Goal: Task Accomplishment & Management: Manage account settings

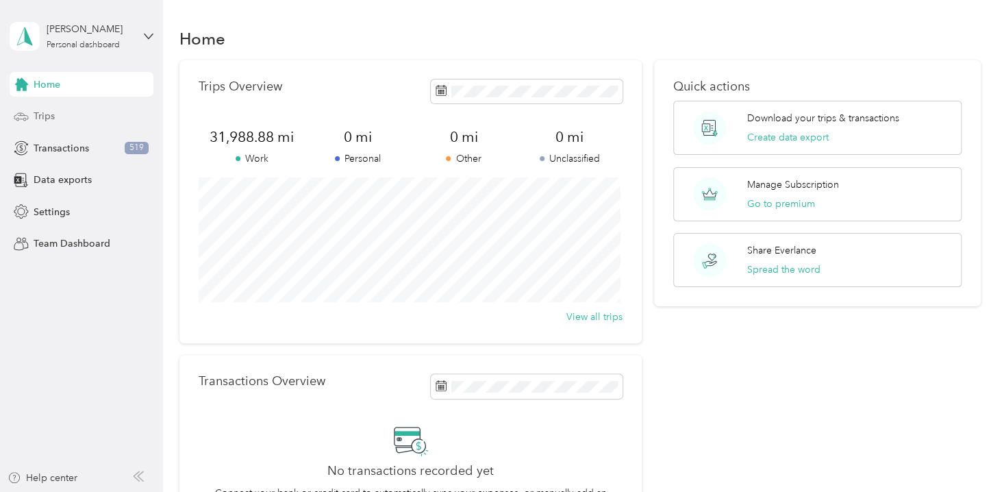
click at [50, 117] on span "Trips" at bounding box center [44, 116] width 21 height 14
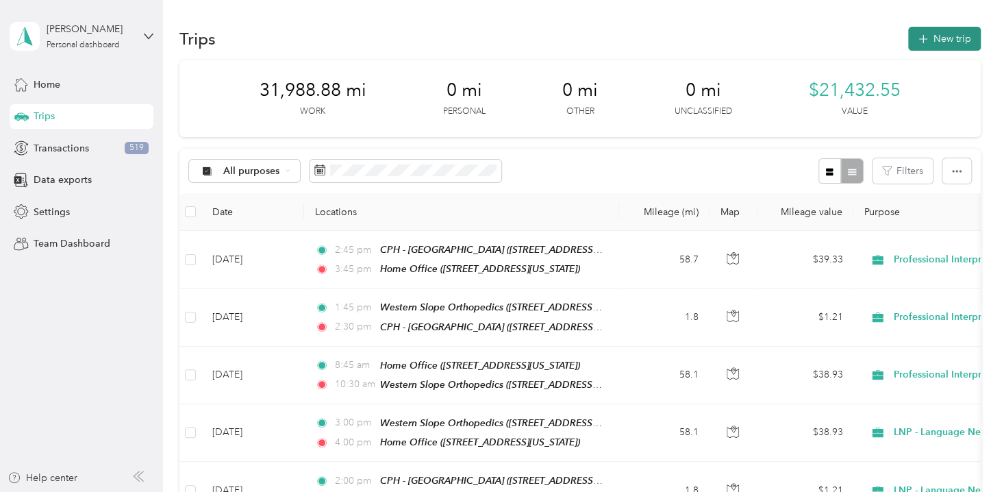
click at [942, 40] on button "New trip" at bounding box center [944, 39] width 73 height 24
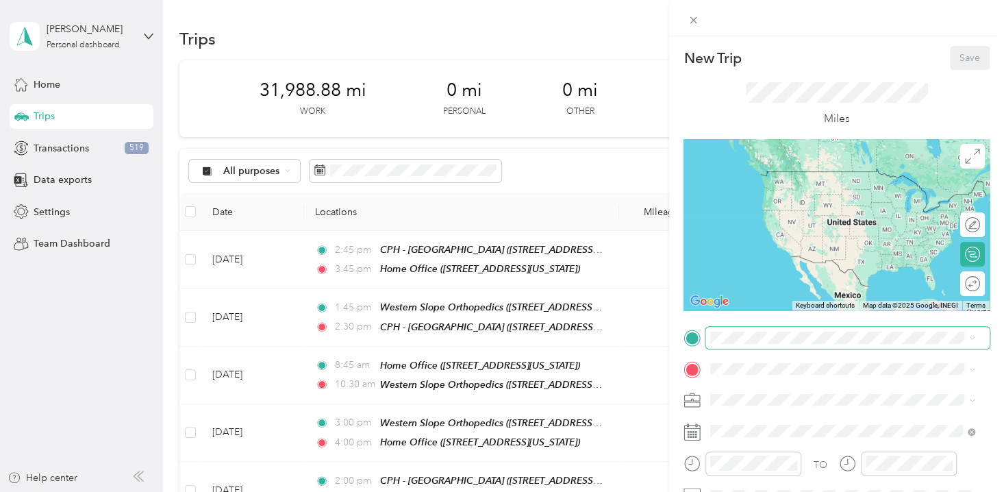
click at [735, 329] on span at bounding box center [847, 337] width 284 height 21
click at [768, 197] on span "[STREET_ADDRESS][US_STATE]" at bounding box center [804, 192] width 137 height 12
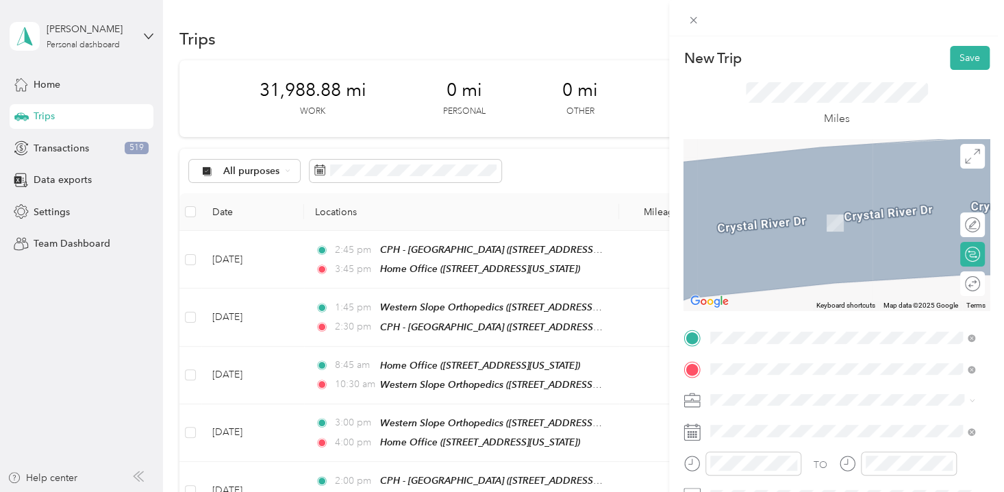
click at [798, 214] on div "[GEOGRAPHIC_DATA] [STREET_ADDRESS][US_STATE]" at bounding box center [804, 215] width 137 height 29
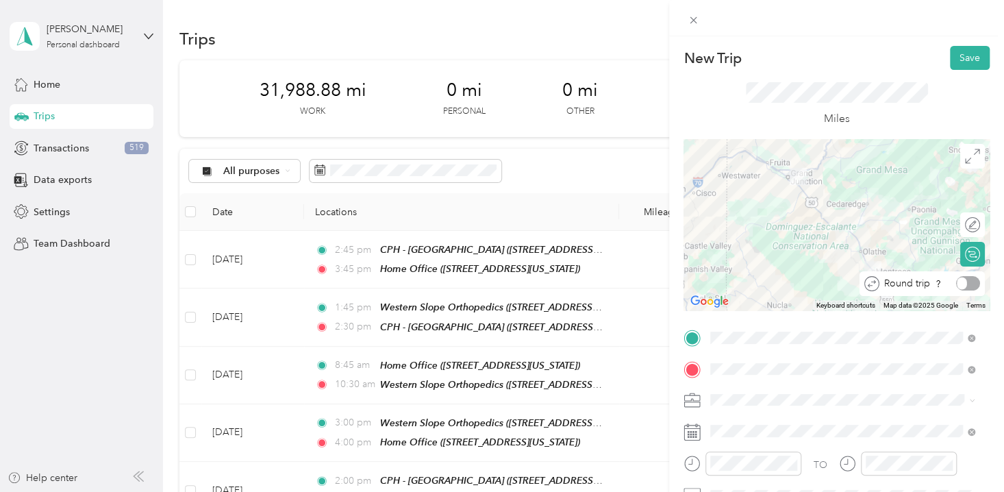
click at [966, 285] on div at bounding box center [968, 283] width 24 height 14
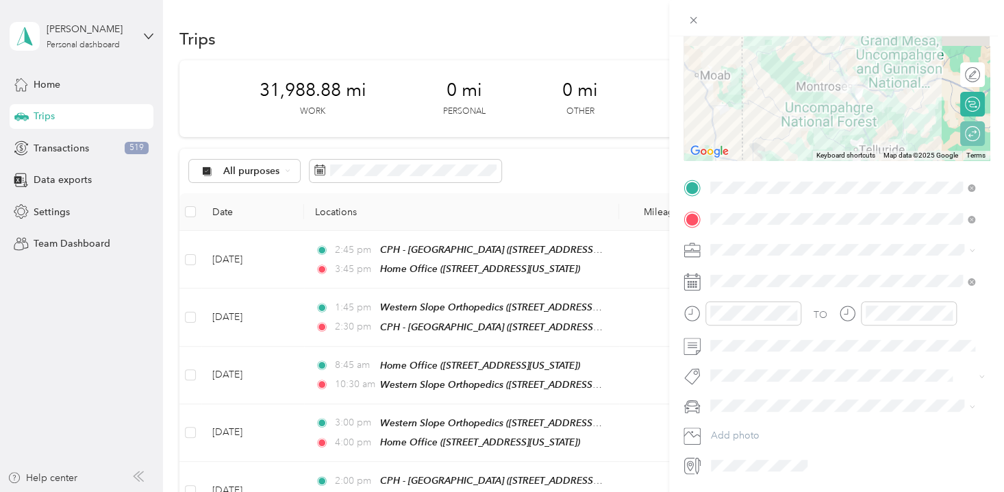
scroll to position [193, 0]
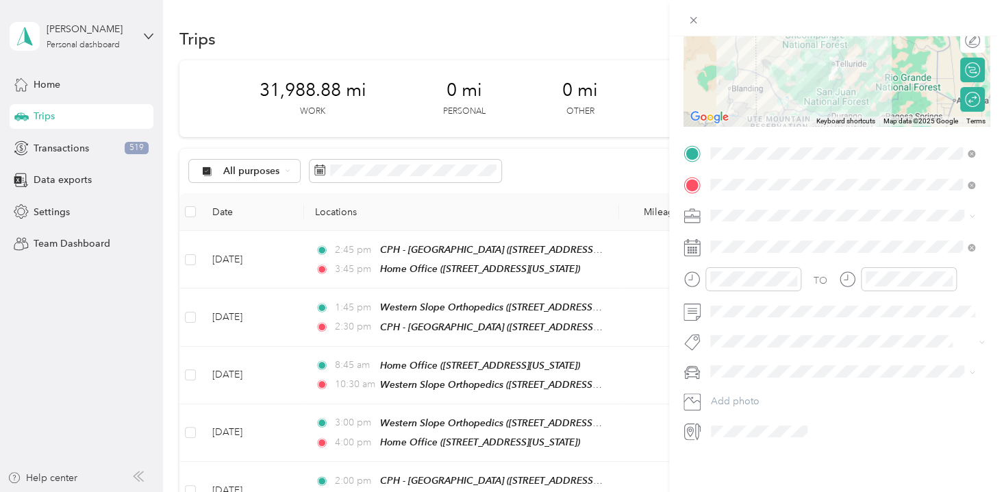
click at [790, 403] on ol "Work Personal LNP - Language Network CSIS Freelance Interpreter Arusa Translati…" at bounding box center [842, 313] width 275 height 192
click at [764, 396] on span "Professional Interpreting Services" at bounding box center [787, 397] width 144 height 12
click at [726, 404] on div "10" at bounding box center [724, 408] width 33 height 19
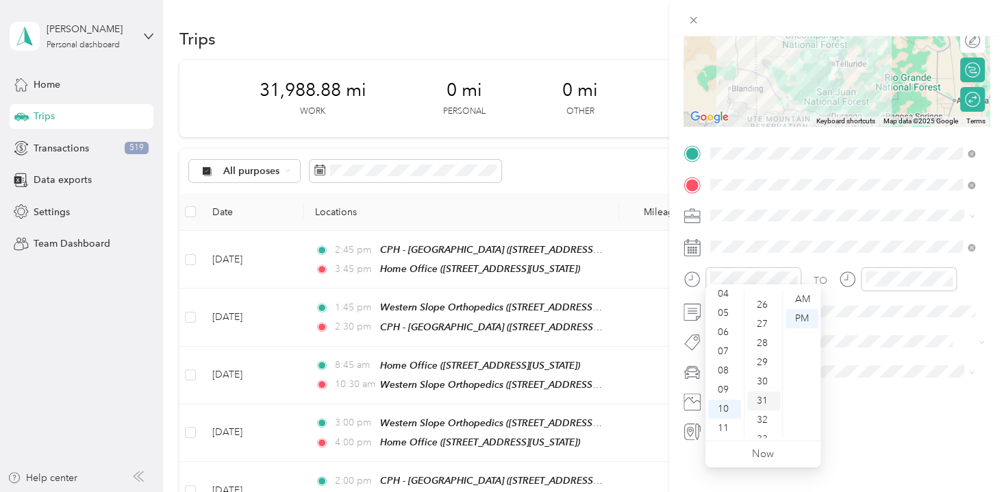
click at [764, 377] on div "30" at bounding box center [763, 381] width 33 height 19
click at [802, 299] on div "AM" at bounding box center [802, 299] width 33 height 19
click at [801, 299] on div "AM" at bounding box center [802, 299] width 33 height 19
click at [800, 299] on div "AM" at bounding box center [802, 299] width 33 height 19
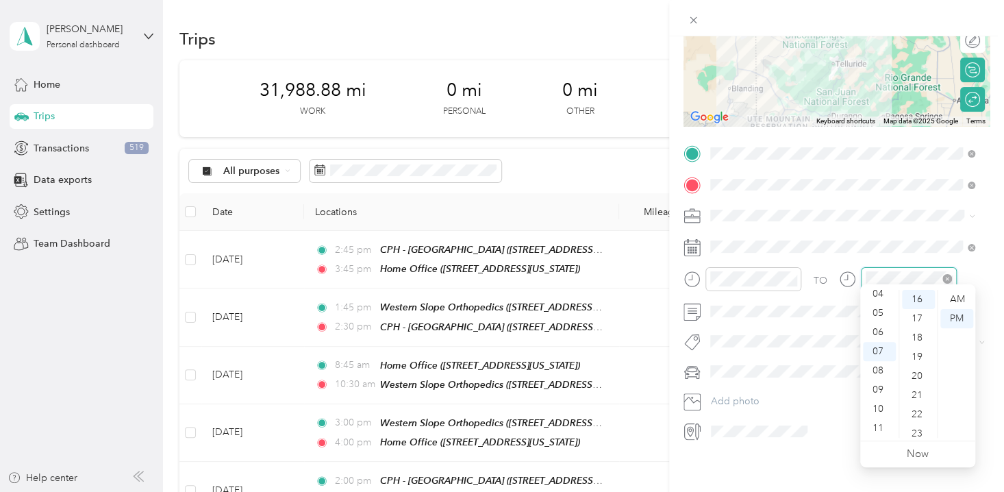
scroll to position [307, 0]
click at [881, 431] on div "11" at bounding box center [879, 427] width 33 height 19
click at [923, 358] on div "45" at bounding box center [918, 357] width 33 height 19
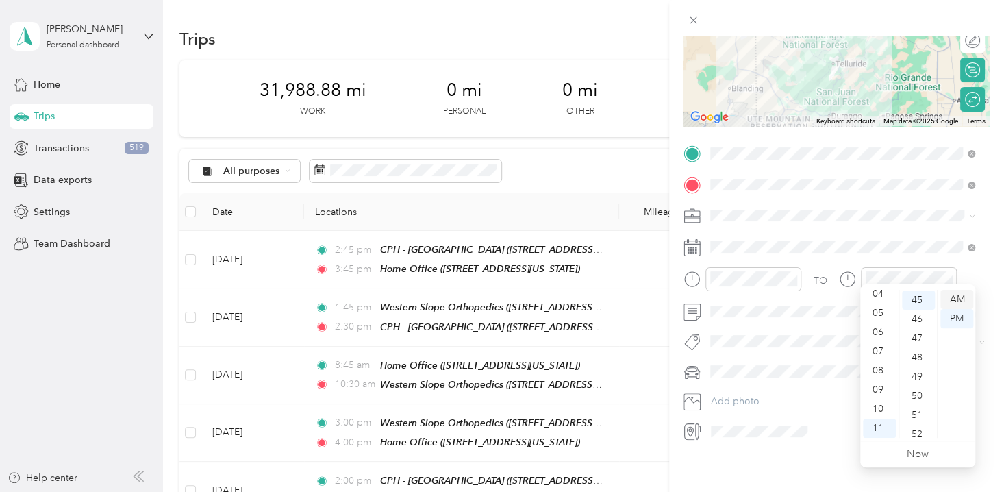
click at [963, 300] on div "AM" at bounding box center [956, 299] width 33 height 19
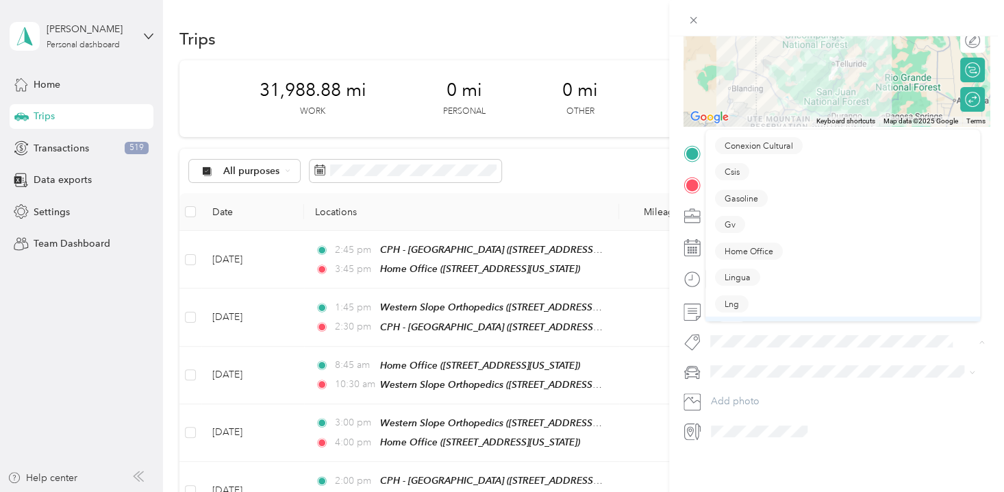
scroll to position [249, 0]
click at [810, 231] on span "Professional Interpreting Services" at bounding box center [787, 229] width 125 height 12
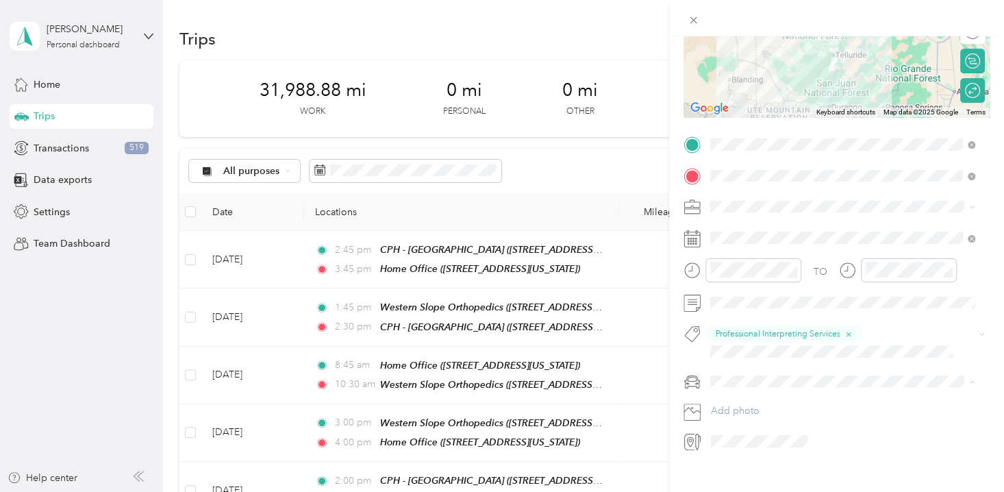
click at [741, 430] on div "Padre Accord" at bounding box center [842, 429] width 255 height 14
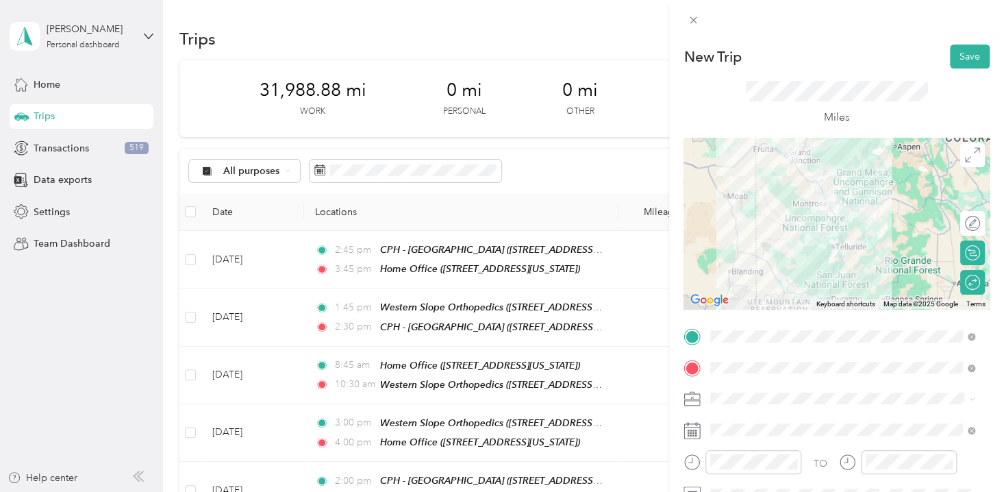
scroll to position [0, 0]
click at [957, 60] on button "Save" at bounding box center [970, 58] width 40 height 24
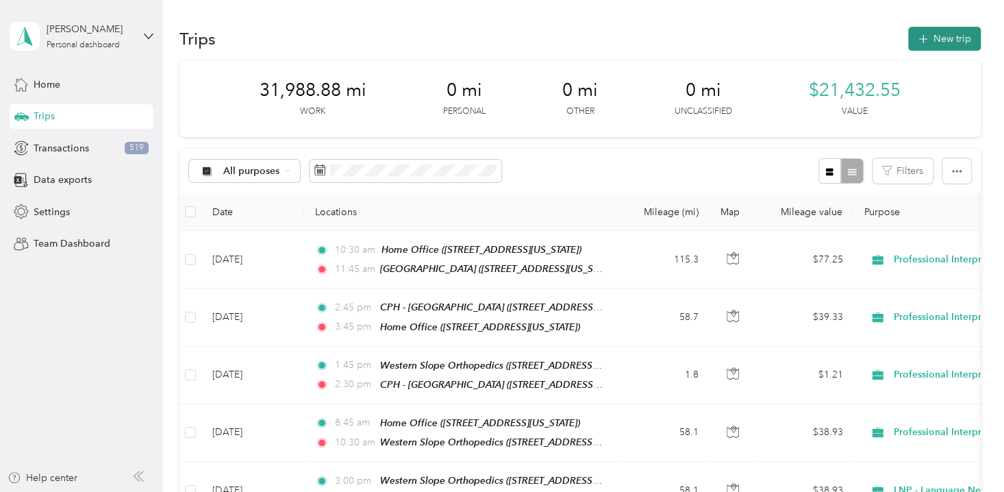
click at [942, 45] on button "New trip" at bounding box center [944, 39] width 73 height 24
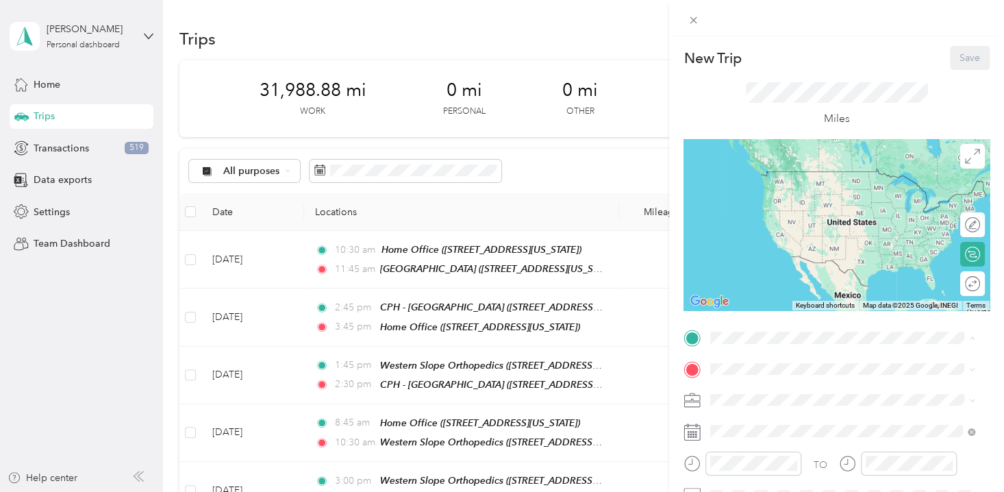
click at [244, 251] on div "New Trip Save This trip cannot be edited because it is either under review, app…" at bounding box center [502, 246] width 1004 height 492
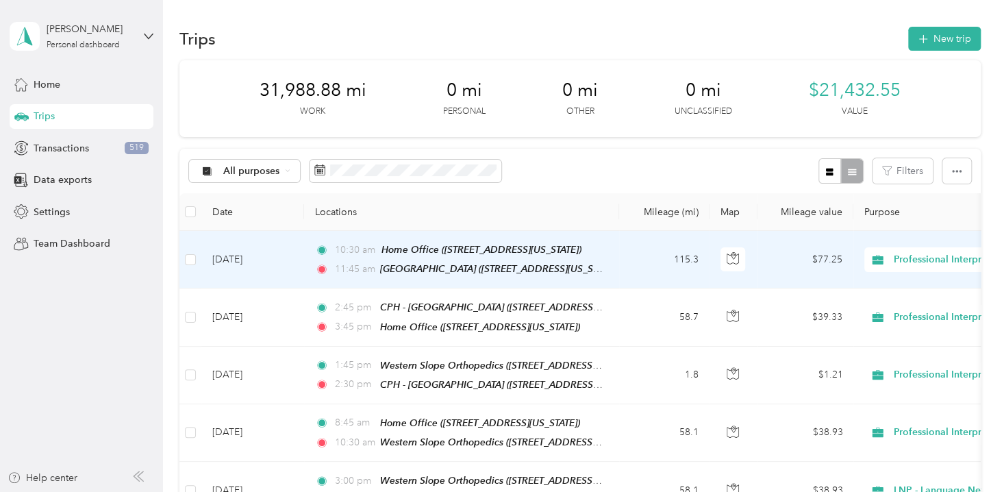
click at [241, 258] on td "[DATE]" at bounding box center [252, 260] width 103 height 58
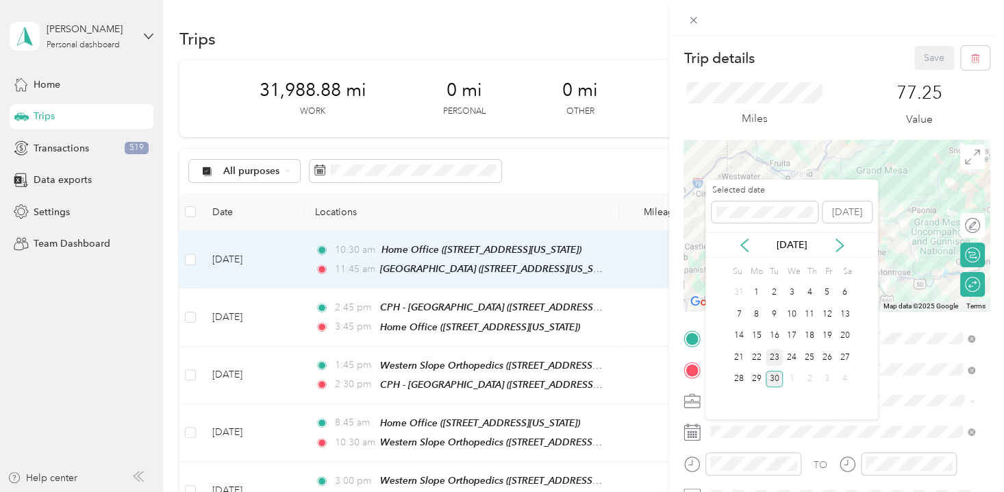
click at [773, 356] on div "23" at bounding box center [775, 357] width 18 height 17
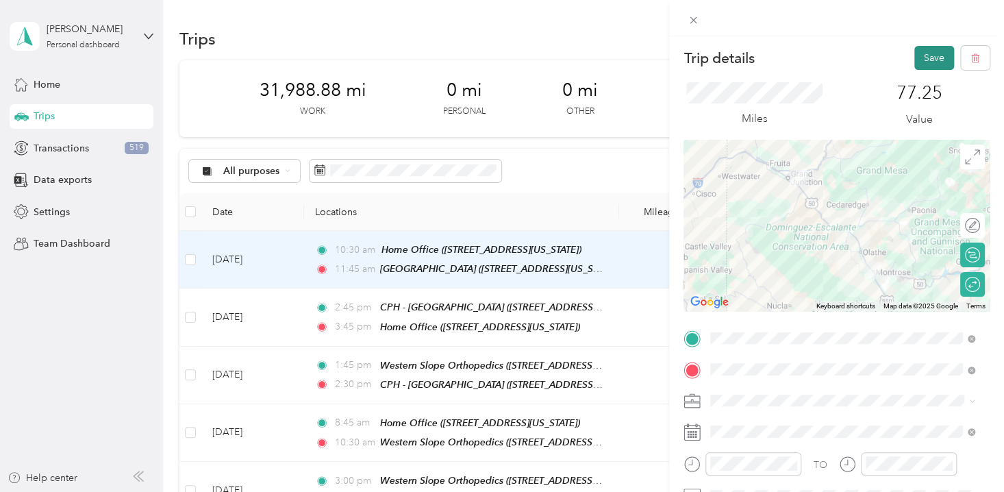
click at [918, 60] on button "Save" at bounding box center [934, 58] width 40 height 24
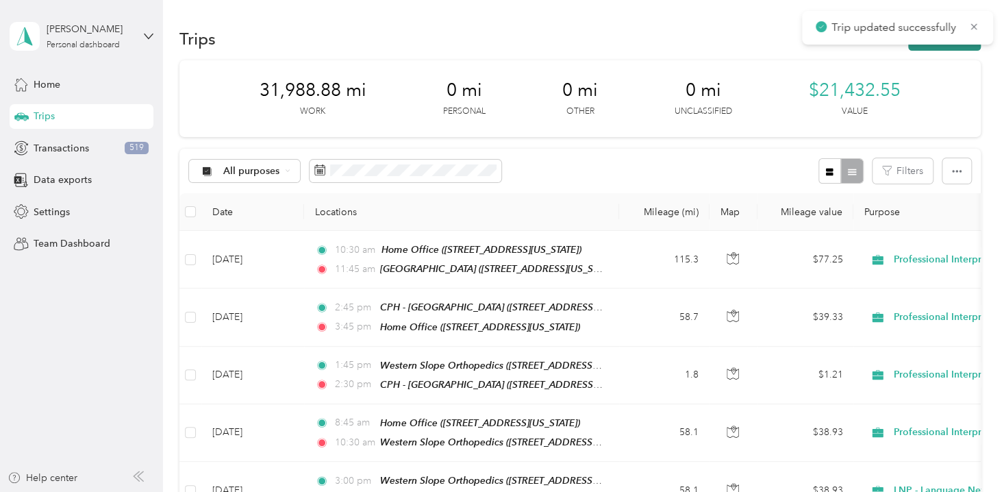
click at [918, 49] on button "New trip" at bounding box center [944, 39] width 73 height 24
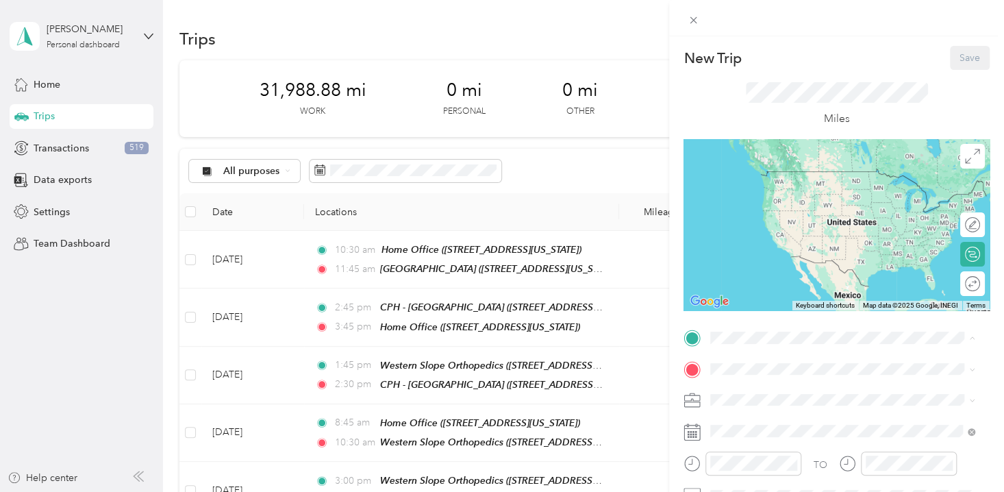
click at [779, 189] on span "[STREET_ADDRESS][US_STATE]" at bounding box center [804, 192] width 137 height 12
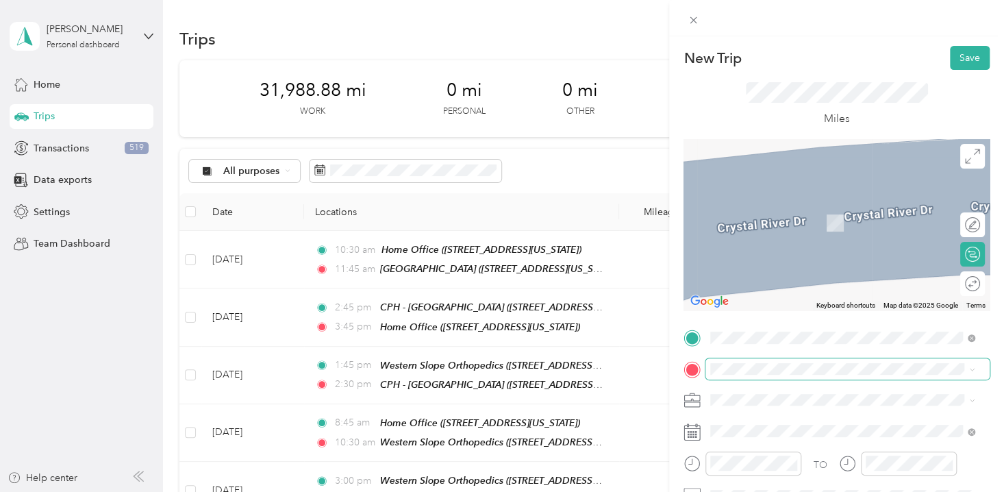
click at [750, 362] on span at bounding box center [847, 368] width 284 height 21
click at [758, 328] on div "[GEOGRAPHIC_DATA] [STREET_ADDRESS][US_STATE]" at bounding box center [804, 313] width 137 height 29
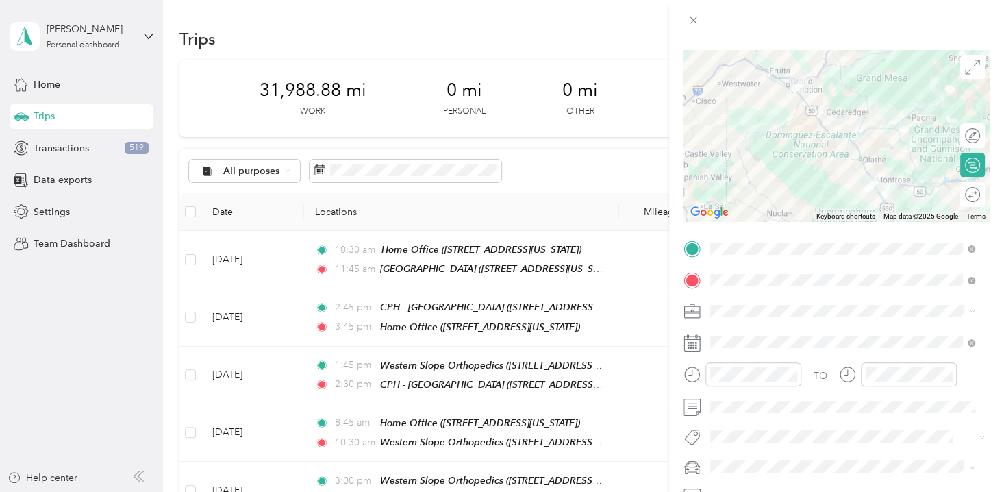
scroll to position [193, 0]
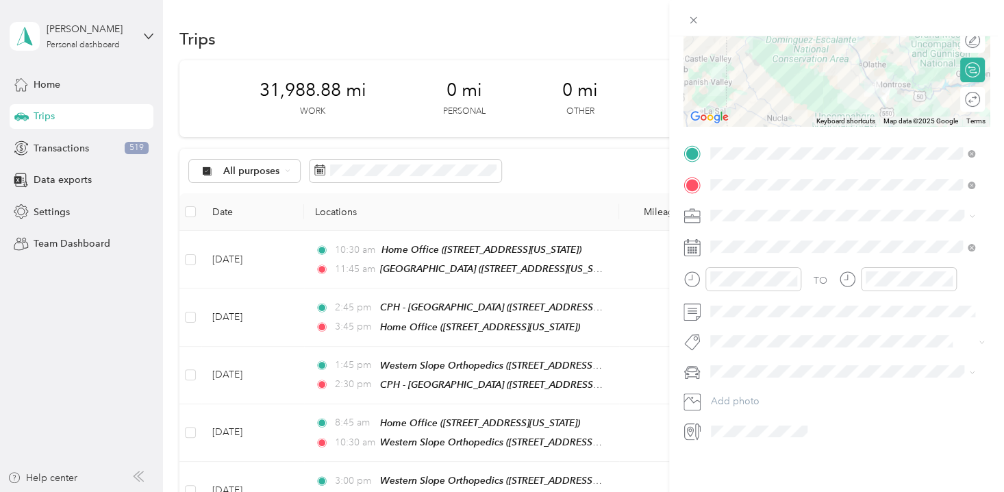
click at [779, 392] on span "Professional Interpreting Services" at bounding box center [787, 396] width 144 height 12
click at [794, 428] on div "24" at bounding box center [792, 427] width 18 height 17
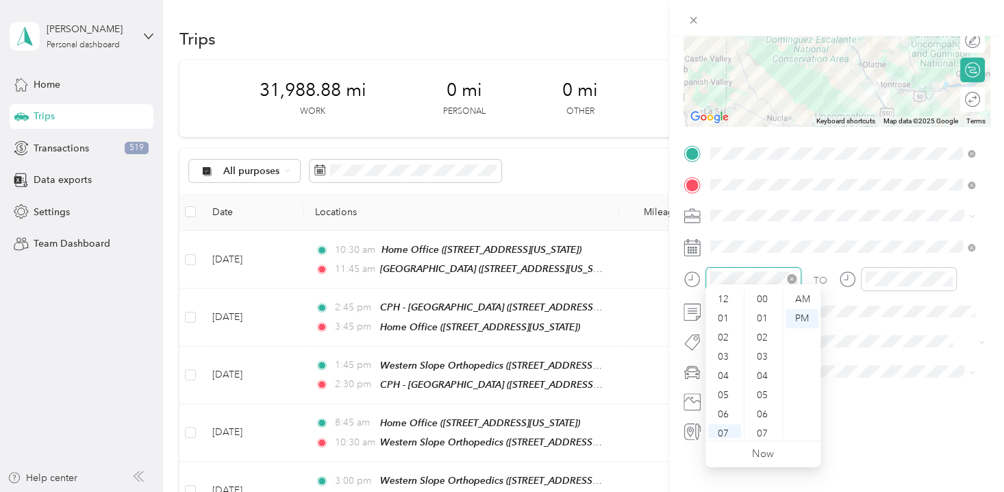
scroll to position [82, 0]
click at [729, 381] on div "09" at bounding box center [724, 389] width 33 height 19
click at [762, 310] on div "15" at bounding box center [763, 303] width 33 height 19
click at [807, 298] on div "AM" at bounding box center [802, 299] width 33 height 19
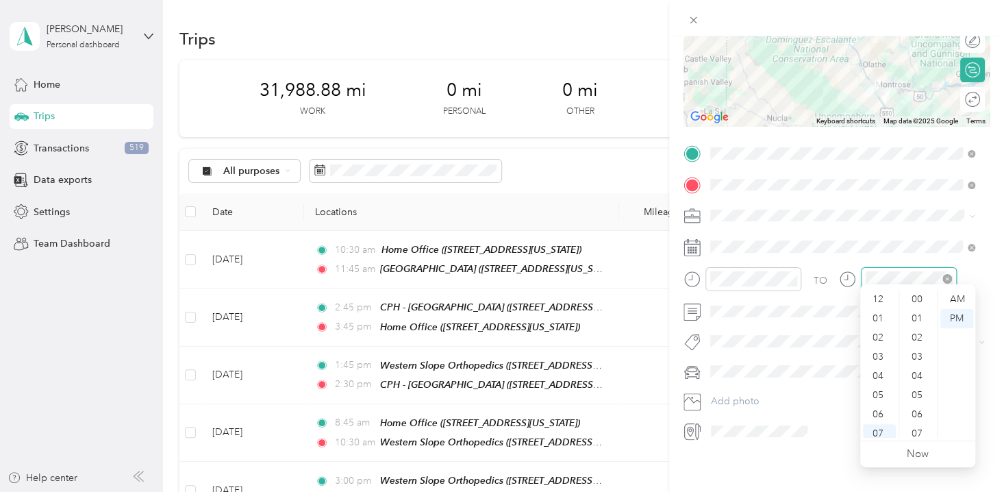
scroll to position [82, 0]
click at [877, 410] on div "10" at bounding box center [879, 408] width 33 height 19
click at [877, 388] on div "09" at bounding box center [879, 389] width 33 height 19
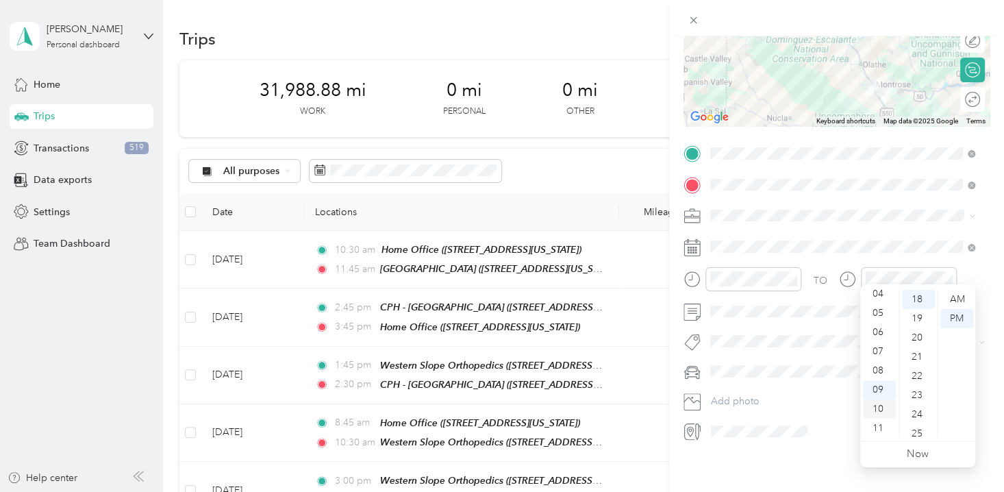
click at [879, 410] on div "10" at bounding box center [879, 408] width 33 height 19
click at [913, 303] on div "00" at bounding box center [918, 299] width 33 height 19
click at [960, 295] on div "AM" at bounding box center [956, 299] width 33 height 19
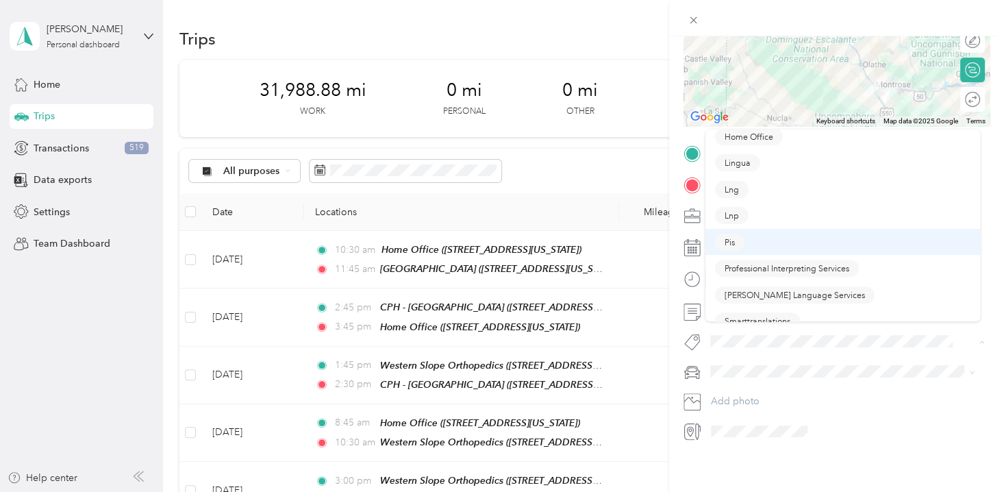
scroll to position [249, 0]
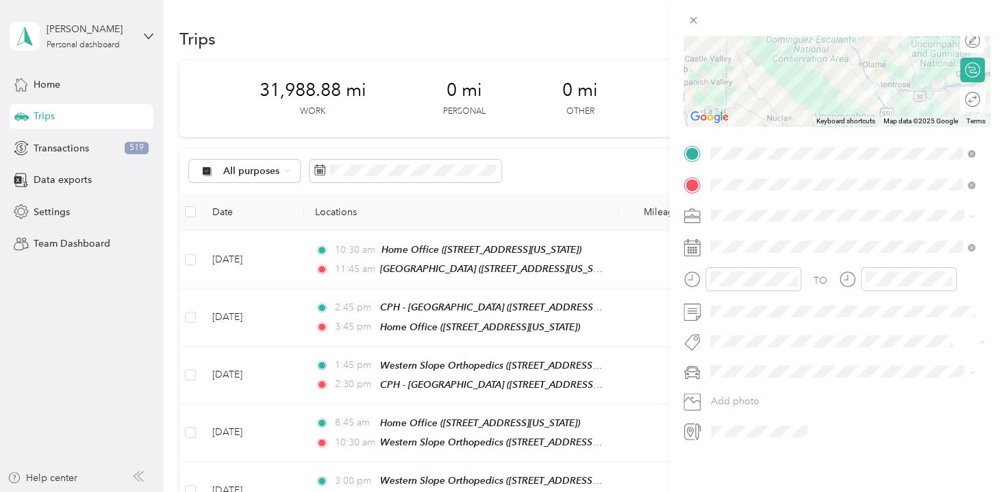
click at [825, 231] on span "Professional Interpreting Services" at bounding box center [787, 237] width 125 height 12
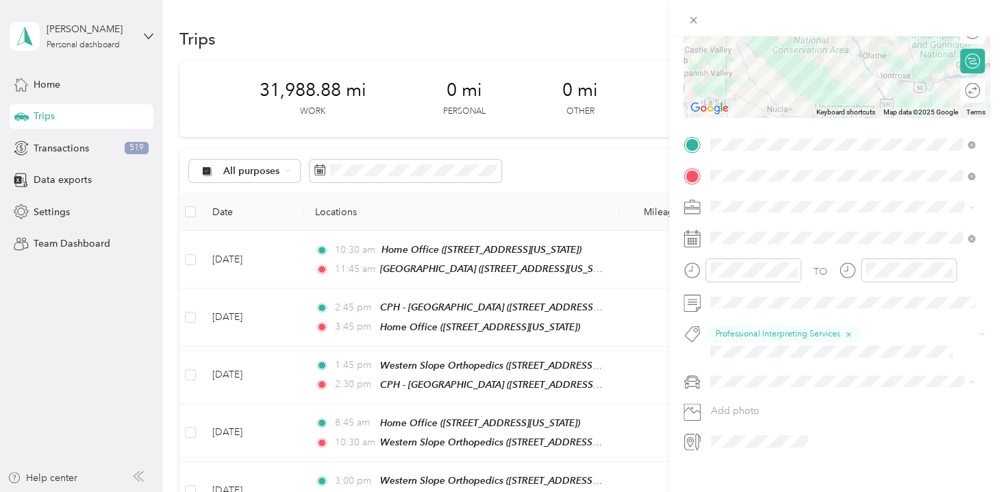
click at [758, 433] on li "Padre Accord" at bounding box center [842, 429] width 275 height 24
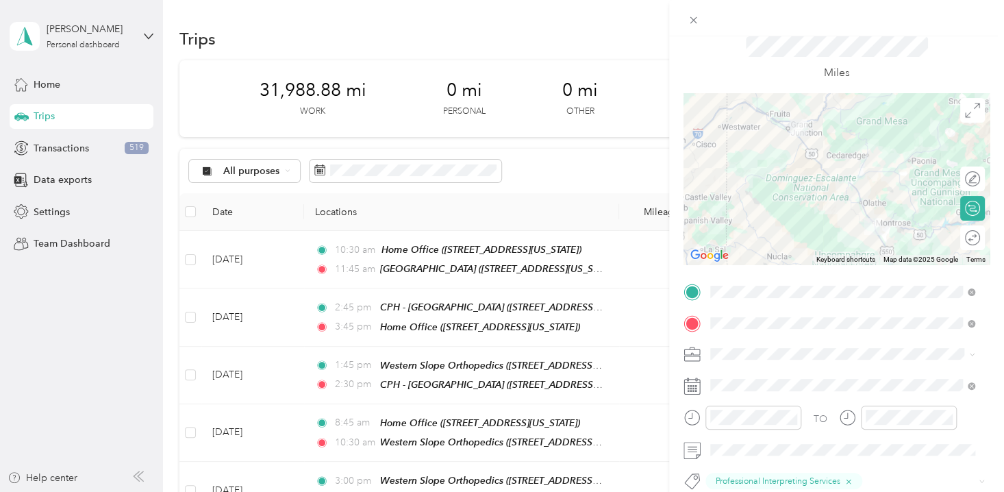
scroll to position [0, 0]
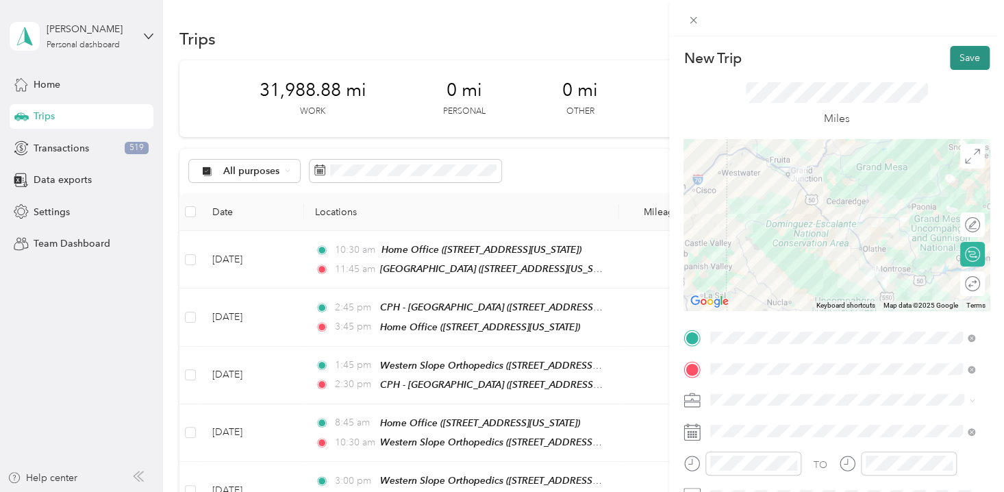
click at [963, 58] on button "Save" at bounding box center [970, 58] width 40 height 24
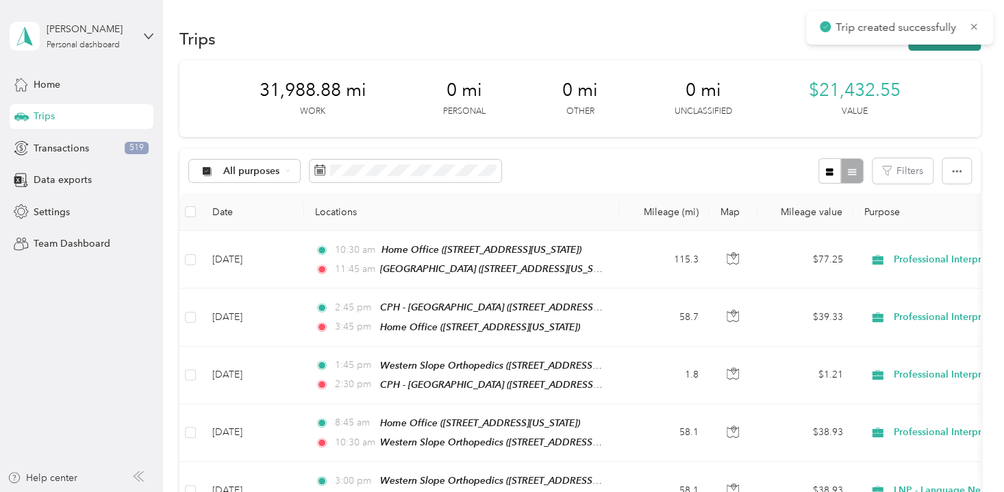
click at [942, 45] on button "New trip" at bounding box center [944, 39] width 73 height 24
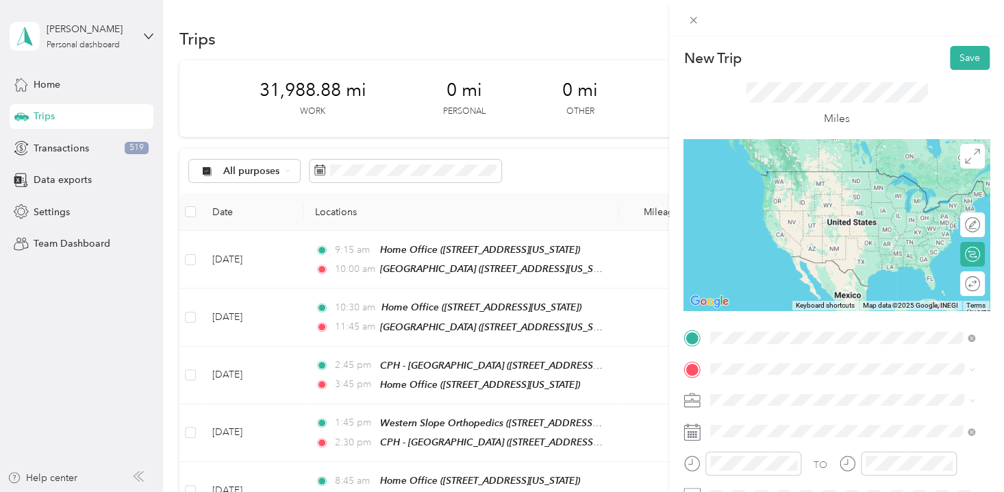
click at [823, 295] on span "[STREET_ADDRESS][US_STATE]" at bounding box center [804, 290] width 137 height 12
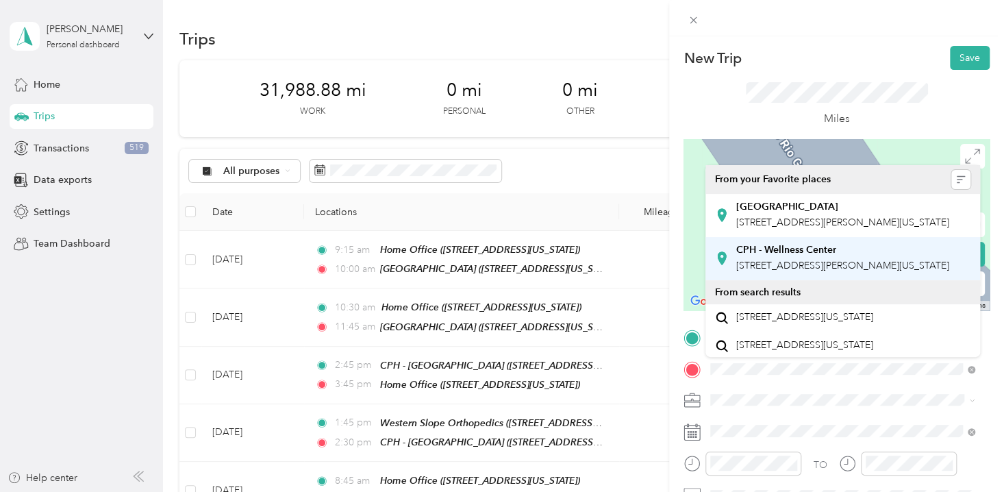
click at [812, 271] on span "[STREET_ADDRESS][PERSON_NAME][US_STATE]" at bounding box center [842, 266] width 213 height 12
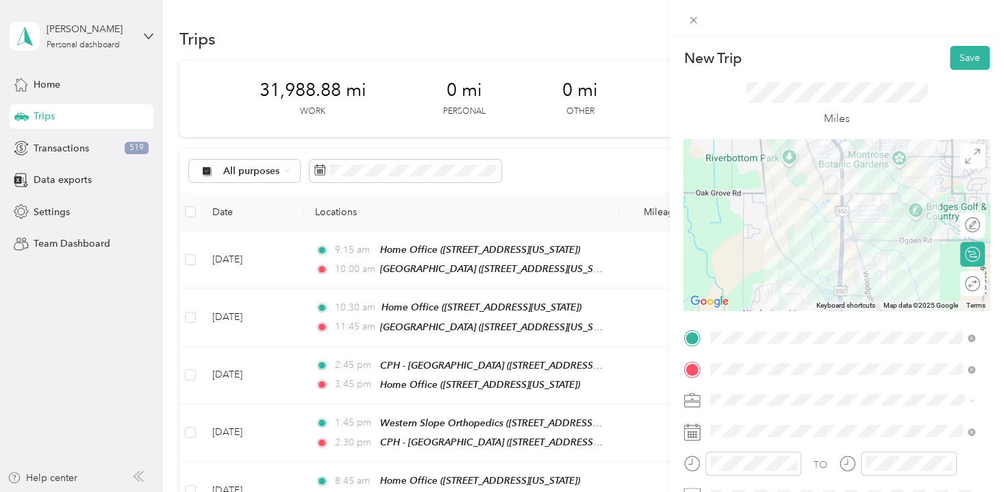
click at [801, 375] on span "Professional Interpreting Services" at bounding box center [787, 376] width 144 height 12
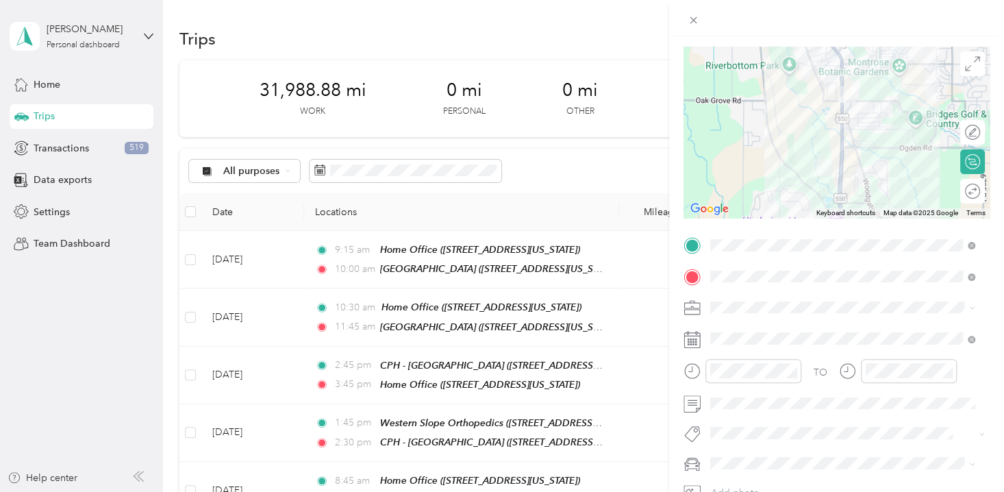
scroll to position [193, 0]
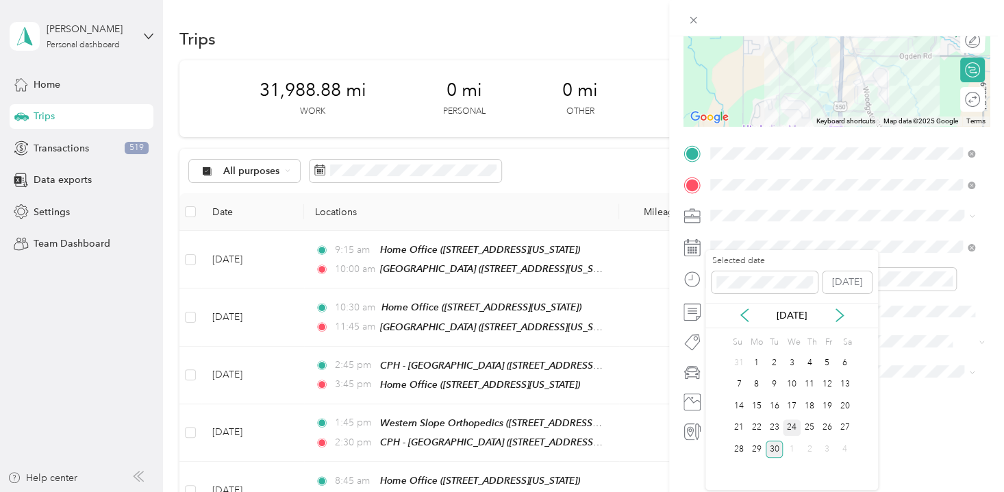
click at [789, 422] on div "24" at bounding box center [792, 427] width 18 height 17
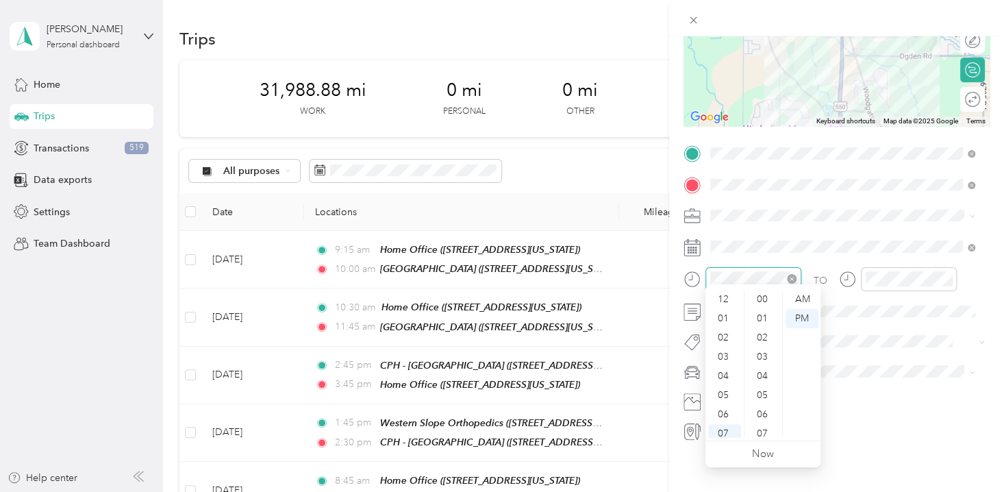
scroll to position [82, 0]
click at [727, 409] on div "10" at bounding box center [724, 408] width 33 height 19
click at [764, 323] on div "30" at bounding box center [763, 323] width 33 height 19
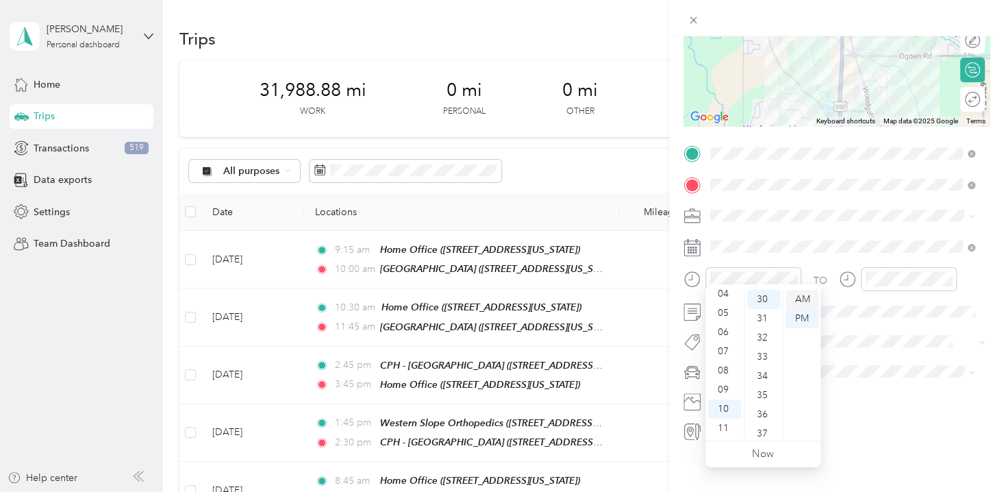
click at [805, 299] on div "AM" at bounding box center [802, 299] width 33 height 19
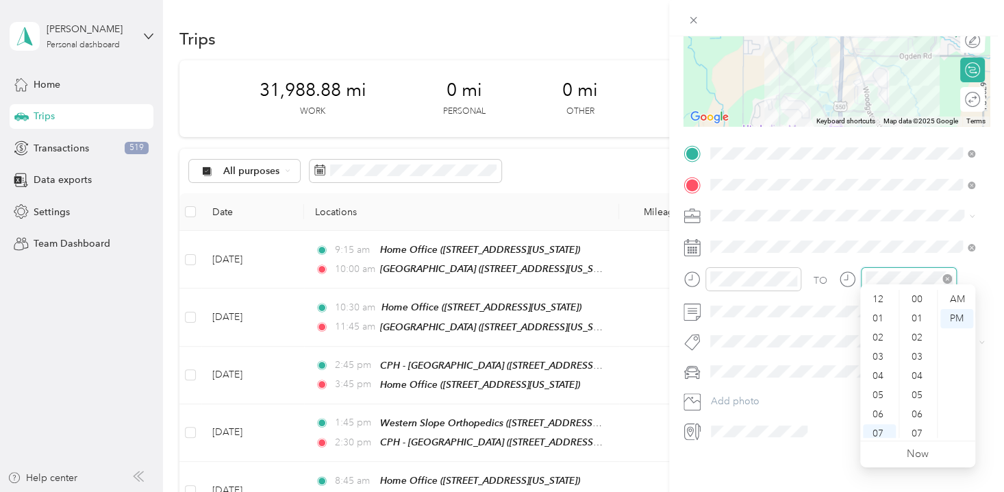
scroll to position [82, 0]
click at [879, 410] on div "10" at bounding box center [879, 408] width 33 height 19
click at [912, 392] on div "40" at bounding box center [918, 390] width 33 height 19
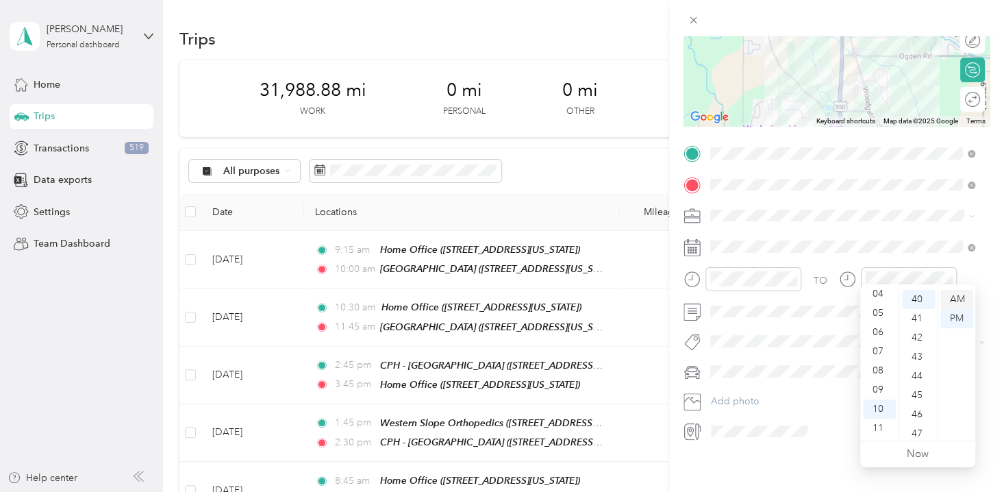
click at [955, 298] on div "AM" at bounding box center [956, 299] width 33 height 19
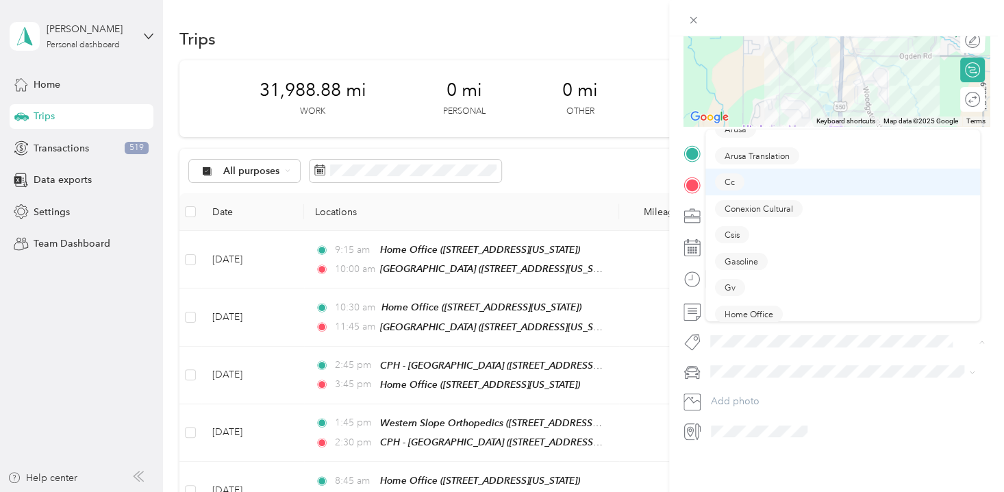
scroll to position [249, 0]
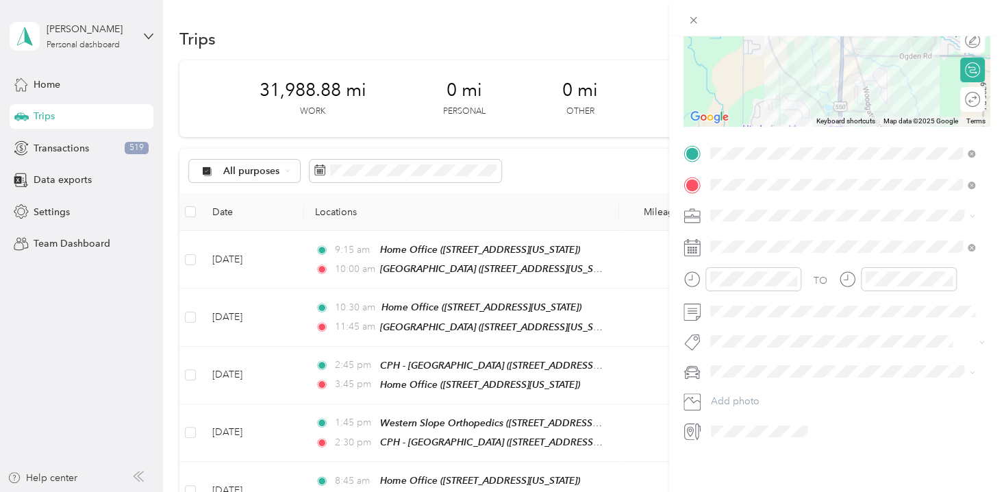
click at [804, 228] on button "Professional Interpreting Services" at bounding box center [787, 236] width 144 height 17
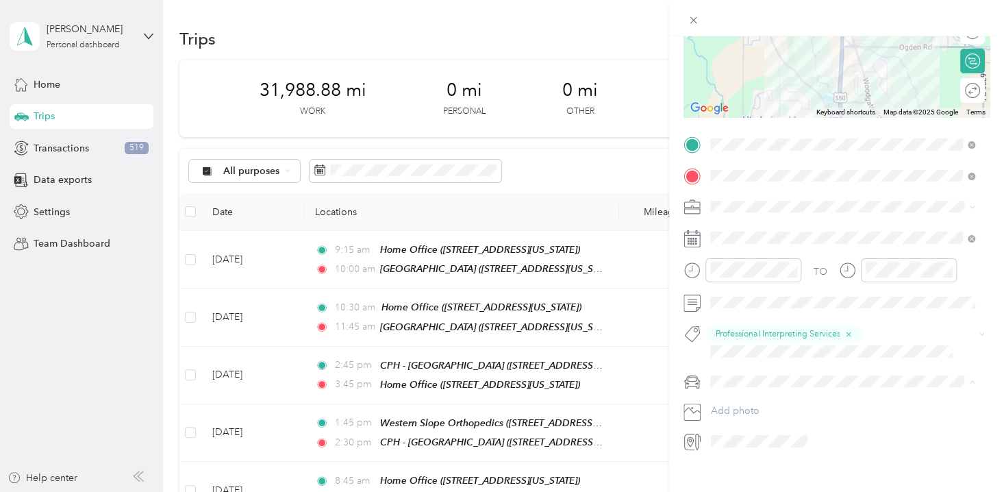
click at [755, 427] on span "Padre Accord" at bounding box center [745, 429] width 60 height 12
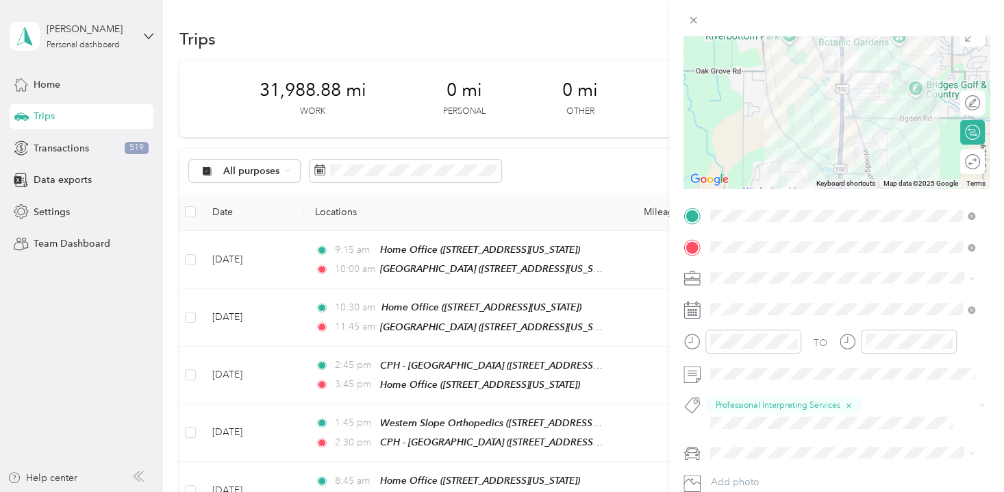
scroll to position [0, 0]
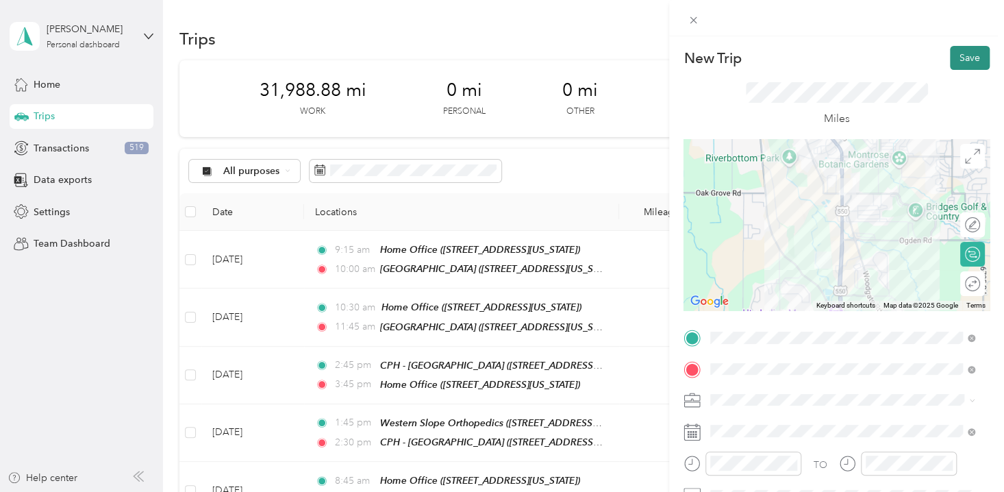
click at [951, 57] on button "Save" at bounding box center [970, 58] width 40 height 24
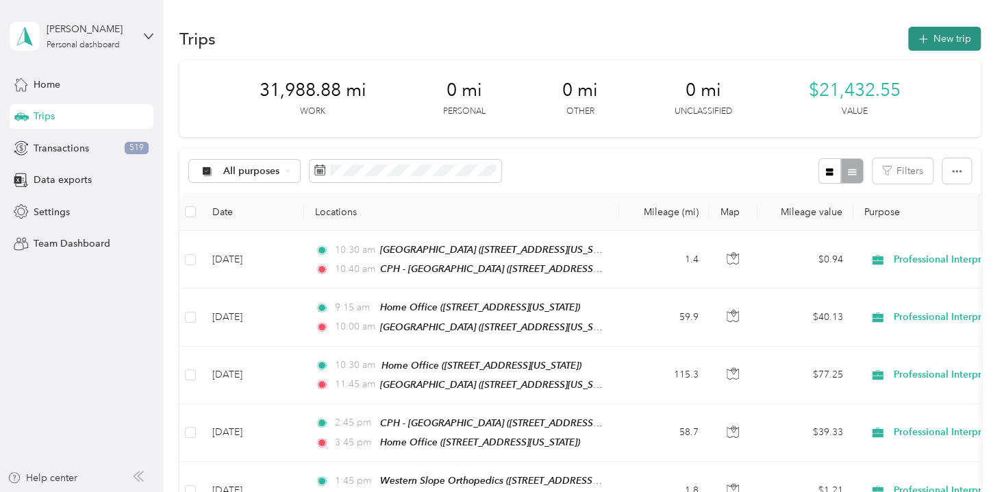
click at [946, 38] on button "New trip" at bounding box center [944, 39] width 73 height 24
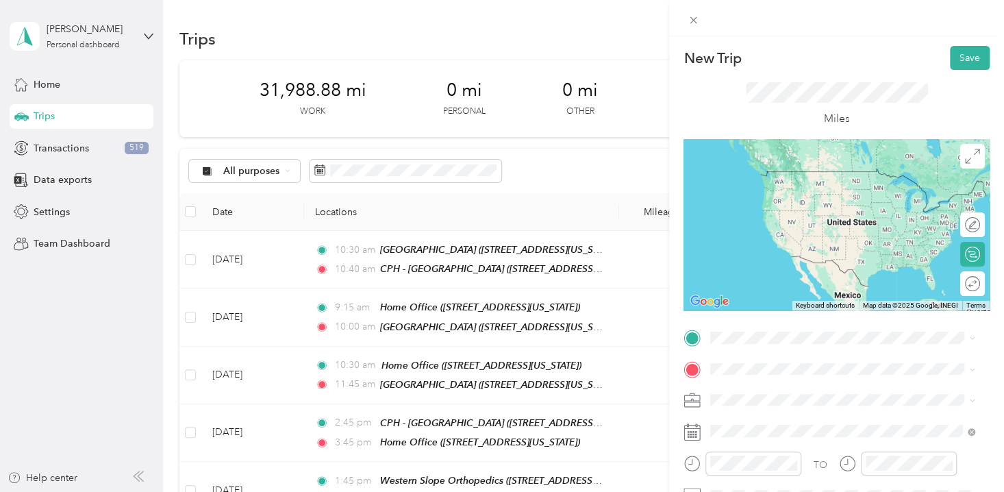
click at [810, 282] on div "CPH - [GEOGRAPHIC_DATA] [STREET_ADDRESS][PERSON_NAME][US_STATE]" at bounding box center [842, 267] width 213 height 29
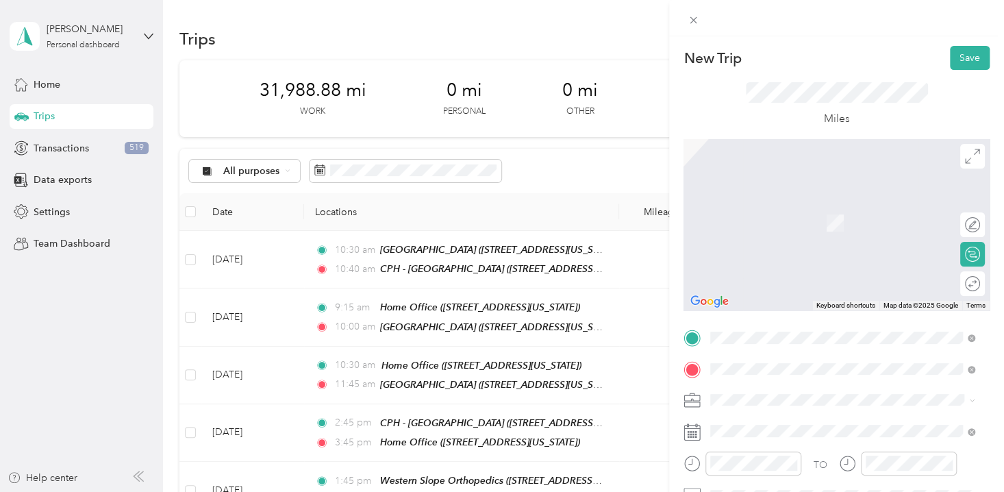
click at [805, 216] on span "[STREET_ADDRESS][US_STATE]" at bounding box center [804, 222] width 137 height 12
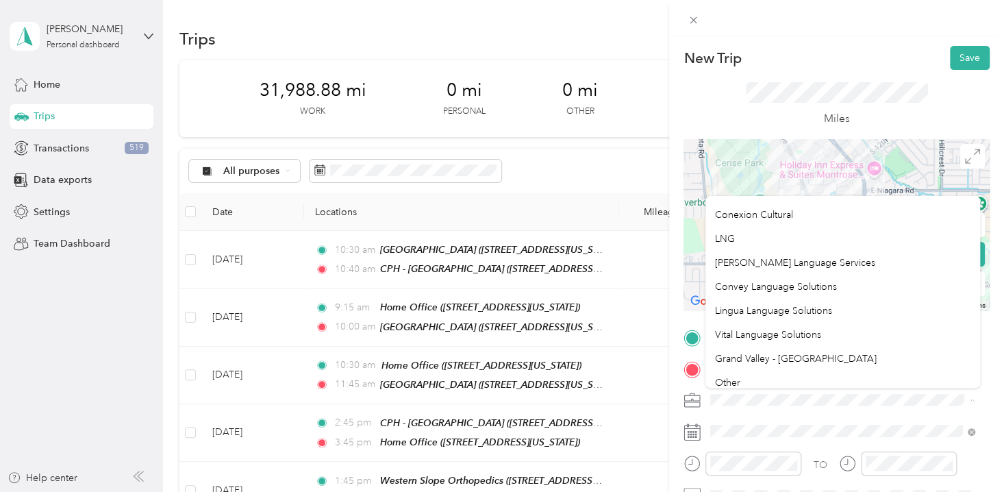
scroll to position [249, 0]
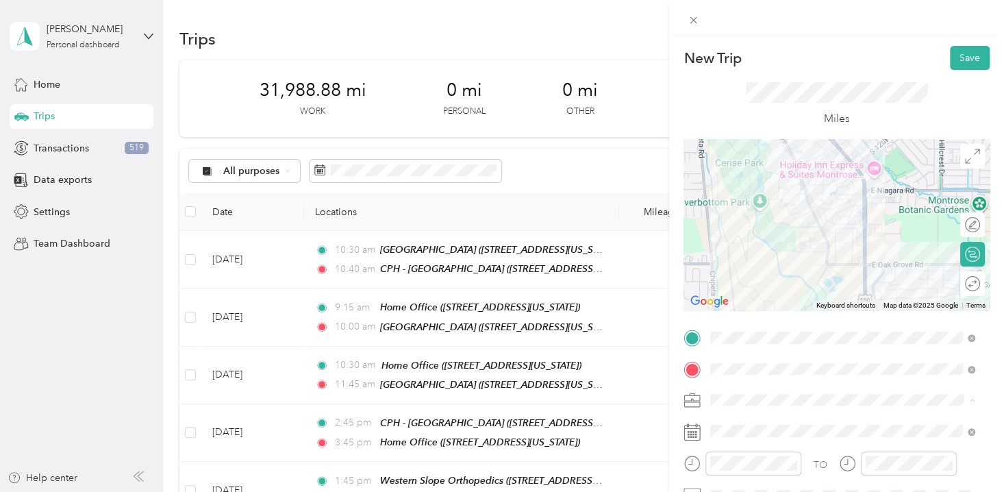
click at [797, 292] on span "Vital Language Solutions" at bounding box center [768, 295] width 106 height 12
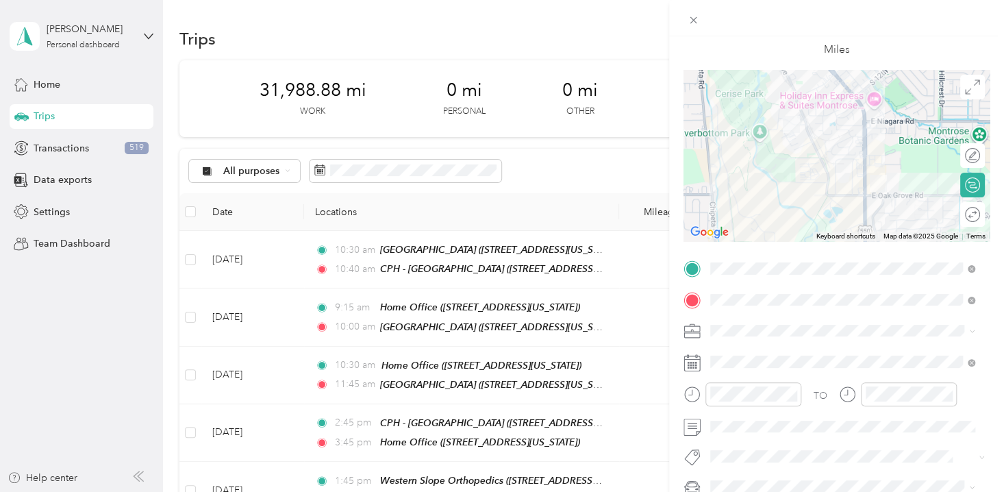
scroll to position [193, 0]
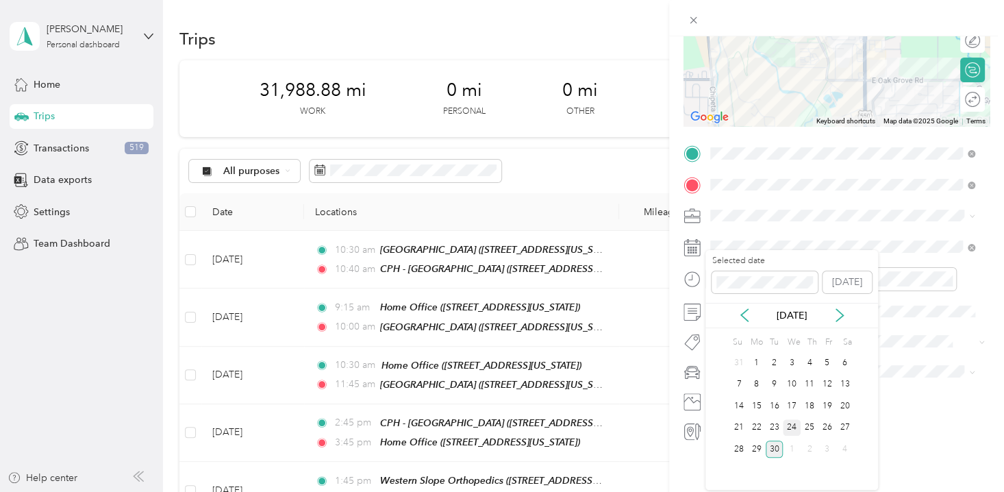
click at [791, 427] on div "24" at bounding box center [792, 427] width 18 height 17
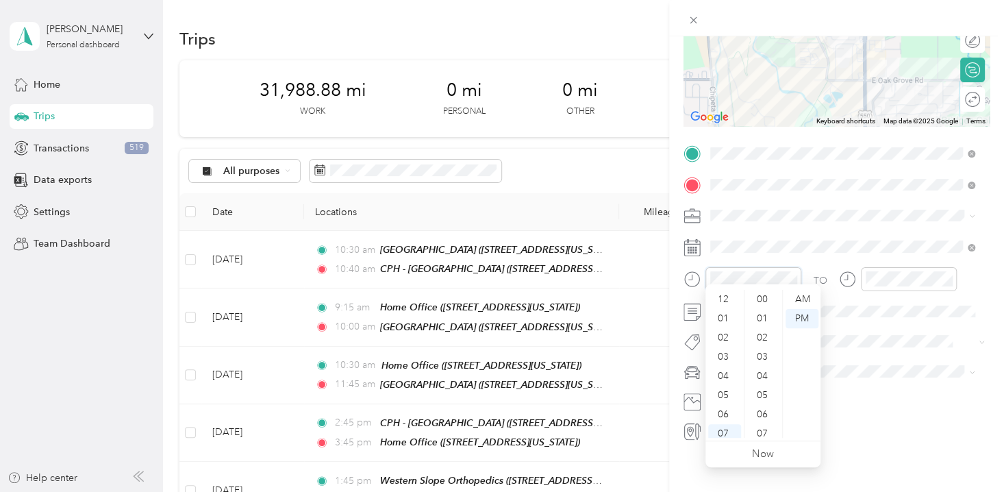
scroll to position [82, 0]
click at [732, 425] on div "11" at bounding box center [724, 427] width 33 height 19
click at [770, 329] on div "15" at bounding box center [763, 328] width 33 height 19
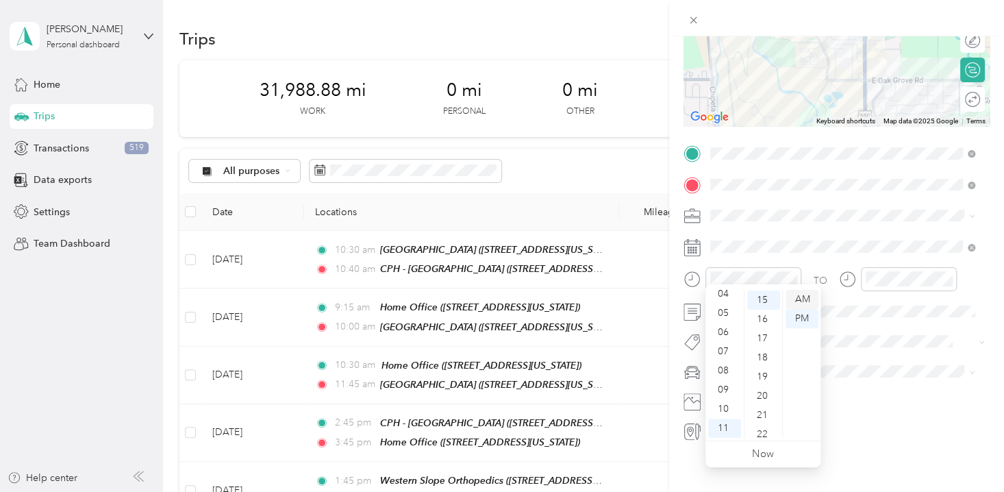
click at [805, 297] on div "AM" at bounding box center [802, 299] width 33 height 19
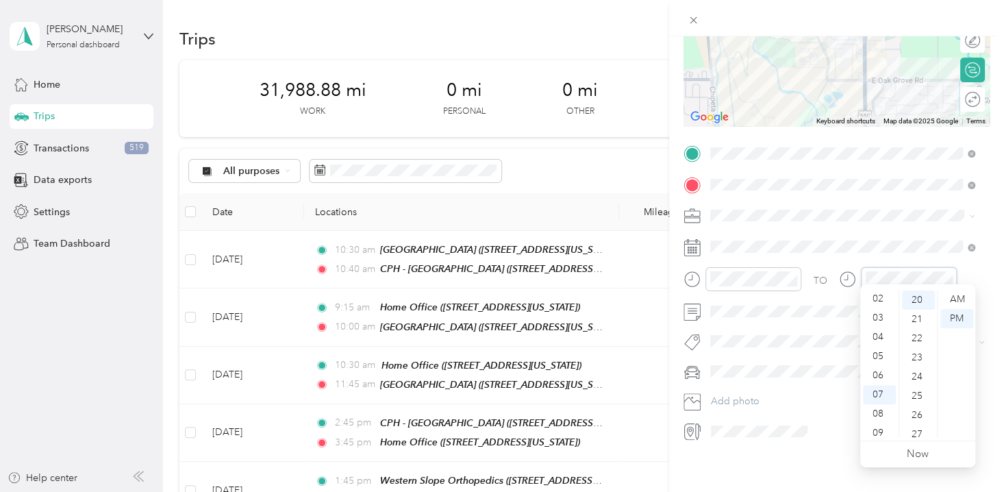
scroll to position [0, 0]
click at [887, 297] on div "12" at bounding box center [879, 299] width 33 height 19
click at [917, 299] on div "00" at bounding box center [918, 299] width 33 height 19
click at [734, 429] on span "Vls" at bounding box center [730, 435] width 11 height 12
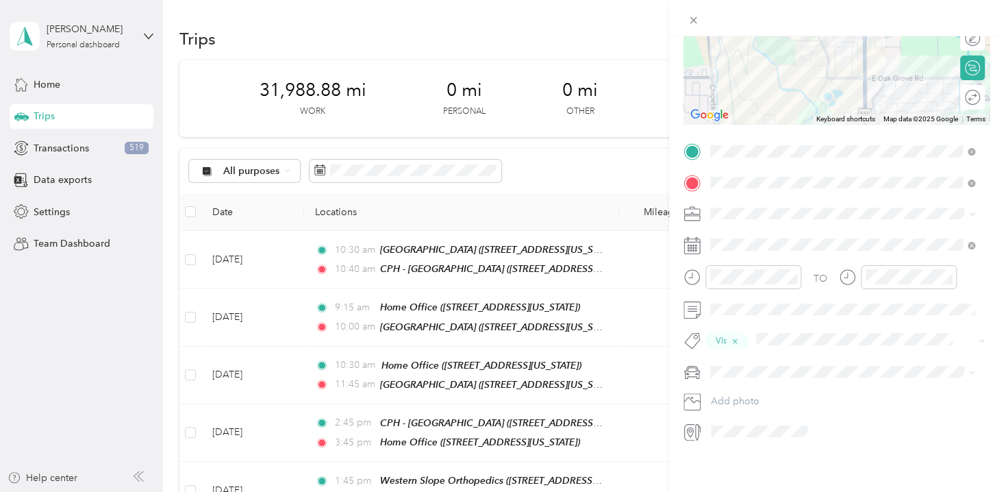
click at [750, 408] on span "Padre Accord" at bounding box center [745, 411] width 60 height 12
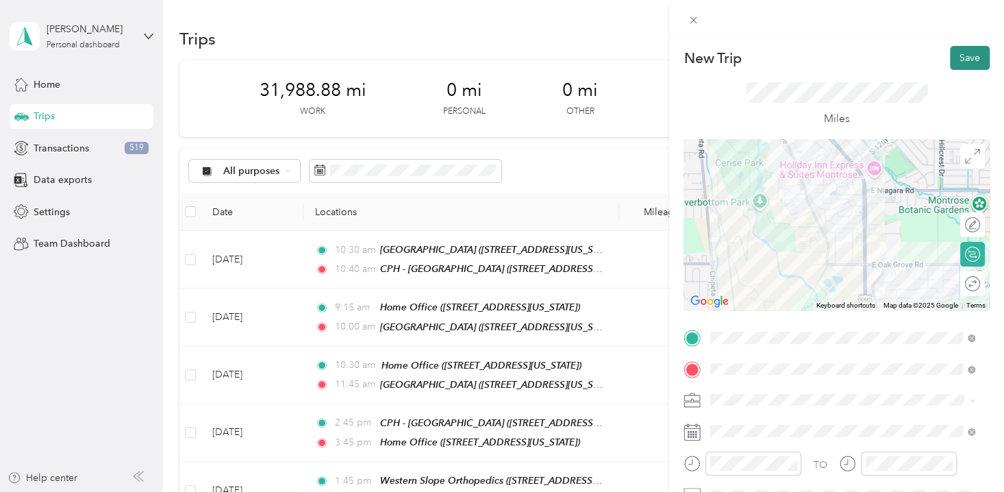
click at [957, 51] on button "Save" at bounding box center [970, 58] width 40 height 24
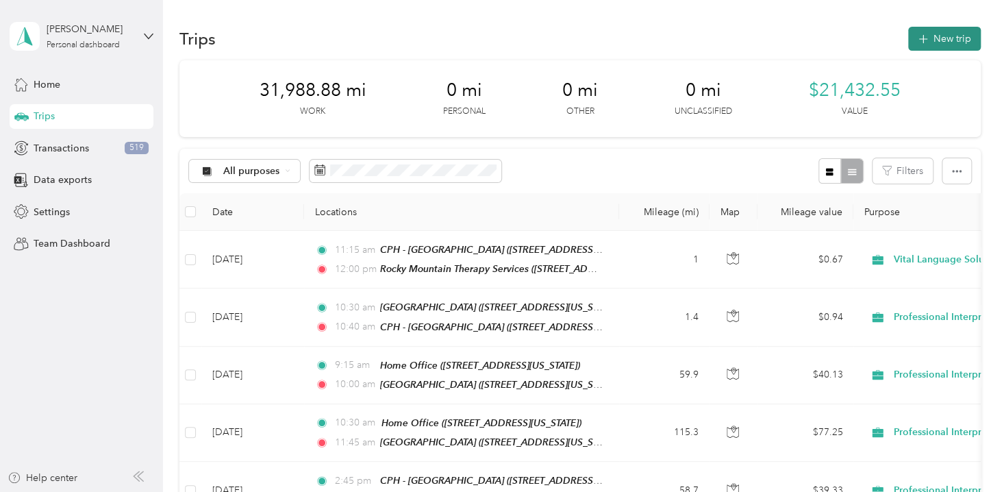
click at [938, 36] on button "New trip" at bounding box center [944, 39] width 73 height 24
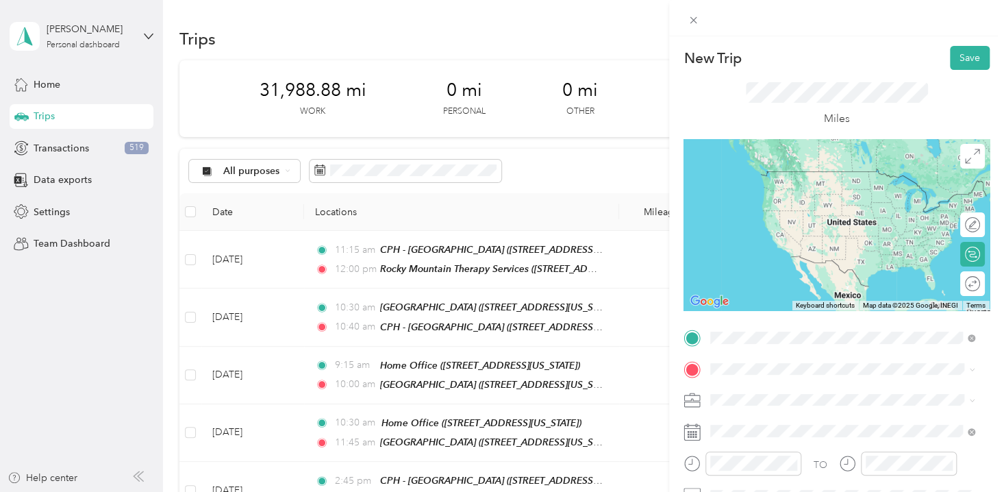
click at [770, 194] on div "Rocky Mountain Therapy Services [STREET_ADDRESS][US_STATE]" at bounding box center [811, 184] width 151 height 29
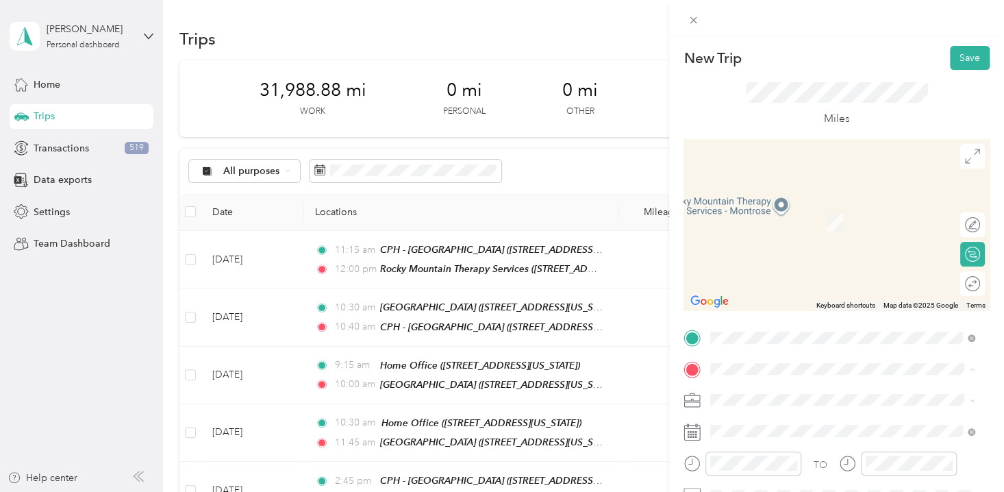
click at [778, 223] on div "Home Office [STREET_ADDRESS][US_STATE]" at bounding box center [804, 215] width 137 height 29
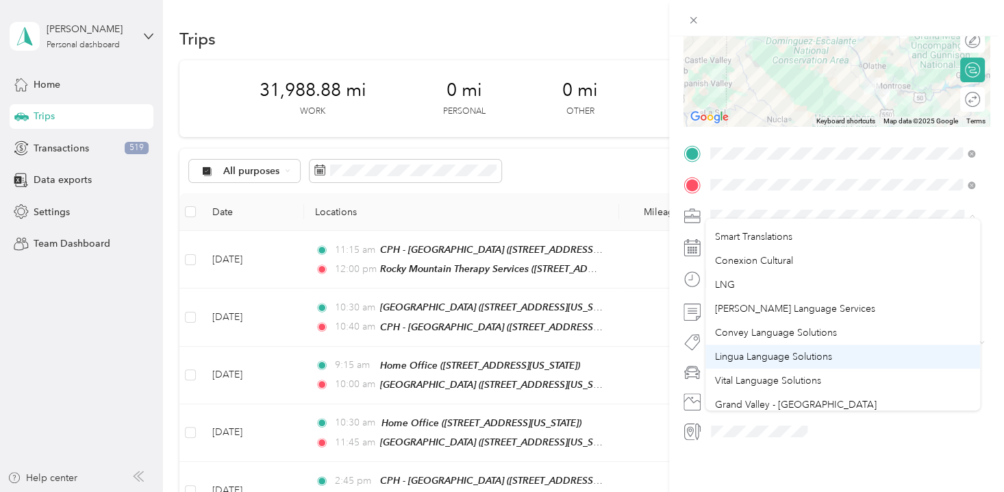
scroll to position [186, 0]
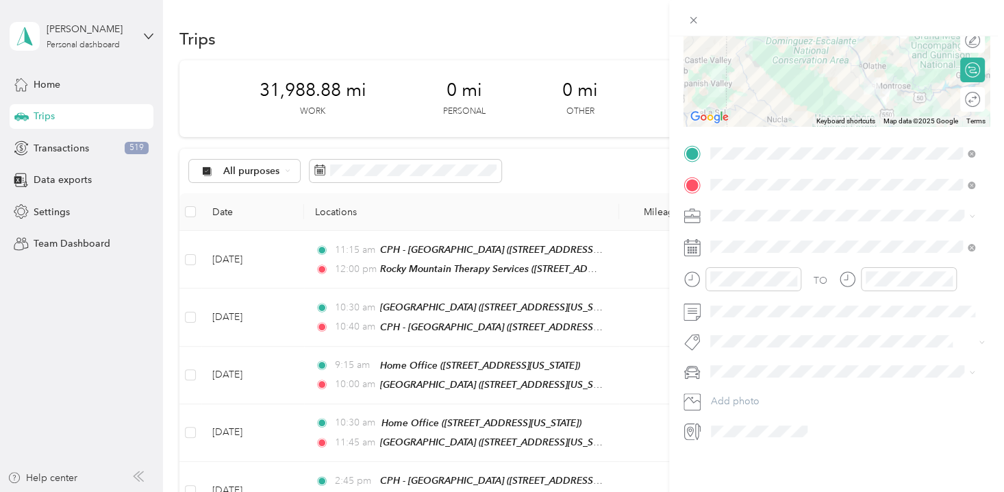
click at [766, 376] on span "Vital Language Solutions" at bounding box center [768, 379] width 106 height 12
click at [732, 295] on div "12" at bounding box center [724, 299] width 33 height 19
click at [764, 301] on div "00" at bounding box center [763, 299] width 33 height 19
click at [882, 317] on div "01" at bounding box center [879, 318] width 33 height 19
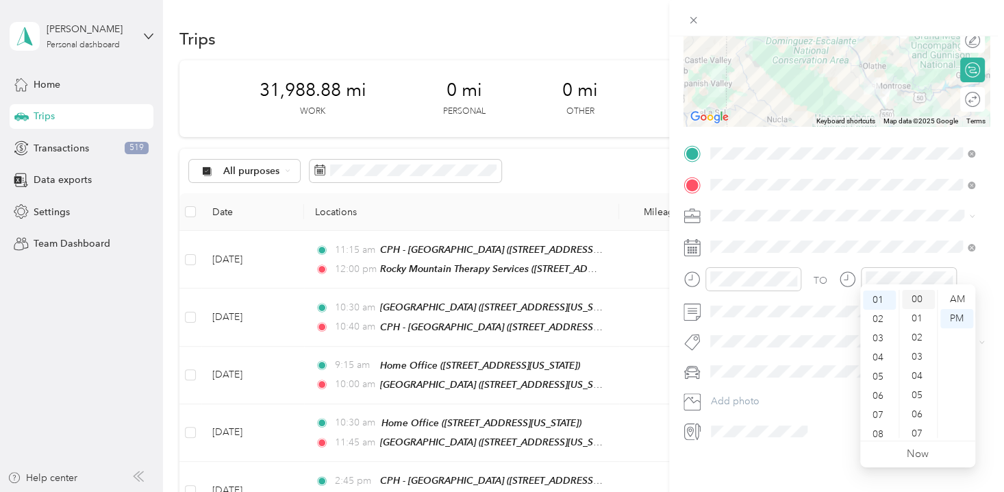
click at [910, 295] on div "00" at bounding box center [918, 299] width 33 height 19
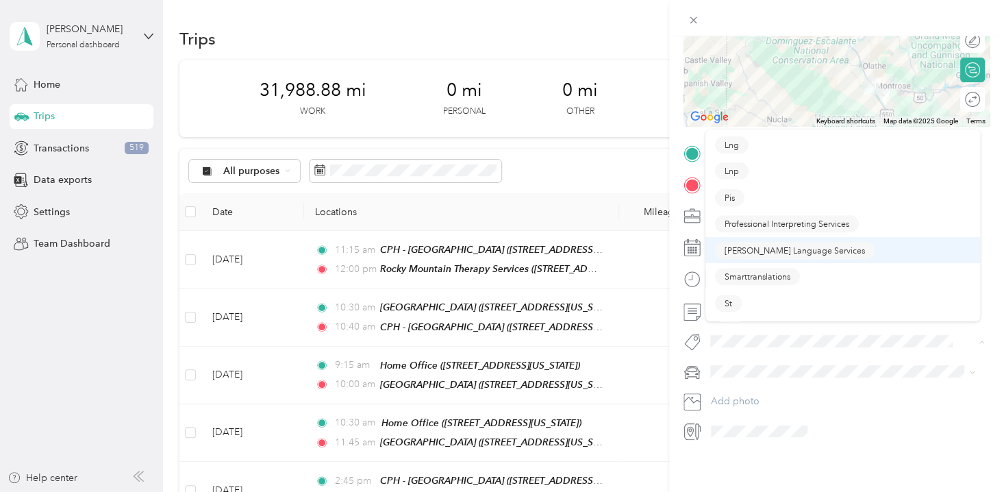
scroll to position [282, 0]
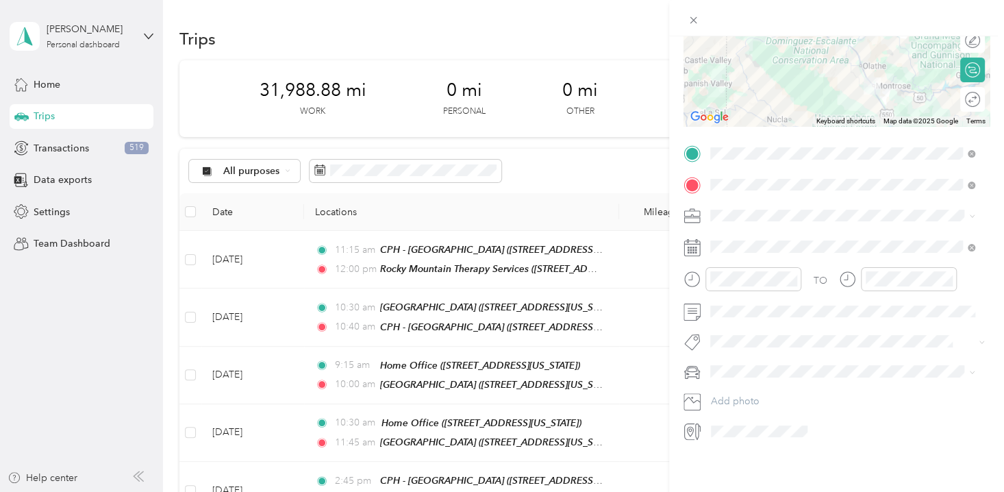
click at [735, 314] on li "Vls" at bounding box center [842, 303] width 275 height 27
click at [755, 417] on li "Padre Accord" at bounding box center [842, 413] width 275 height 24
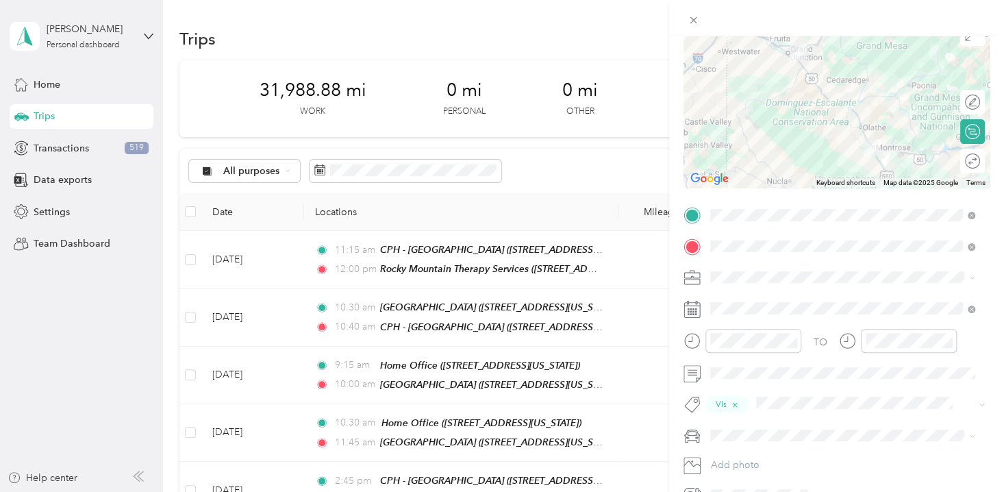
scroll to position [0, 0]
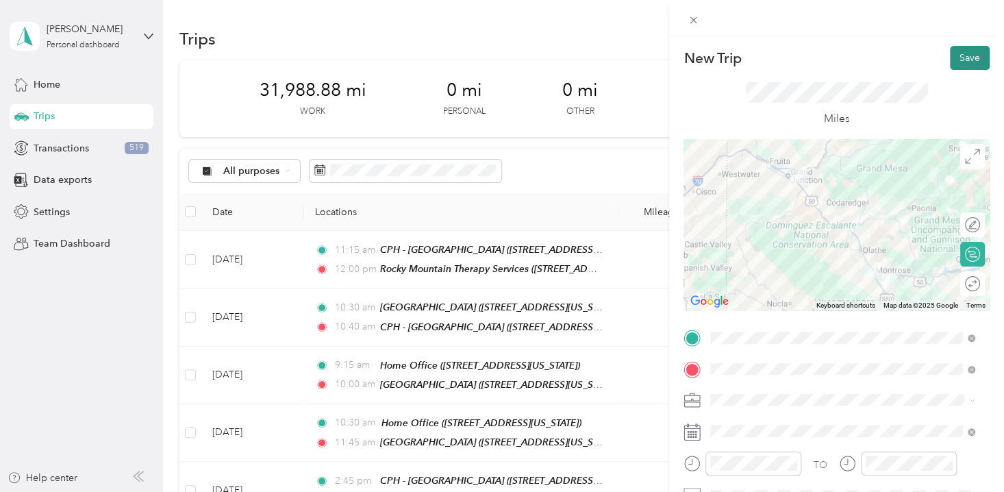
click at [960, 58] on button "Save" at bounding box center [970, 58] width 40 height 24
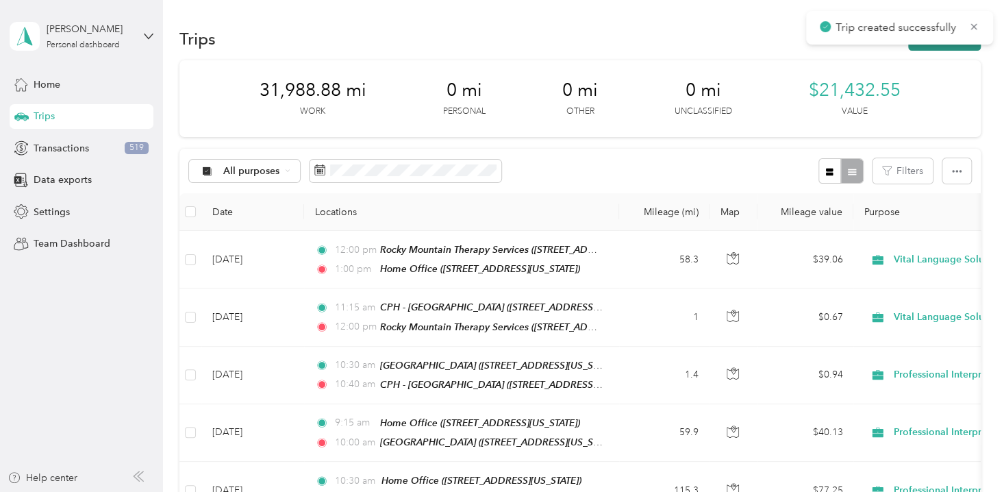
click at [942, 45] on button "New trip" at bounding box center [944, 39] width 73 height 24
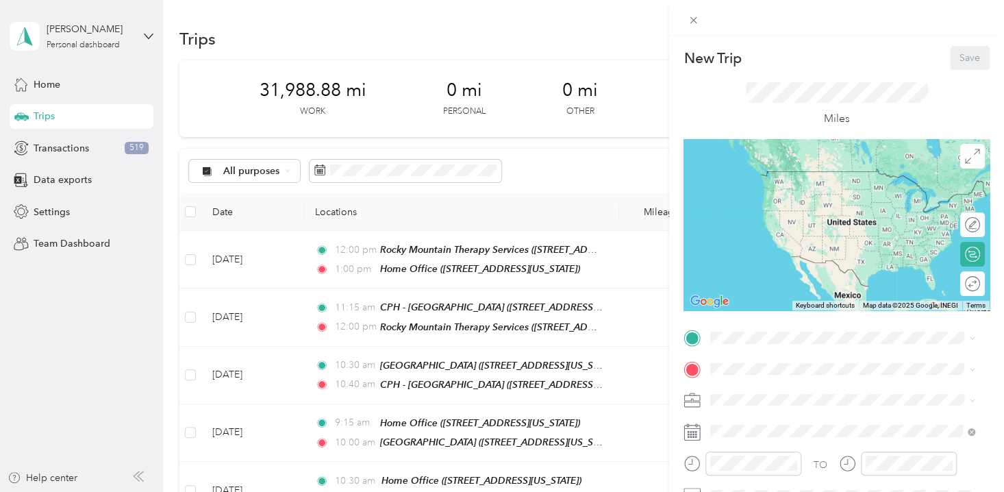
click at [784, 181] on div "Home Office [STREET_ADDRESS][US_STATE]" at bounding box center [804, 184] width 137 height 29
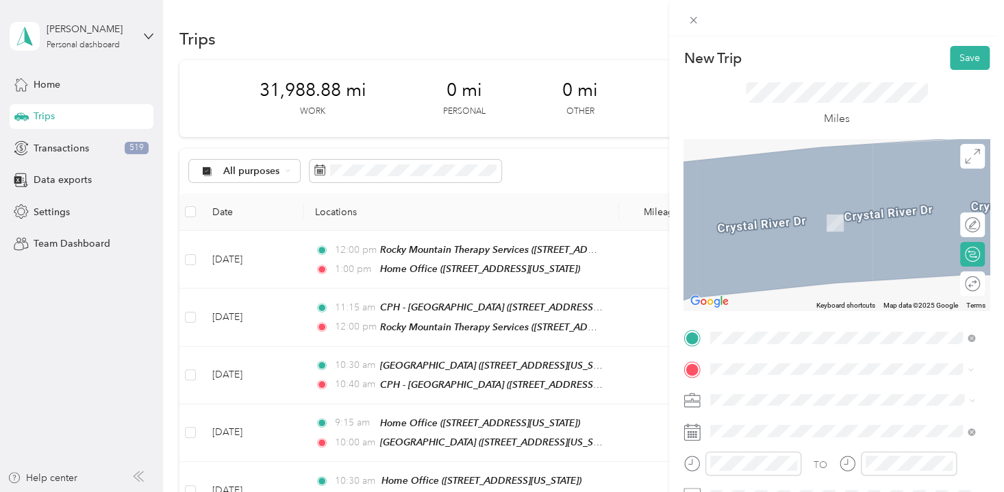
click at [797, 196] on li "[GEOGRAPHIC_DATA] [STREET_ADDRESS][US_STATE]" at bounding box center [842, 214] width 275 height 43
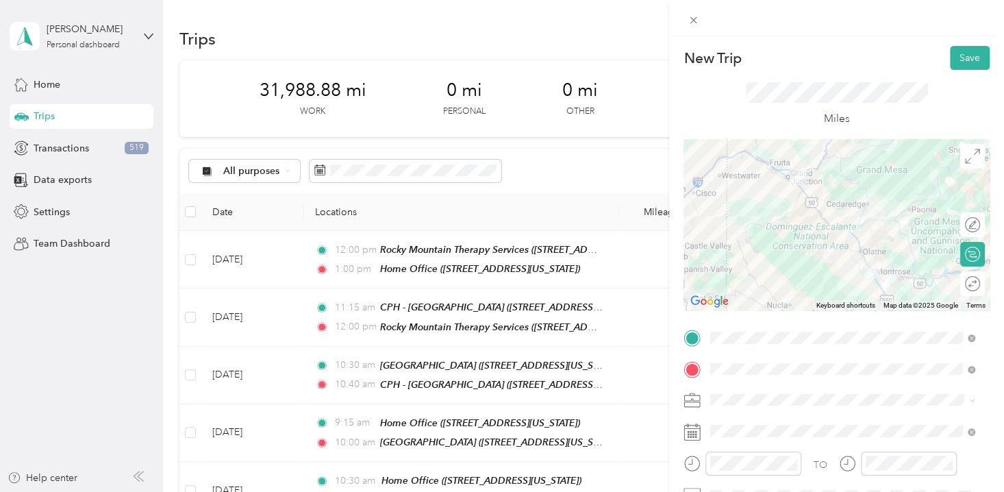
click at [734, 384] on div "TO Add photo" at bounding box center [837, 476] width 306 height 299
click at [748, 277] on div "CSIS" at bounding box center [842, 280] width 255 height 14
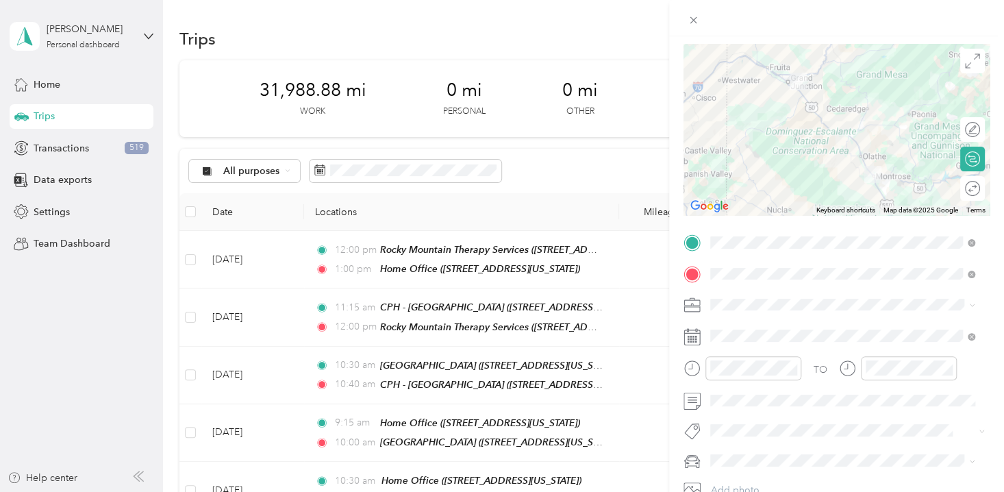
scroll to position [193, 0]
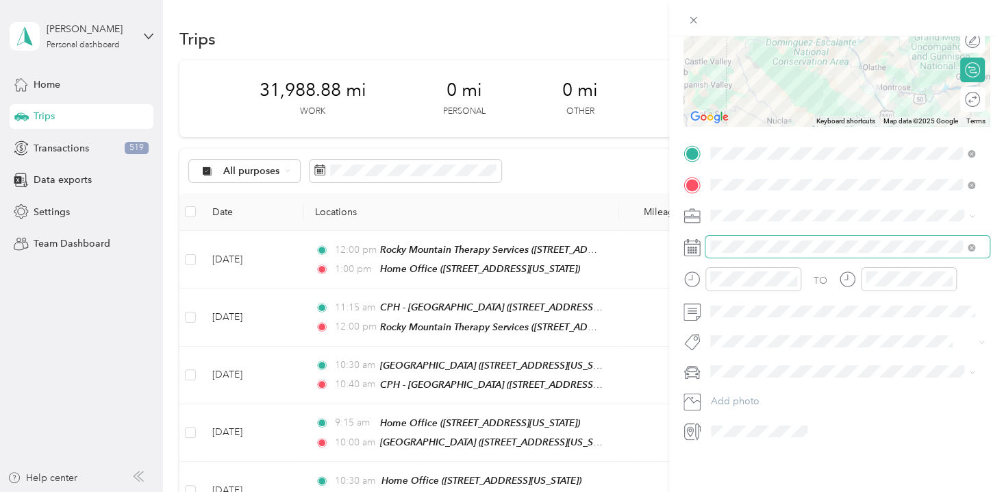
click at [789, 236] on span at bounding box center [847, 246] width 284 height 21
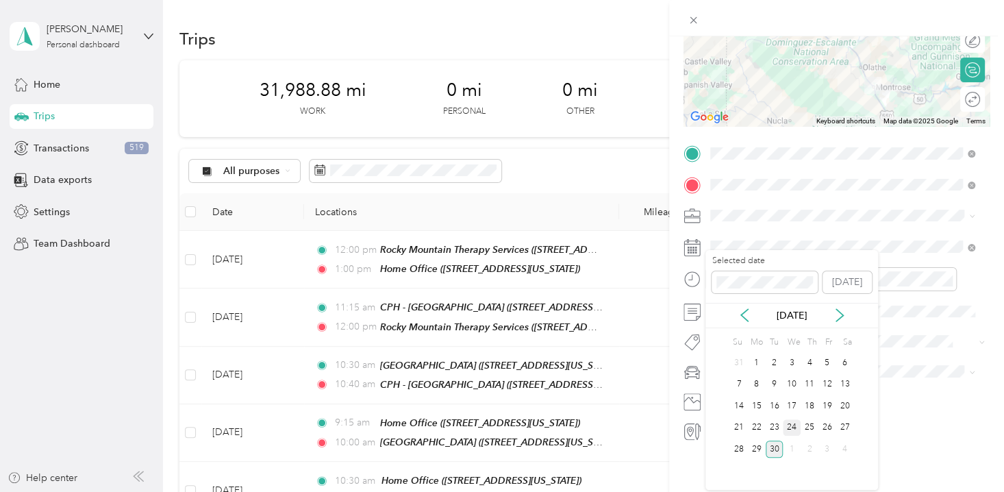
click at [788, 427] on div "24" at bounding box center [792, 427] width 18 height 17
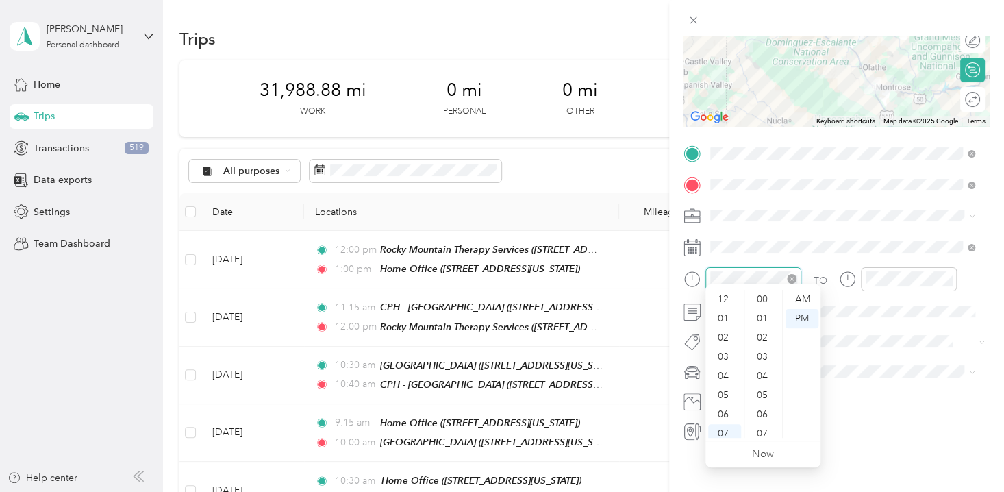
scroll to position [421, 0]
click at [732, 334] on div "03" at bounding box center [724, 336] width 33 height 19
click at [763, 394] on div "15" at bounding box center [763, 400] width 33 height 19
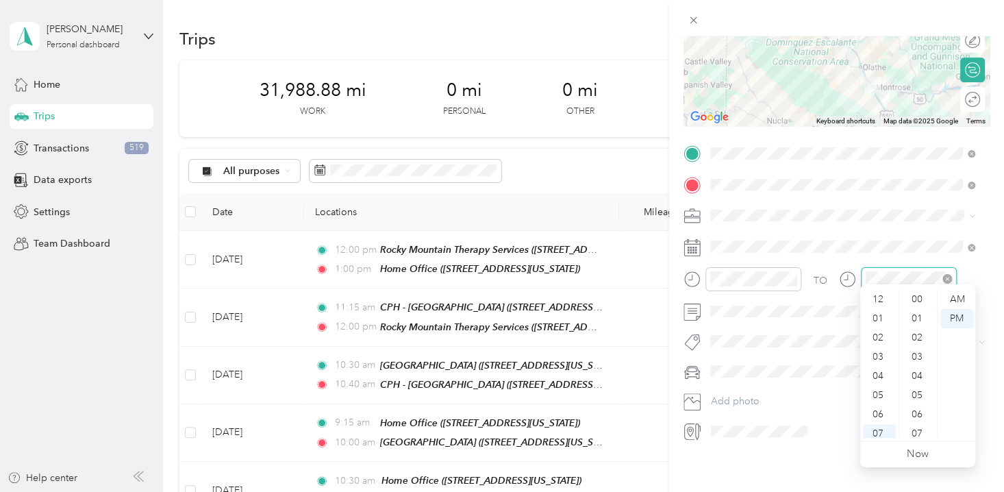
scroll to position [82, 0]
click at [879, 292] on div "04" at bounding box center [879, 293] width 33 height 19
click at [923, 299] on div "00" at bounding box center [918, 299] width 33 height 19
click at [744, 272] on button "Csis" at bounding box center [732, 274] width 34 height 17
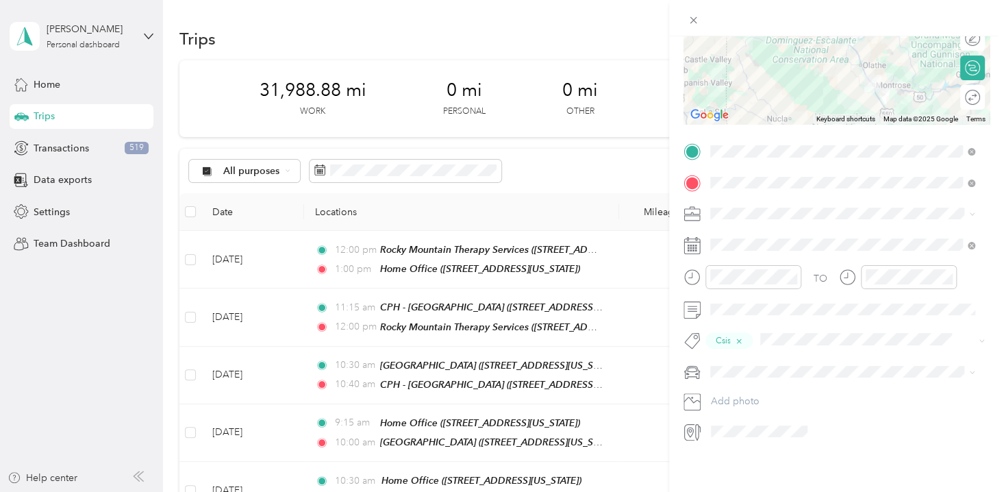
click at [755, 409] on span "Padre Accord" at bounding box center [745, 407] width 60 height 12
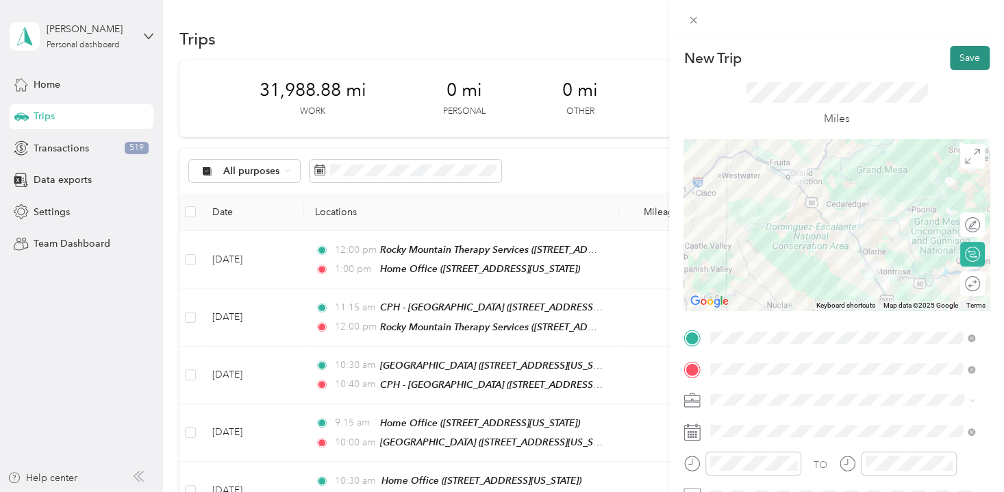
click at [954, 58] on button "Save" at bounding box center [970, 58] width 40 height 24
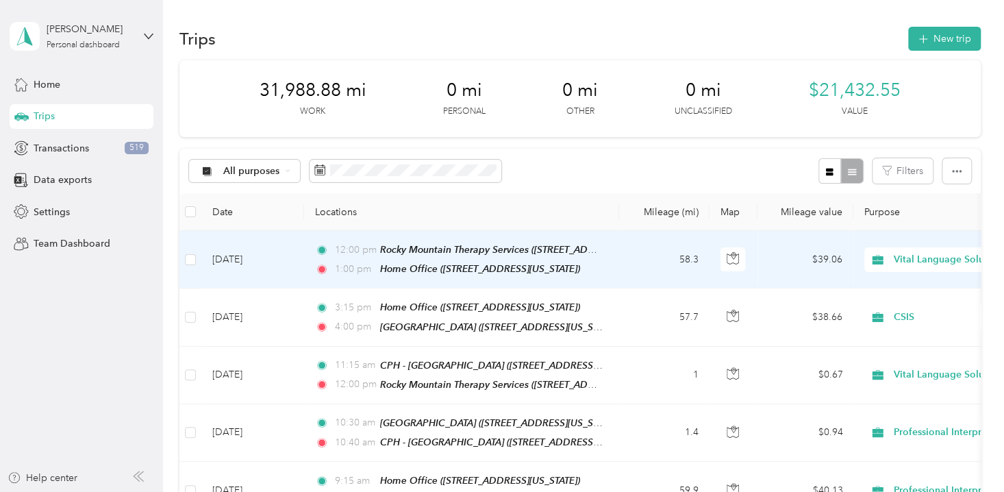
click at [229, 259] on td "[DATE]" at bounding box center [252, 260] width 103 height 58
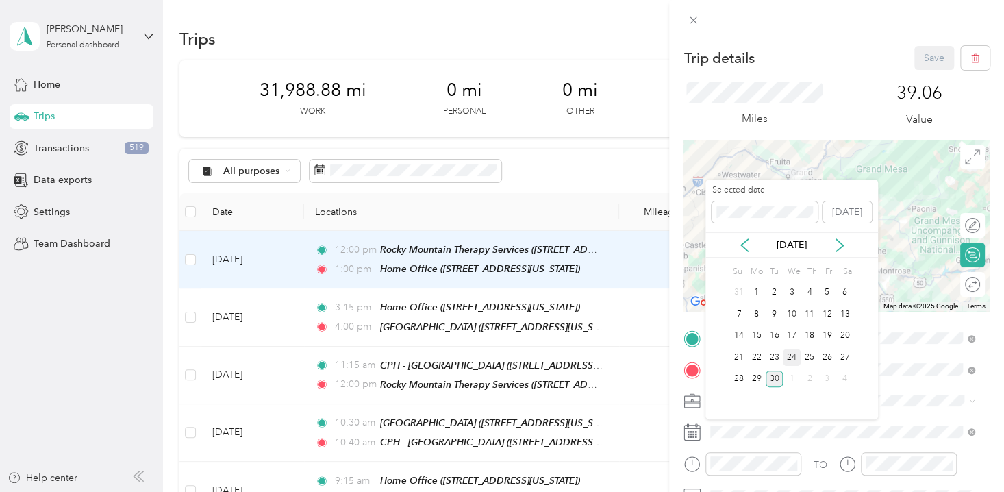
click at [792, 359] on div "24" at bounding box center [792, 357] width 18 height 17
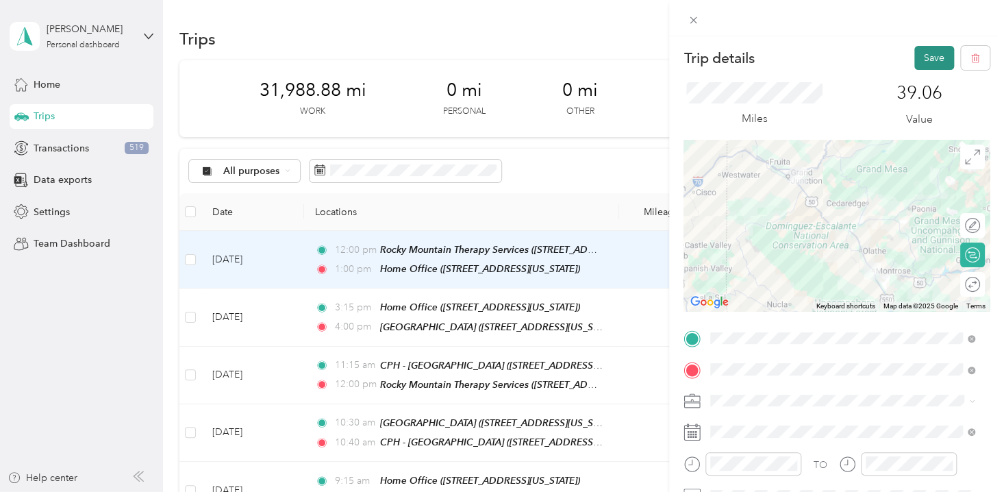
click at [917, 58] on button "Save" at bounding box center [934, 58] width 40 height 24
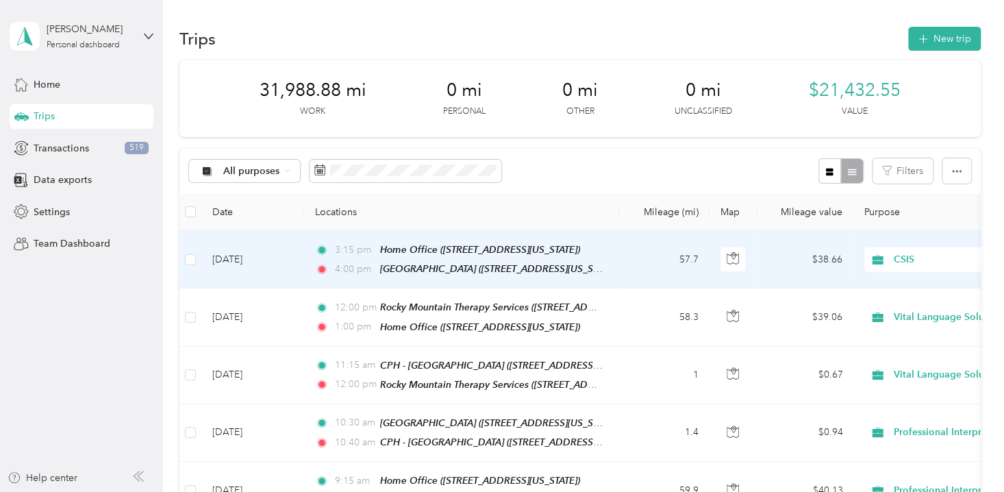
click at [254, 255] on td "[DATE]" at bounding box center [252, 260] width 103 height 58
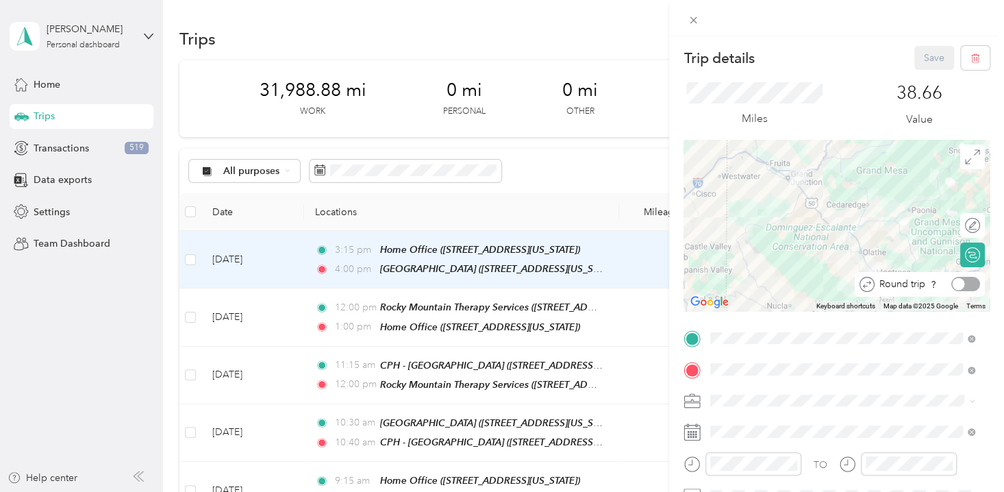
click at [960, 280] on div at bounding box center [965, 284] width 29 height 14
click at [924, 63] on button "Save" at bounding box center [934, 58] width 40 height 24
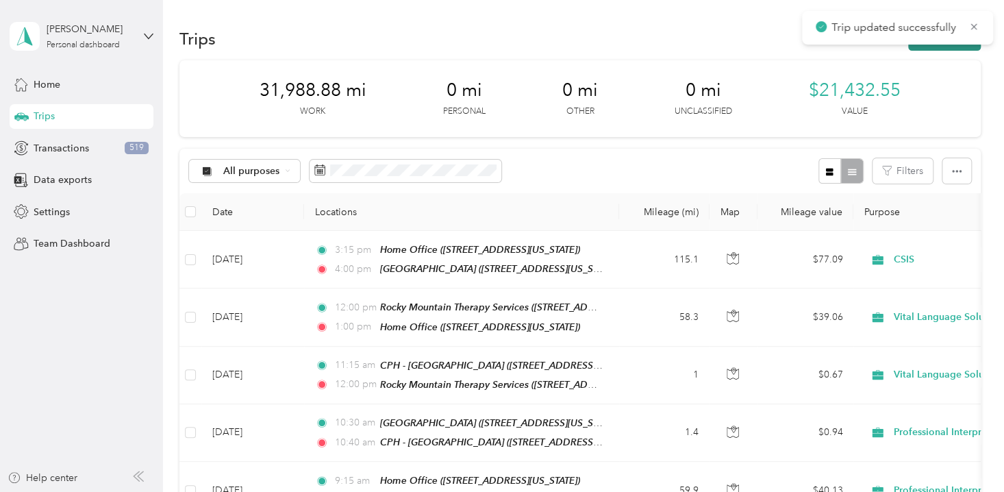
click at [933, 45] on button "New trip" at bounding box center [944, 39] width 73 height 24
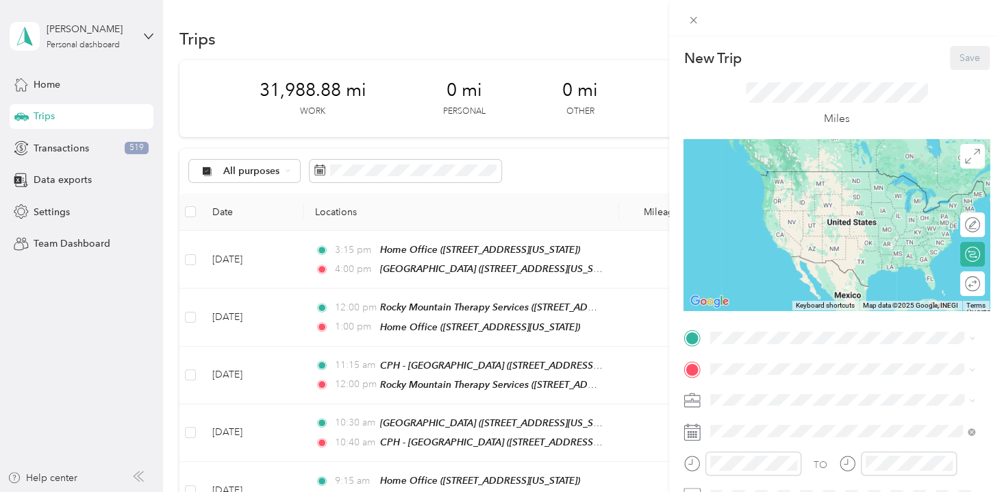
click at [770, 190] on div "Home Office [STREET_ADDRESS][US_STATE]" at bounding box center [804, 180] width 137 height 29
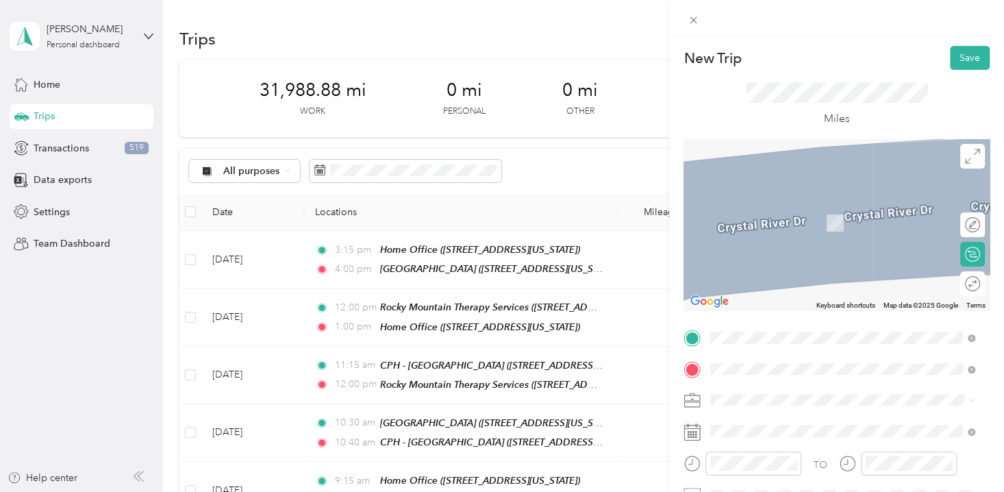
click at [815, 221] on span "[STREET_ADDRESS][US_STATE]" at bounding box center [804, 222] width 137 height 12
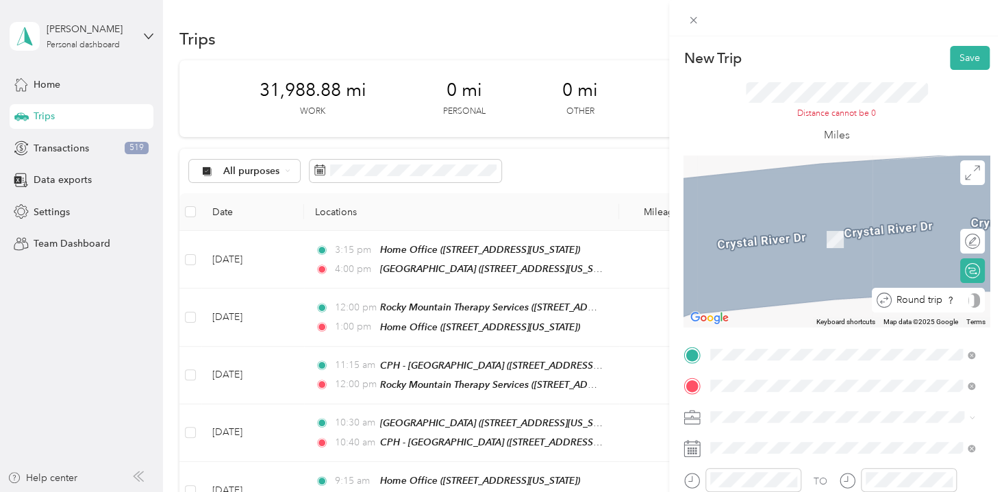
click at [962, 301] on div "Round trip" at bounding box center [936, 300] width 88 height 14
click at [968, 301] on div at bounding box center [974, 300] width 12 height 14
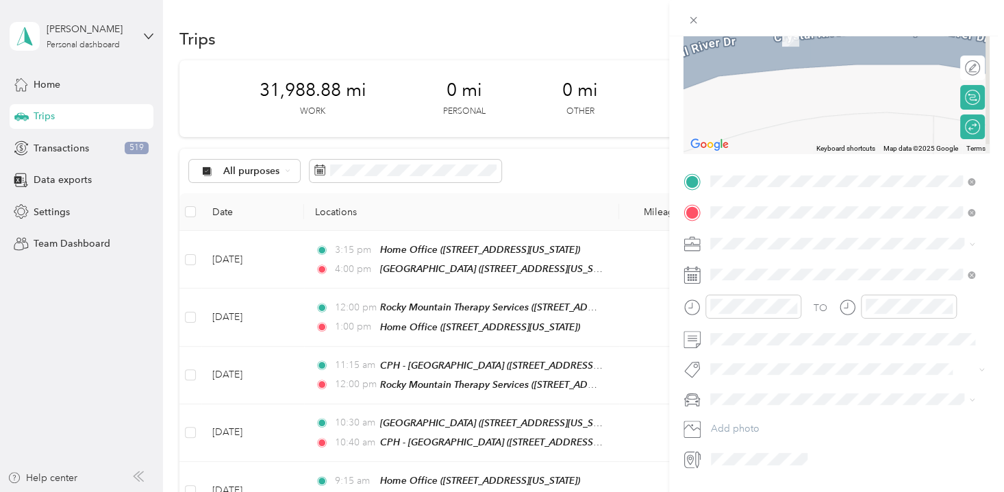
scroll to position [210, 0]
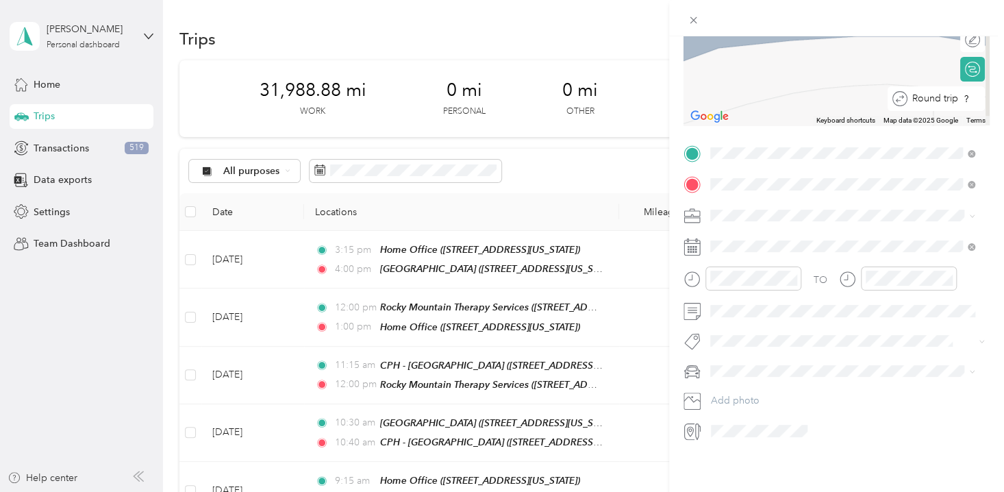
click at [984, 92] on div at bounding box center [984, 98] width 0 height 12
click at [752, 347] on span "Arusa Translation Services" at bounding box center [771, 350] width 112 height 12
click at [812, 429] on div "25" at bounding box center [810, 427] width 18 height 17
click at [768, 297] on div "00" at bounding box center [763, 299] width 33 height 19
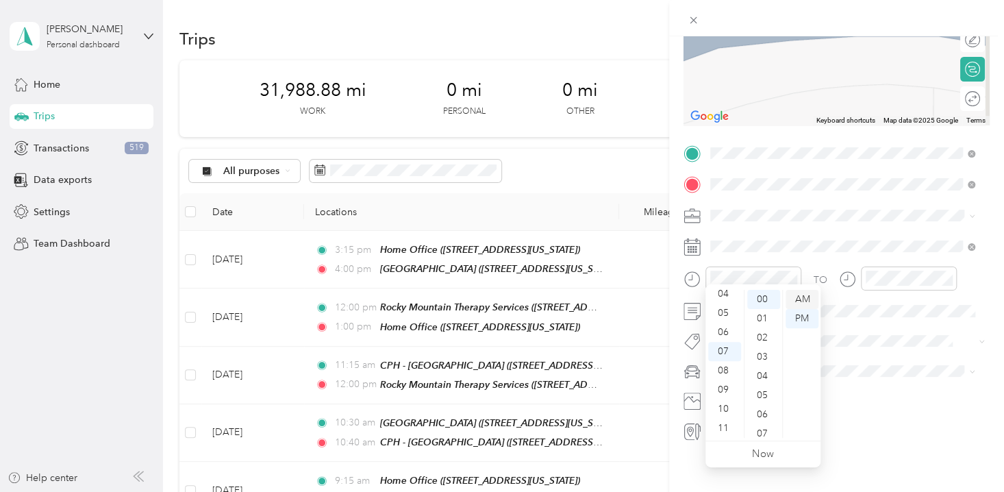
click at [803, 299] on div "AM" at bounding box center [802, 299] width 33 height 19
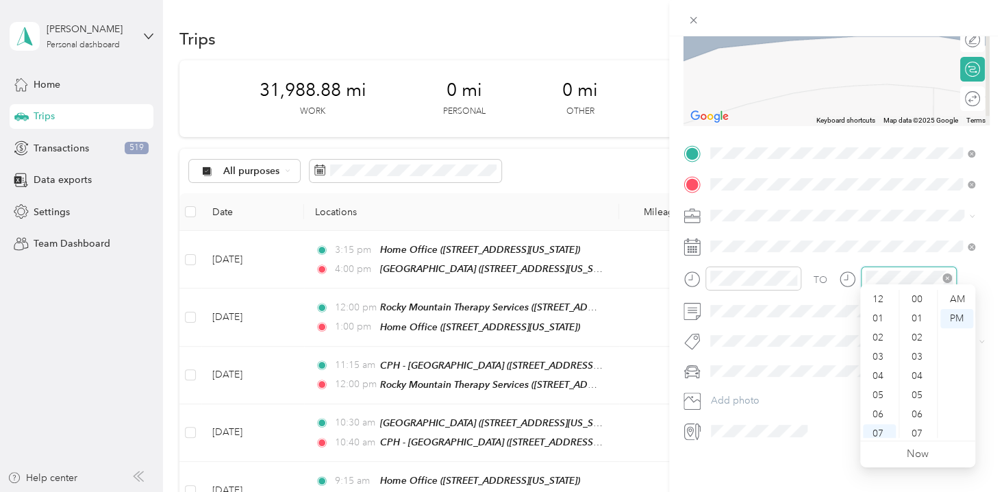
scroll to position [82, 0]
click at [881, 367] on div "08" at bounding box center [879, 370] width 33 height 19
click at [877, 352] on div "07" at bounding box center [879, 351] width 33 height 19
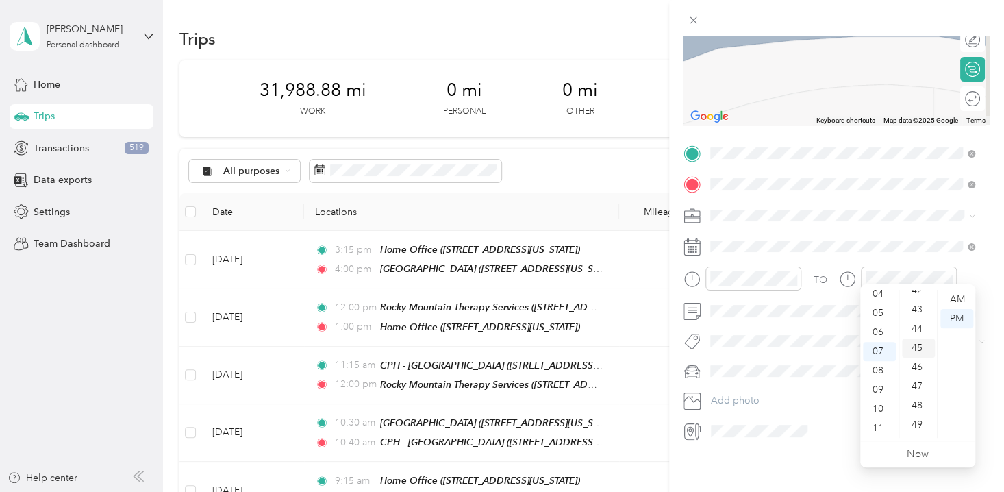
click at [918, 344] on div "45" at bounding box center [918, 347] width 33 height 19
click at [961, 294] on div "AM" at bounding box center [956, 299] width 33 height 19
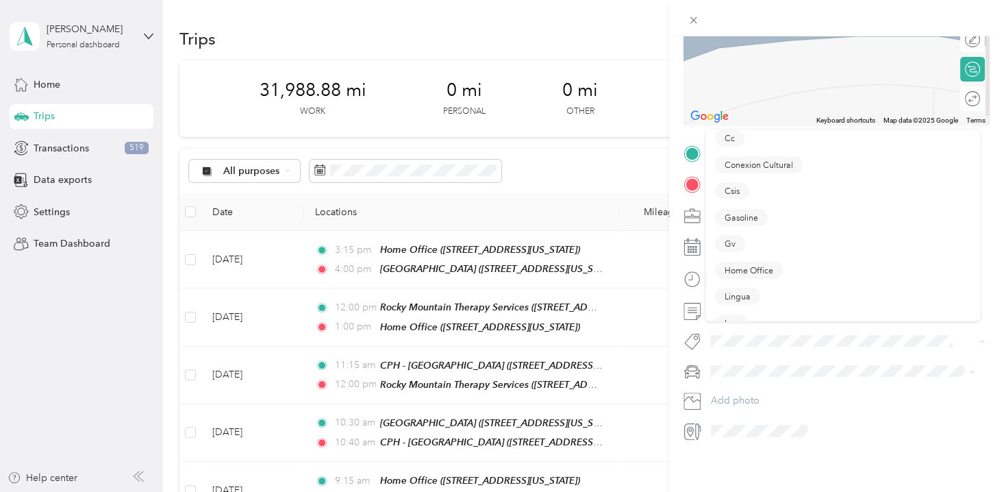
scroll to position [0, 0]
click at [775, 195] on span "Arusa Translation" at bounding box center [757, 195] width 65 height 12
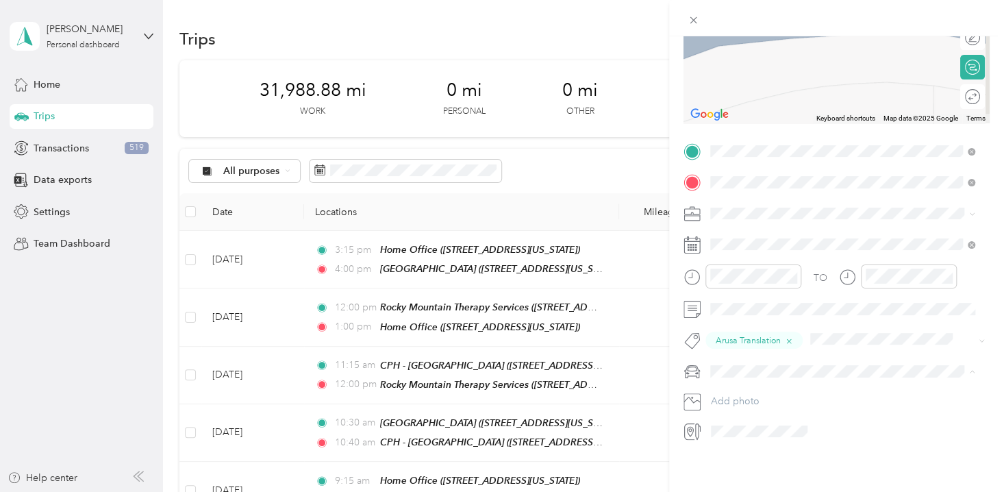
click at [747, 412] on span "Padre Accord" at bounding box center [745, 413] width 60 height 12
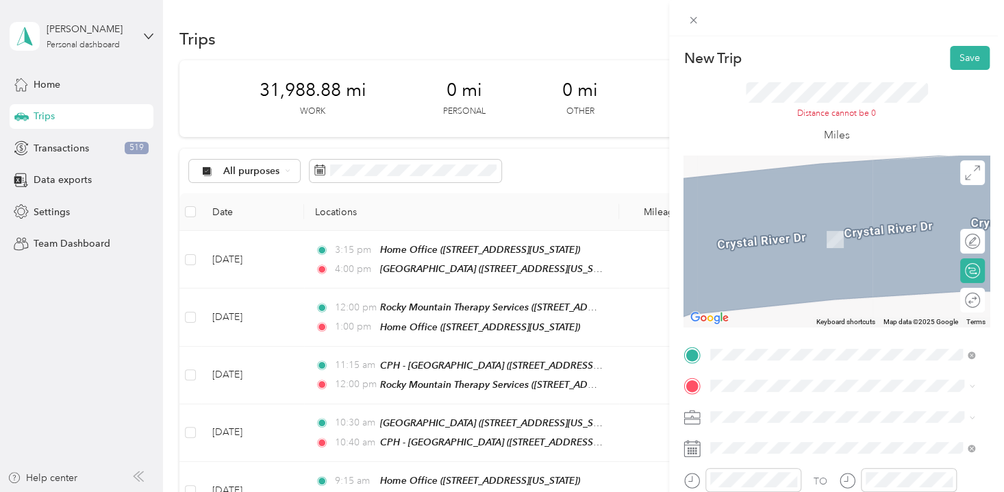
click at [799, 288] on span "[STREET_ADDRESS][US_STATE]" at bounding box center [804, 282] width 137 height 12
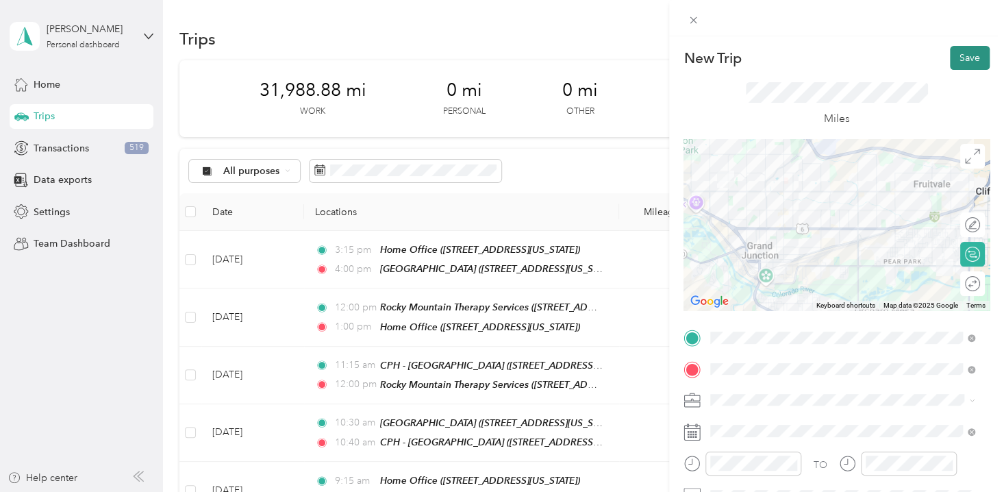
click at [966, 59] on button "Save" at bounding box center [970, 58] width 40 height 24
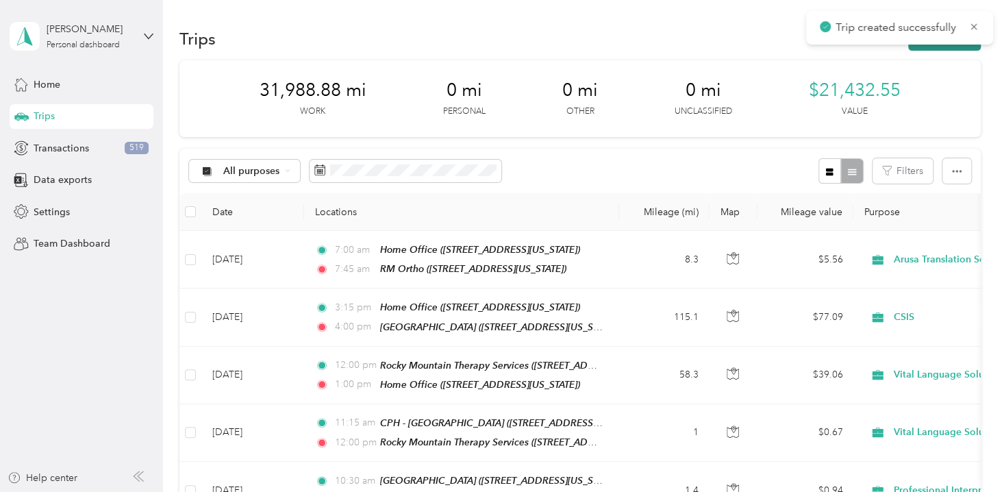
click at [949, 49] on button "New trip" at bounding box center [944, 39] width 73 height 24
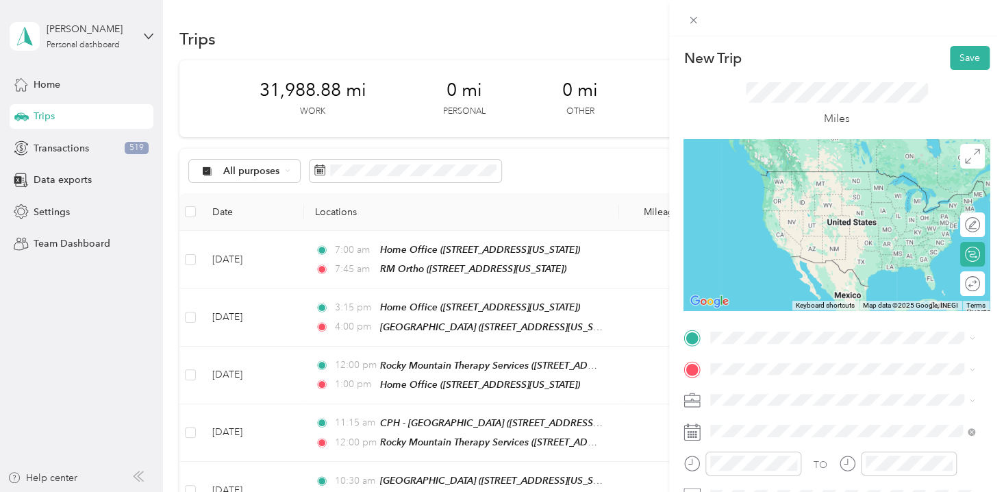
drag, startPoint x: 789, startPoint y: 247, endPoint x: 797, endPoint y: 249, distance: 7.7
click at [790, 240] on span "[STREET_ADDRESS][US_STATE]" at bounding box center [804, 234] width 137 height 12
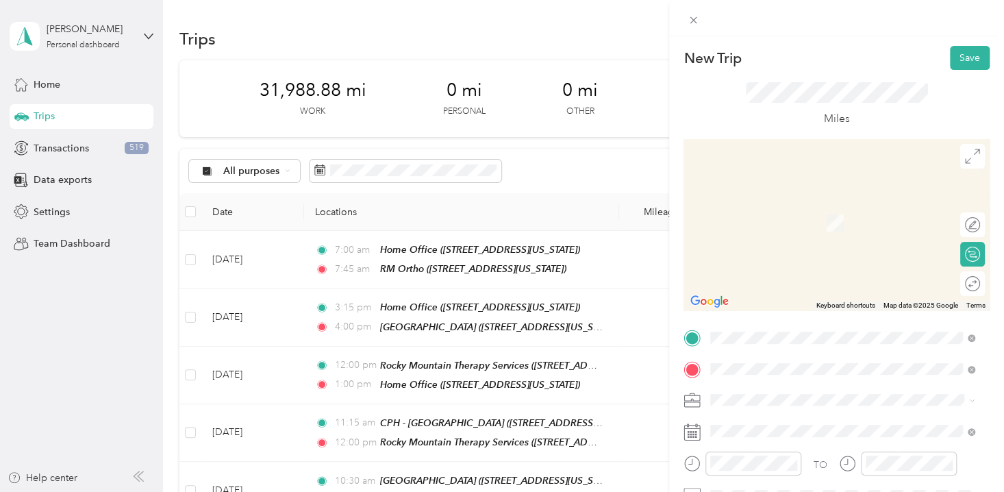
click at [797, 273] on div "Lifespan Psychiatry [STREET_ADDRESS][US_STATE]" at bounding box center [804, 258] width 137 height 29
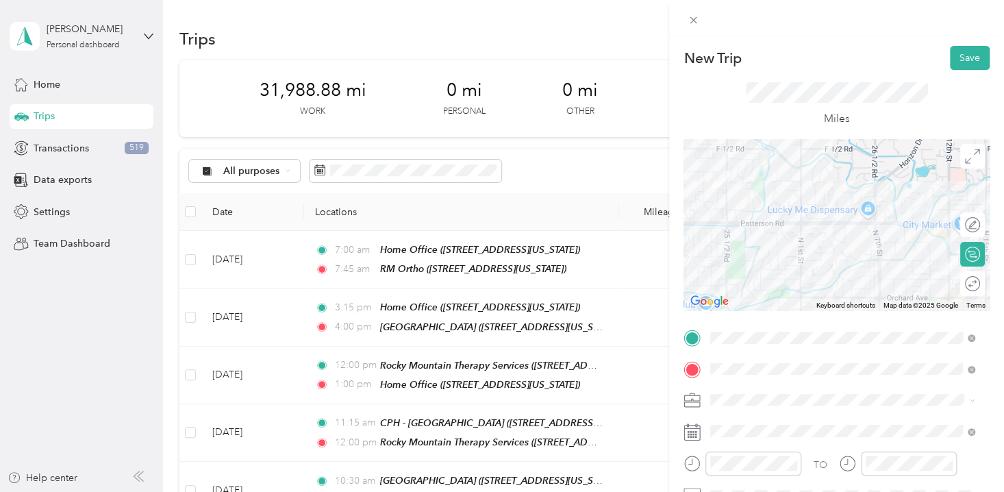
click at [760, 323] on span "Arusa Translation Services" at bounding box center [771, 322] width 112 height 12
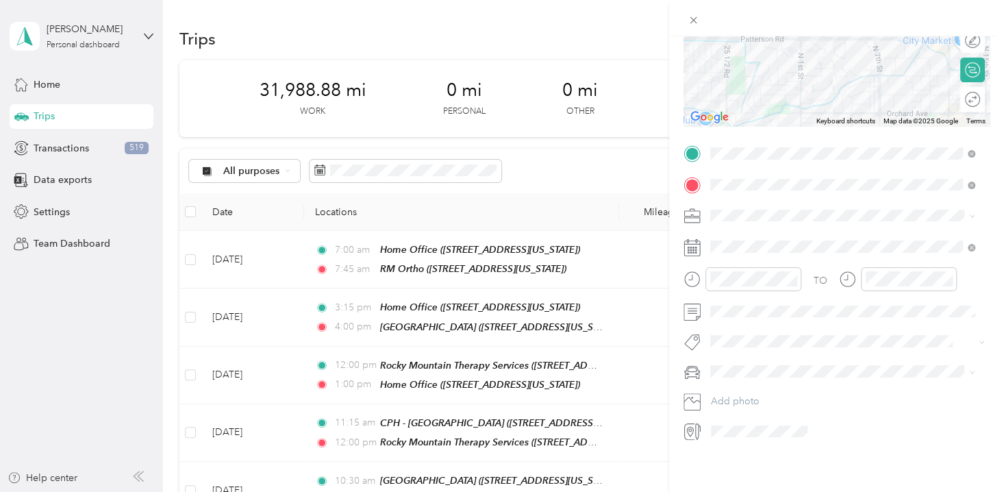
scroll to position [193, 0]
click at [806, 422] on div "25" at bounding box center [810, 427] width 18 height 17
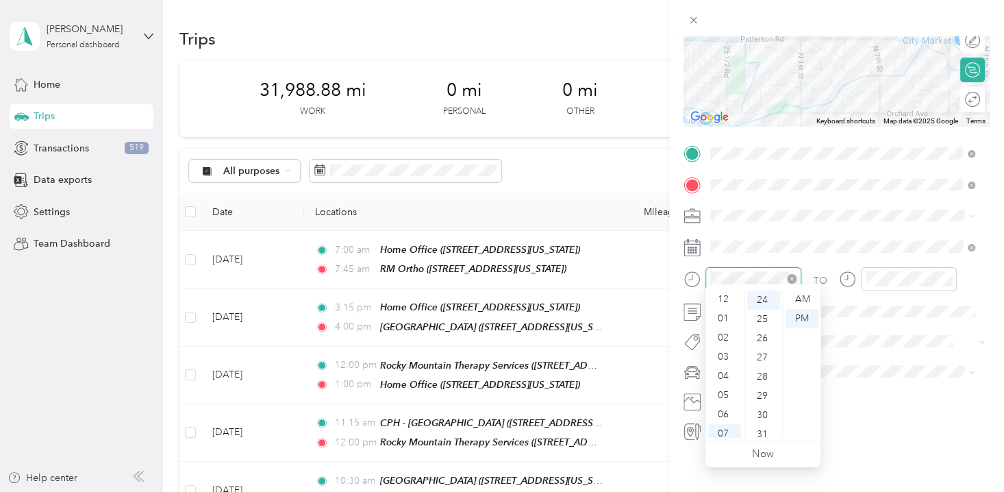
scroll to position [82, 0]
click at [729, 368] on div "08" at bounding box center [724, 370] width 33 height 19
click at [764, 414] on div "30" at bounding box center [763, 414] width 33 height 19
click at [800, 294] on div "AM" at bounding box center [802, 299] width 33 height 19
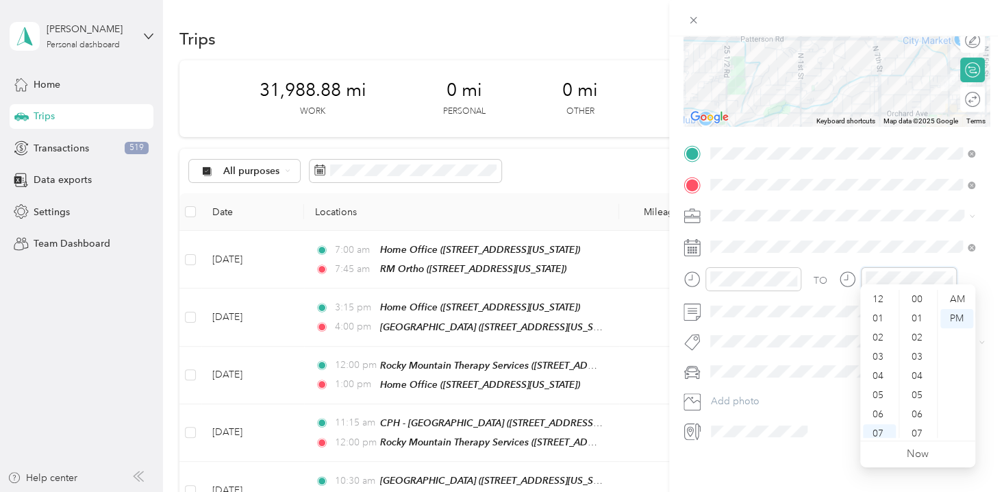
scroll to position [82, 0]
click at [875, 368] on div "08" at bounding box center [879, 370] width 33 height 19
click at [919, 299] on div "50" at bounding box center [918, 299] width 33 height 19
click at [964, 296] on div "AM" at bounding box center [956, 299] width 33 height 19
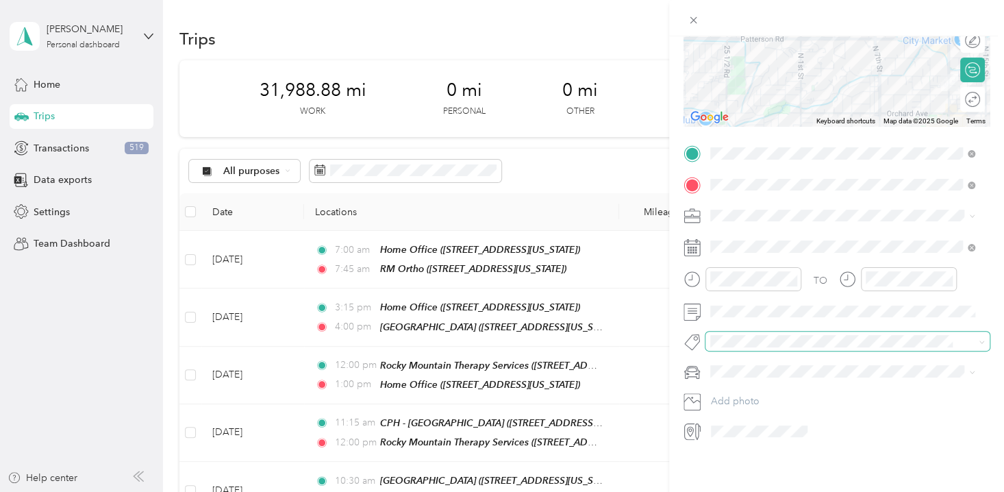
click at [751, 331] on span at bounding box center [847, 340] width 284 height 19
click at [760, 189] on span "Arusa Translation" at bounding box center [757, 195] width 65 height 12
click at [749, 412] on div "Padre Accord" at bounding box center [842, 412] width 255 height 14
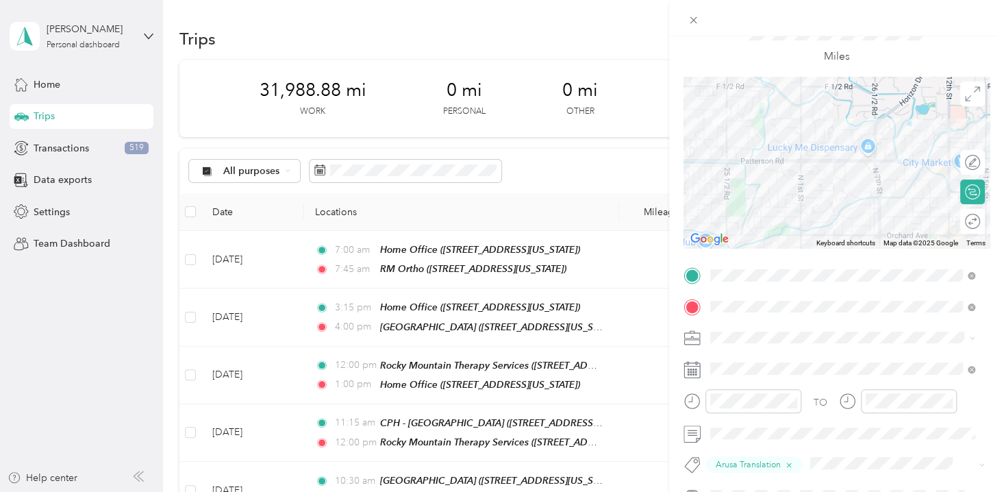
scroll to position [0, 0]
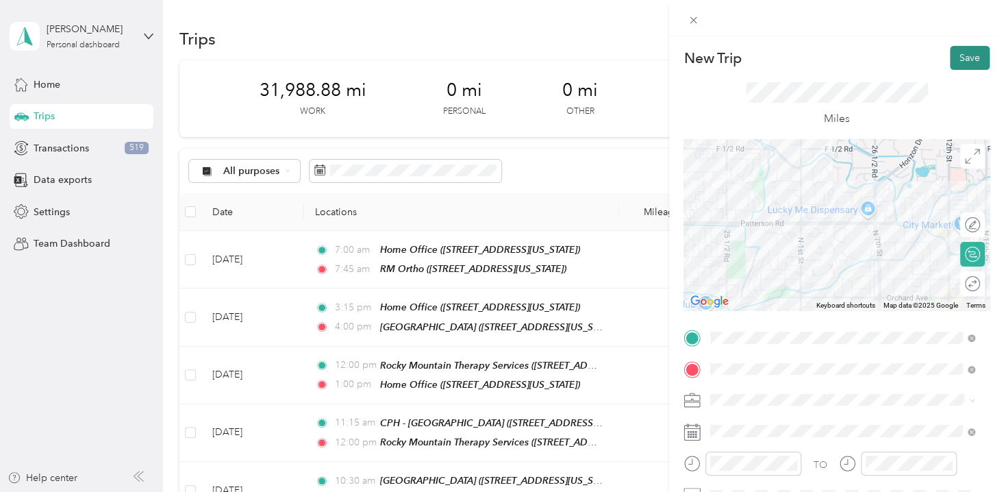
click at [960, 53] on button "Save" at bounding box center [970, 58] width 40 height 24
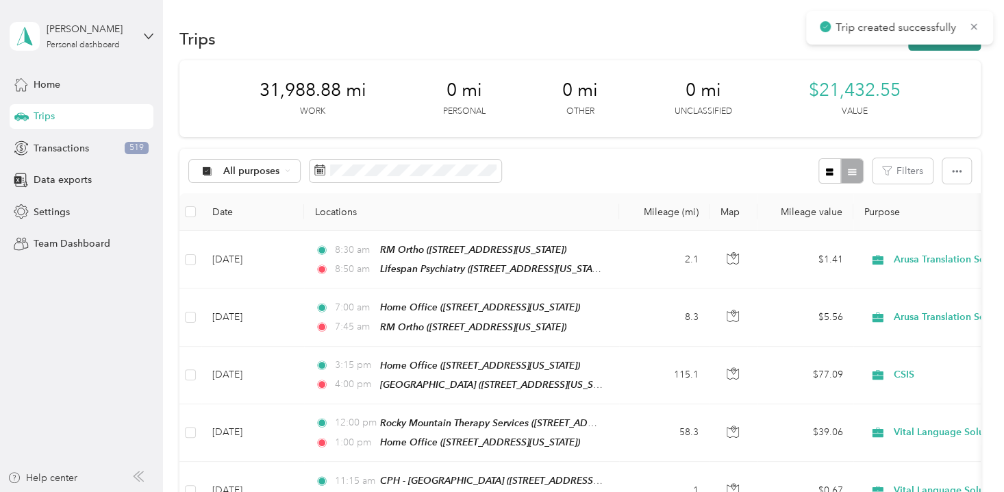
click at [946, 45] on button "New trip" at bounding box center [944, 39] width 73 height 24
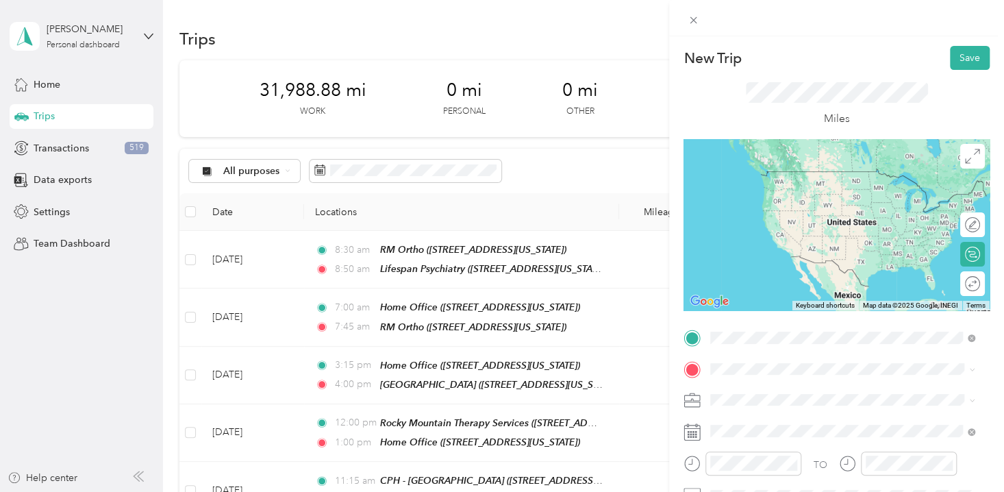
click at [789, 244] on div "Lifespan Psychiatry [STREET_ADDRESS][US_STATE]" at bounding box center [842, 227] width 255 height 34
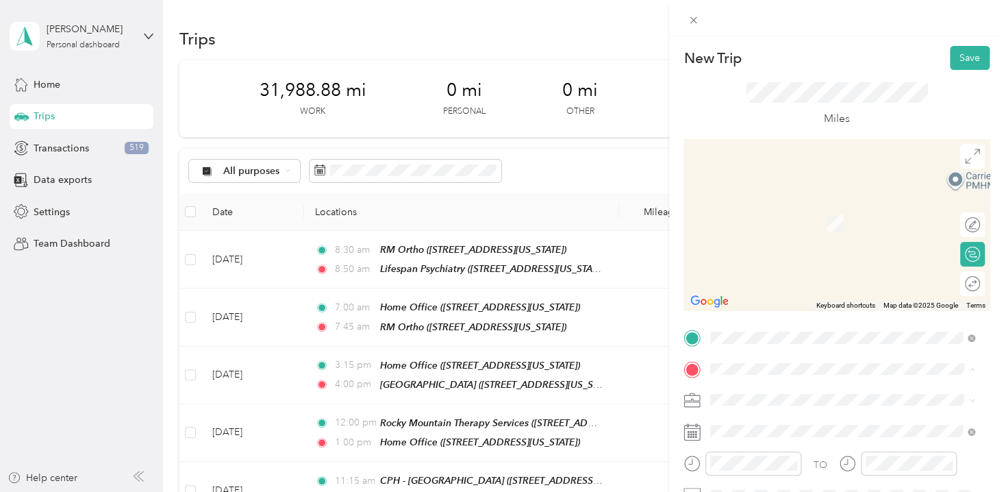
click at [799, 222] on div "Home Office [STREET_ADDRESS][US_STATE]" at bounding box center [804, 215] width 137 height 29
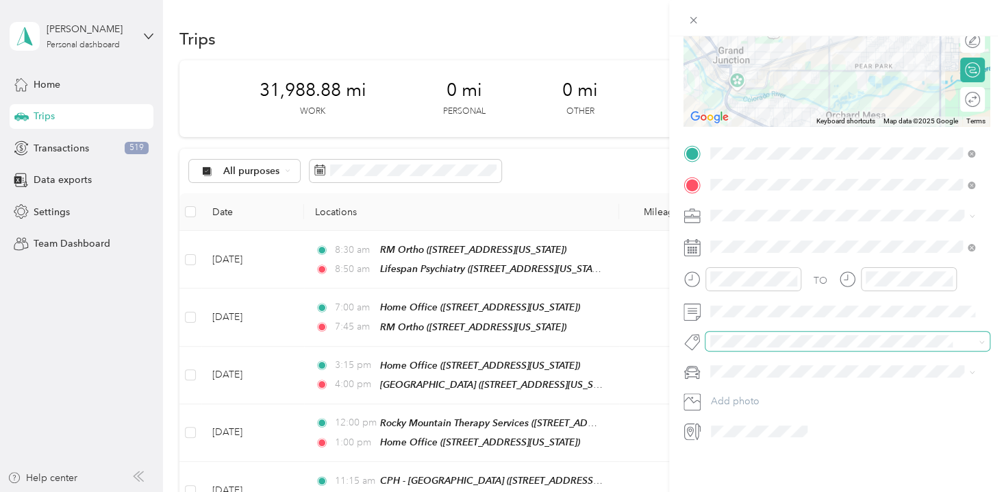
scroll to position [193, 0]
click at [758, 347] on span "Arusa Translation Services" at bounding box center [771, 344] width 112 height 12
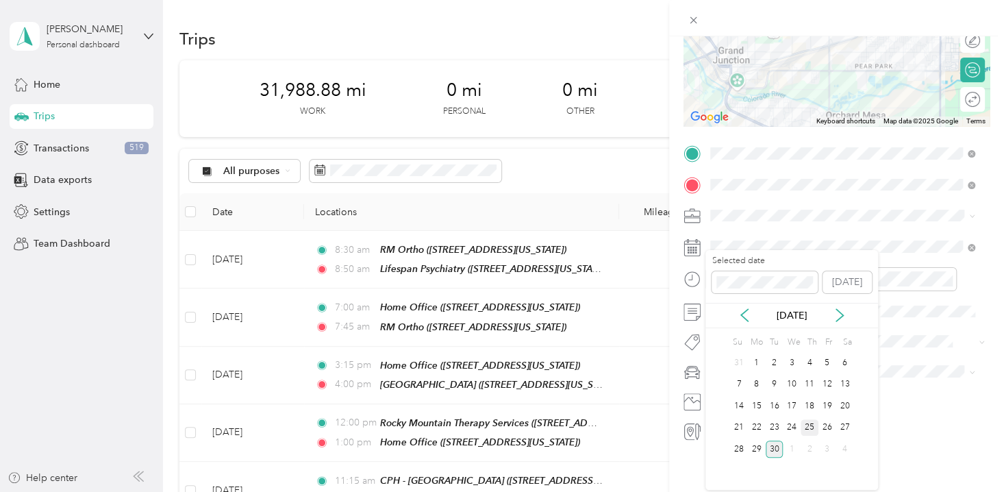
click at [810, 422] on div "25" at bounding box center [810, 427] width 18 height 17
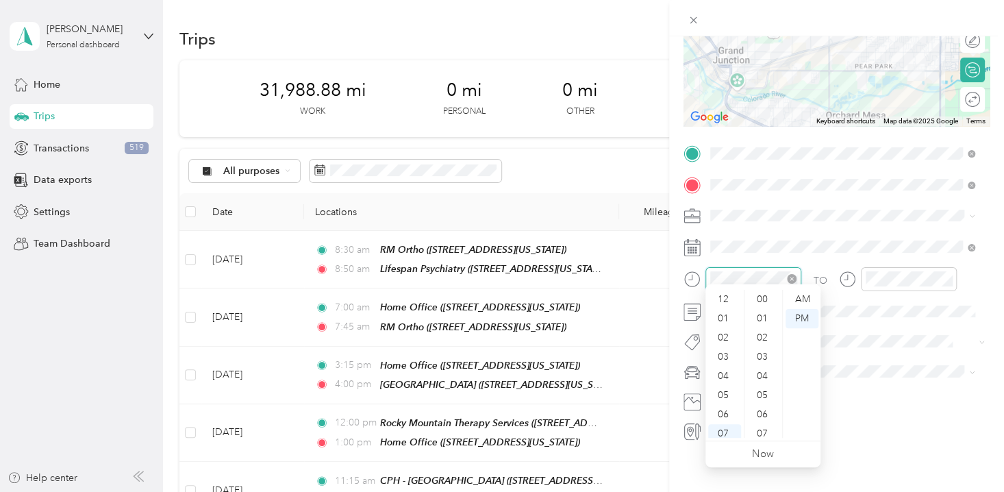
scroll to position [82, 0]
click at [724, 368] on div "08" at bounding box center [724, 370] width 33 height 19
click at [762, 342] on div "50" at bounding box center [763, 343] width 33 height 19
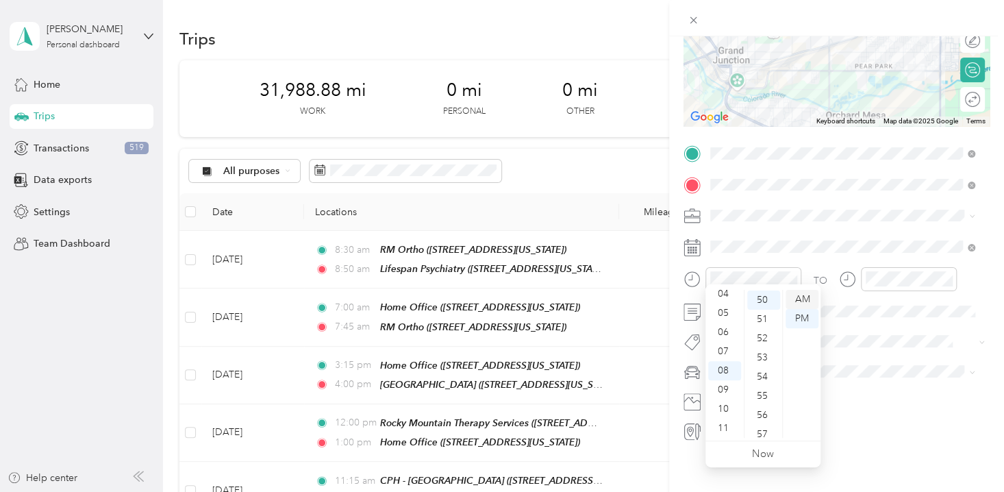
click at [803, 298] on div "AM" at bounding box center [802, 299] width 33 height 19
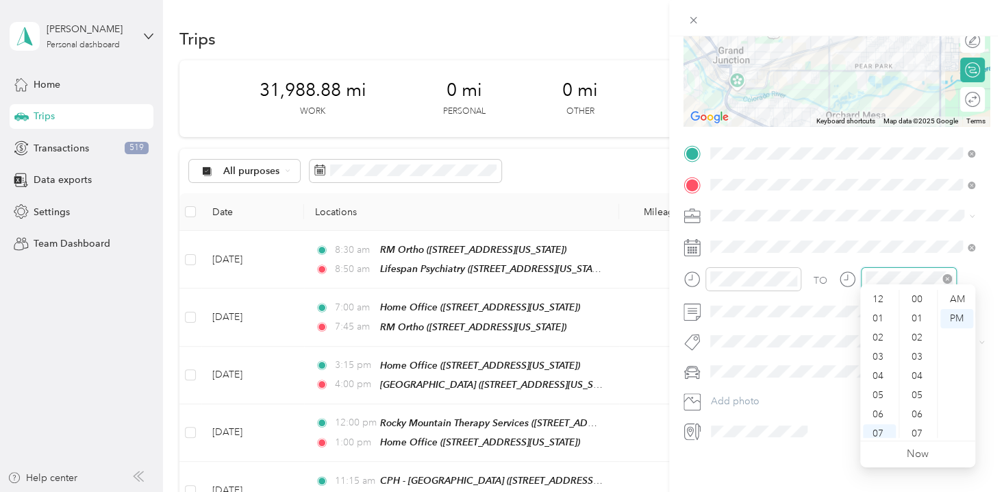
scroll to position [82, 0]
click at [877, 392] on div "09" at bounding box center [879, 389] width 33 height 19
click at [921, 324] on div "10" at bounding box center [918, 323] width 33 height 19
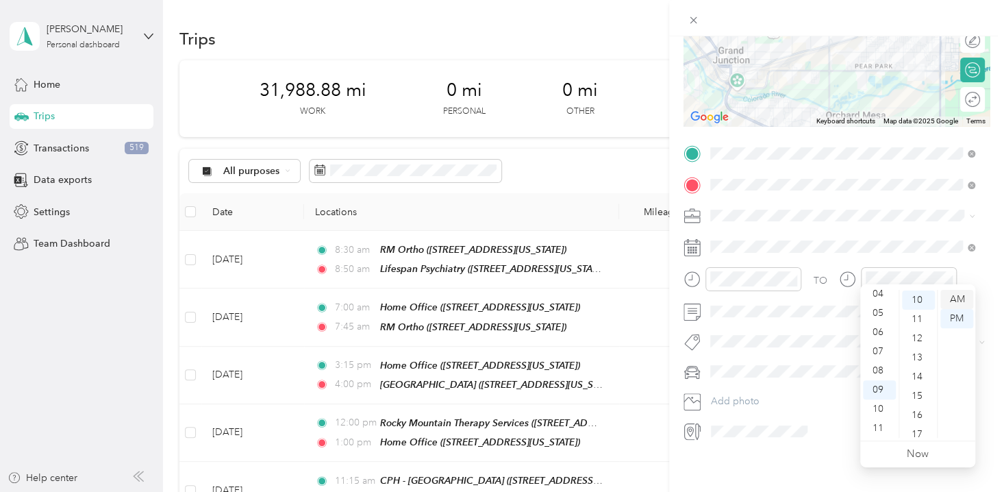
click at [957, 298] on div "AM" at bounding box center [956, 299] width 33 height 19
click at [765, 191] on span "Arusa Translation" at bounding box center [757, 195] width 65 height 12
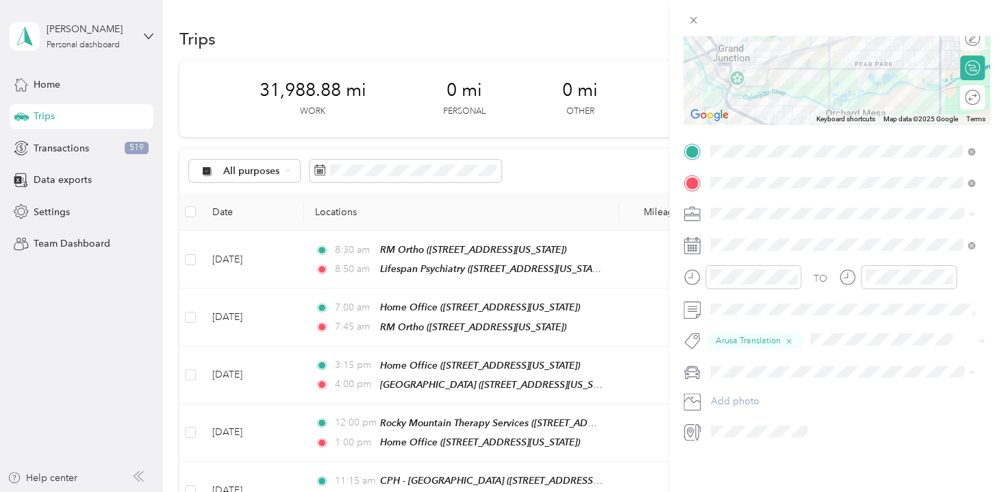
click at [745, 411] on span "Padre Accord" at bounding box center [745, 413] width 60 height 12
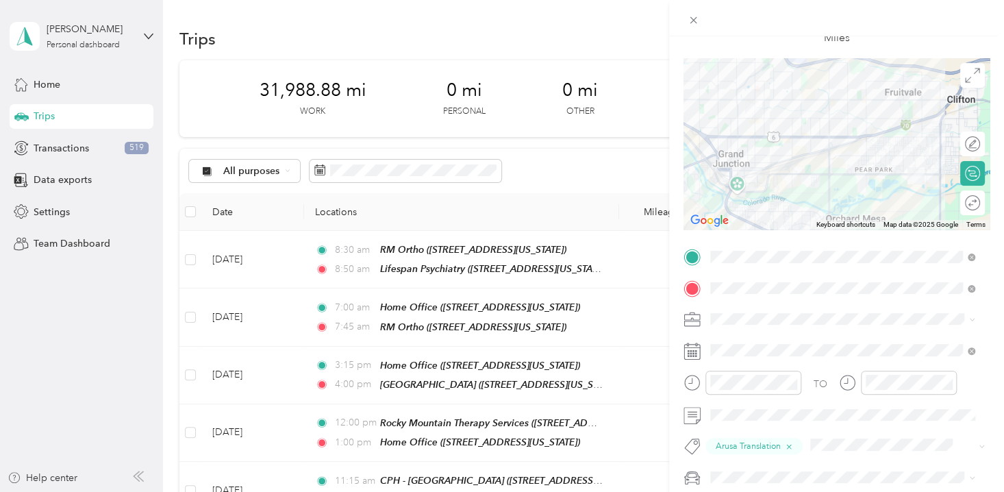
scroll to position [0, 0]
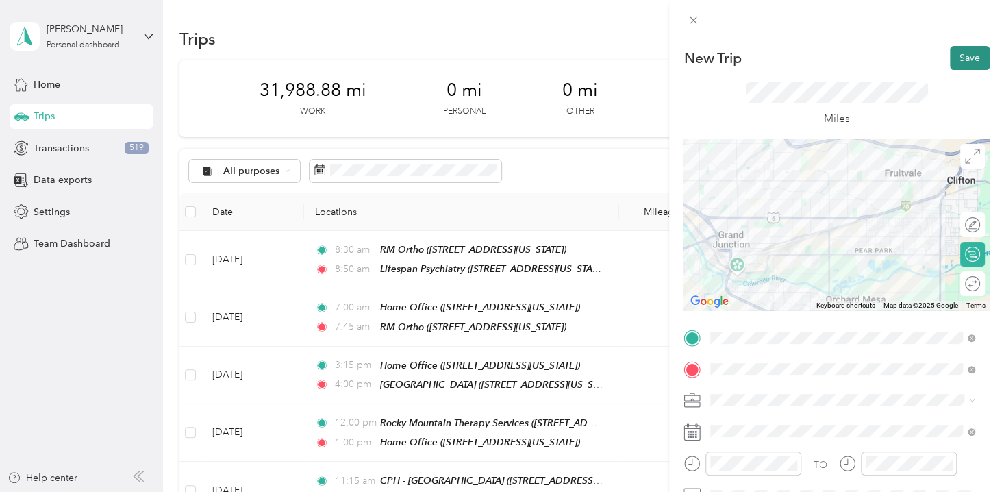
click at [965, 56] on button "Save" at bounding box center [970, 58] width 40 height 24
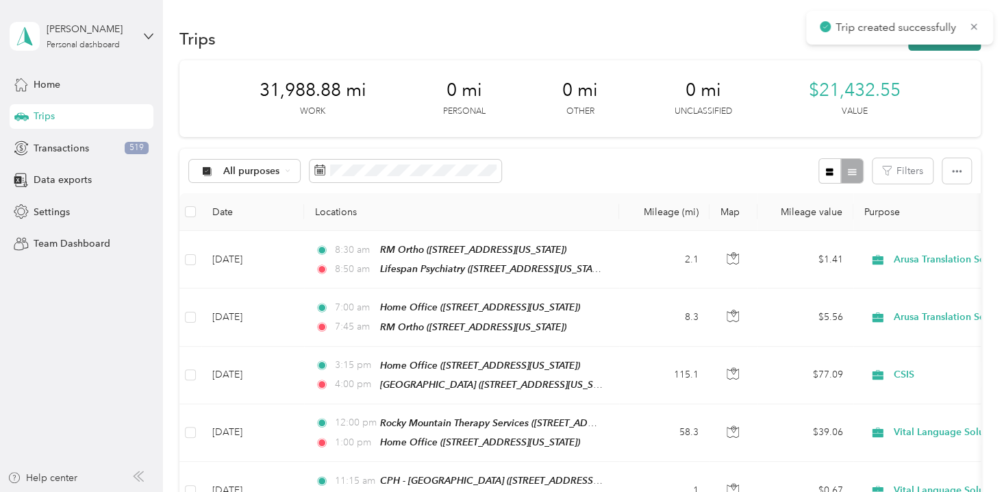
click at [940, 46] on button "New trip" at bounding box center [944, 39] width 73 height 24
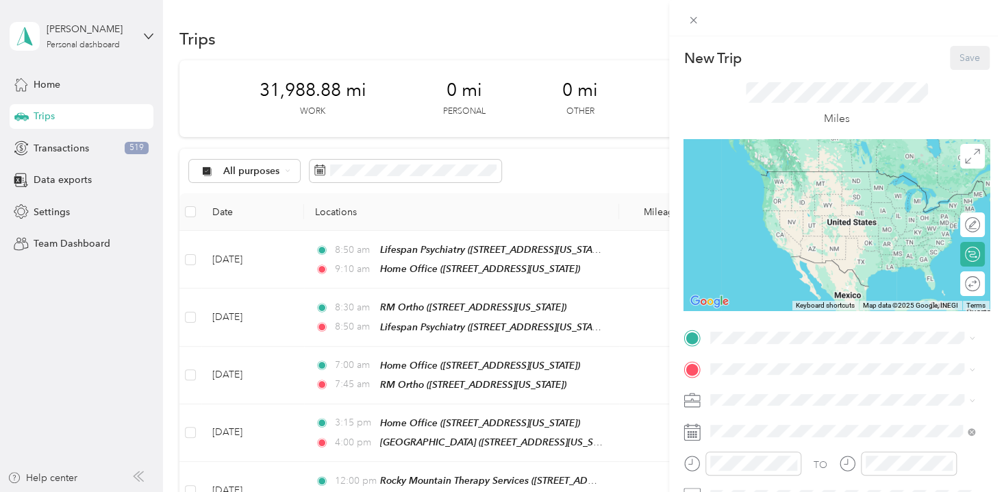
click at [799, 177] on div "Home Office [STREET_ADDRESS][US_STATE]" at bounding box center [804, 178] width 137 height 29
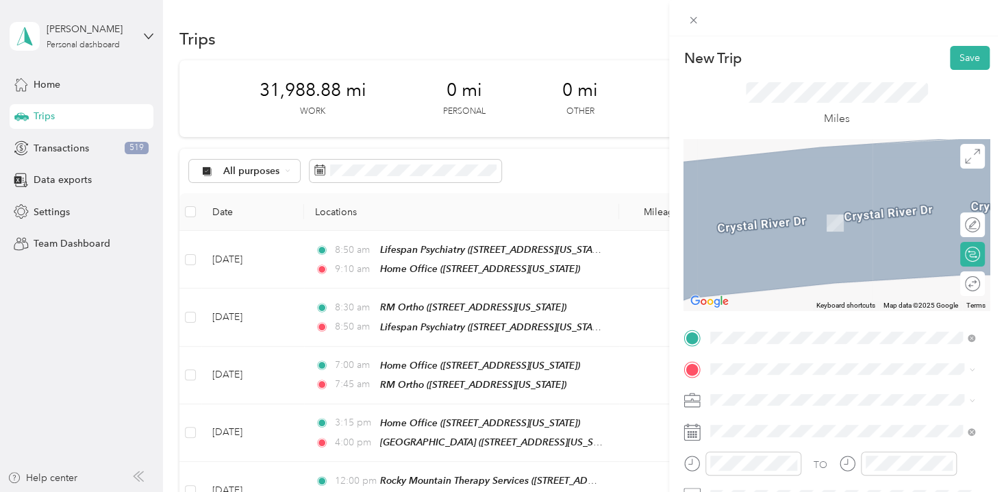
click at [234, 258] on div "New Trip Save This trip cannot be edited because it is either under review, app…" at bounding box center [502, 246] width 1004 height 492
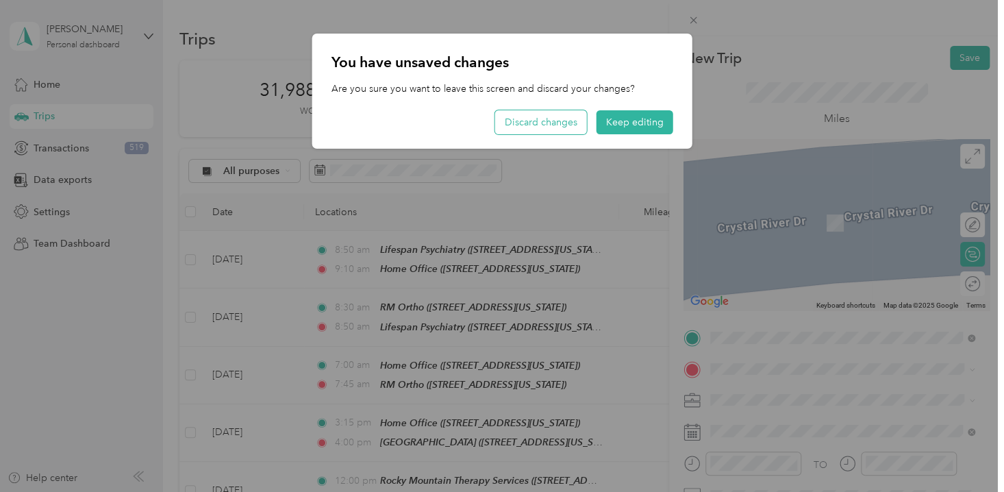
click at [554, 121] on button "Discard changes" at bounding box center [541, 122] width 92 height 24
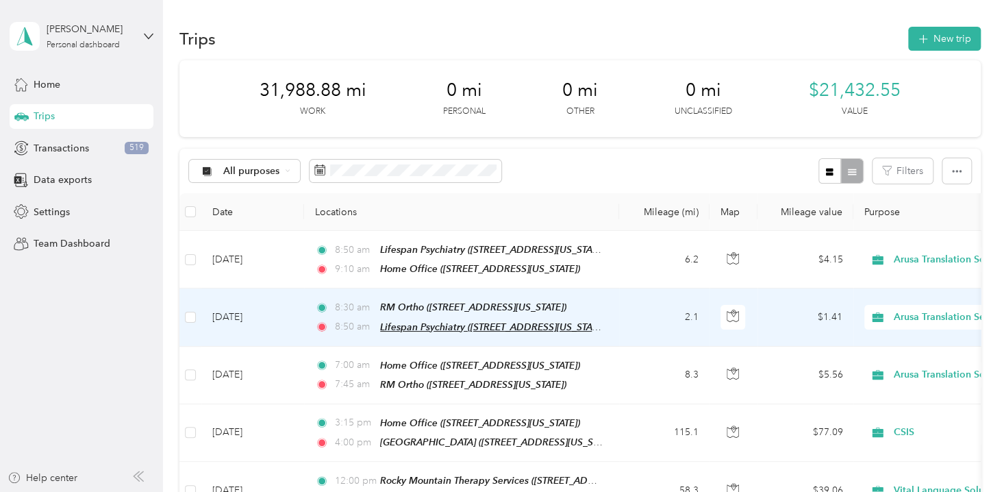
click at [392, 326] on span "Lifespan Psychiatry ([STREET_ADDRESS][US_STATE])" at bounding box center [493, 327] width 227 height 12
click at [255, 314] on td "[DATE]" at bounding box center [252, 317] width 103 height 58
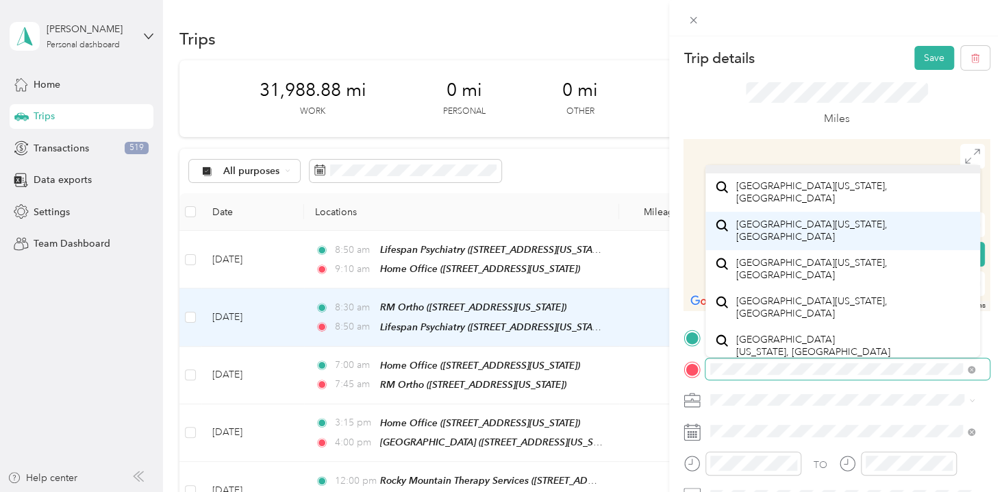
scroll to position [23, 0]
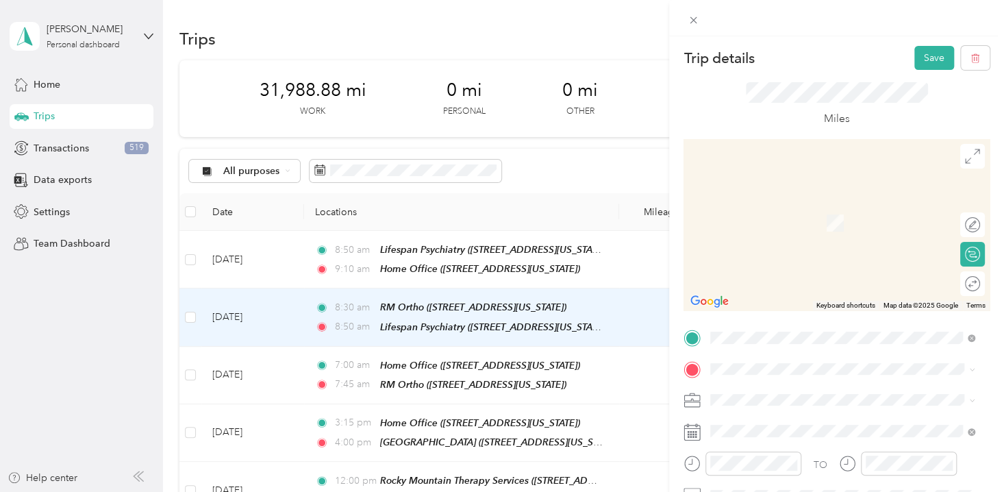
click at [797, 208] on div "[STREET_ADDRESS][PERSON_NAME][US_STATE]" at bounding box center [842, 199] width 255 height 18
click at [729, 412] on div "TO Arusa Translation Add photo" at bounding box center [837, 477] width 306 height 301
click at [781, 208] on span "[STREET_ADDRESS][PERSON_NAME][US_STATE]" at bounding box center [842, 202] width 213 height 12
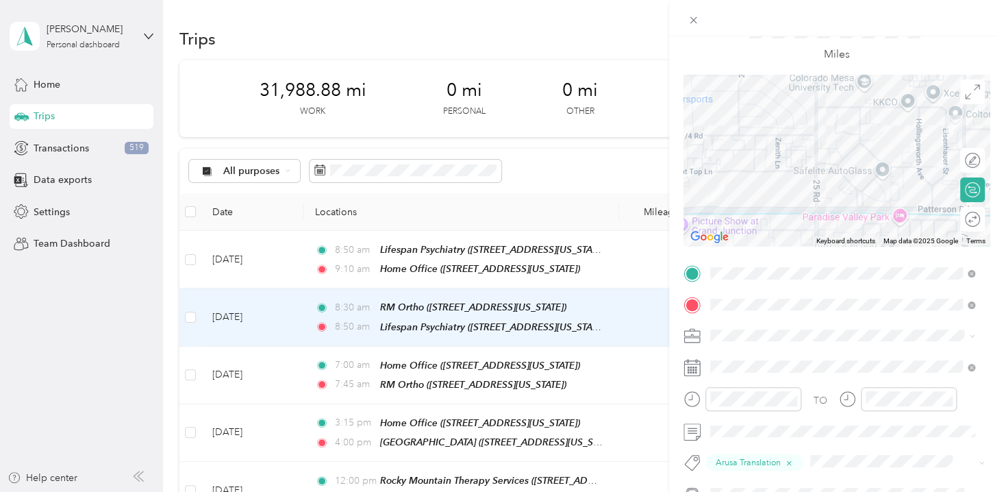
scroll to position [0, 0]
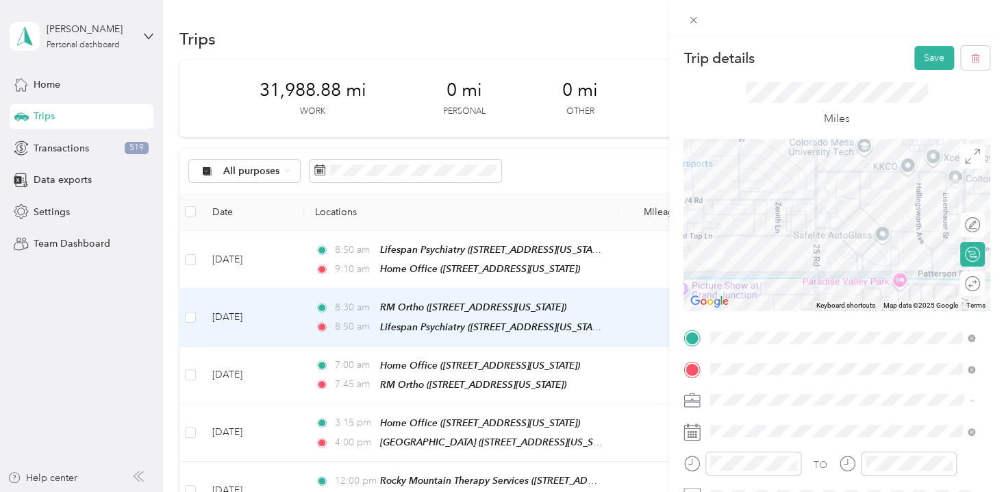
drag, startPoint x: 925, startPoint y: 52, endPoint x: 792, endPoint y: 349, distance: 325.9
click at [794, 345] on div "Trip details Save This trip cannot be edited because it is either under review,…" at bounding box center [837, 337] width 306 height 582
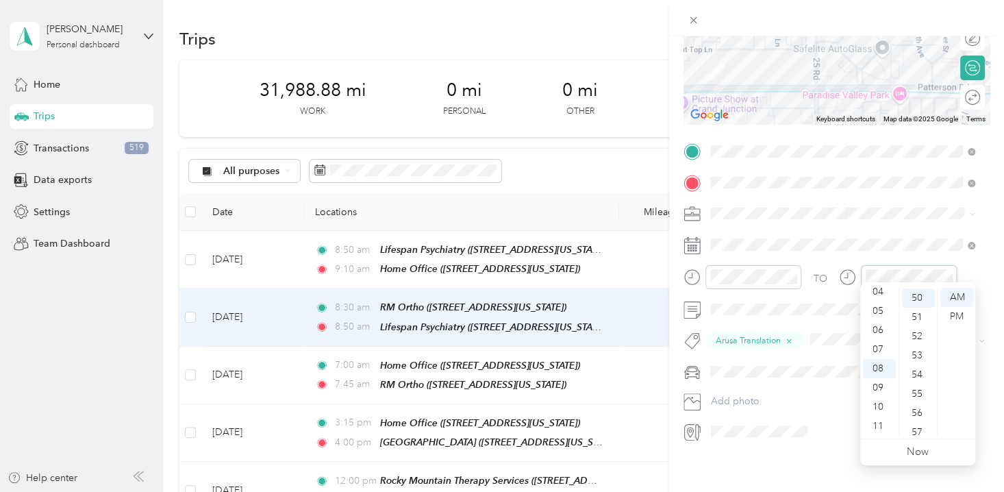
scroll to position [958, 0]
click at [886, 383] on div "09" at bounding box center [879, 387] width 33 height 19
click at [916, 294] on div "00" at bounding box center [918, 297] width 33 height 19
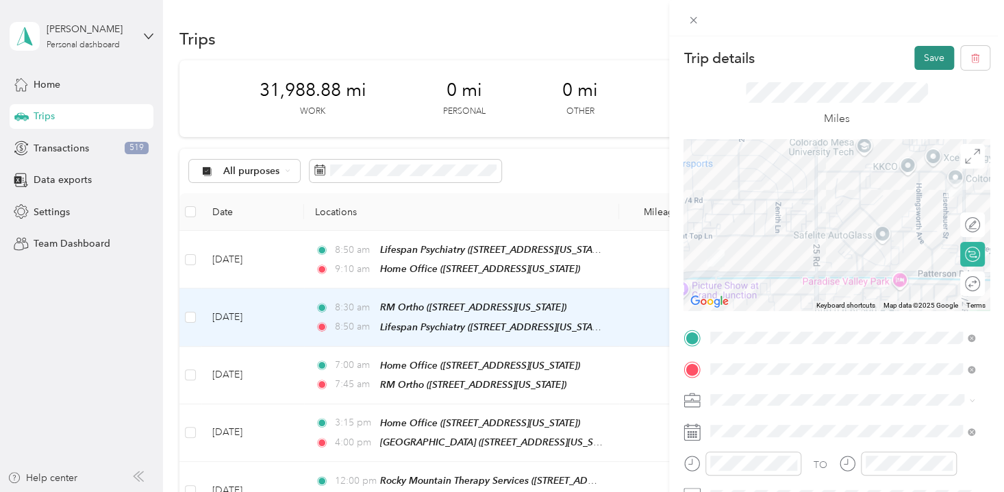
click at [919, 58] on button "Save" at bounding box center [934, 58] width 40 height 24
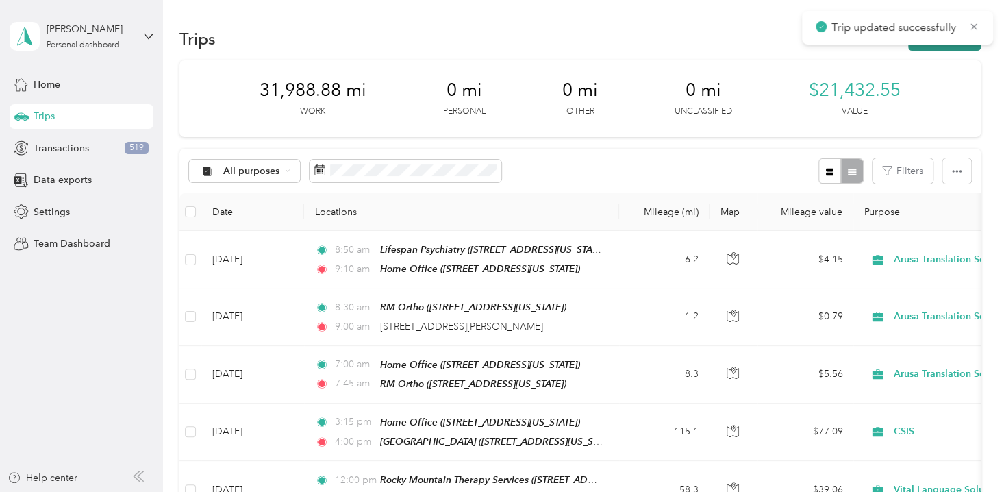
click at [925, 47] on button "New trip" at bounding box center [944, 39] width 73 height 24
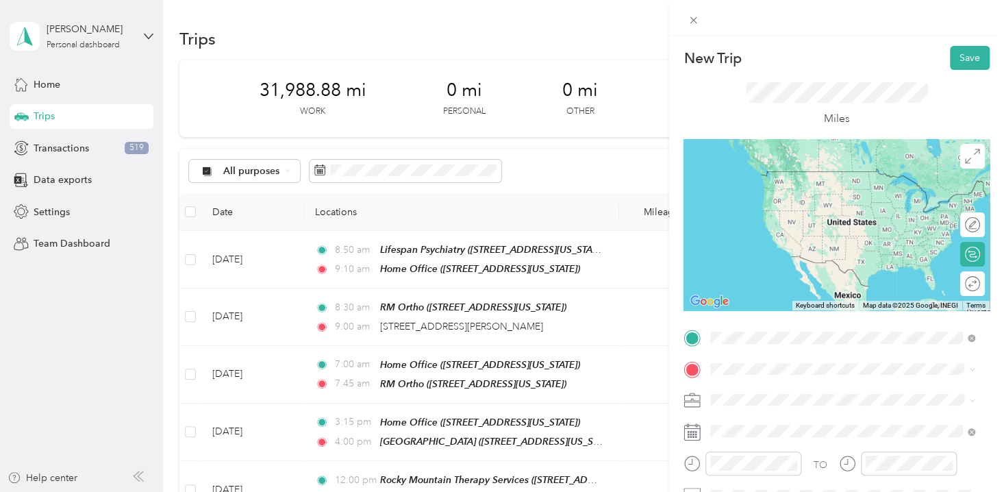
click at [810, 186] on li "[STREET_ADDRESS][PERSON_NAME][US_STATE]" at bounding box center [842, 172] width 275 height 28
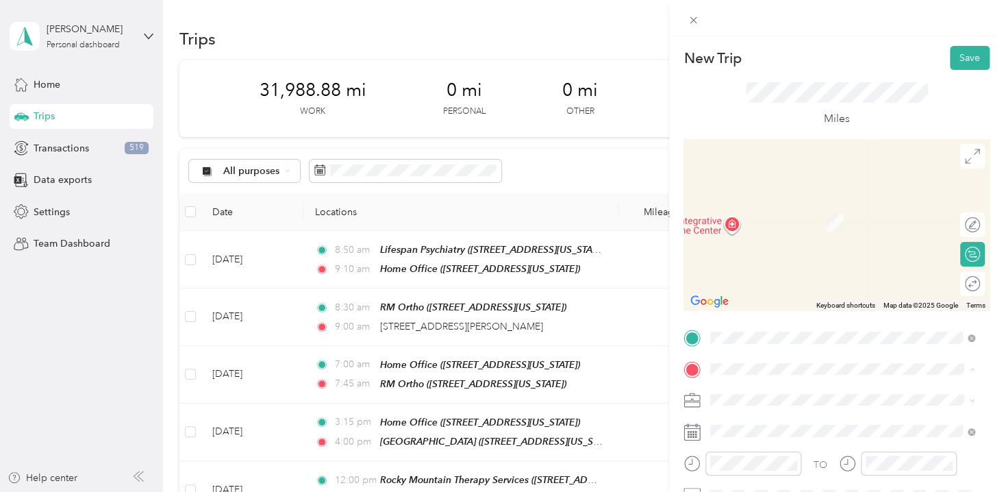
click at [763, 214] on div "Home Office [STREET_ADDRESS][US_STATE]" at bounding box center [804, 215] width 137 height 29
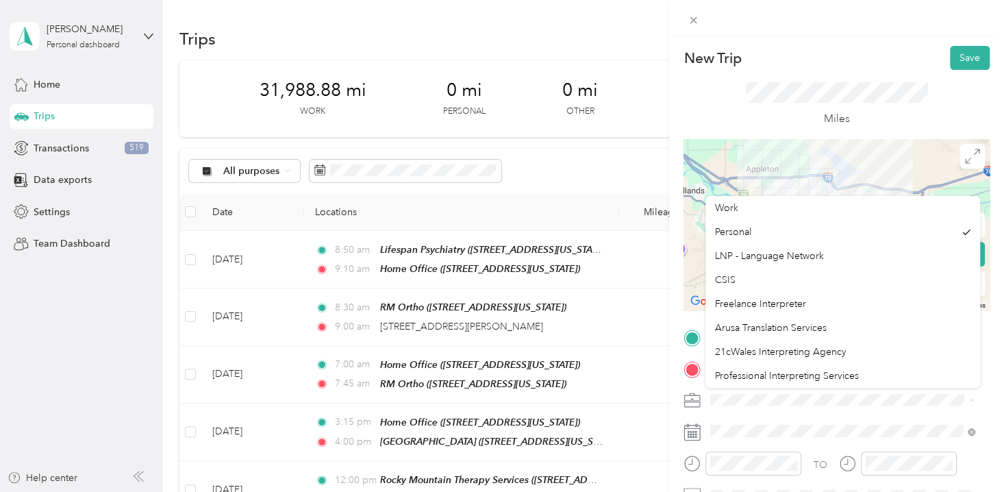
click at [762, 410] on div at bounding box center [847, 399] width 284 height 21
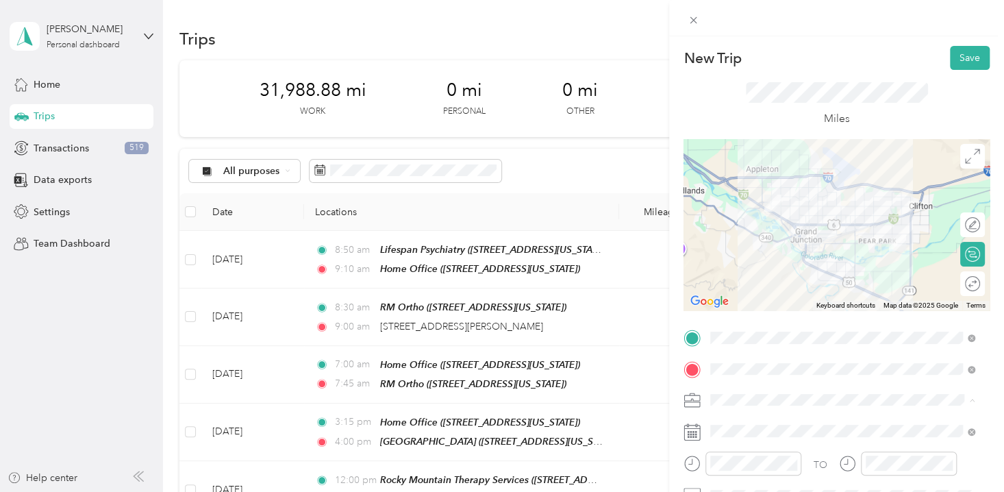
click at [768, 67] on div "New Trip Save" at bounding box center [837, 58] width 306 height 24
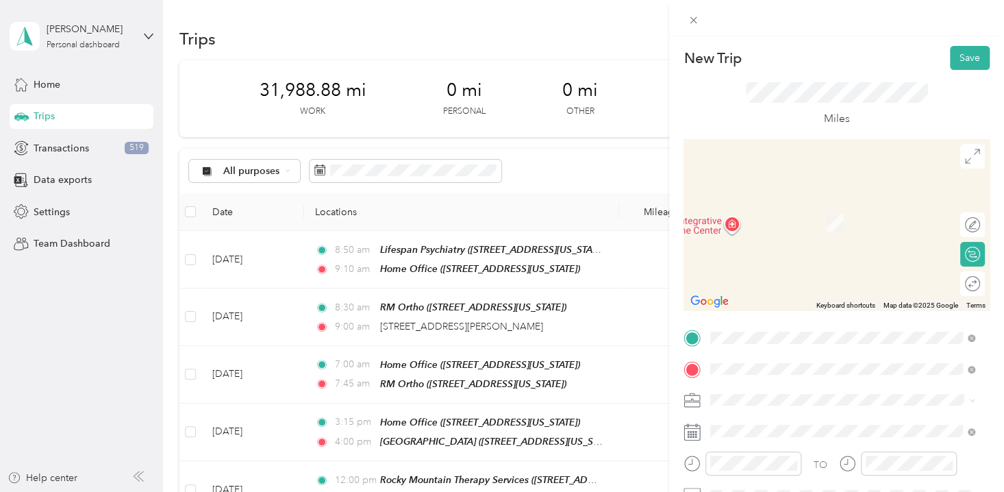
click at [776, 273] on div "Lifespan Psychiatry [STREET_ADDRESS][US_STATE]" at bounding box center [804, 258] width 137 height 29
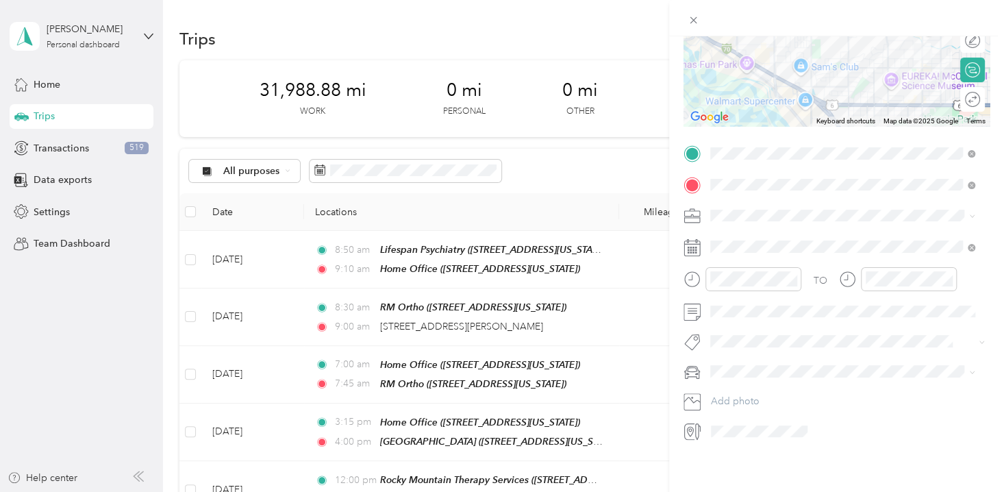
scroll to position [193, 0]
click at [752, 343] on div "Arusa Translation Services" at bounding box center [842, 350] width 255 height 14
click at [812, 427] on div "25" at bounding box center [810, 427] width 18 height 17
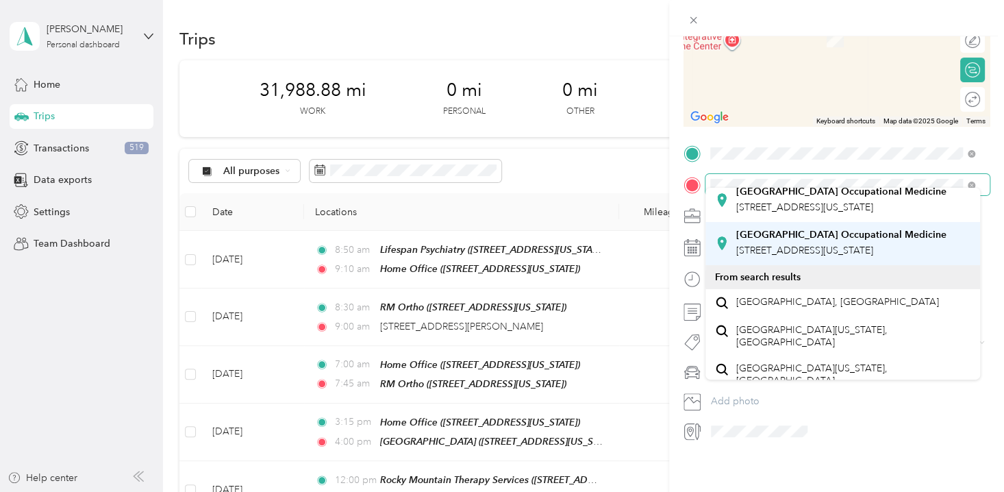
scroll to position [62, 0]
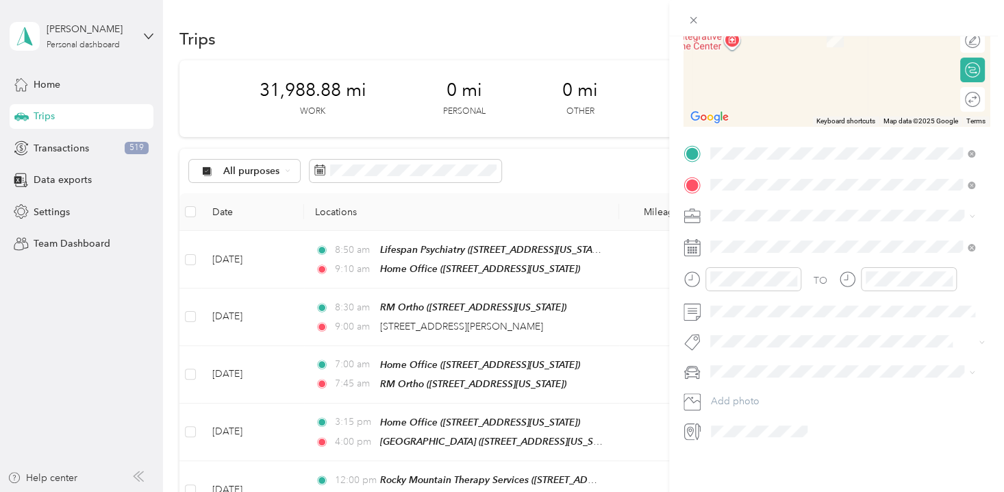
click at [837, 320] on div "[GEOGRAPHIC_DATA] Occupational Medicine [STREET_ADDRESS][US_STATE]" at bounding box center [841, 305] width 210 height 29
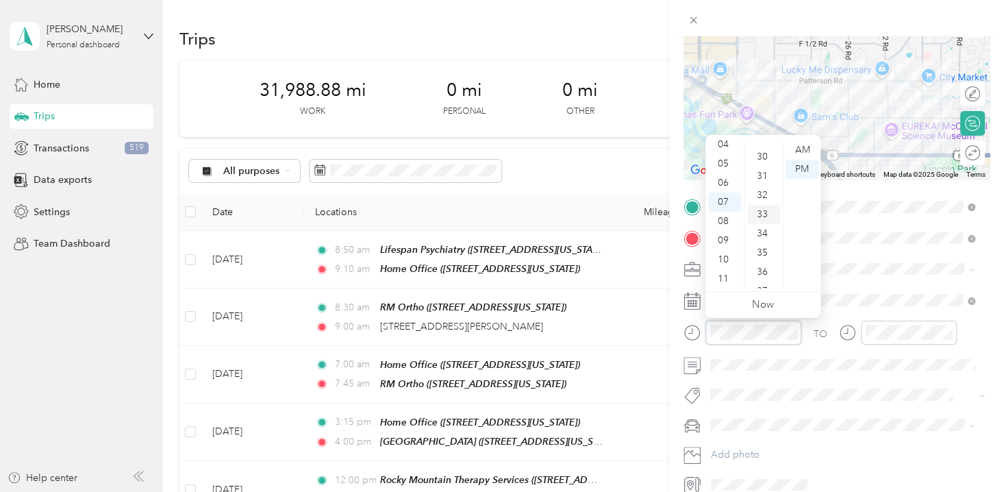
scroll to position [599, 0]
click at [729, 240] on div "09" at bounding box center [724, 240] width 33 height 19
click at [728, 240] on div "09" at bounding box center [724, 240] width 33 height 19
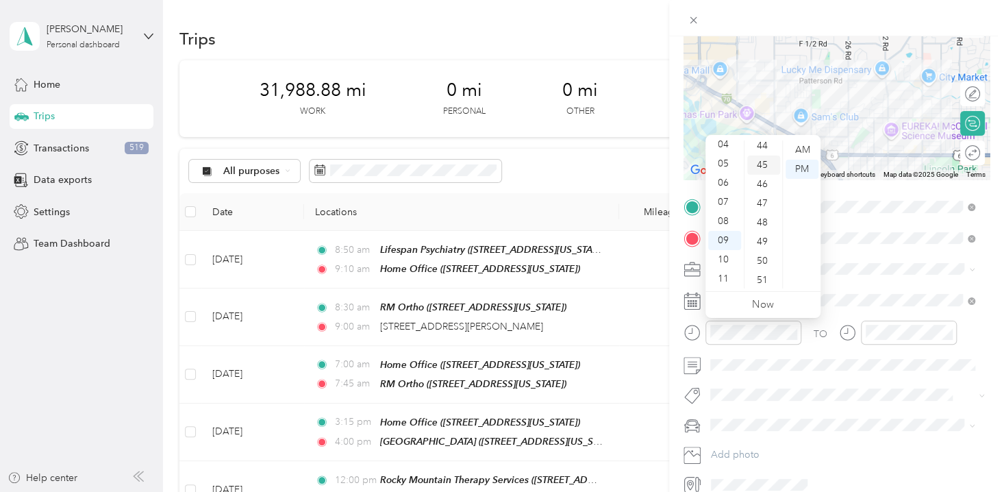
click at [765, 164] on div "45" at bounding box center [763, 164] width 33 height 19
click at [801, 149] on div "AM" at bounding box center [802, 149] width 33 height 19
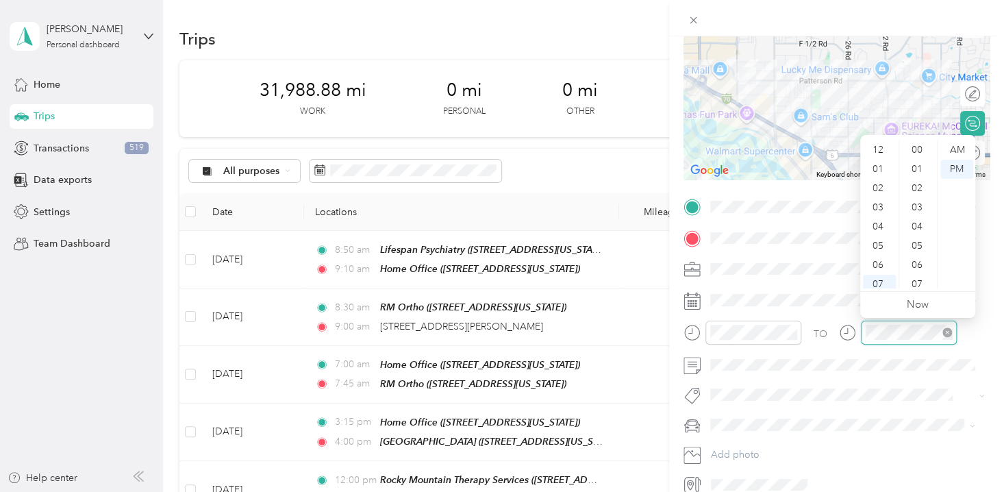
scroll to position [82, 0]
click at [880, 257] on div "10" at bounding box center [879, 259] width 33 height 19
click at [879, 258] on div "10" at bounding box center [879, 259] width 33 height 19
click at [920, 272] on div "15" at bounding box center [918, 274] width 33 height 19
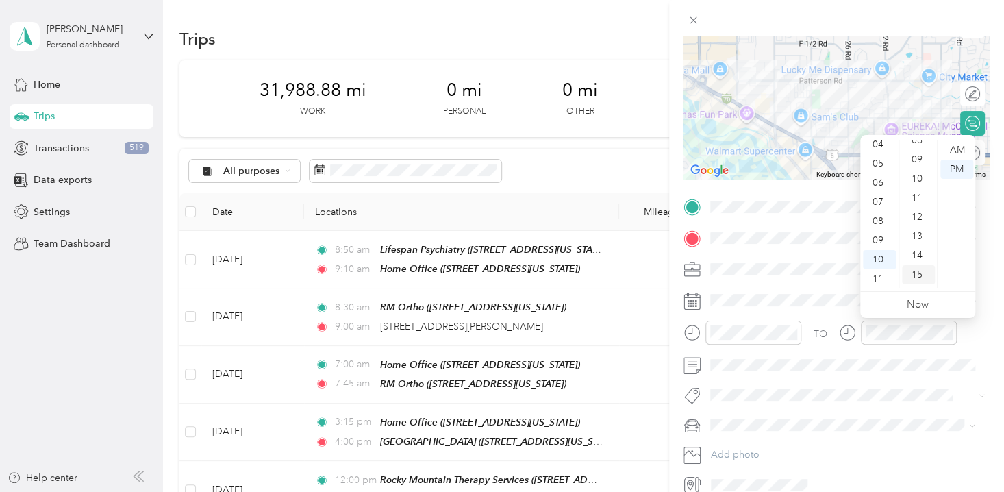
scroll to position [287, 0]
click at [952, 149] on div "AM" at bounding box center [956, 149] width 33 height 19
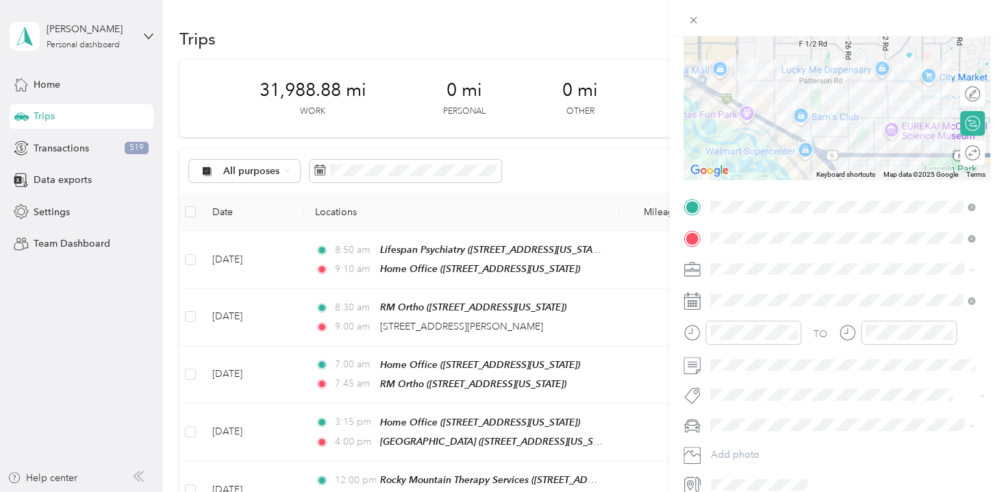
click at [773, 251] on span "Arusa Translation" at bounding box center [757, 257] width 65 height 12
click at [749, 471] on span "Padre Accord" at bounding box center [745, 474] width 60 height 12
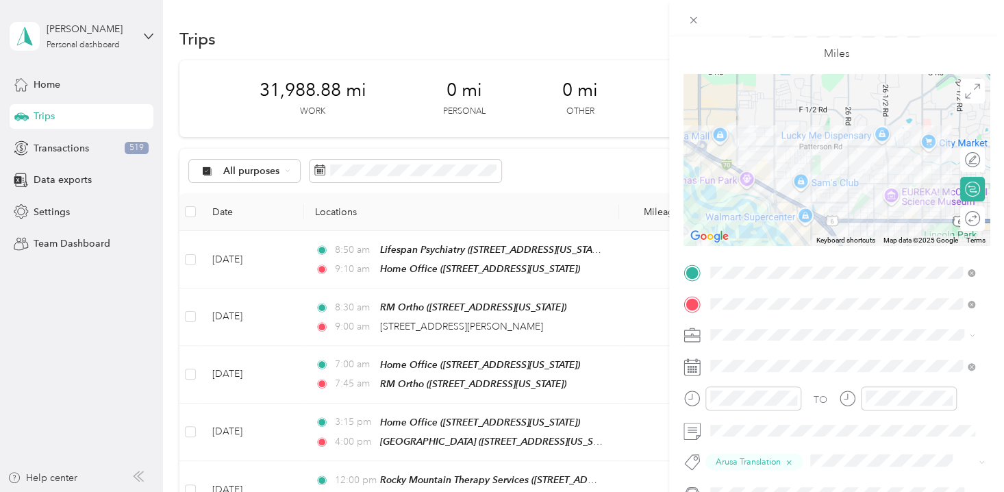
scroll to position [0, 0]
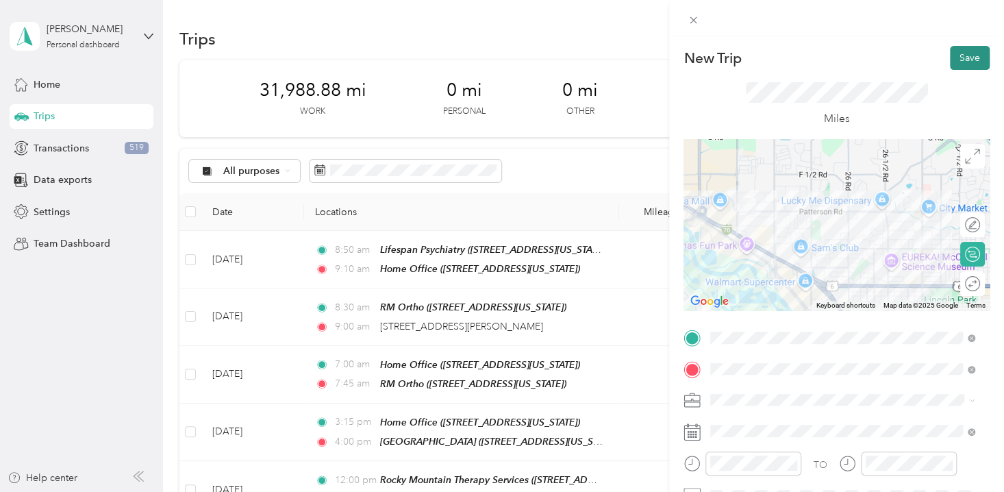
click at [950, 60] on button "Save" at bounding box center [970, 58] width 40 height 24
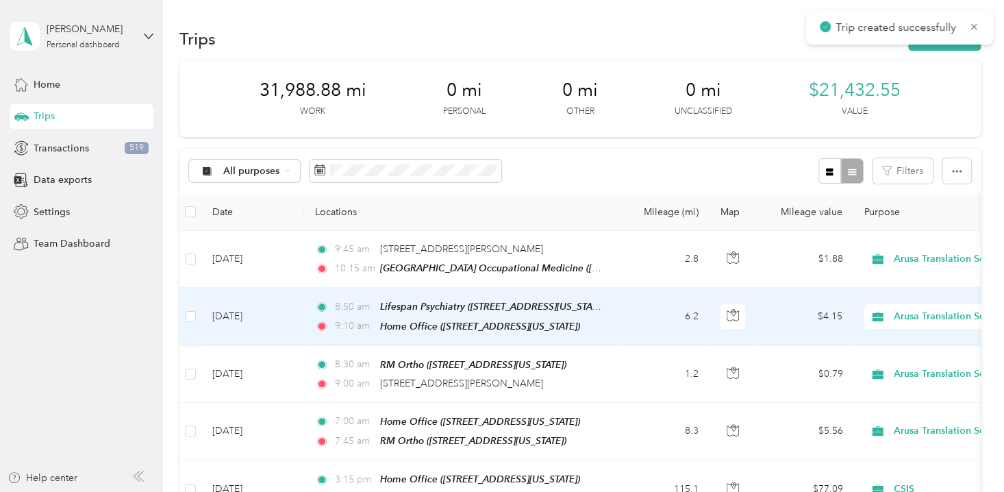
click at [250, 318] on td "[DATE]" at bounding box center [252, 317] width 103 height 58
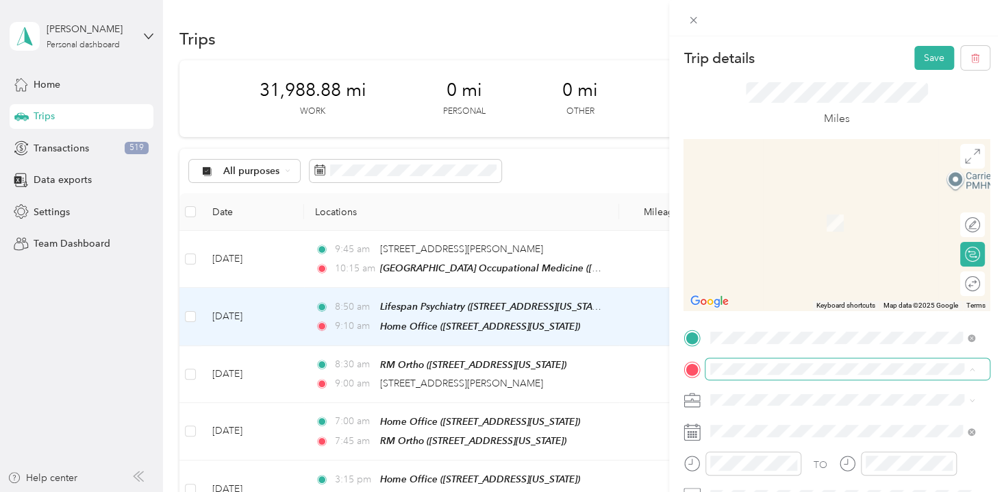
click at [795, 362] on span at bounding box center [847, 368] width 284 height 21
click at [454, 33] on div "Trip details Save This trip cannot be edited because it is either under review,…" at bounding box center [502, 246] width 1004 height 492
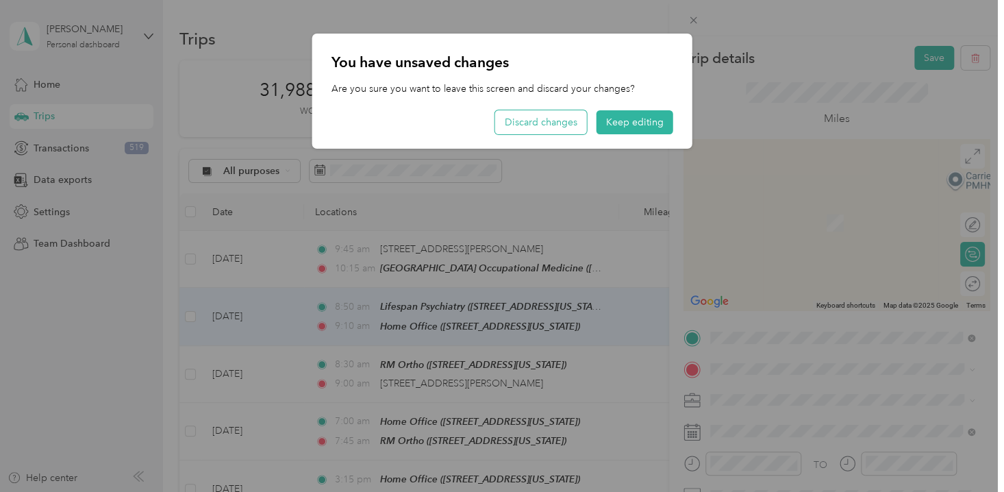
click at [533, 122] on button "Discard changes" at bounding box center [541, 122] width 92 height 24
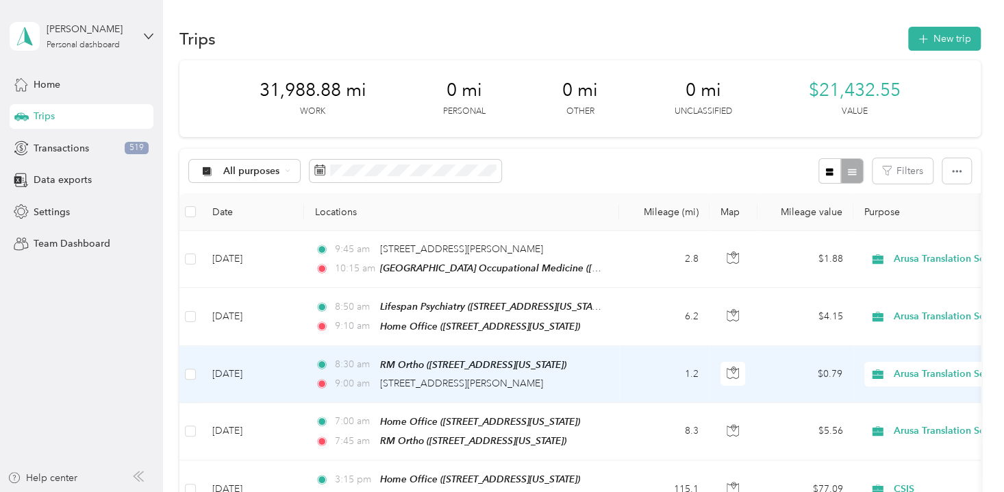
click at [353, 361] on span "8:30 am" at bounding box center [354, 364] width 39 height 15
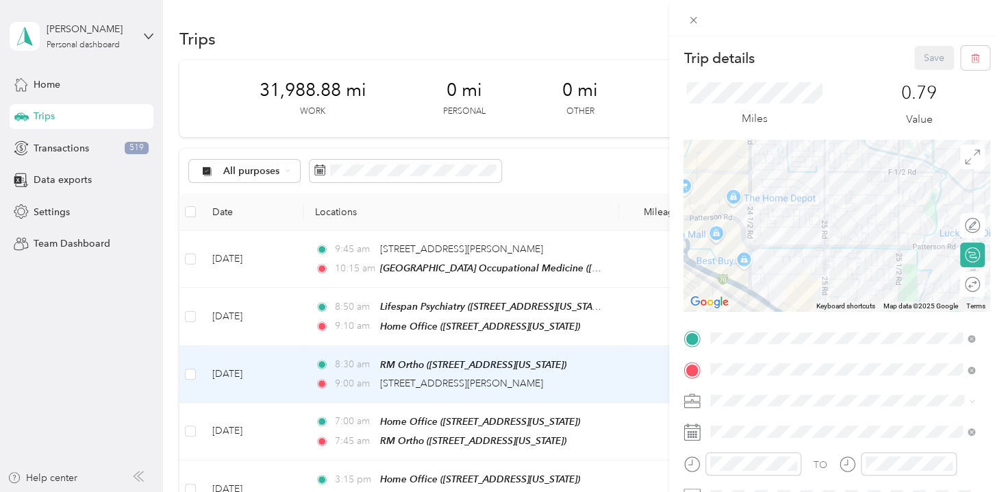
click at [353, 361] on div "Trip details Save This trip cannot be edited because it is either under review,…" at bounding box center [502, 246] width 1004 height 492
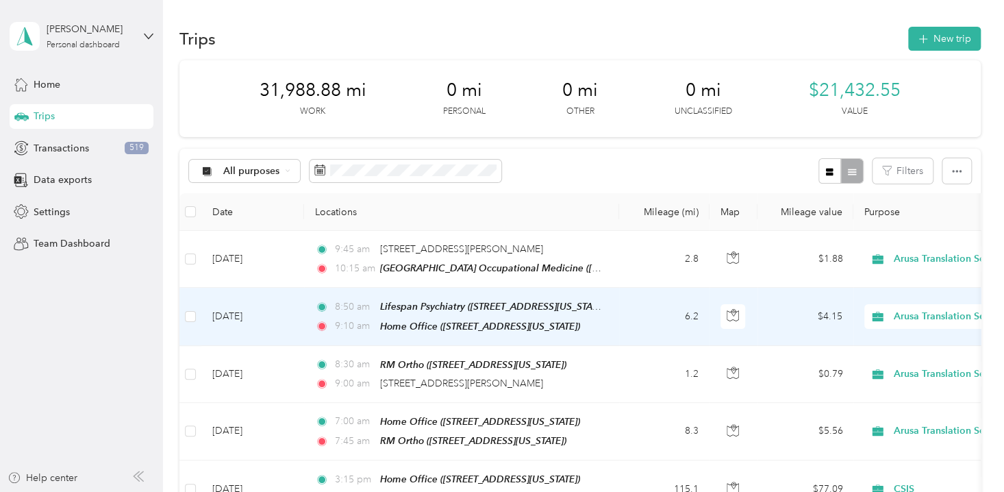
click at [368, 303] on span "8:50 am" at bounding box center [354, 306] width 39 height 15
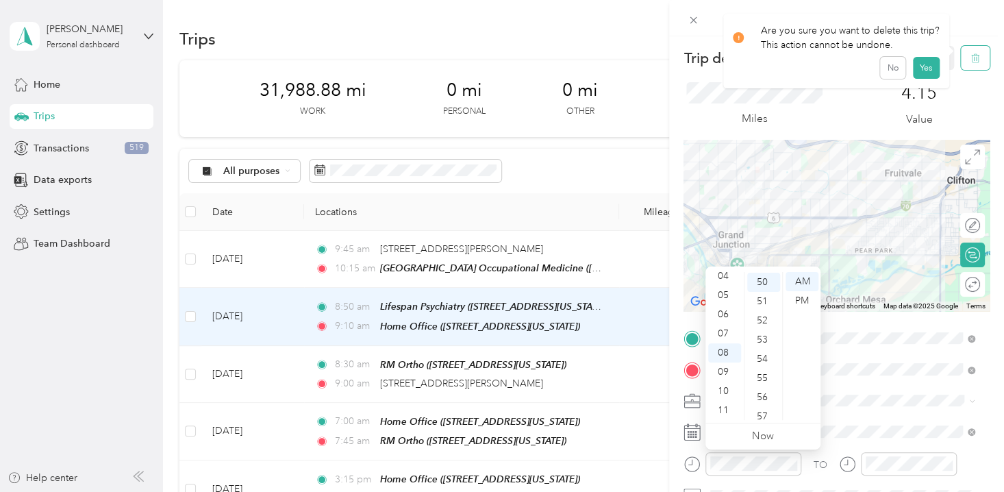
click at [970, 59] on icon "button" at bounding box center [975, 58] width 10 height 10
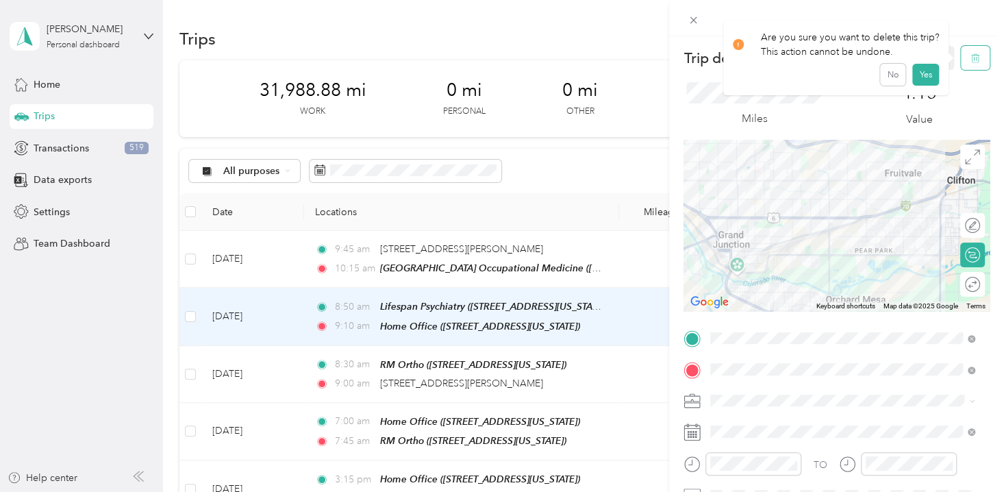
click at [970, 59] on icon "button" at bounding box center [975, 58] width 10 height 10
click at [930, 68] on button "Yes" at bounding box center [925, 75] width 27 height 22
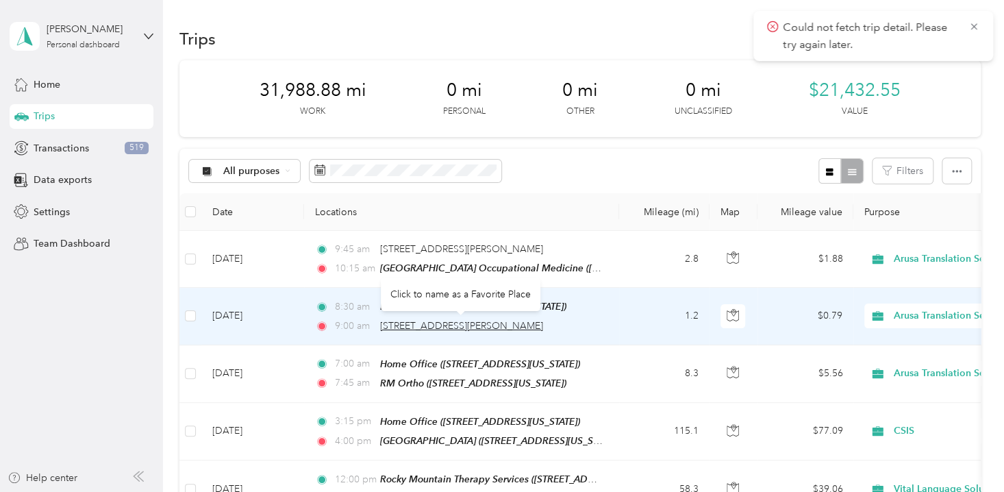
click at [458, 328] on span "[STREET_ADDRESS][PERSON_NAME]" at bounding box center [461, 326] width 163 height 12
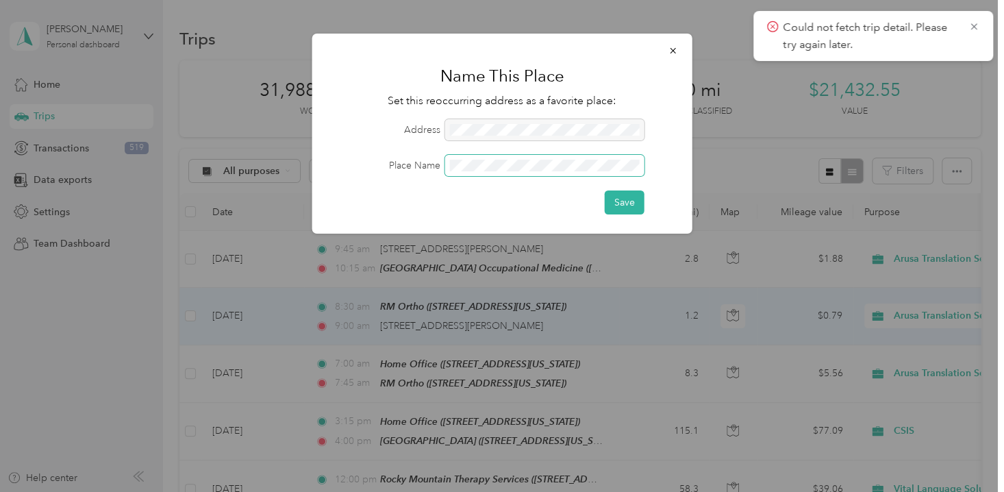
click at [480, 171] on span at bounding box center [544, 165] width 199 height 21
click at [620, 200] on button "Save" at bounding box center [625, 202] width 40 height 24
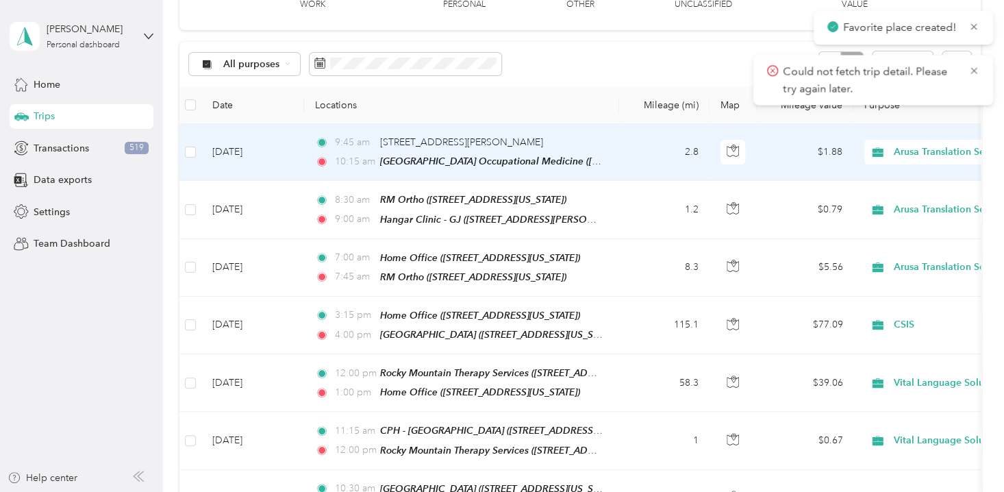
scroll to position [124, 0]
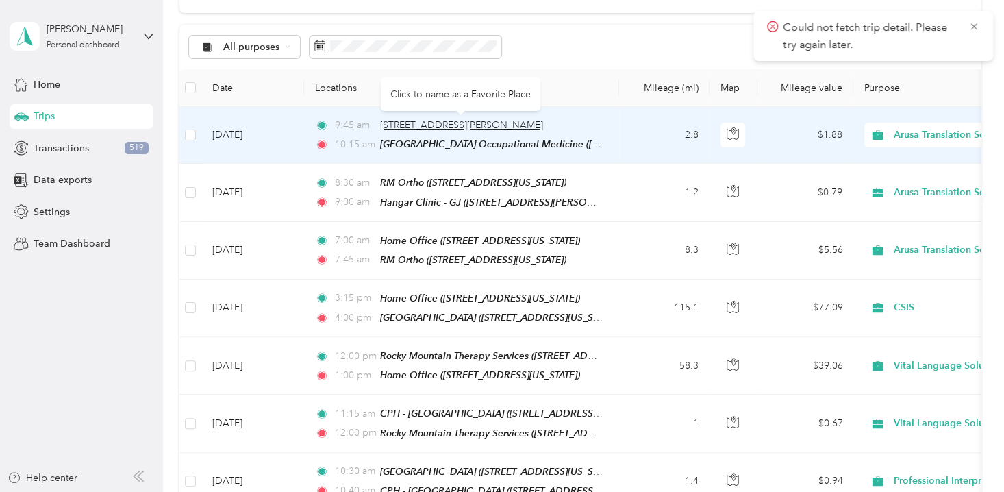
click at [471, 121] on span "[STREET_ADDRESS][PERSON_NAME]" at bounding box center [461, 125] width 163 height 12
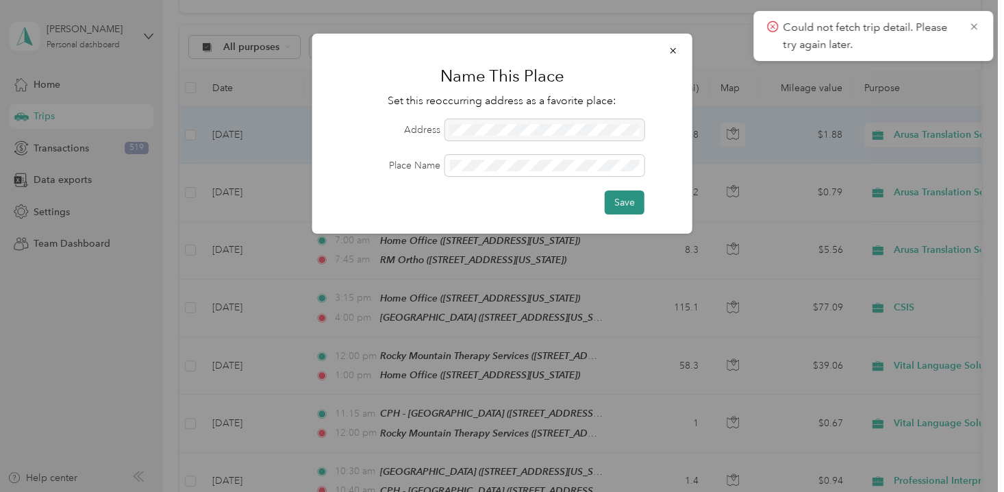
click at [621, 199] on button "Save" at bounding box center [625, 202] width 40 height 24
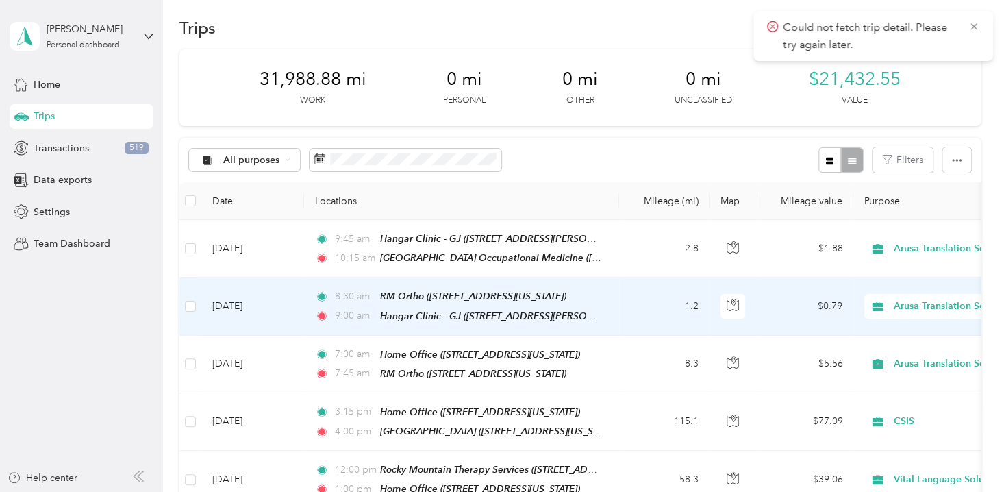
scroll to position [0, 0]
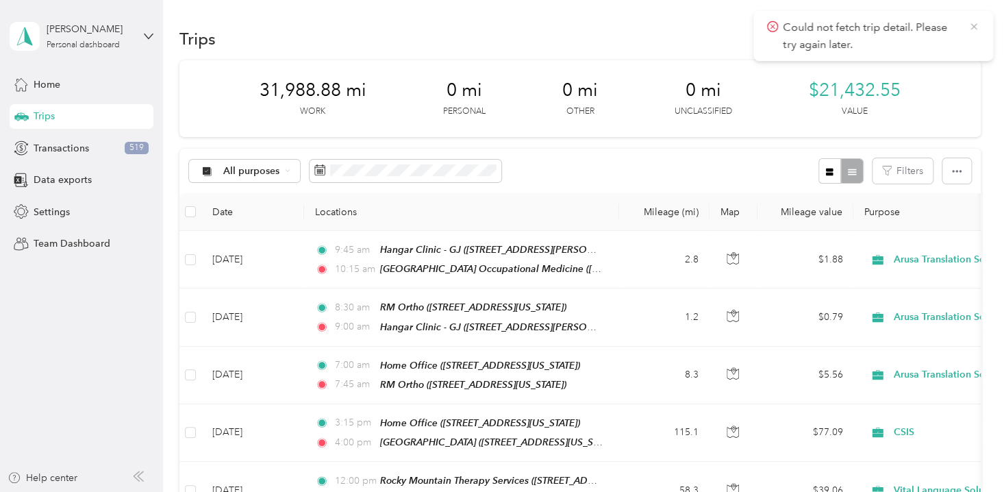
click at [973, 25] on icon at bounding box center [973, 27] width 11 height 12
click at [942, 40] on button "New trip" at bounding box center [944, 39] width 73 height 24
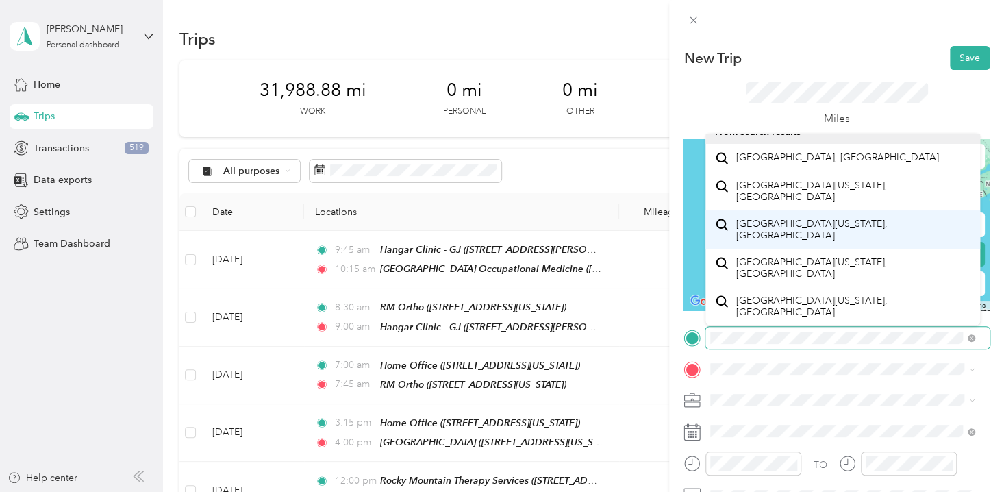
scroll to position [158, 0]
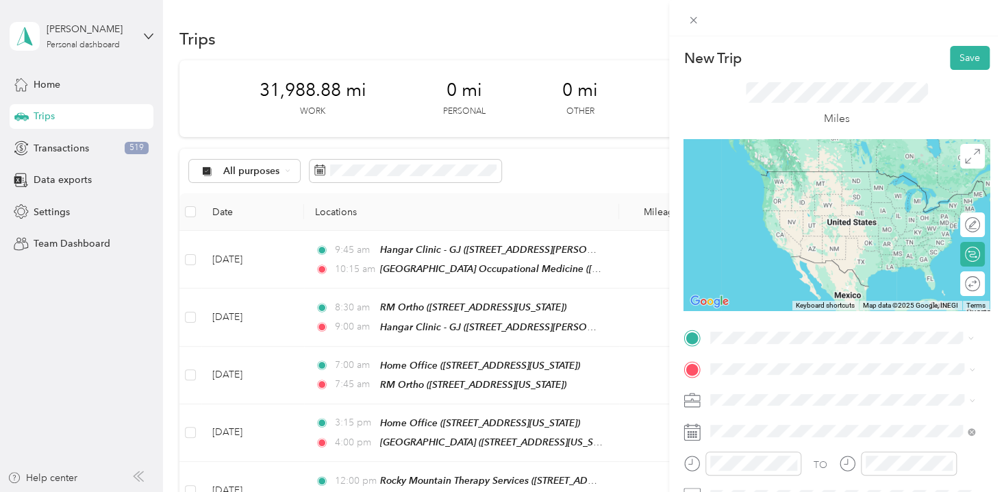
click at [781, 168] on span "[STREET_ADDRESS][US_STATE]" at bounding box center [804, 163] width 137 height 12
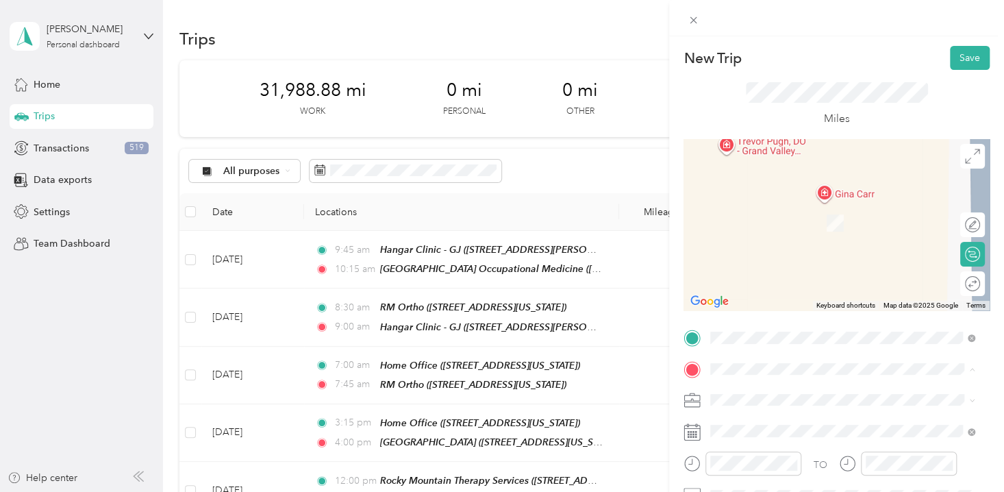
click at [779, 221] on span "[STREET_ADDRESS][US_STATE]" at bounding box center [804, 222] width 137 height 12
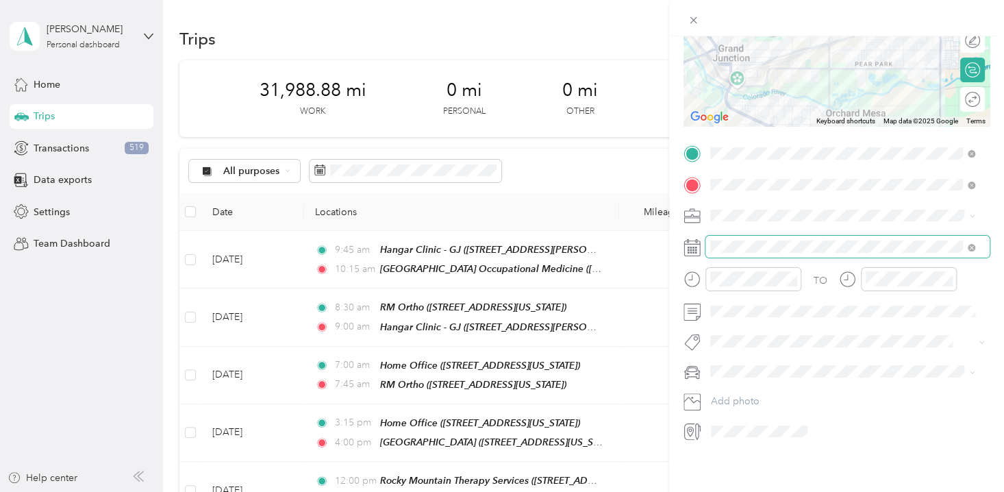
scroll to position [193, 0]
click at [751, 349] on span "Arusa Translation Services" at bounding box center [771, 350] width 112 height 12
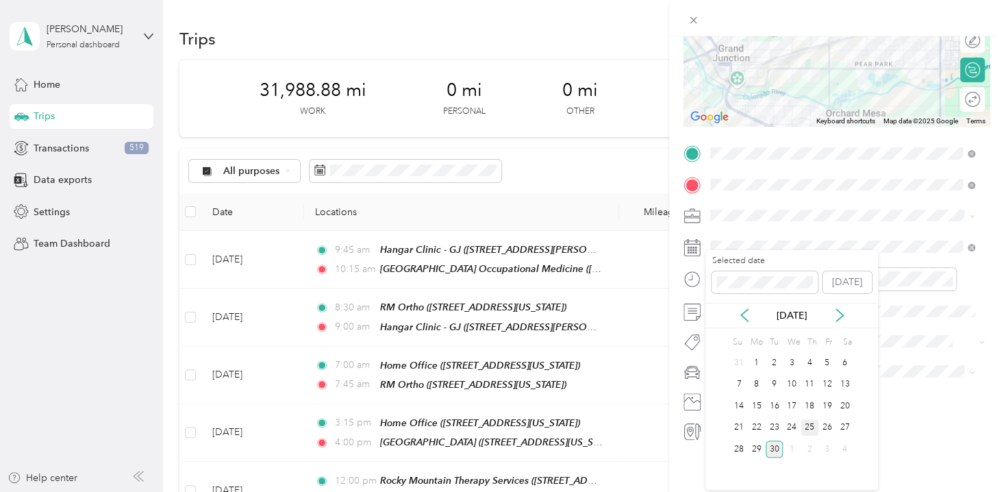
click at [810, 424] on div "25" at bounding box center [810, 427] width 18 height 17
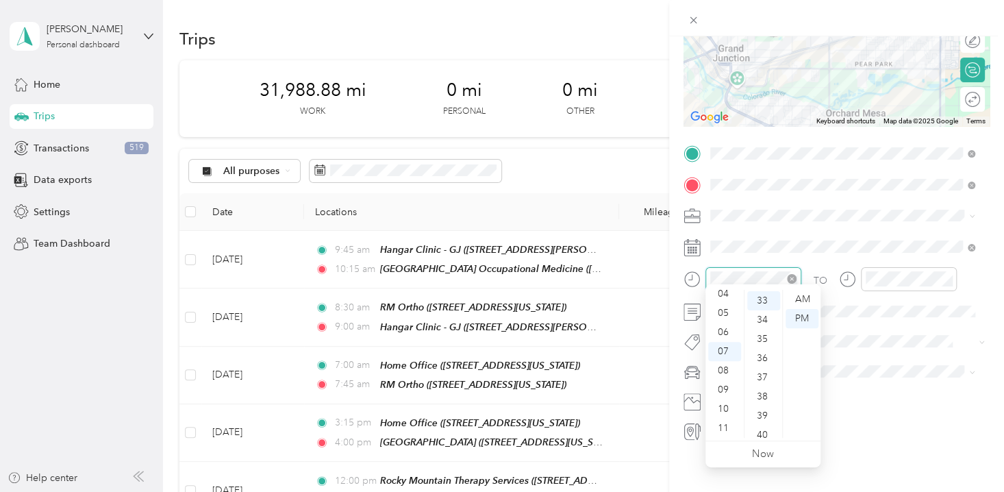
scroll to position [633, 0]
click at [720, 409] on div "10" at bounding box center [724, 408] width 33 height 19
click at [766, 387] on div "15" at bounding box center [763, 390] width 33 height 19
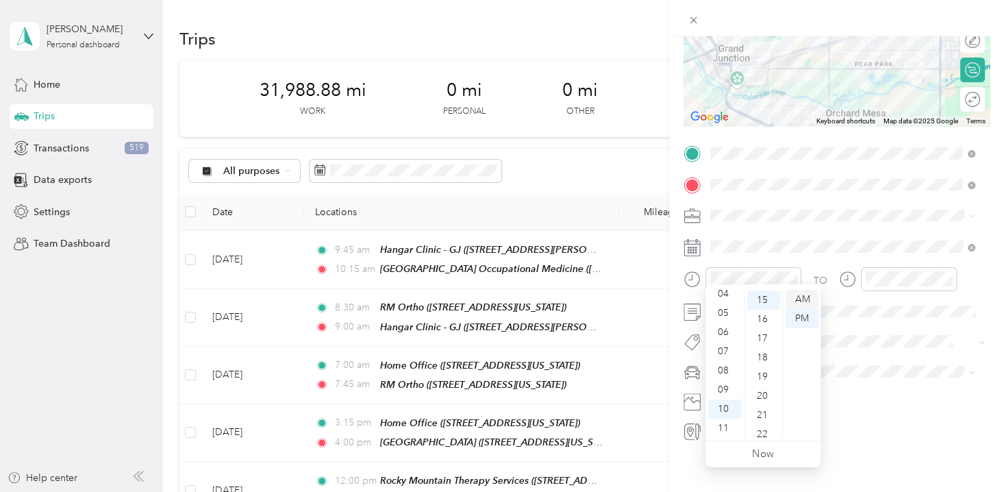
click at [802, 295] on div "AM" at bounding box center [802, 299] width 33 height 19
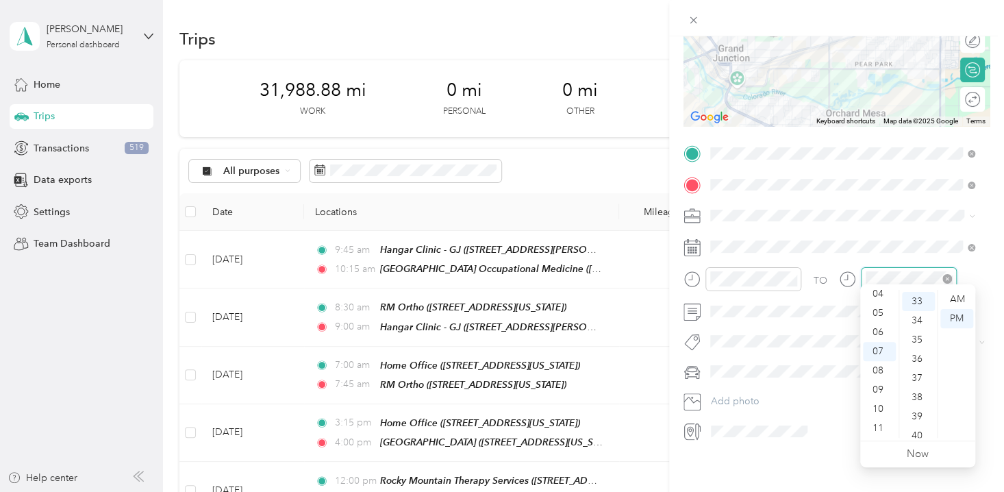
scroll to position [633, 0]
click at [880, 405] on div "10" at bounding box center [879, 408] width 33 height 19
click at [920, 429] on div "30" at bounding box center [918, 428] width 33 height 19
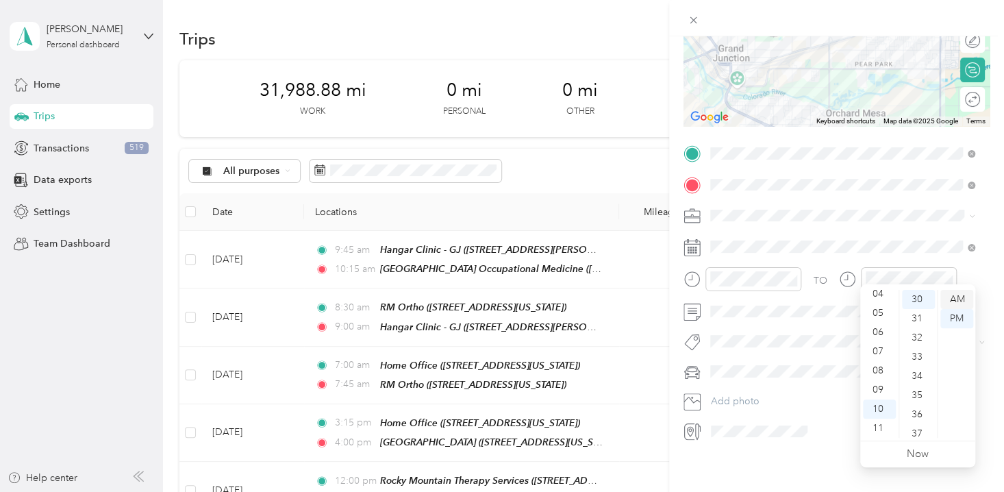
click at [957, 298] on div "AM" at bounding box center [956, 299] width 33 height 19
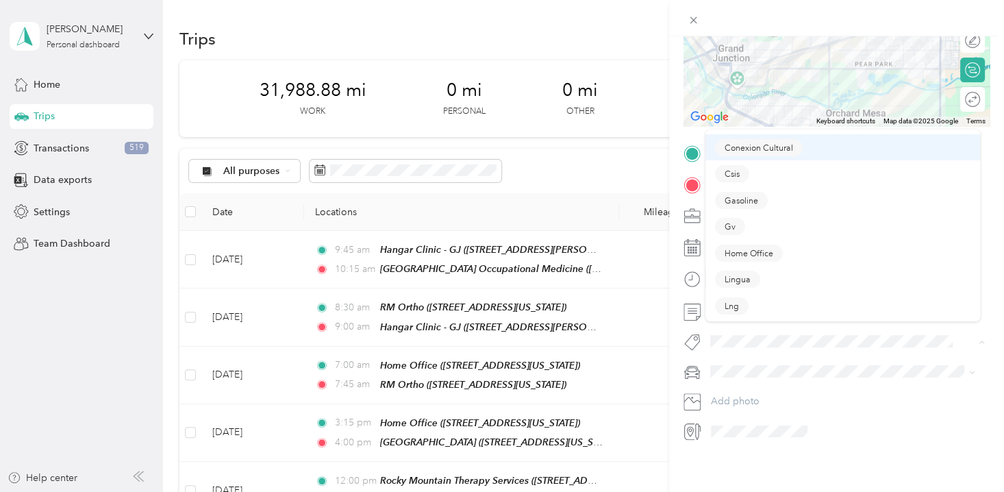
scroll to position [0, 0]
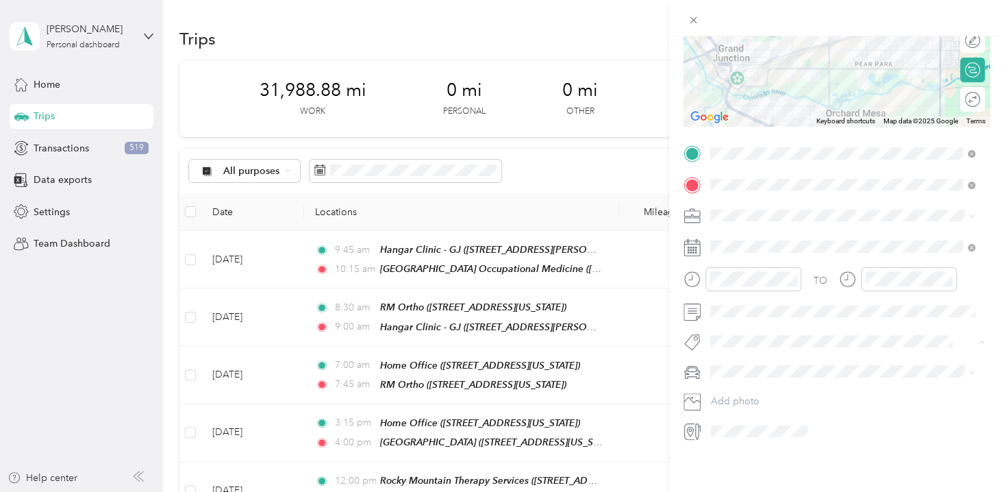
click at [773, 195] on span "Arusa Translation" at bounding box center [757, 195] width 65 height 12
click at [742, 407] on span "Padre Accord" at bounding box center [745, 413] width 60 height 12
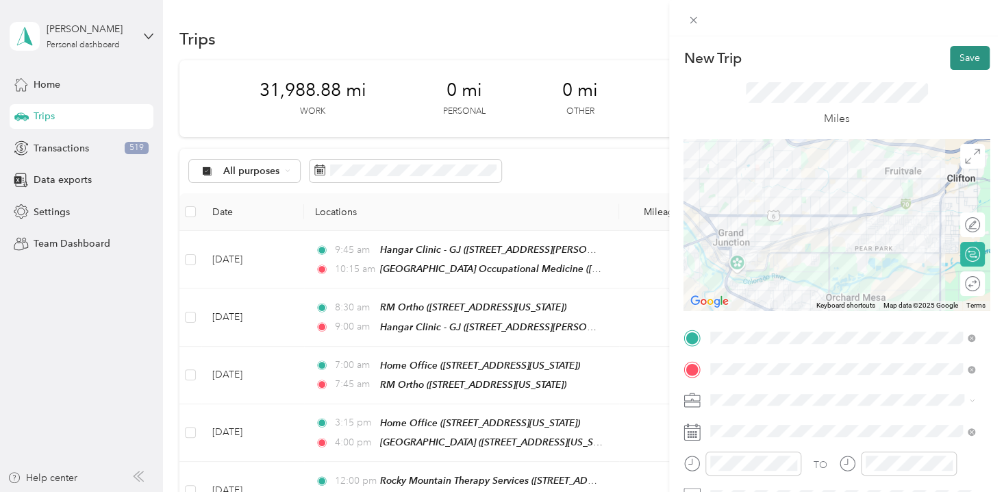
click at [961, 60] on button "Save" at bounding box center [970, 58] width 40 height 24
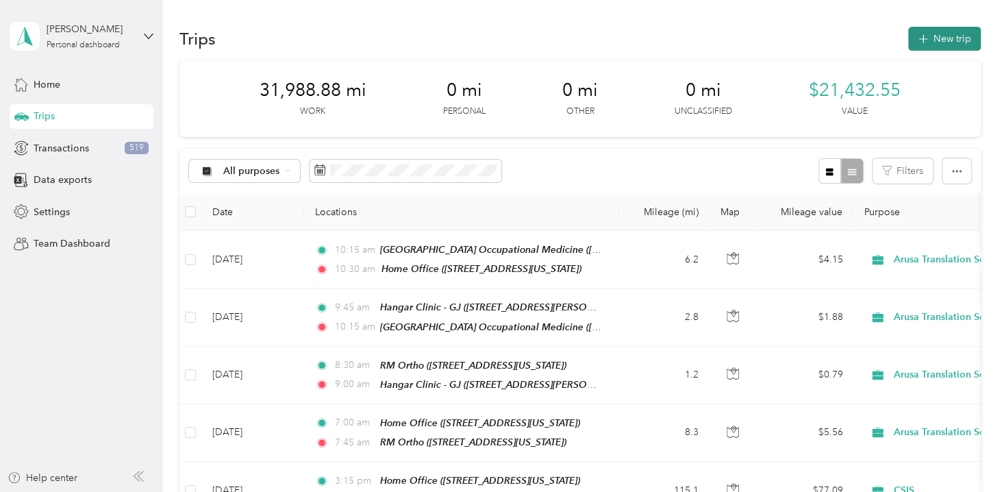
click at [926, 40] on button "New trip" at bounding box center [944, 39] width 73 height 24
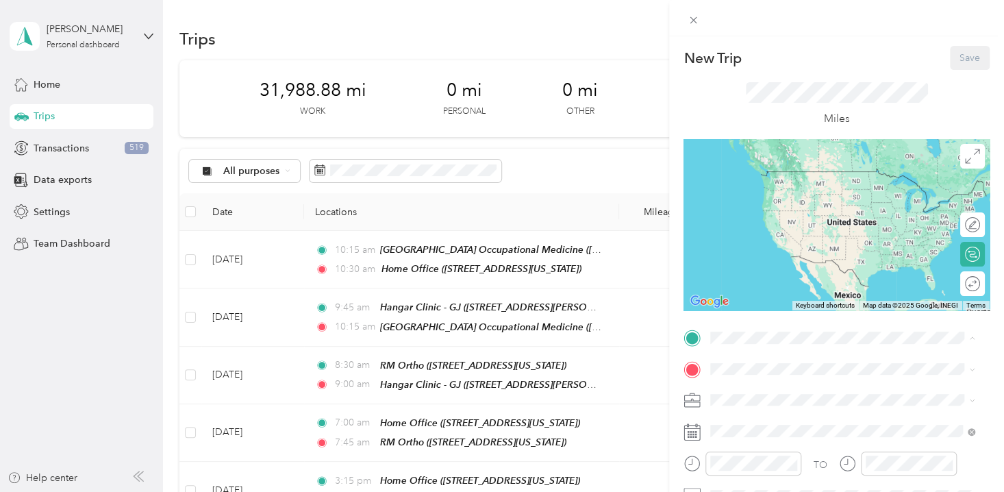
click at [789, 199] on div "Home Office [STREET_ADDRESS][US_STATE]" at bounding box center [804, 184] width 137 height 29
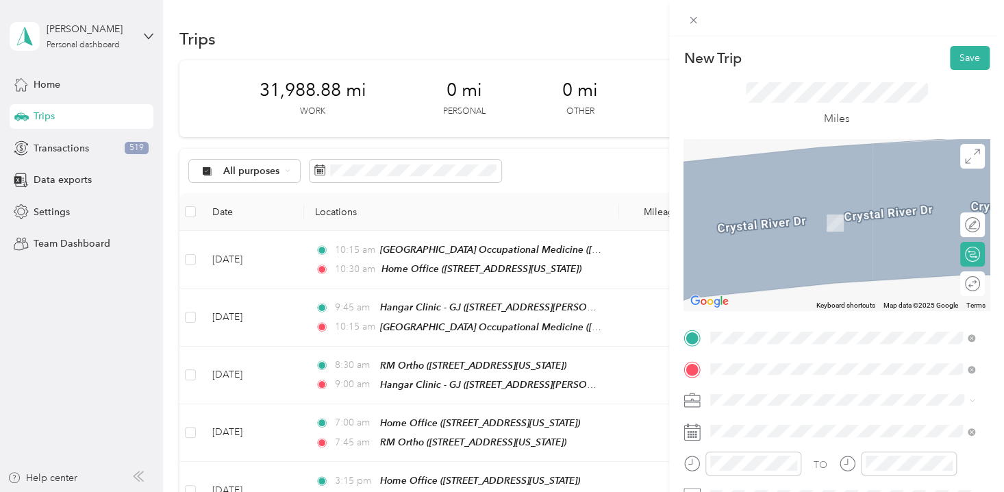
click at [784, 286] on span "[STREET_ADDRESS][GEOGRAPHIC_DATA], [US_STATE], [GEOGRAPHIC_DATA]" at bounding box center [830, 273] width 188 height 26
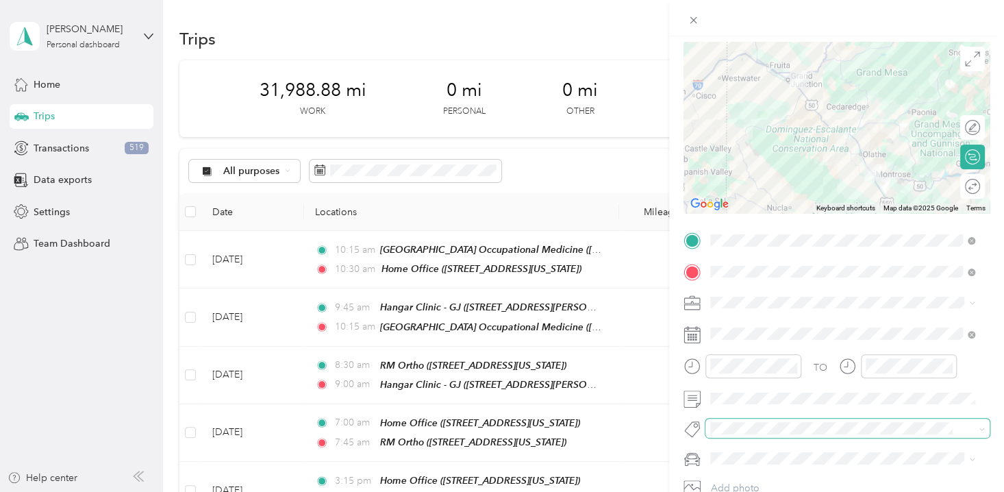
scroll to position [193, 0]
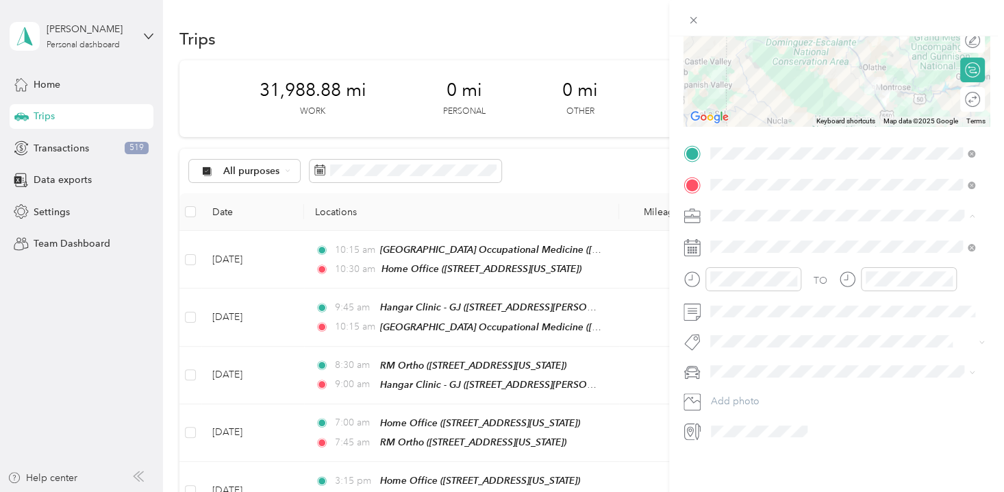
click at [760, 394] on span "Professional Interpreting Services" at bounding box center [787, 398] width 144 height 12
click at [968, 211] on span at bounding box center [969, 216] width 11 height 10
drag, startPoint x: 973, startPoint y: 206, endPoint x: 965, endPoint y: 208, distance: 8.5
click at [973, 213] on icon at bounding box center [972, 216] width 6 height 6
click at [720, 308] on li "CSIS" at bounding box center [842, 299] width 275 height 24
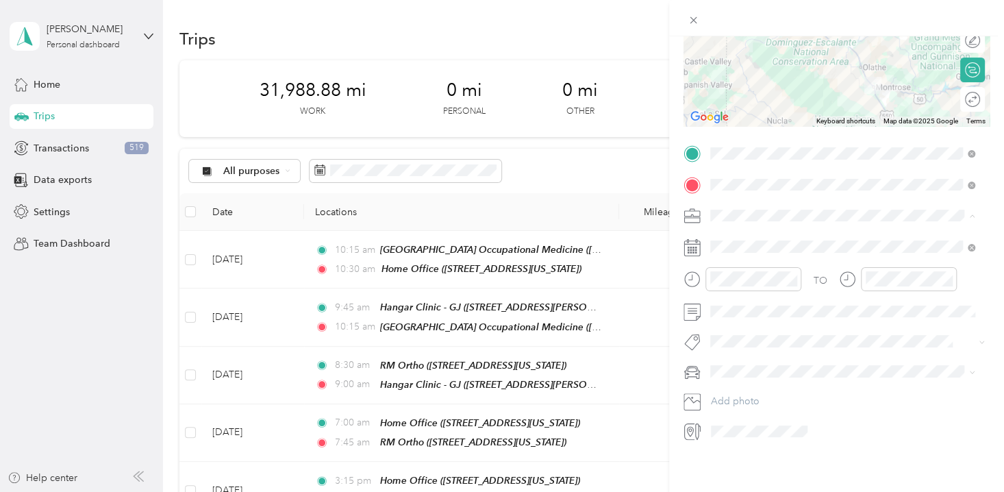
click at [751, 279] on div "LNP - Language Network" at bounding box center [842, 278] width 255 height 14
click at [811, 429] on div "25" at bounding box center [810, 427] width 18 height 17
click at [727, 318] on div "01" at bounding box center [724, 318] width 33 height 19
click at [763, 297] on div "00" at bounding box center [763, 299] width 33 height 19
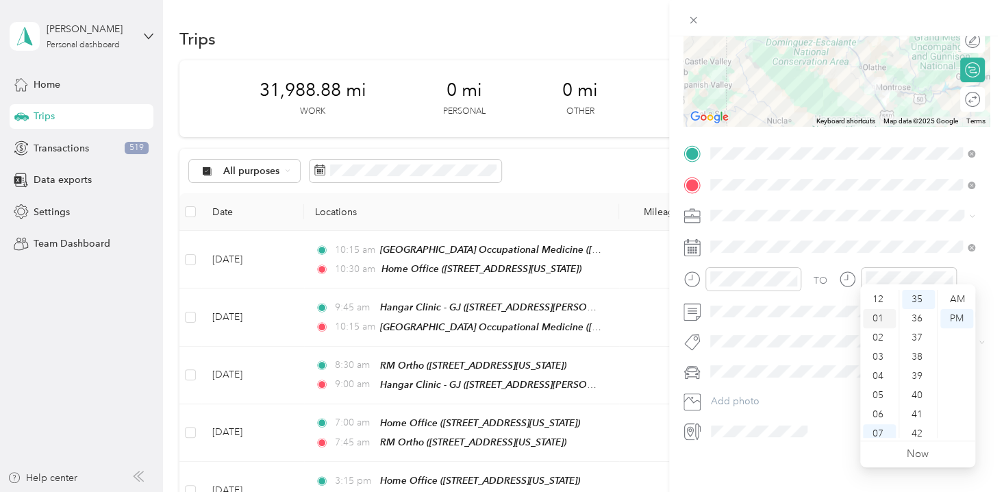
click at [879, 319] on div "01" at bounding box center [879, 318] width 33 height 19
drag, startPoint x: 920, startPoint y: 325, endPoint x: 910, endPoint y: 321, distance: 11.1
click at [920, 325] on div "30" at bounding box center [918, 327] width 33 height 19
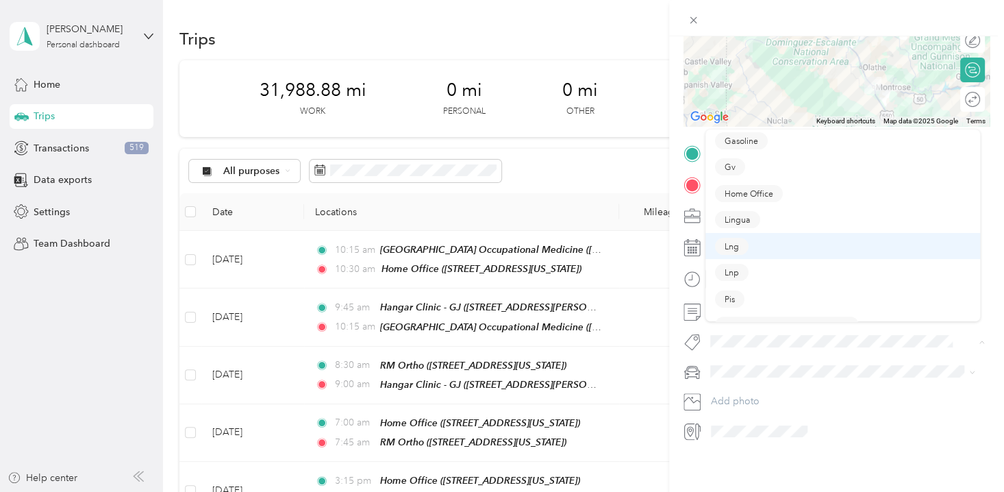
scroll to position [186, 0]
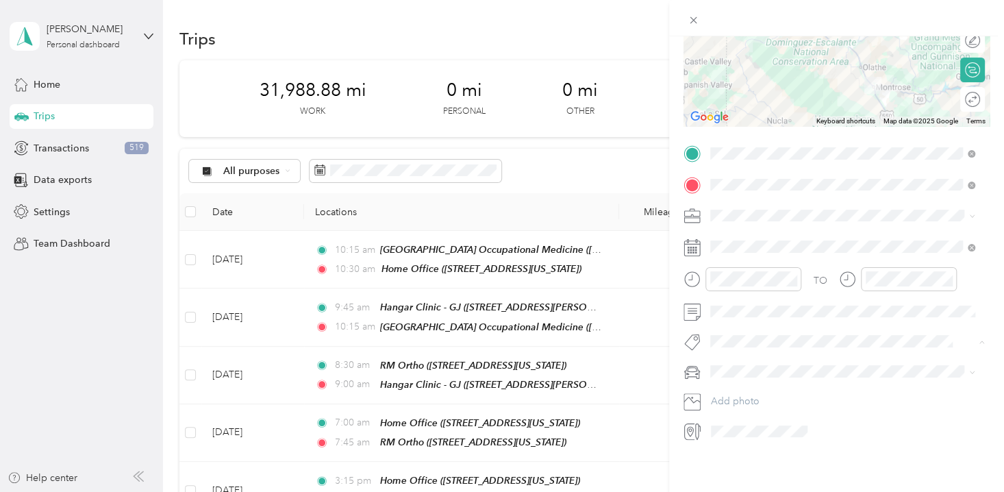
click at [748, 242] on button "Lnp" at bounding box center [732, 246] width 34 height 17
drag, startPoint x: 767, startPoint y: 409, endPoint x: 807, endPoint y: 399, distance: 41.7
click at [767, 409] on span "Padre Accord" at bounding box center [745, 413] width 60 height 12
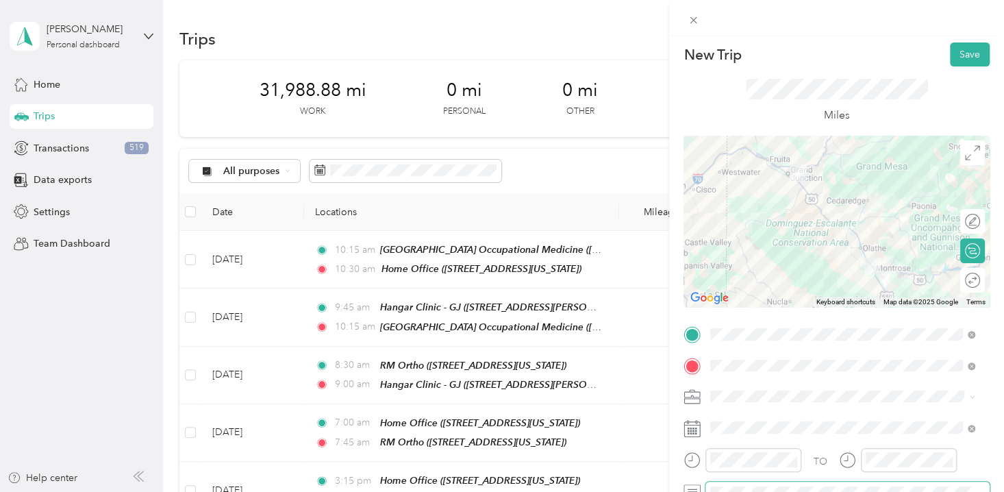
scroll to position [0, 0]
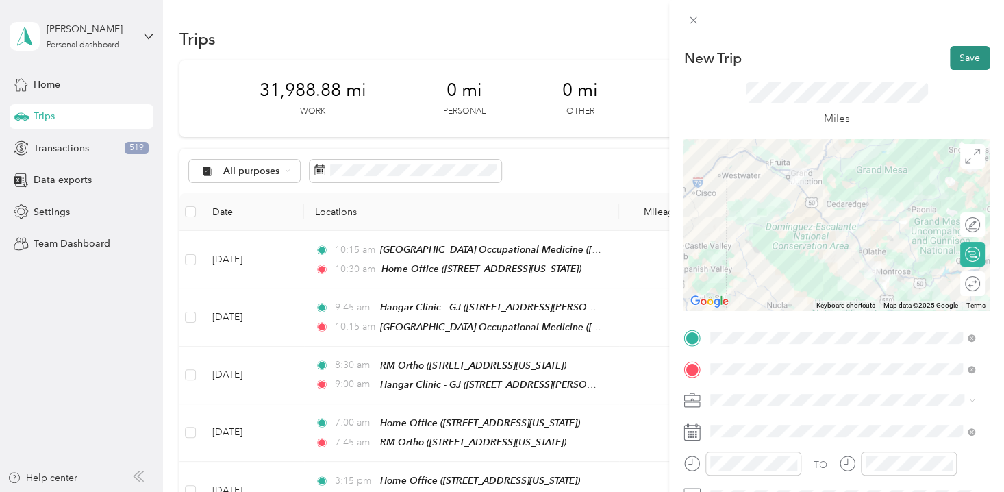
click at [960, 60] on button "Save" at bounding box center [970, 58] width 40 height 24
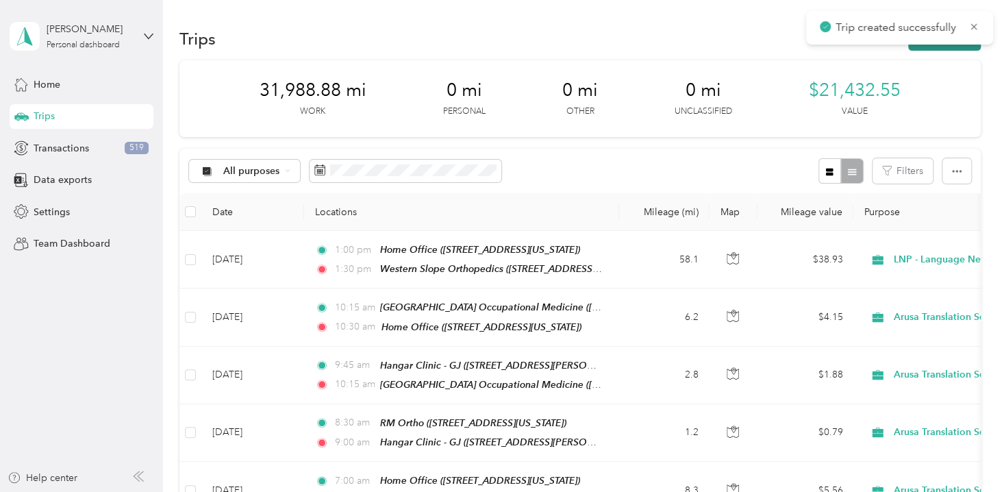
click at [942, 45] on button "New trip" at bounding box center [944, 39] width 73 height 24
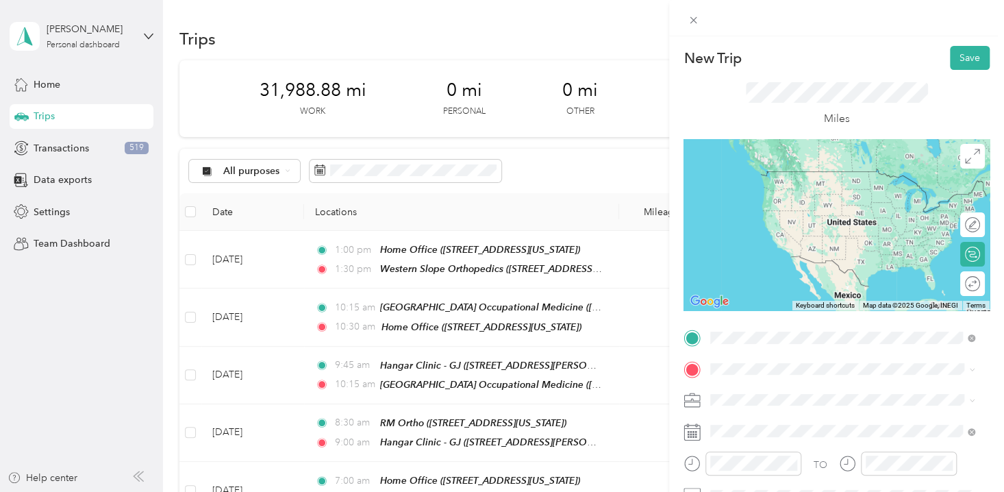
click at [766, 195] on span "[STREET_ADDRESS][GEOGRAPHIC_DATA], [US_STATE], [GEOGRAPHIC_DATA]" at bounding box center [830, 199] width 188 height 26
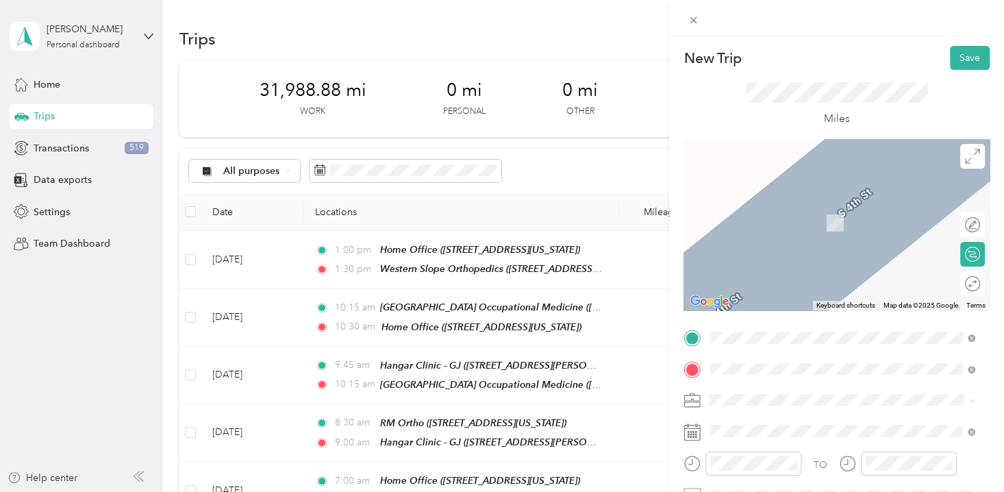
click at [780, 327] on span "[STREET_ADDRESS][US_STATE]" at bounding box center [804, 321] width 137 height 12
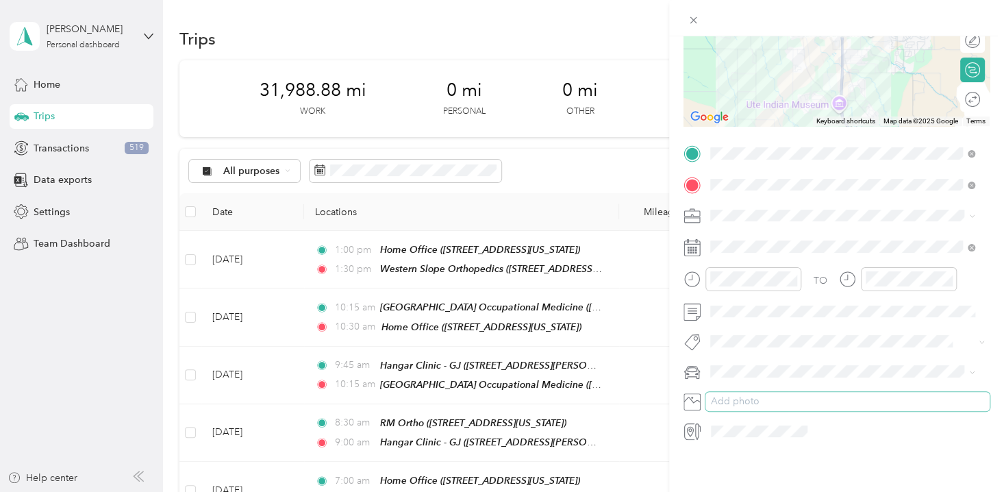
scroll to position [193, 0]
click at [765, 400] on div "Professional Interpreting Services" at bounding box center [842, 398] width 255 height 14
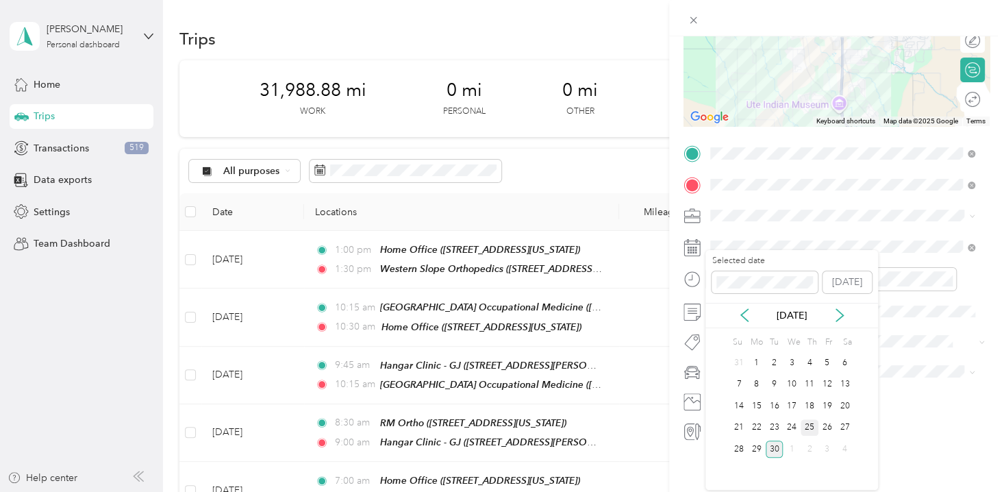
click at [807, 427] on div "25" at bounding box center [810, 427] width 18 height 17
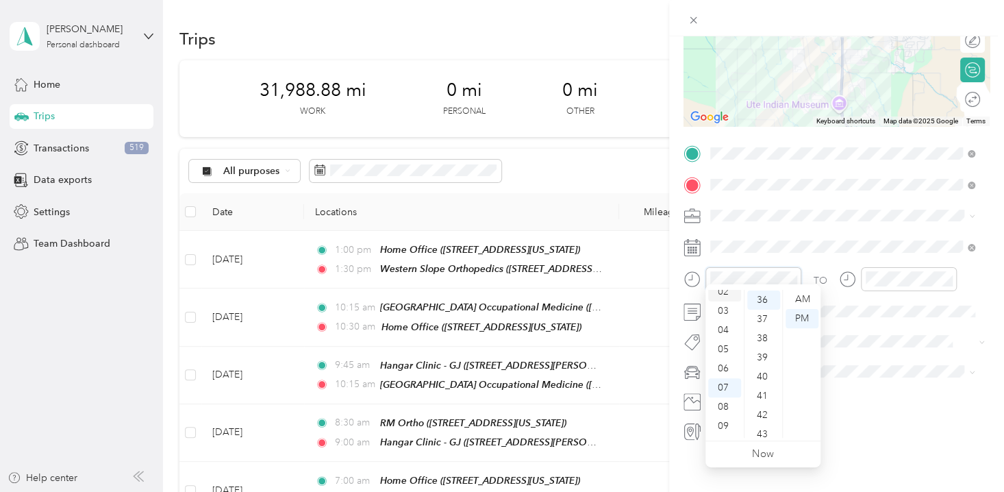
scroll to position [0, 0]
click at [729, 335] on div "02" at bounding box center [724, 337] width 33 height 19
click at [764, 305] on div "30" at bounding box center [763, 308] width 33 height 19
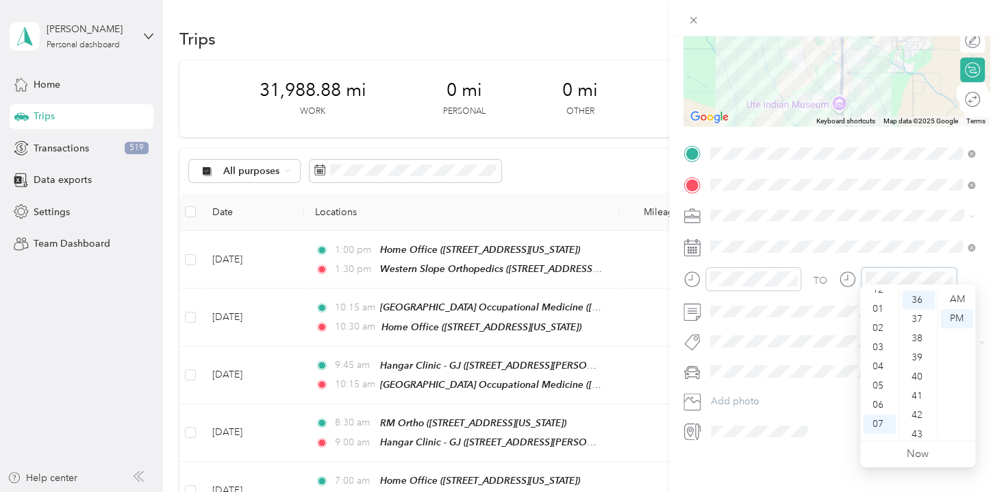
scroll to position [0, 0]
click at [882, 355] on div "03" at bounding box center [879, 356] width 33 height 19
click at [920, 309] on div "30" at bounding box center [918, 308] width 33 height 19
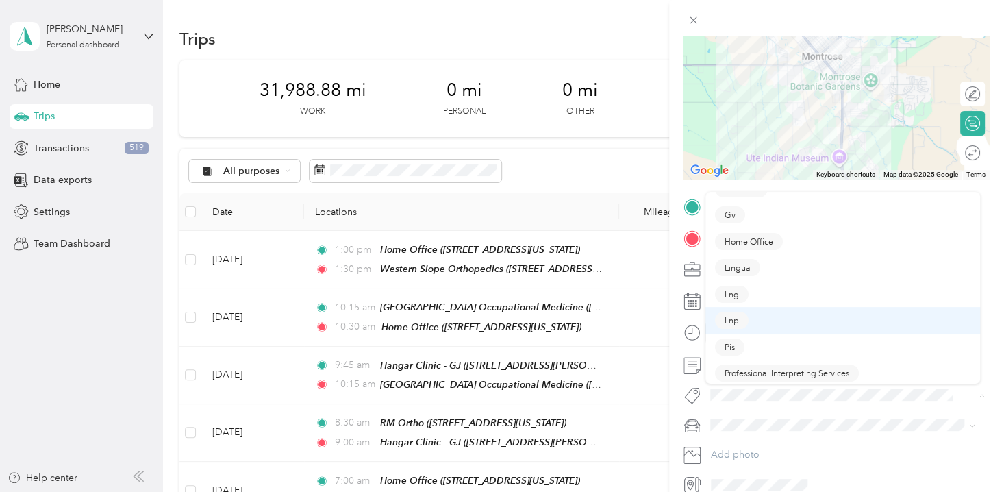
scroll to position [186, 0]
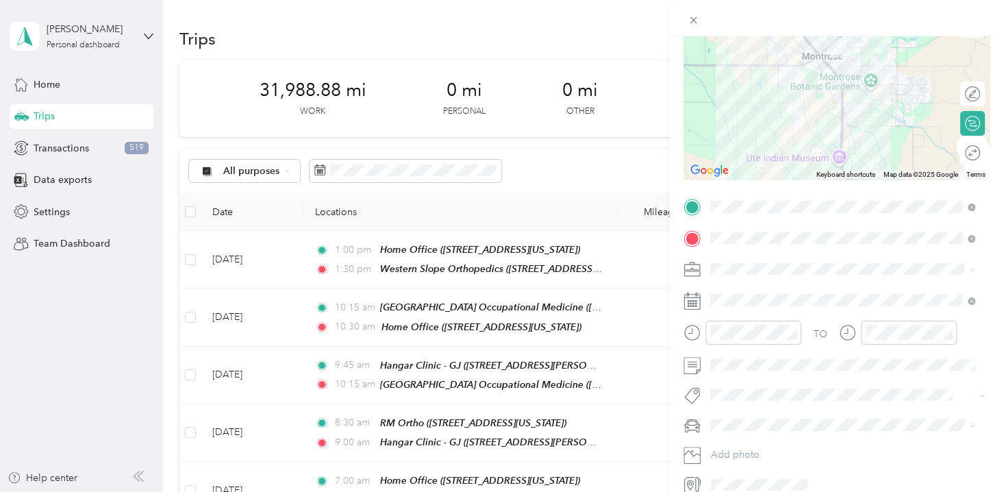
click at [792, 360] on span "Professional Interpreting Services" at bounding box center [787, 361] width 125 height 12
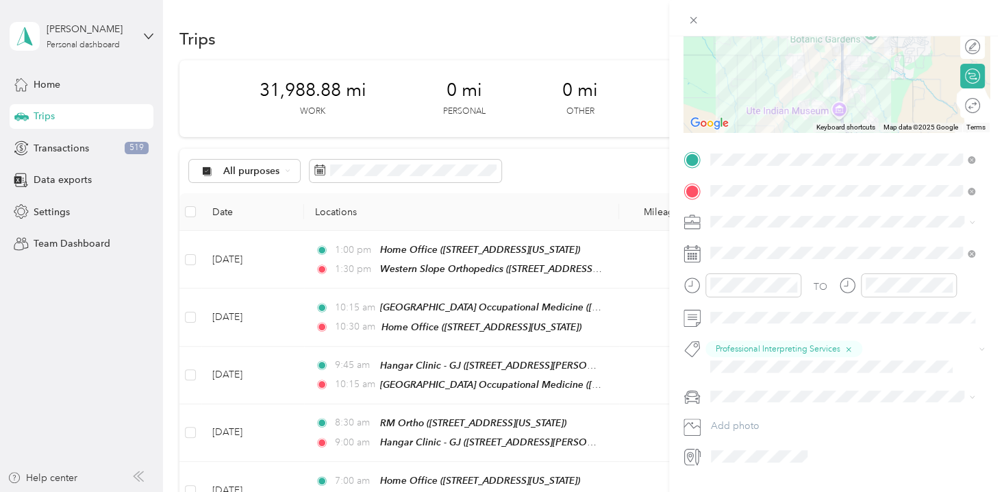
scroll to position [212, 0]
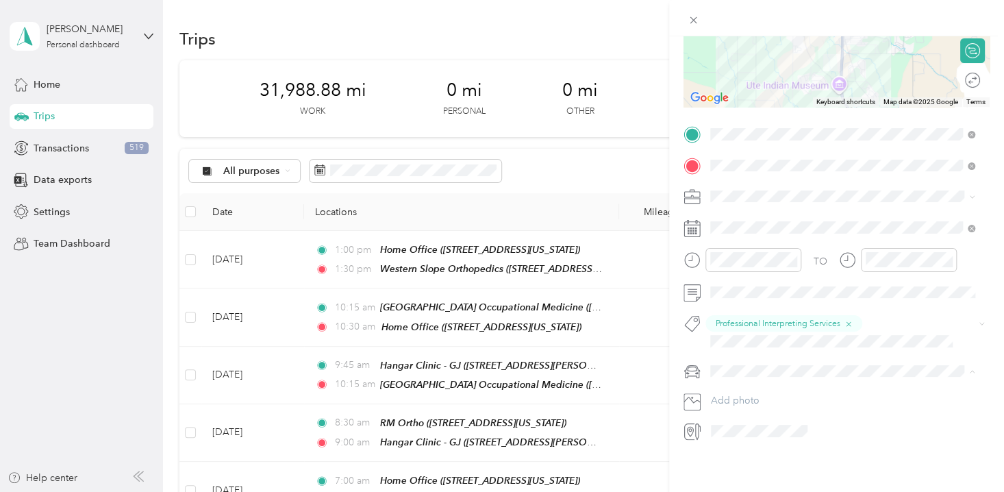
click at [764, 411] on div "Padre Accord" at bounding box center [842, 410] width 255 height 14
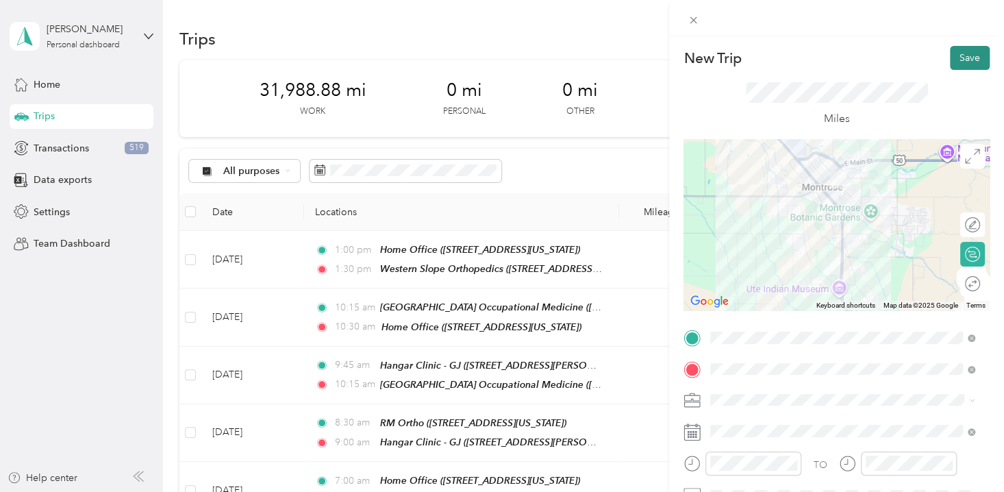
click at [961, 55] on button "Save" at bounding box center [970, 58] width 40 height 24
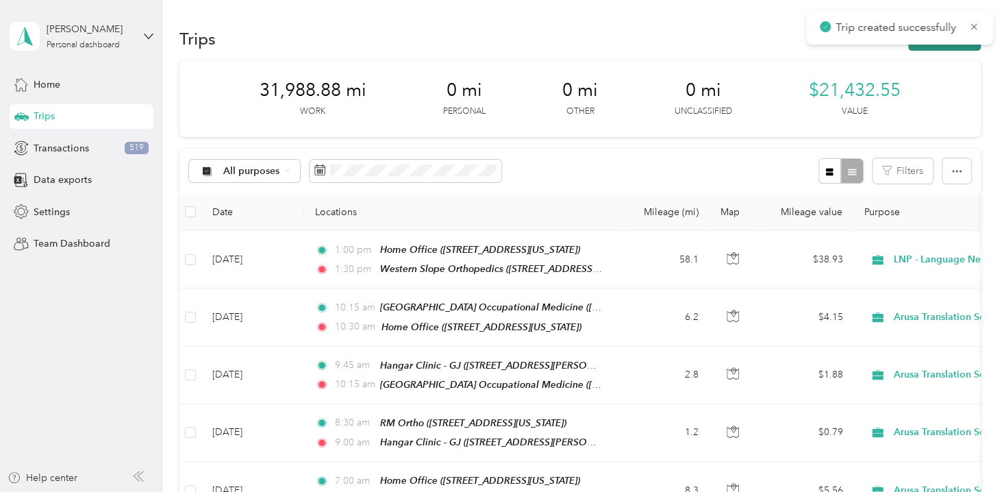
click at [938, 47] on button "New trip" at bounding box center [944, 39] width 73 height 24
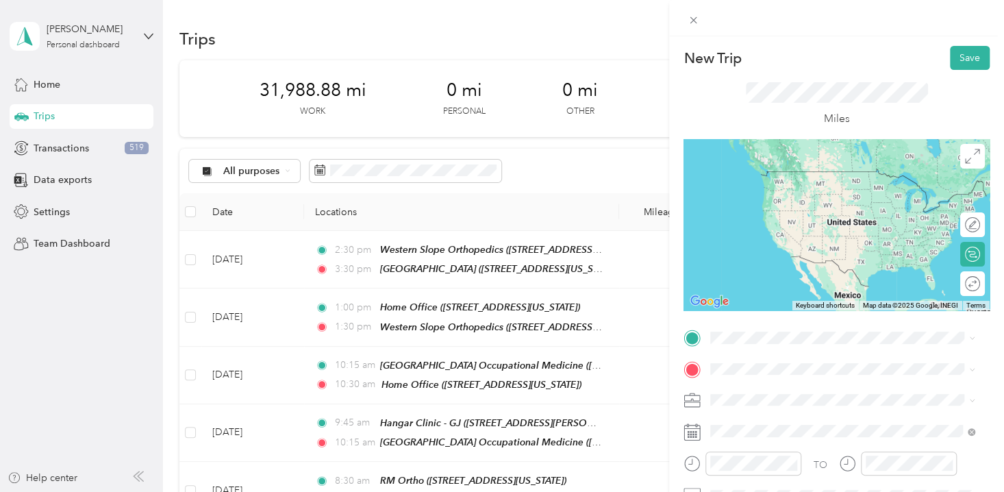
click at [766, 290] on span "[STREET_ADDRESS][US_STATE]" at bounding box center [804, 285] width 137 height 12
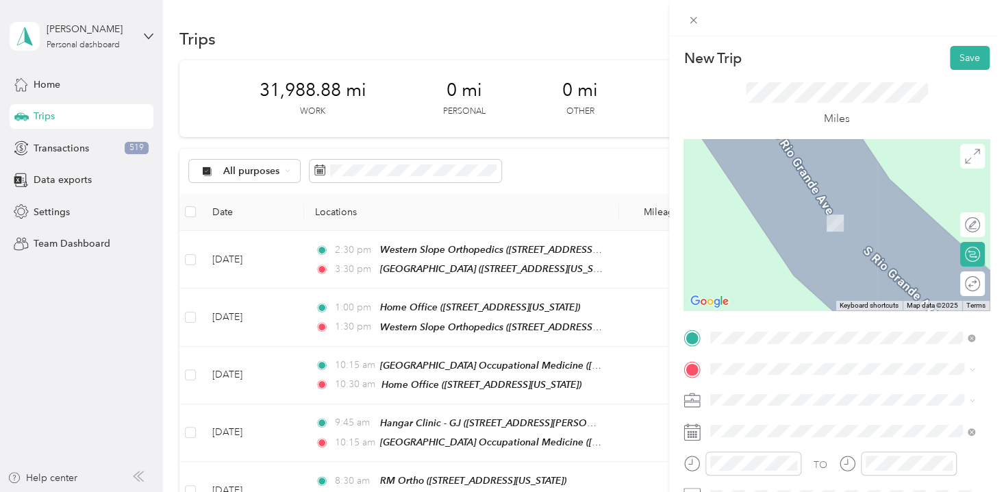
click at [784, 214] on div "Home Office [STREET_ADDRESS][US_STATE]" at bounding box center [804, 212] width 137 height 29
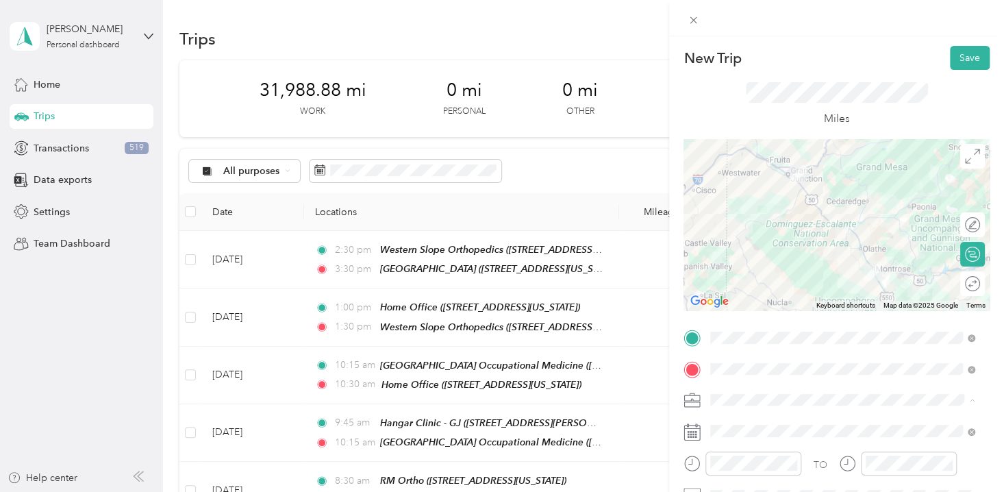
click at [736, 370] on span "Professional Interpreting Services" at bounding box center [787, 376] width 144 height 12
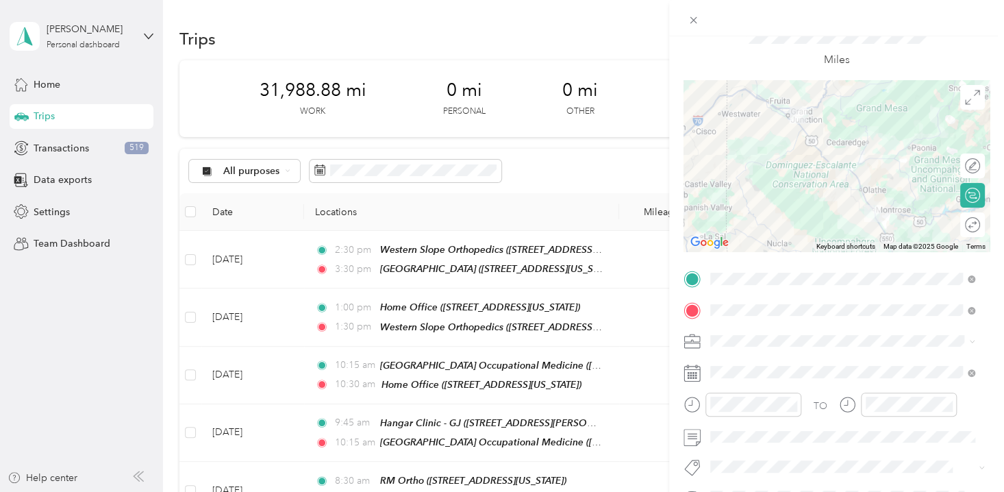
scroll to position [193, 0]
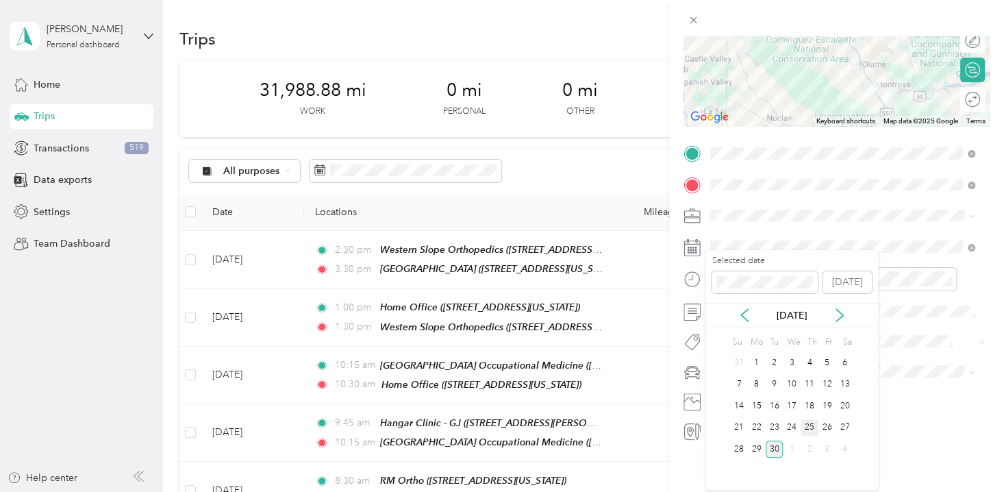
click at [809, 428] on div "25" at bounding box center [810, 427] width 18 height 17
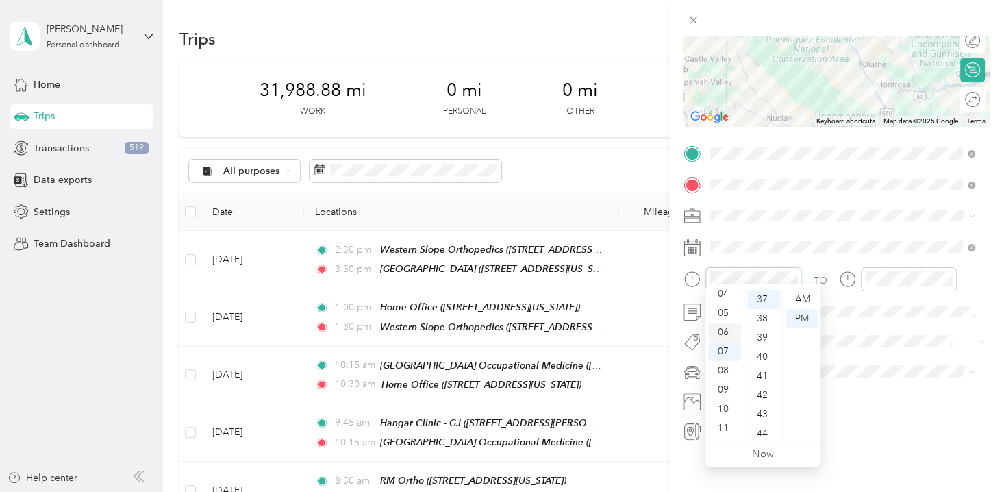
scroll to position [20, 0]
click at [726, 334] on div "03" at bounding box center [724, 336] width 33 height 19
click at [766, 349] on div "30" at bounding box center [763, 351] width 33 height 19
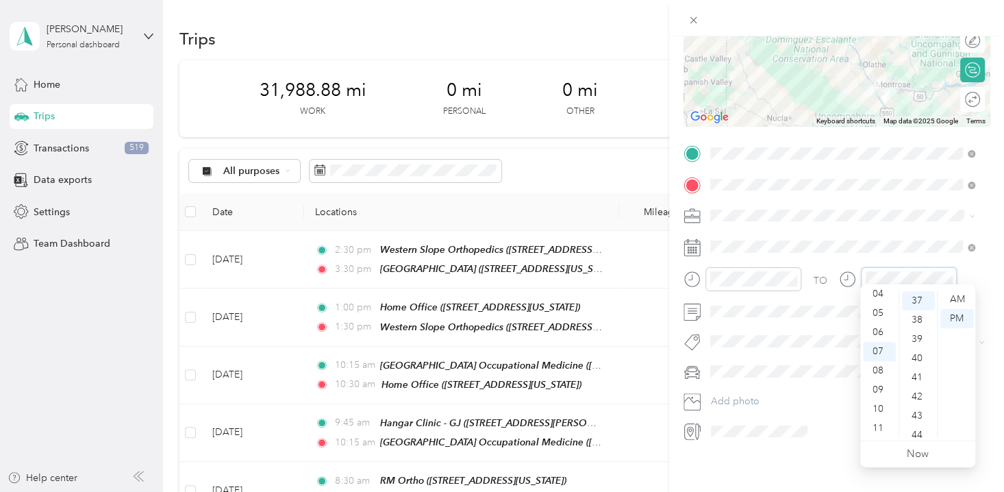
scroll to position [710, 0]
click at [878, 292] on div "04" at bounding box center [879, 293] width 33 height 19
click at [915, 410] on div "30" at bounding box center [918, 414] width 33 height 19
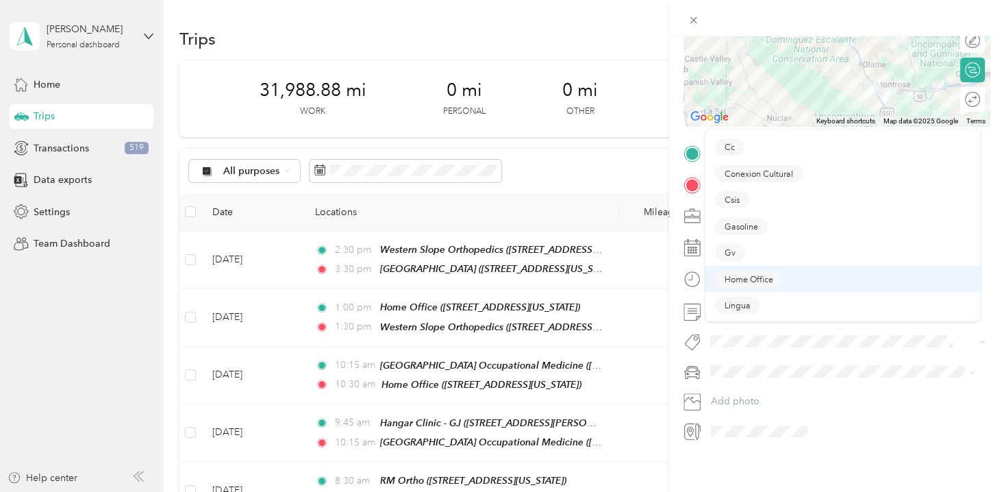
scroll to position [186, 0]
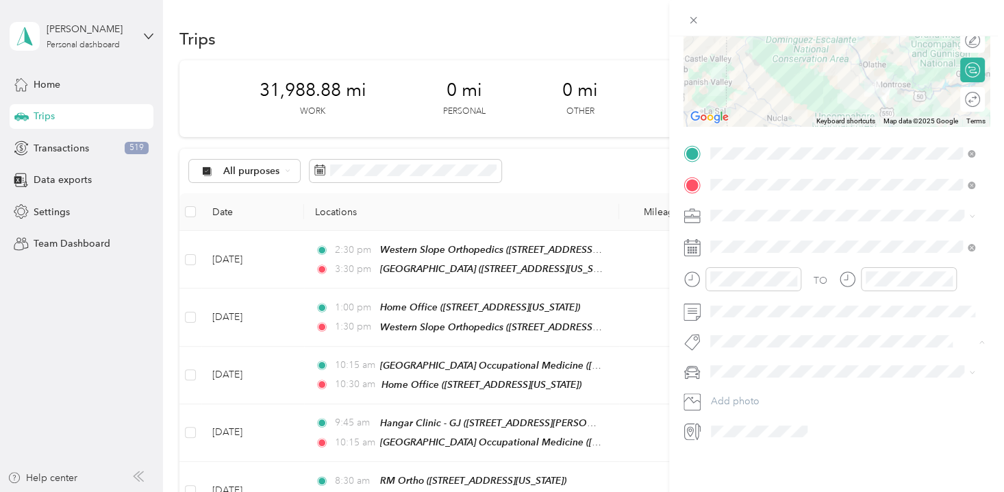
click at [797, 296] on span "Professional Interpreting Services" at bounding box center [787, 299] width 125 height 12
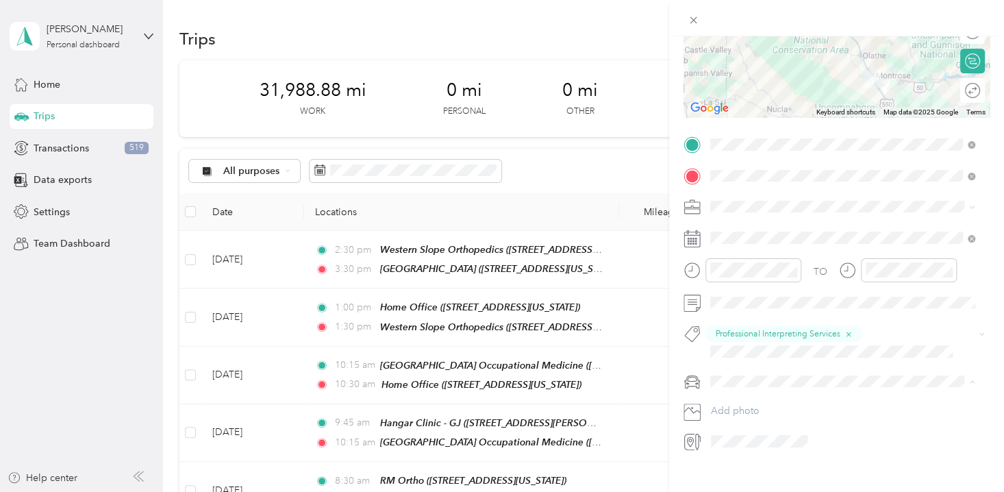
click at [740, 425] on span "Padre Accord" at bounding box center [745, 429] width 60 height 12
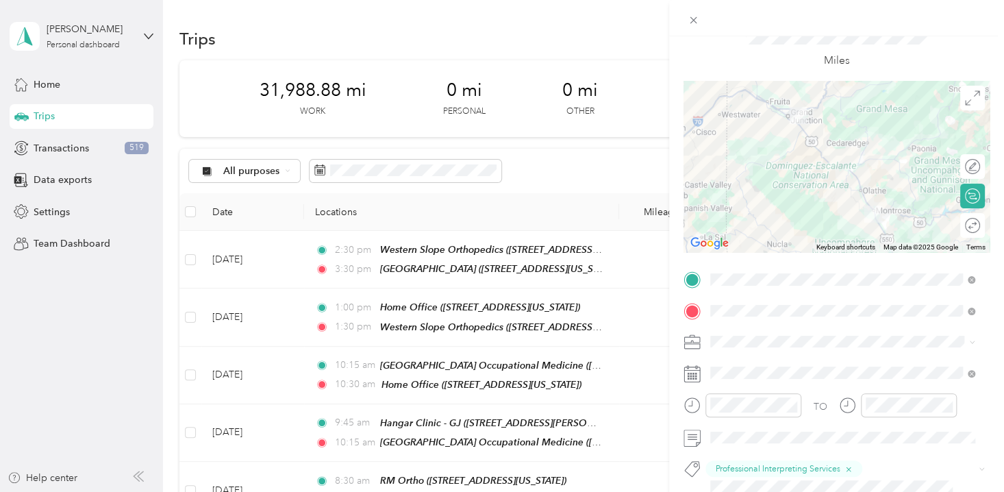
scroll to position [0, 0]
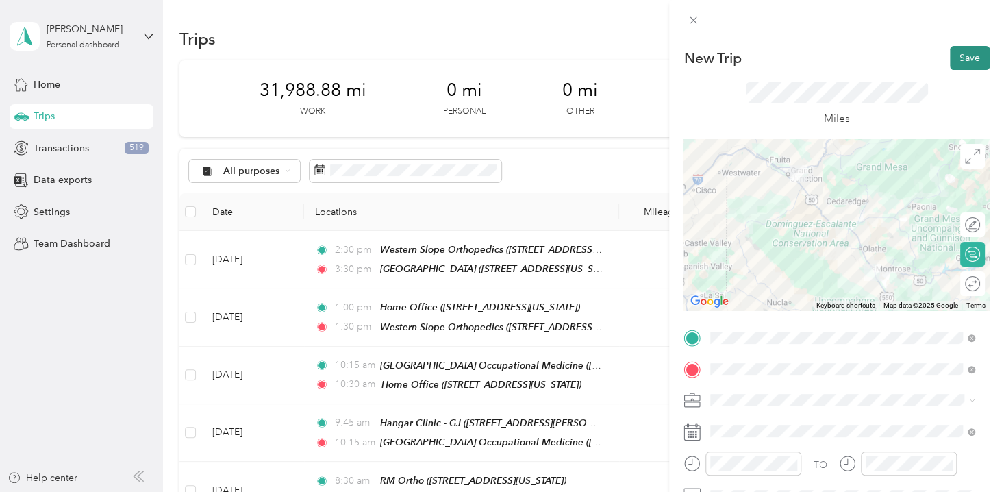
click at [950, 53] on button "Save" at bounding box center [970, 58] width 40 height 24
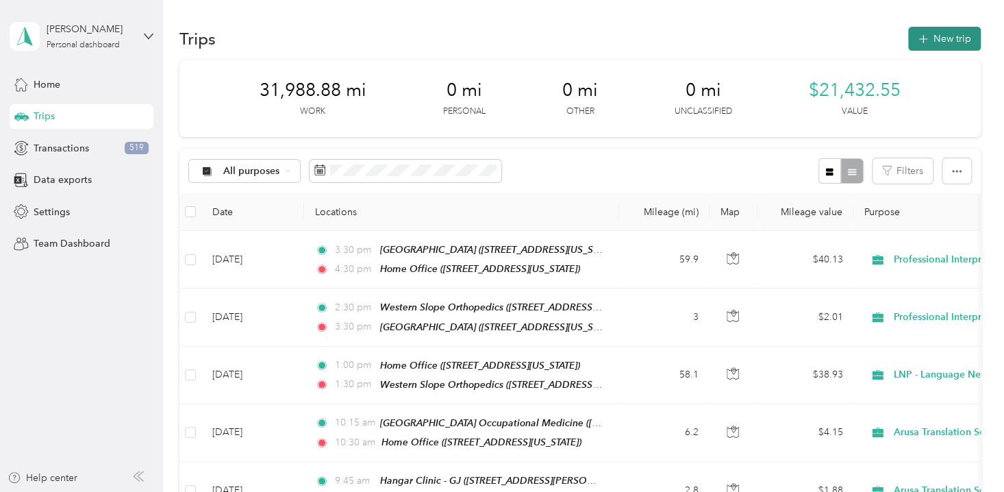
click at [942, 37] on button "New trip" at bounding box center [944, 39] width 73 height 24
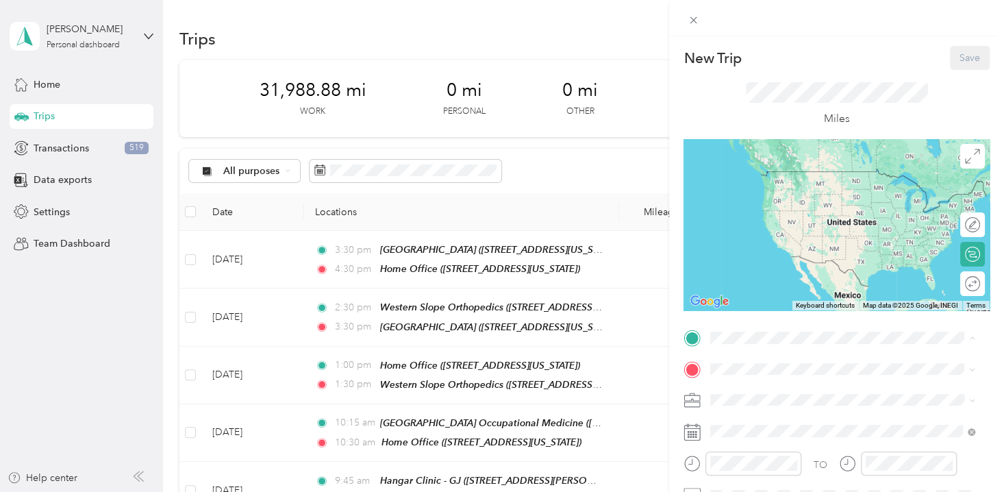
click at [757, 182] on div "Home Office [STREET_ADDRESS][US_STATE]" at bounding box center [804, 184] width 137 height 29
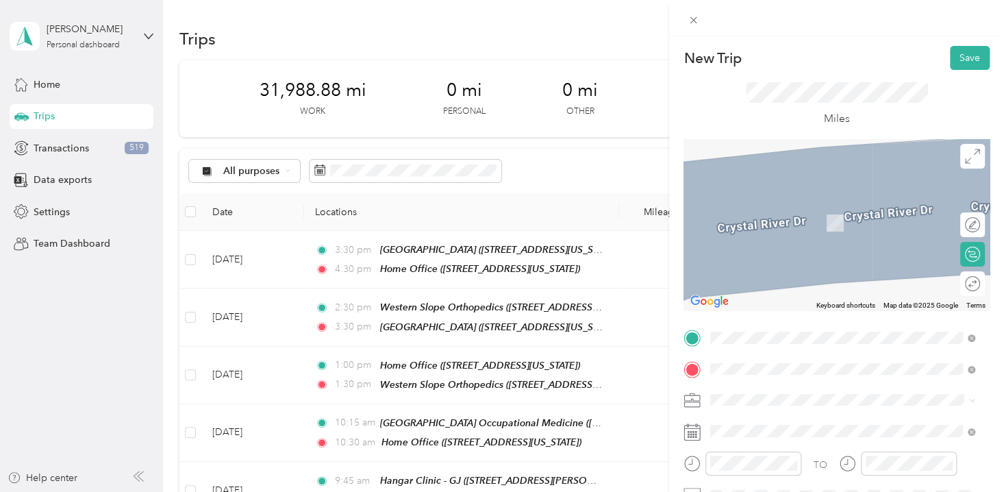
click at [798, 222] on span "[STREET_ADDRESS][US_STATE]" at bounding box center [804, 222] width 137 height 12
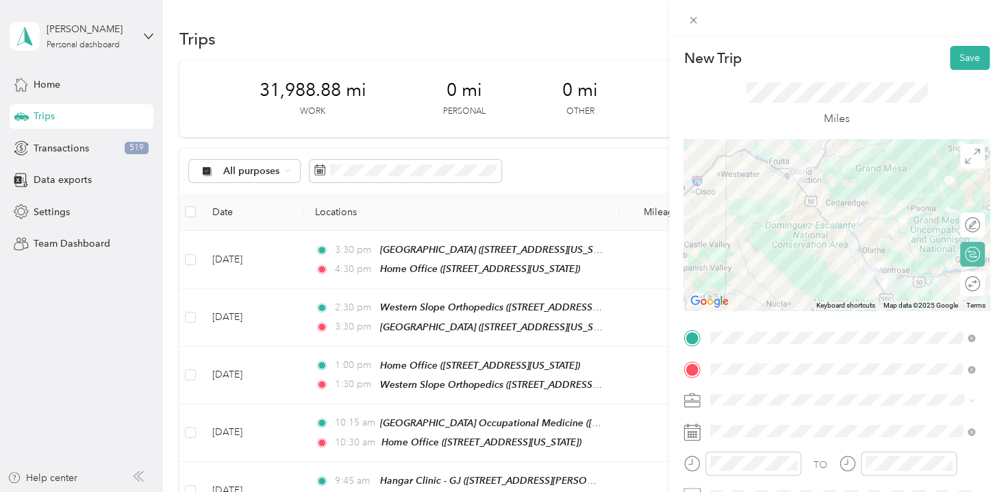
click at [980, 279] on div "Round trip" at bounding box center [980, 283] width 0 height 14
click at [966, 282] on div at bounding box center [965, 283] width 29 height 14
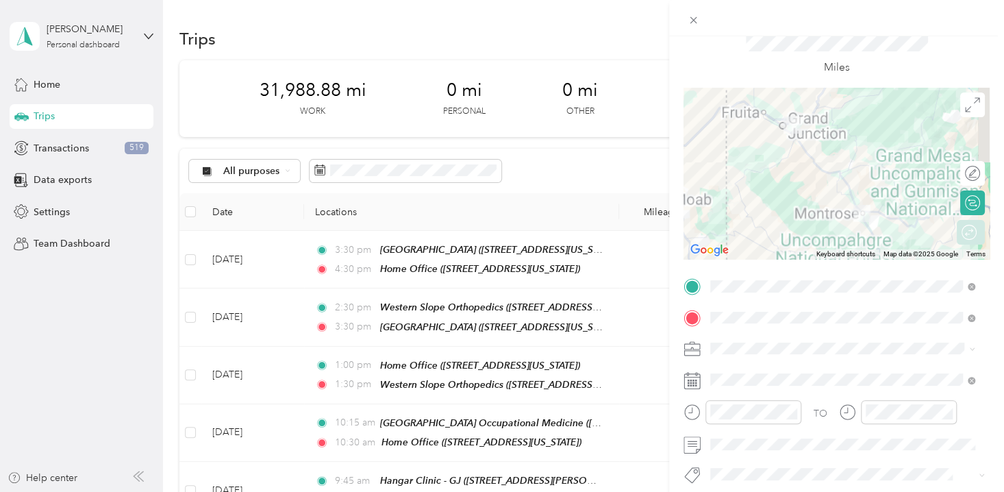
scroll to position [193, 0]
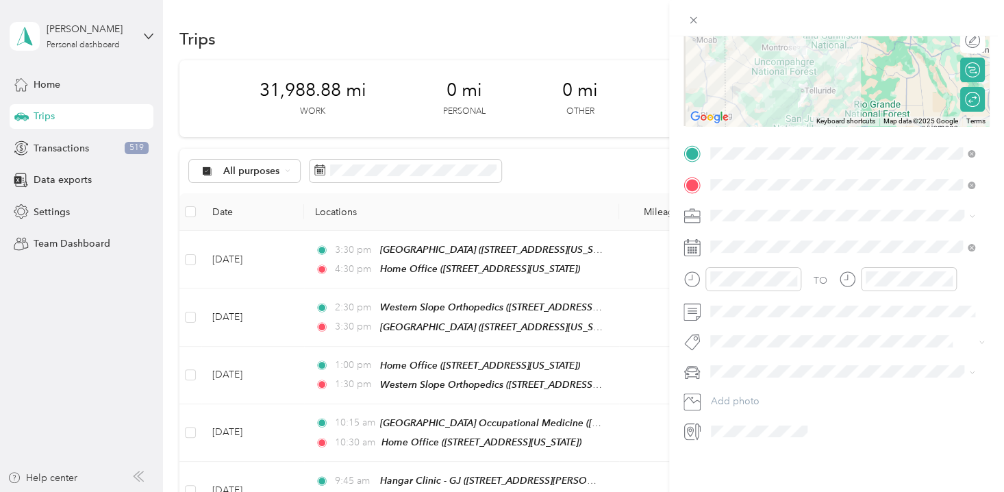
click at [760, 392] on span "Professional Interpreting Services" at bounding box center [787, 398] width 144 height 12
click at [815, 236] on span at bounding box center [847, 246] width 284 height 21
click at [827, 429] on div "26" at bounding box center [827, 427] width 18 height 17
click at [728, 333] on div "03" at bounding box center [724, 336] width 33 height 19
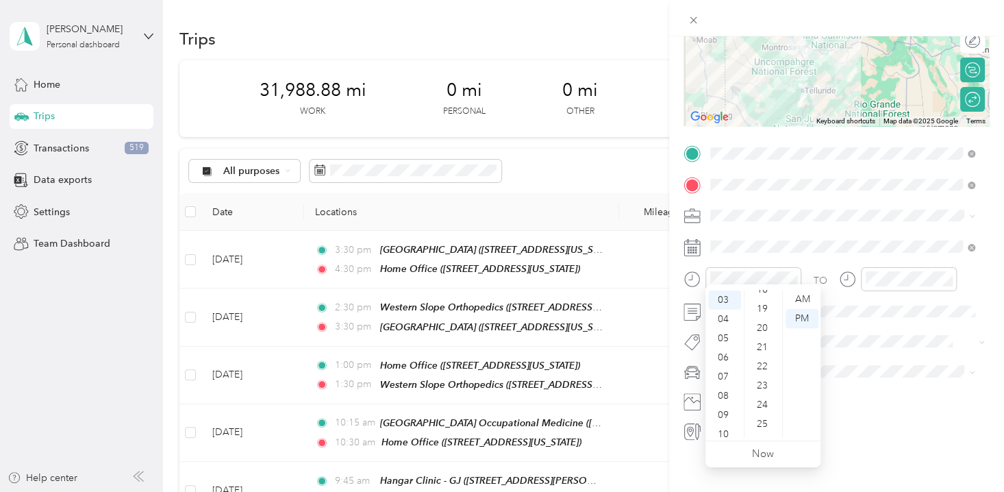
scroll to position [0, 0]
click at [763, 299] on div "00" at bounding box center [763, 299] width 33 height 19
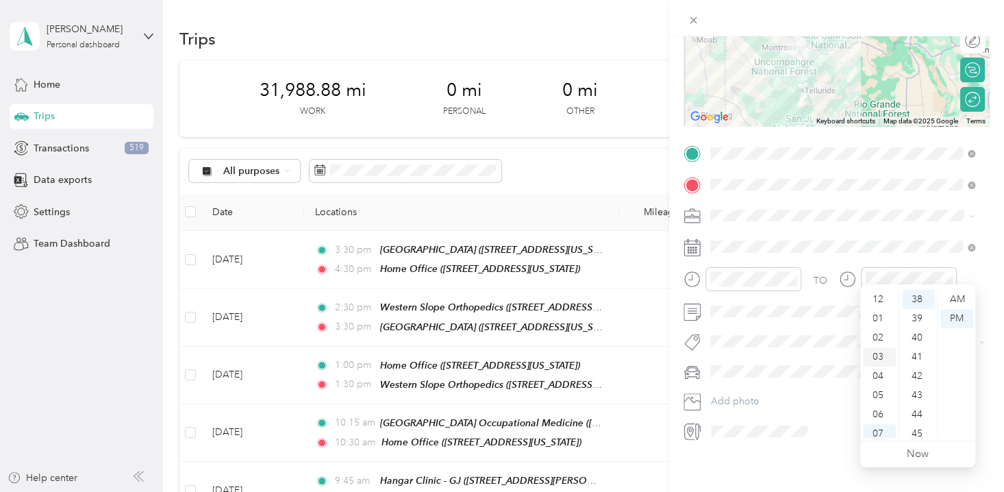
click at [882, 349] on div "03" at bounding box center [879, 356] width 33 height 19
click at [918, 338] on div "50" at bounding box center [918, 343] width 33 height 19
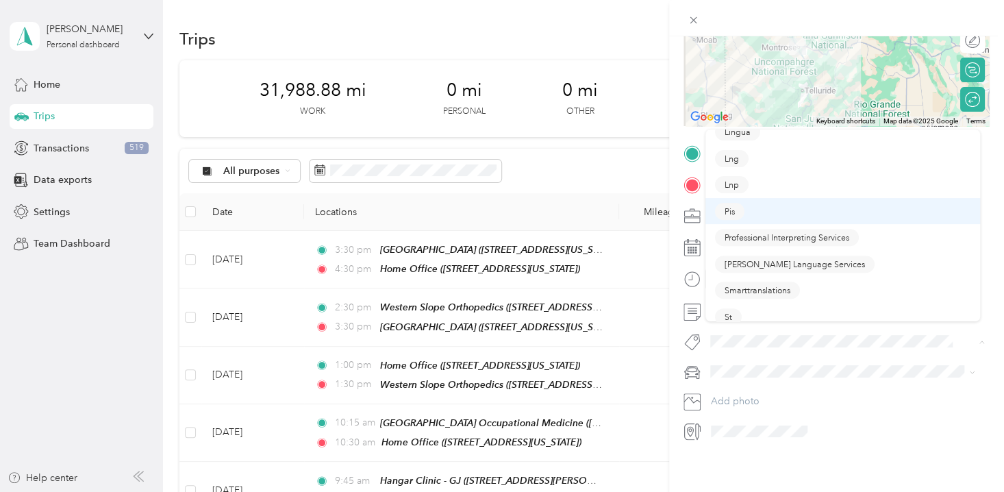
scroll to position [249, 0]
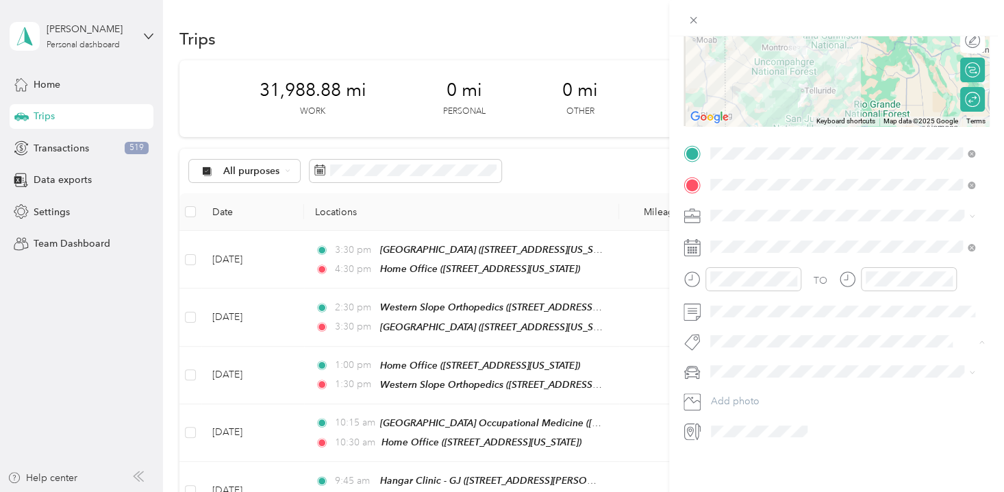
click at [788, 231] on span "Professional Interpreting Services" at bounding box center [787, 237] width 125 height 12
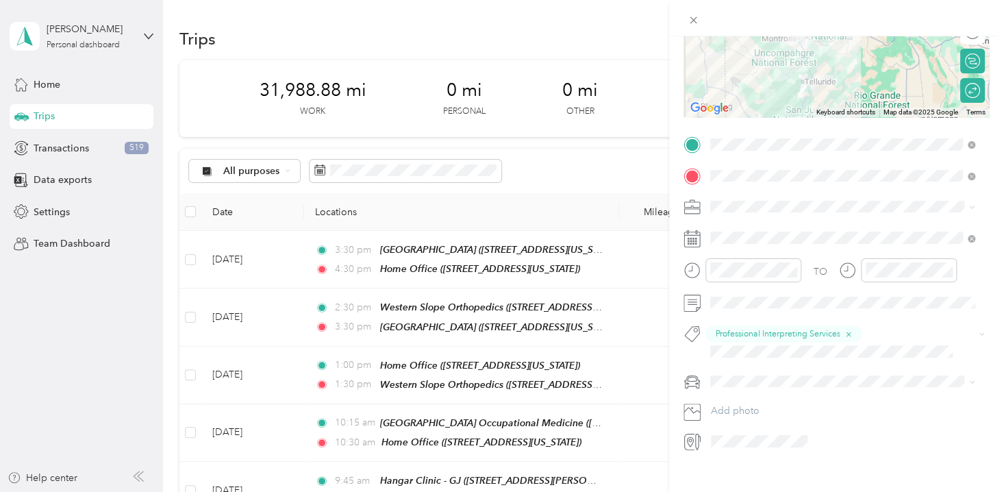
click at [742, 429] on li "Padre Accord" at bounding box center [842, 422] width 275 height 24
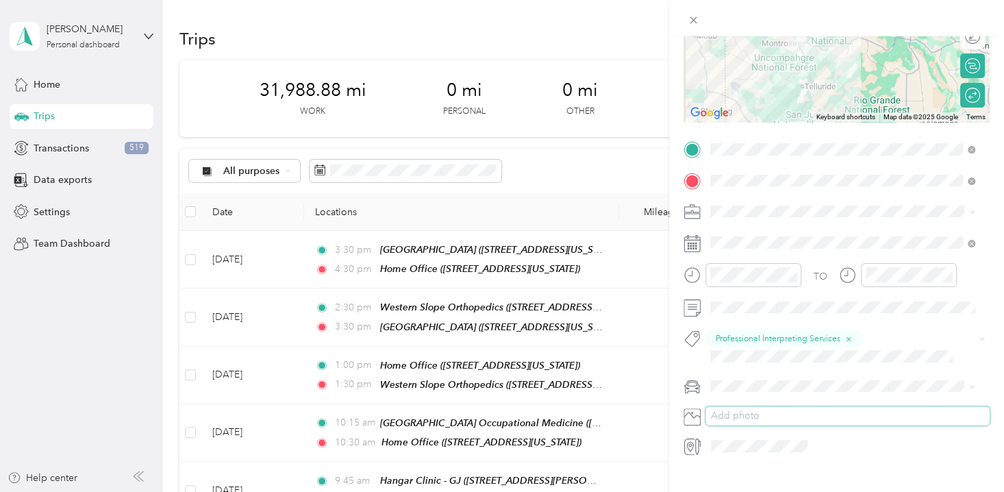
scroll to position [0, 0]
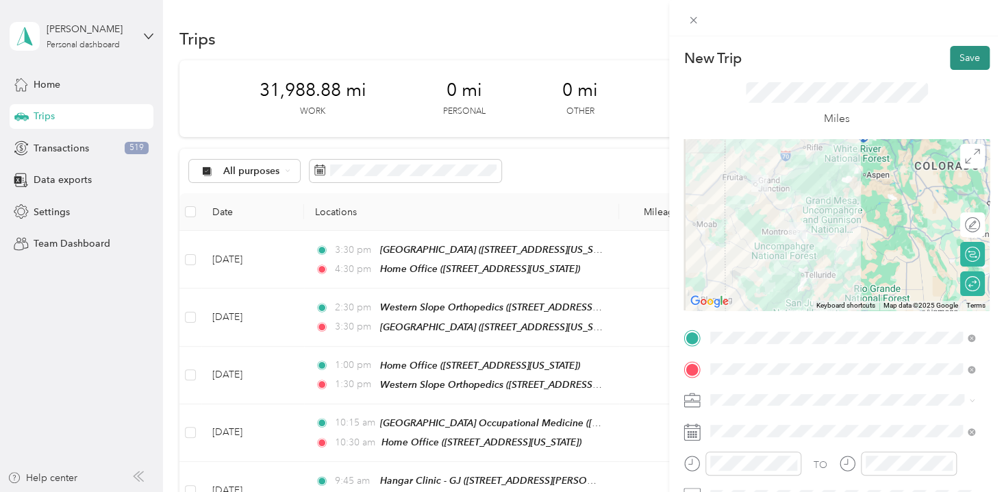
click at [958, 55] on button "Save" at bounding box center [970, 58] width 40 height 24
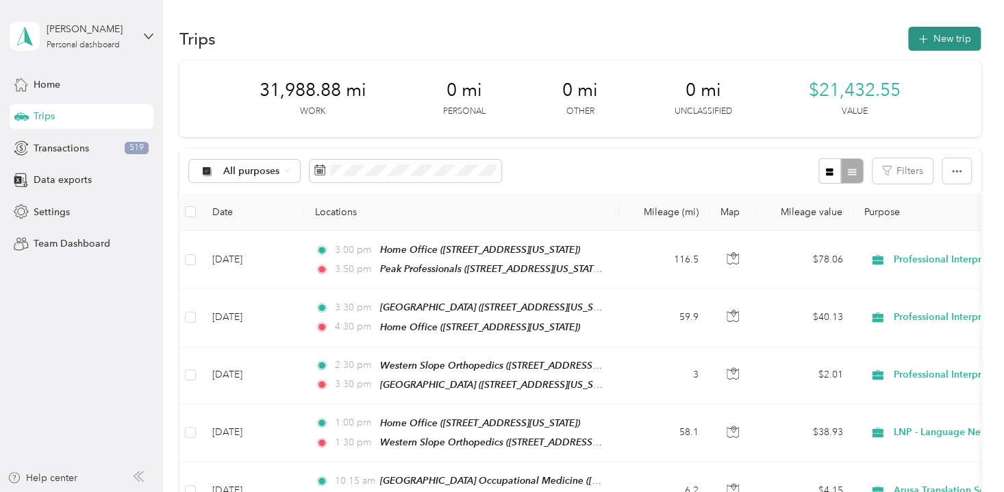
click at [944, 40] on button "New trip" at bounding box center [944, 39] width 73 height 24
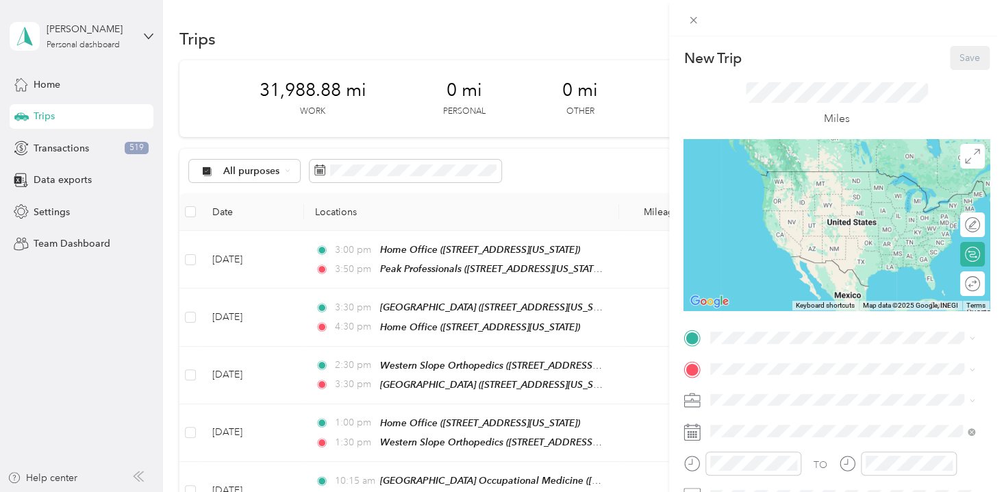
click at [760, 191] on span "[STREET_ADDRESS][US_STATE]" at bounding box center [804, 191] width 137 height 12
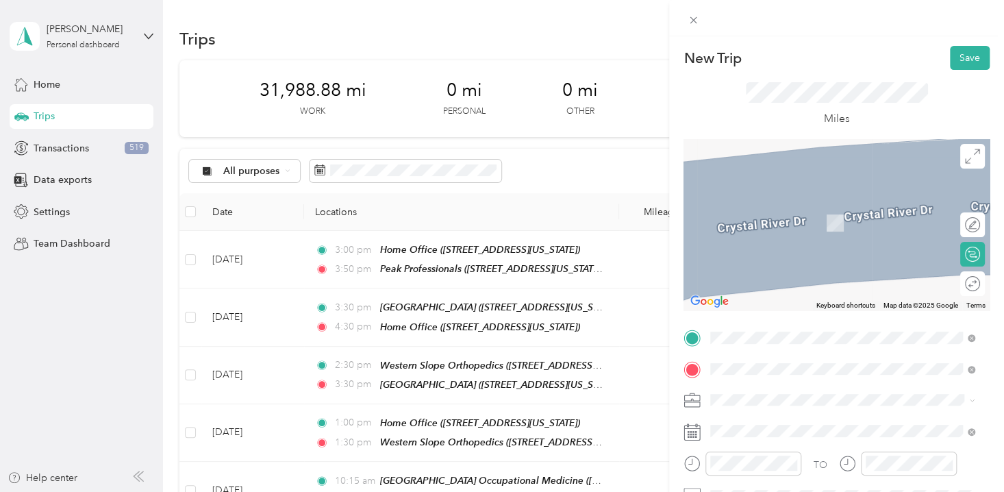
click at [846, 208] on span "[STREET_ADDRESS][US_STATE]" at bounding box center [804, 202] width 137 height 12
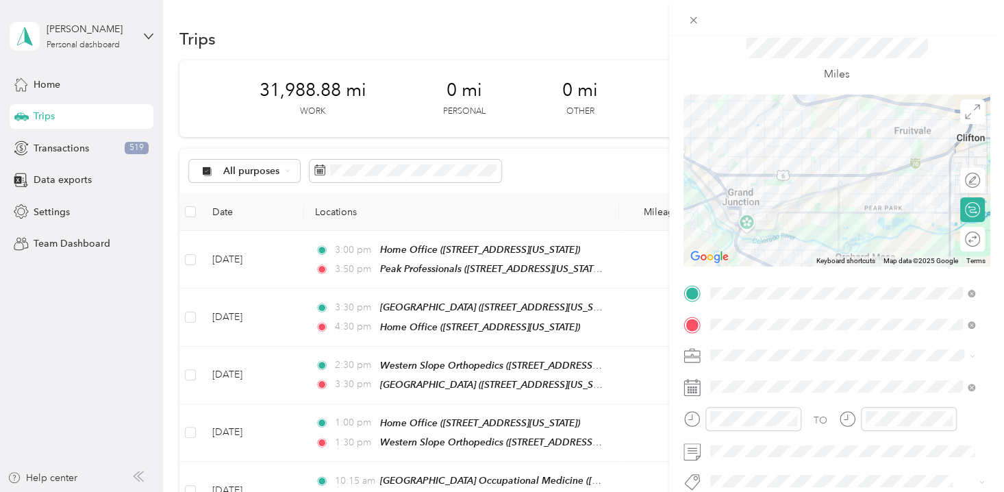
scroll to position [186, 0]
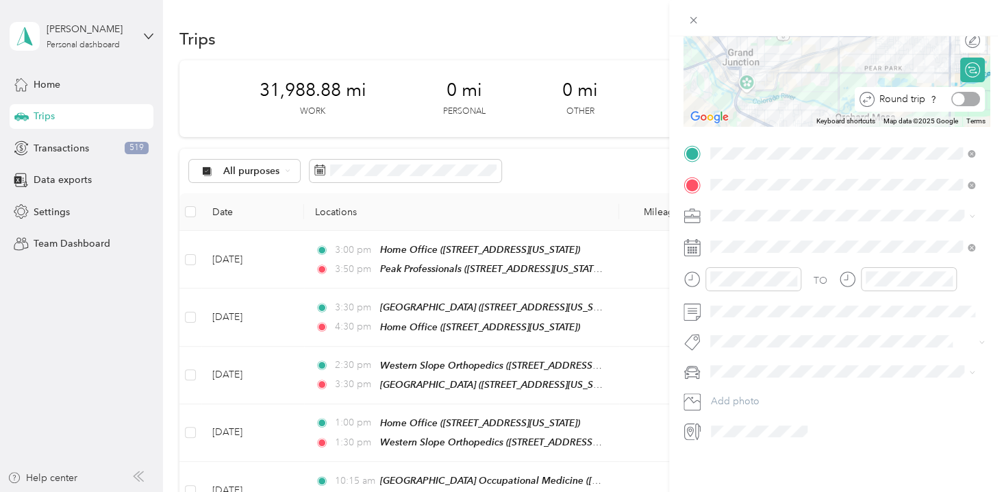
click at [963, 97] on div at bounding box center [965, 99] width 29 height 14
click at [783, 401] on span "Professional Interpreting Services" at bounding box center [787, 405] width 144 height 12
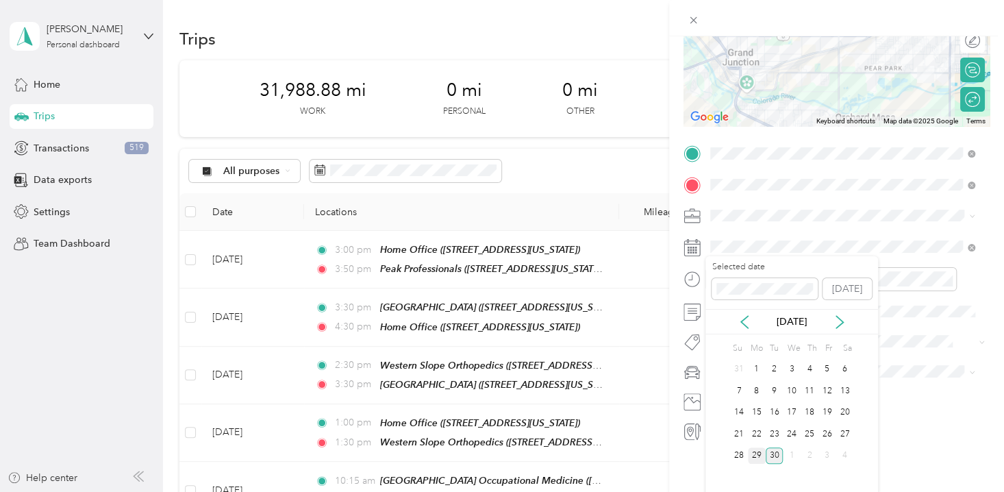
click at [756, 452] on div "29" at bounding box center [757, 455] width 18 height 17
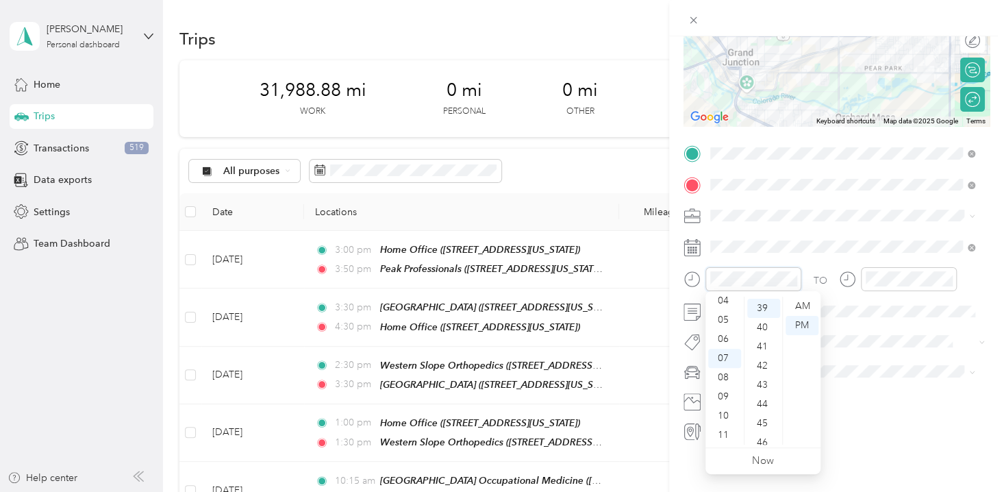
scroll to position [747, 0]
click at [729, 412] on div "10" at bounding box center [724, 415] width 33 height 19
click at [768, 309] on div "00" at bounding box center [763, 306] width 33 height 19
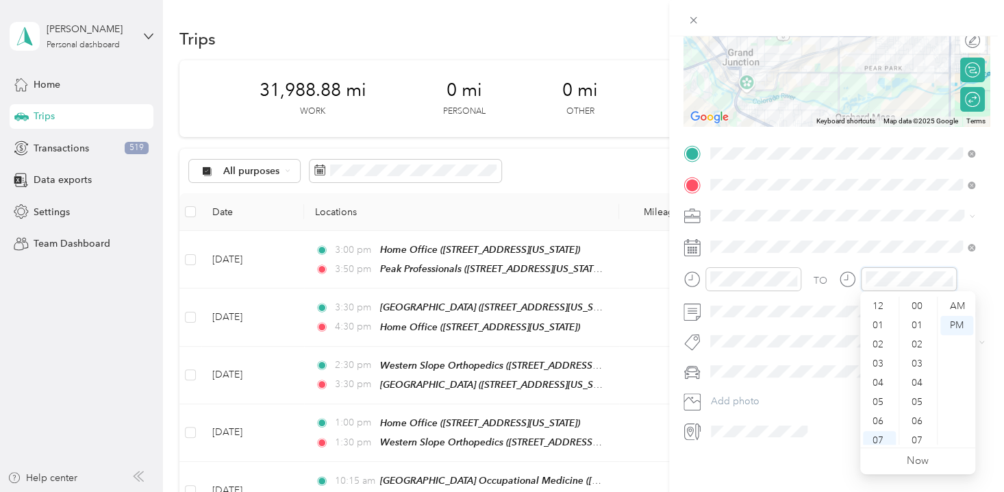
scroll to position [82, 0]
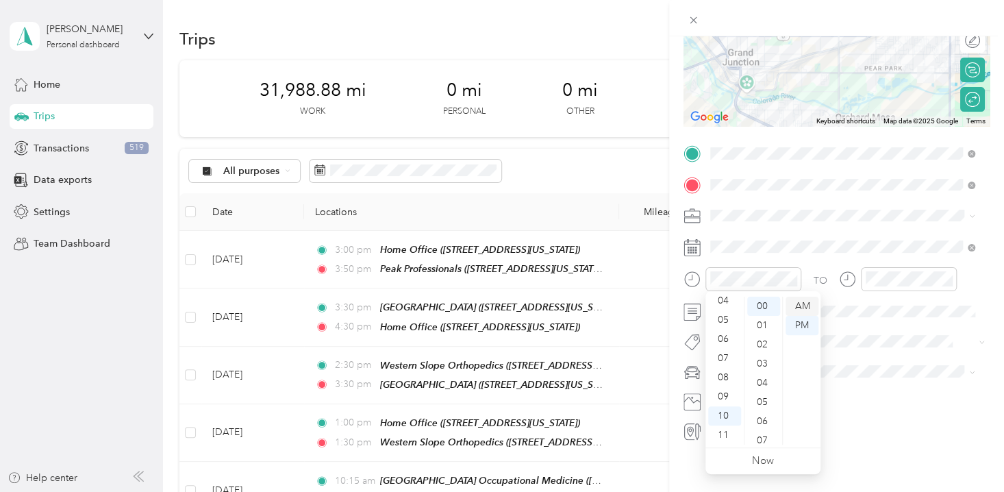
click at [798, 308] on div "AM" at bounding box center [802, 306] width 33 height 19
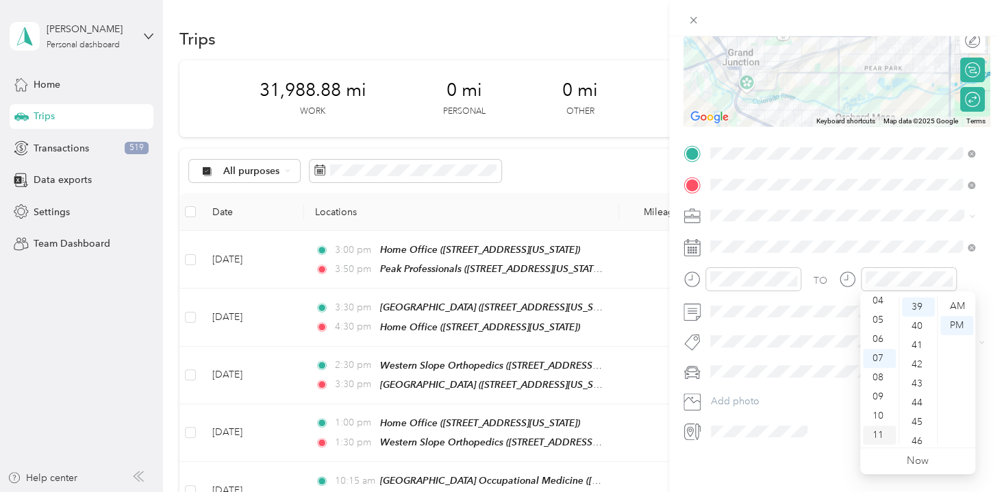
click at [883, 432] on div "11" at bounding box center [879, 434] width 33 height 19
click at [916, 303] on div "00" at bounding box center [918, 306] width 33 height 19
click at [960, 303] on div "AM" at bounding box center [956, 306] width 33 height 19
click at [757, 196] on span "Arusa Translation" at bounding box center [757, 202] width 65 height 12
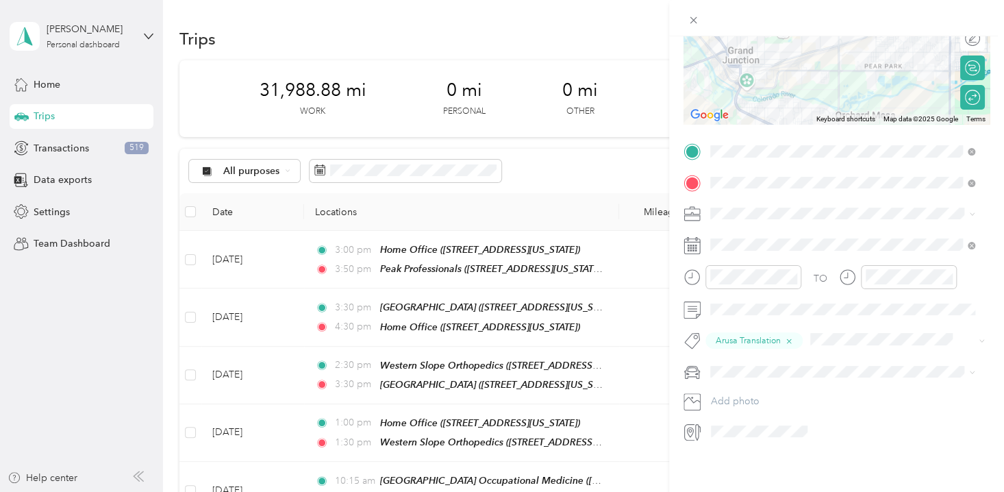
click at [758, 416] on span "Padre Accord" at bounding box center [745, 416] width 60 height 12
click at [970, 212] on icon at bounding box center [972, 214] width 6 height 6
click at [745, 355] on span "Arusa Translation Services" at bounding box center [771, 357] width 112 height 12
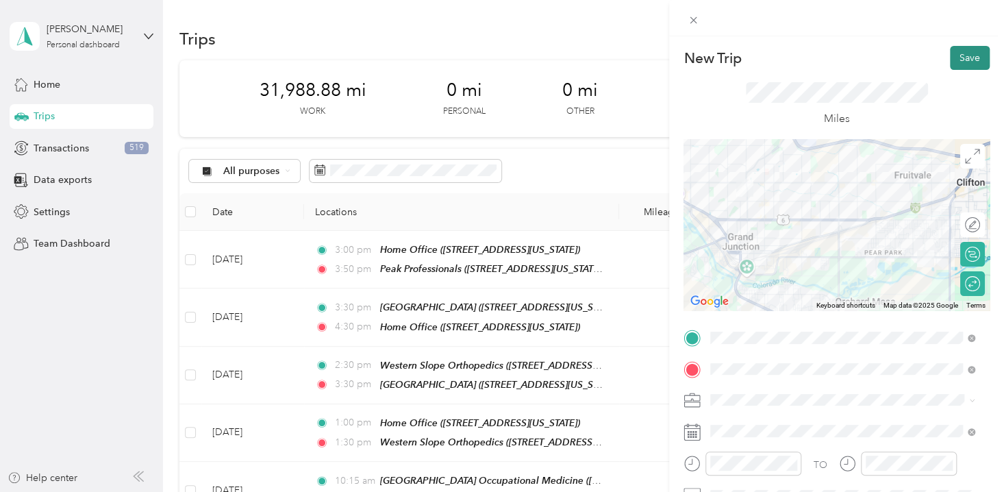
click at [960, 55] on button "Save" at bounding box center [970, 58] width 40 height 24
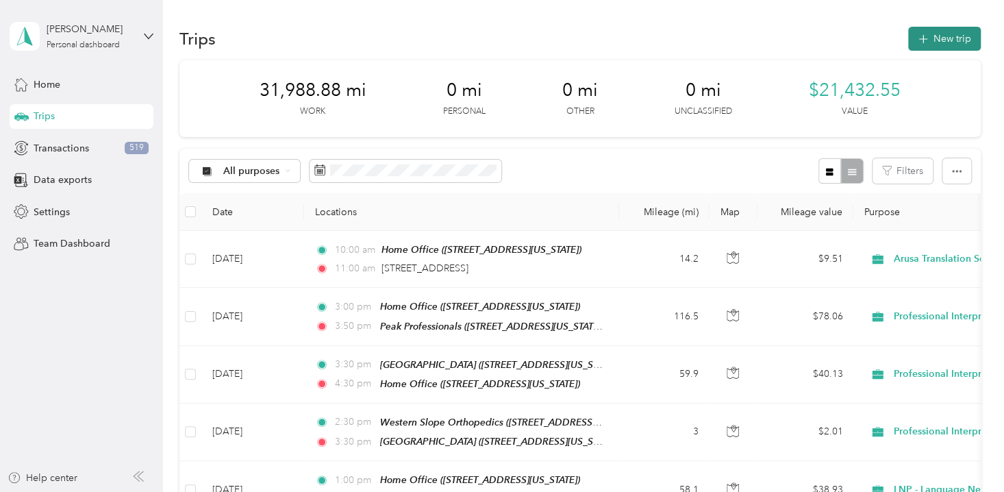
click at [935, 39] on button "New trip" at bounding box center [944, 39] width 73 height 24
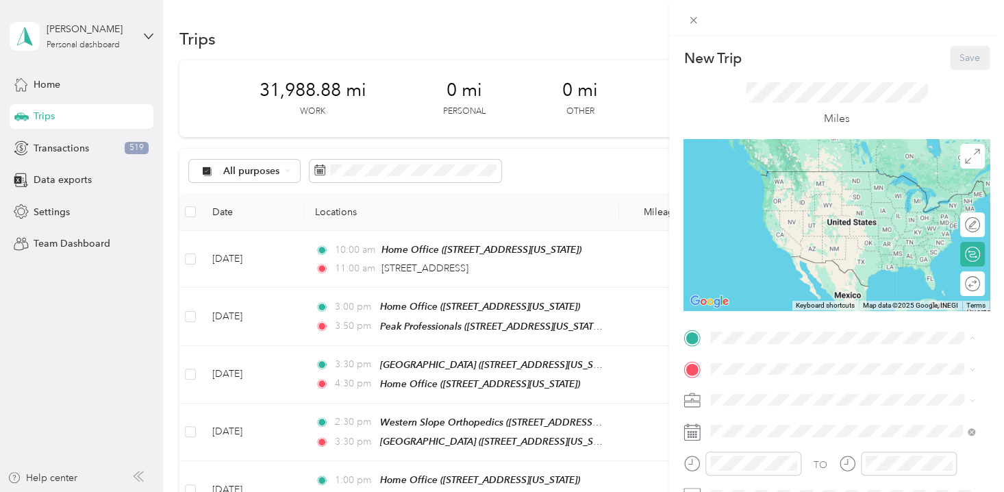
click at [781, 197] on span "[STREET_ADDRESS][US_STATE]" at bounding box center [804, 192] width 137 height 12
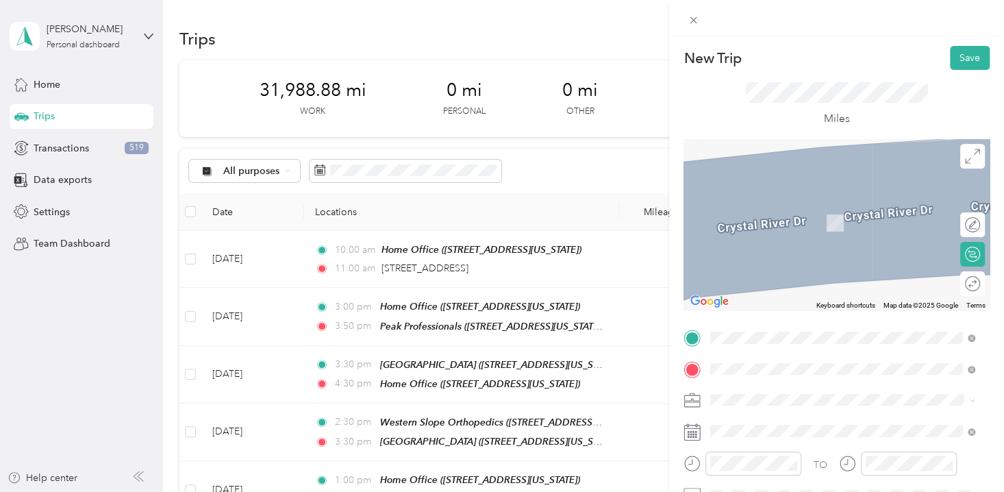
click at [807, 316] on div "CPH - [GEOGRAPHIC_DATA] [STREET_ADDRESS][PERSON_NAME][US_STATE]" at bounding box center [842, 301] width 213 height 29
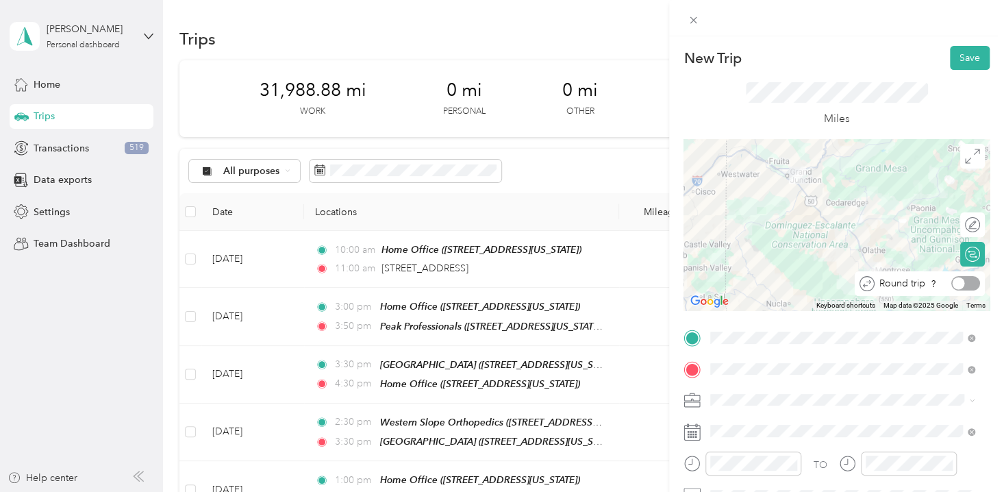
click at [966, 281] on div at bounding box center [965, 283] width 29 height 14
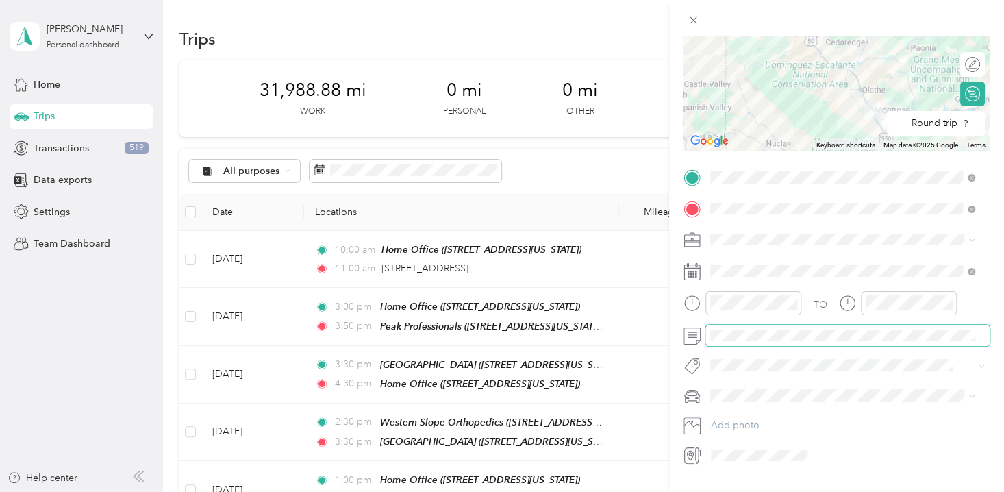
scroll to position [193, 0]
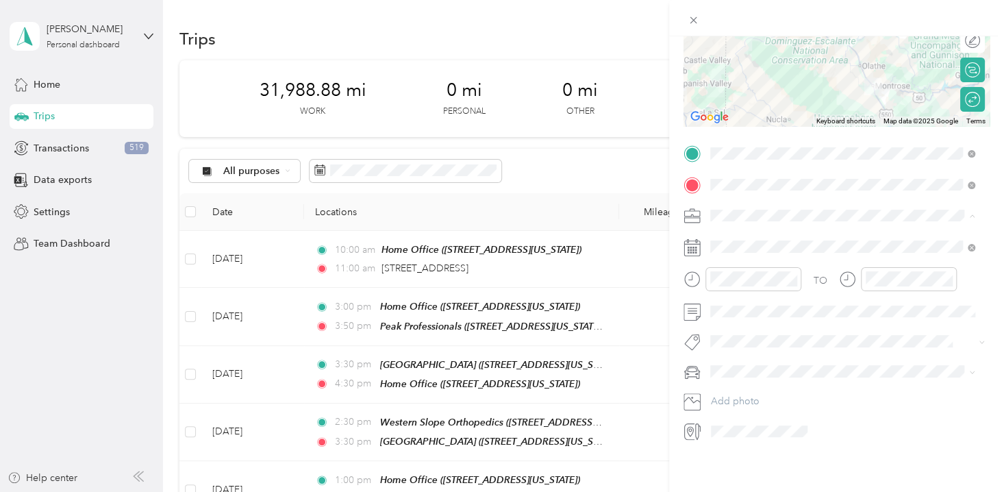
click at [751, 394] on span "Professional Interpreting Services" at bounding box center [787, 398] width 144 height 12
click at [758, 448] on div "29" at bounding box center [757, 448] width 18 height 17
click at [728, 318] on div "01" at bounding box center [724, 318] width 33 height 19
click at [764, 297] on div "00" at bounding box center [763, 299] width 33 height 19
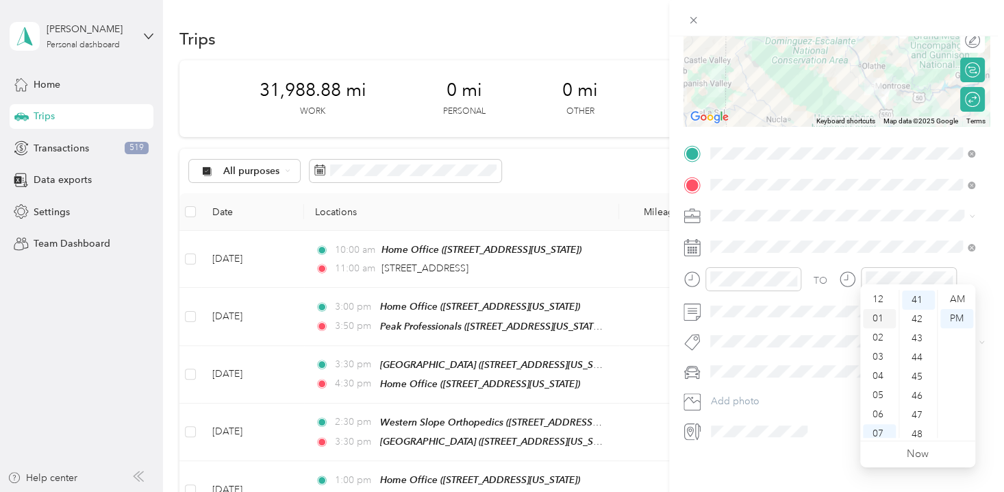
click at [879, 316] on div "01" at bounding box center [879, 318] width 33 height 19
click at [918, 373] on div "45" at bounding box center [918, 376] width 33 height 19
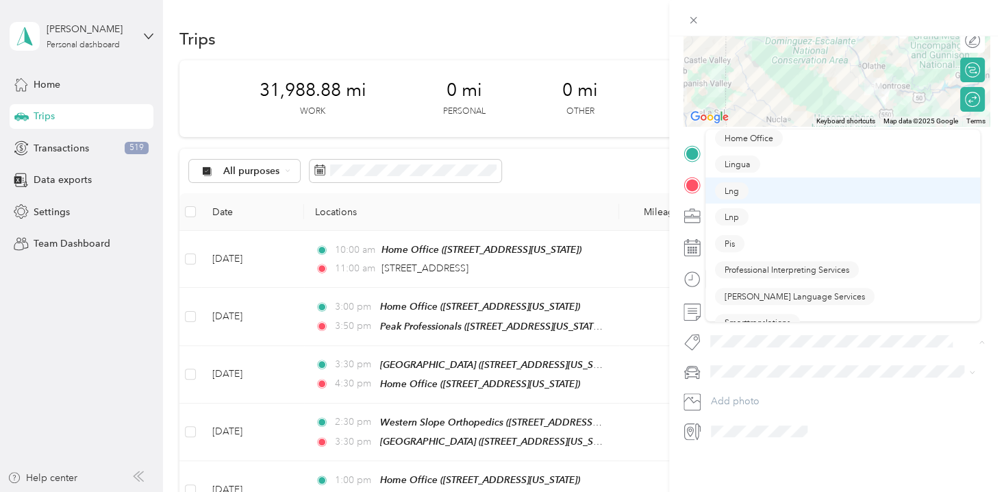
scroll to position [249, 0]
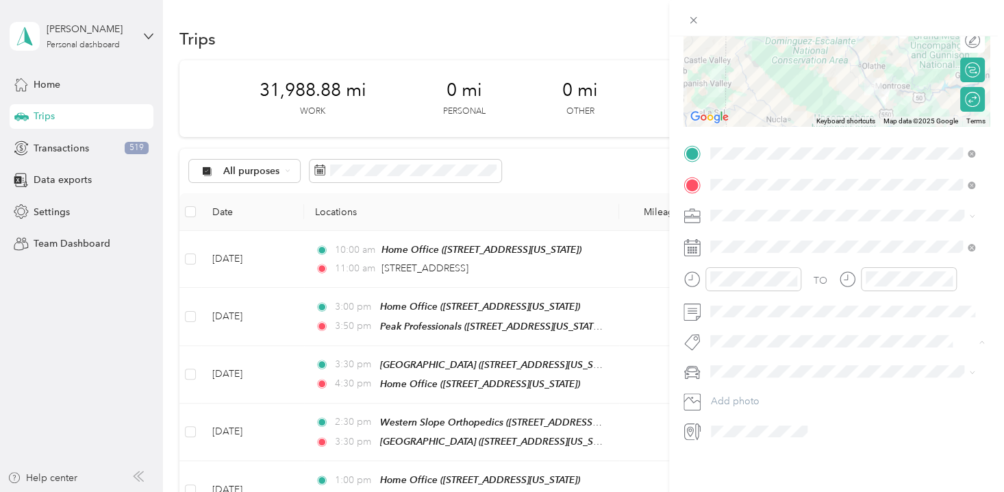
click at [793, 232] on span "Professional Interpreting Services" at bounding box center [787, 237] width 125 height 12
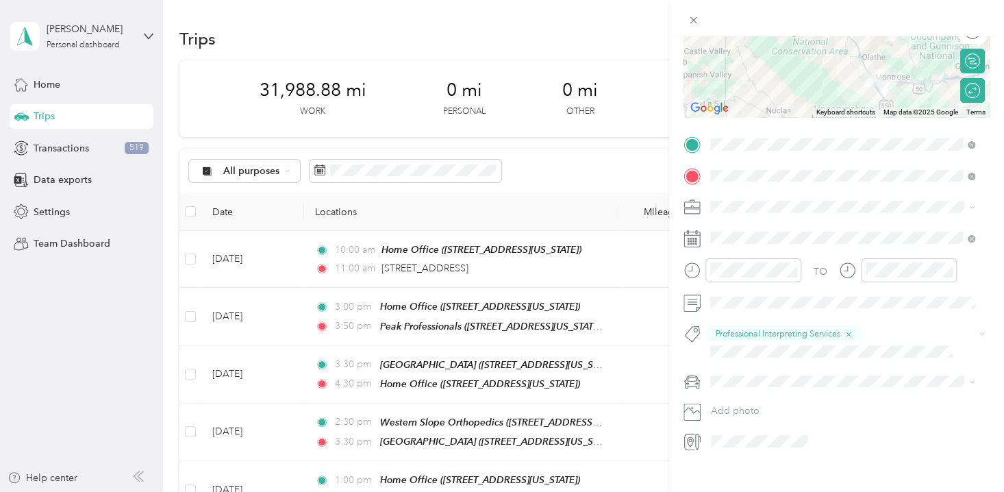
click at [751, 425] on span "Padre Accord" at bounding box center [745, 428] width 60 height 12
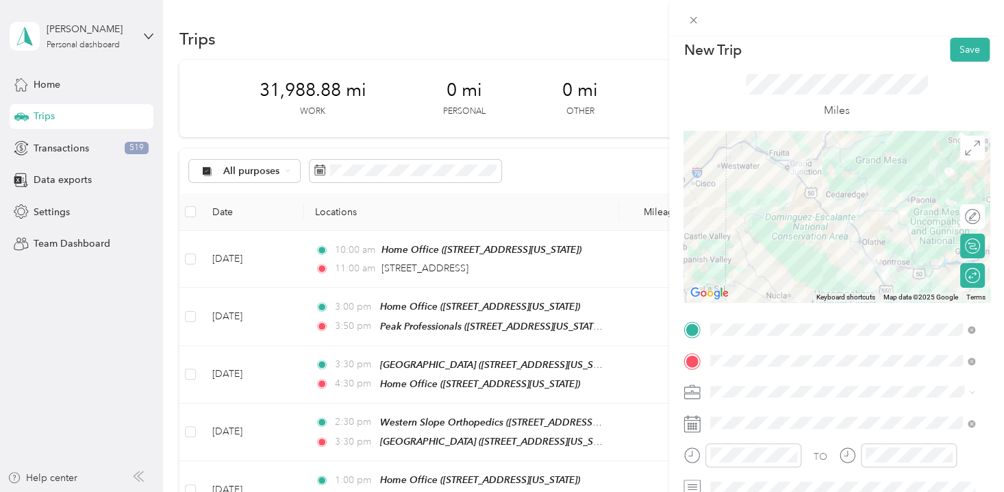
scroll to position [0, 0]
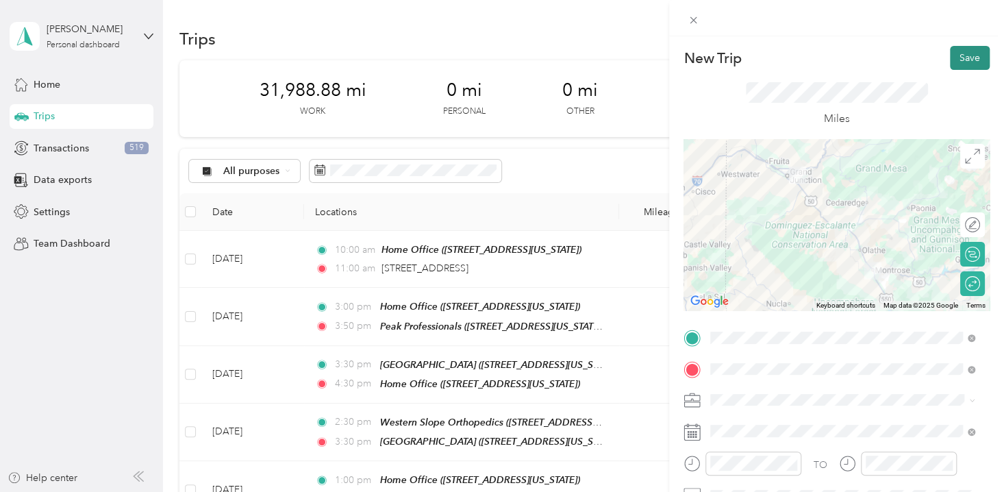
click at [957, 62] on button "Save" at bounding box center [970, 58] width 40 height 24
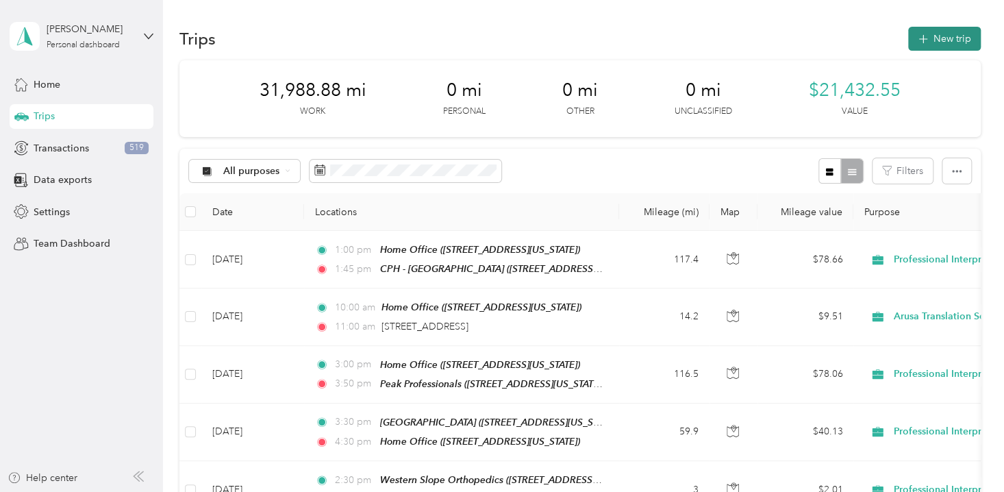
click at [943, 40] on button "New trip" at bounding box center [944, 39] width 73 height 24
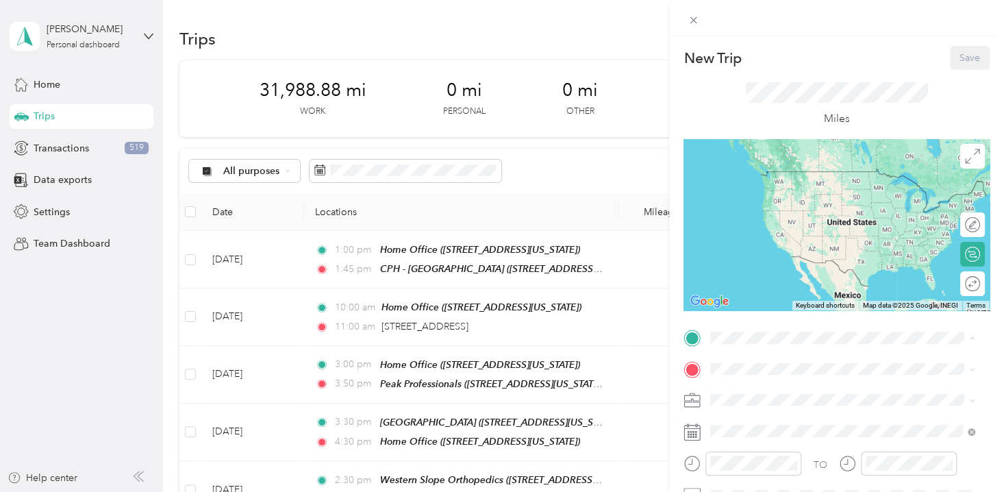
click at [758, 187] on span "[STREET_ADDRESS][US_STATE]" at bounding box center [804, 192] width 137 height 12
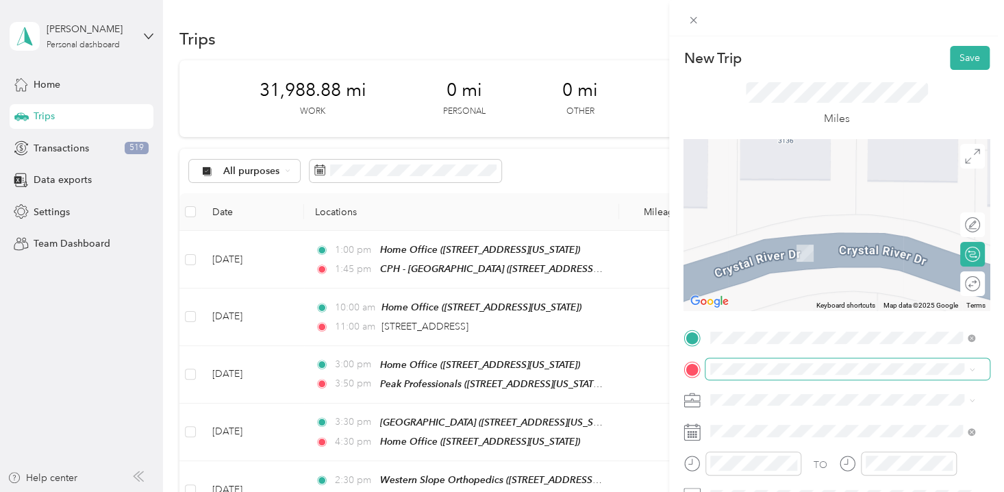
click at [747, 375] on span at bounding box center [847, 368] width 284 height 21
click at [817, 232] on div "San [PERSON_NAME] Foot & Ankle [STREET_ADDRESS][US_STATE]" at bounding box center [842, 216] width 255 height 34
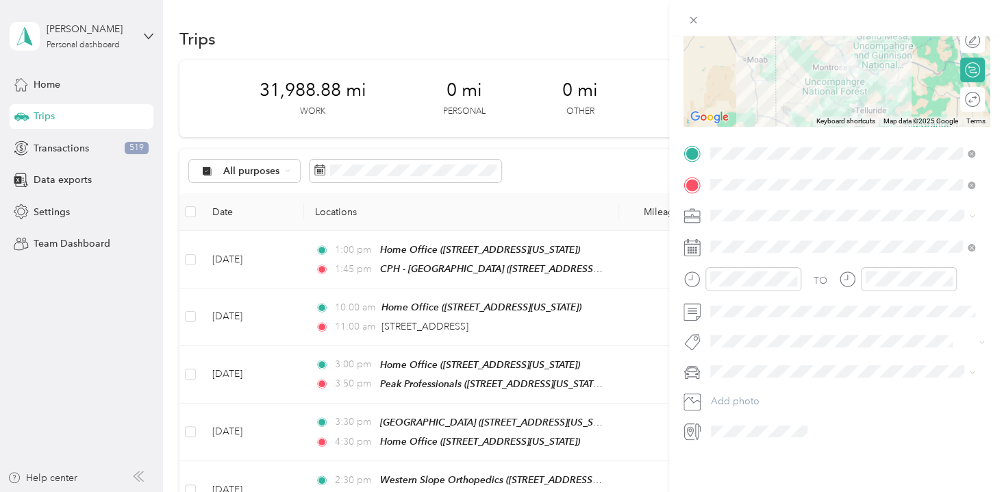
scroll to position [193, 0]
click at [768, 399] on div "Professional Interpreting Services" at bounding box center [842, 398] width 255 height 14
click at [765, 295] on div "00" at bounding box center [763, 299] width 33 height 19
click at [801, 295] on div "AM" at bounding box center [802, 299] width 33 height 19
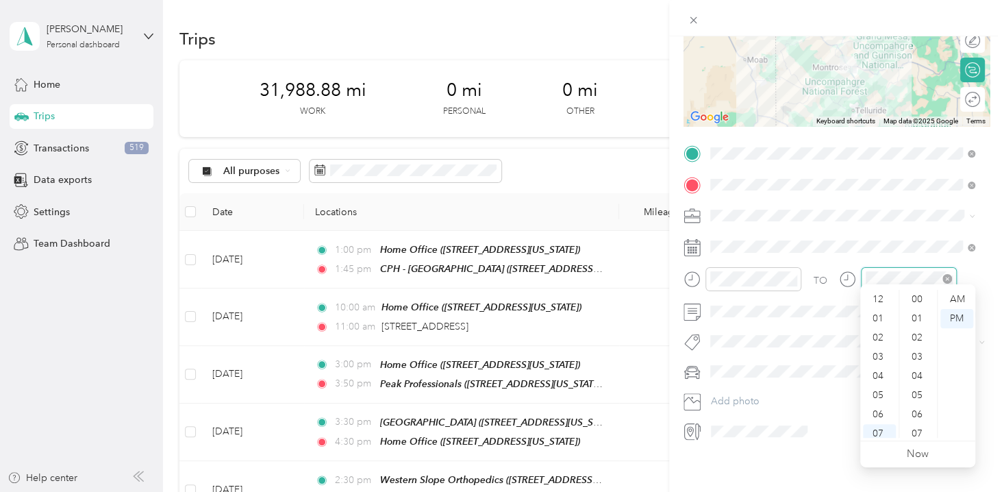
scroll to position [82, 0]
click at [880, 347] on div "07" at bounding box center [879, 351] width 33 height 19
click at [922, 310] on div "20" at bounding box center [918, 313] width 33 height 19
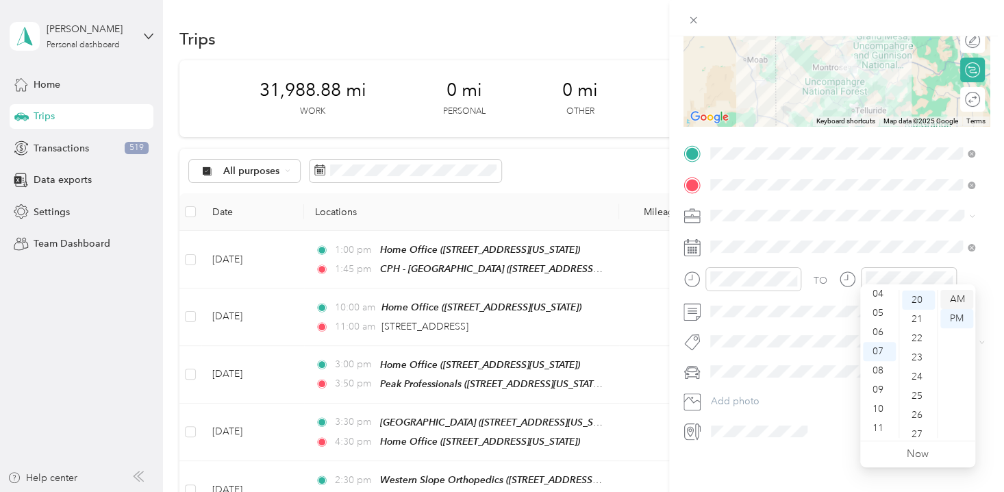
click at [964, 298] on div "AM" at bounding box center [956, 299] width 33 height 19
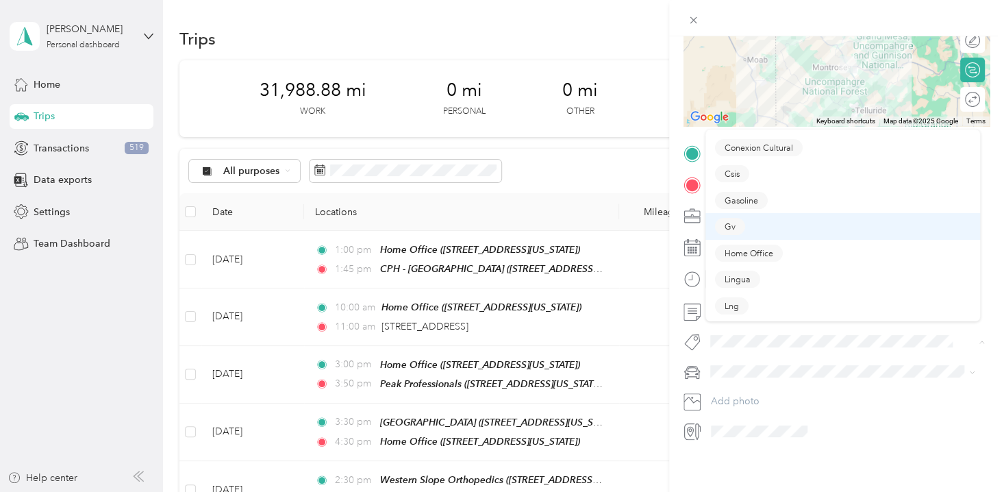
scroll to position [282, 0]
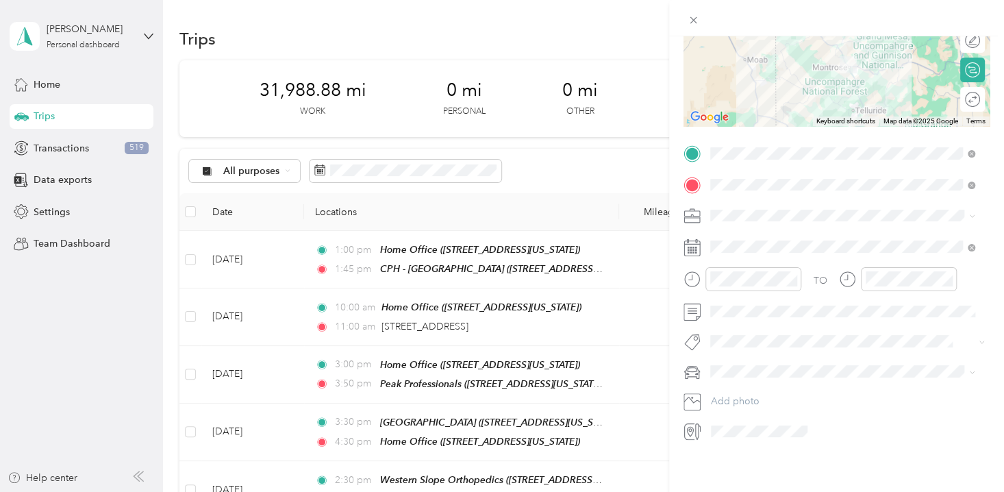
click at [781, 199] on span "Professional Interpreting Services" at bounding box center [787, 203] width 125 height 12
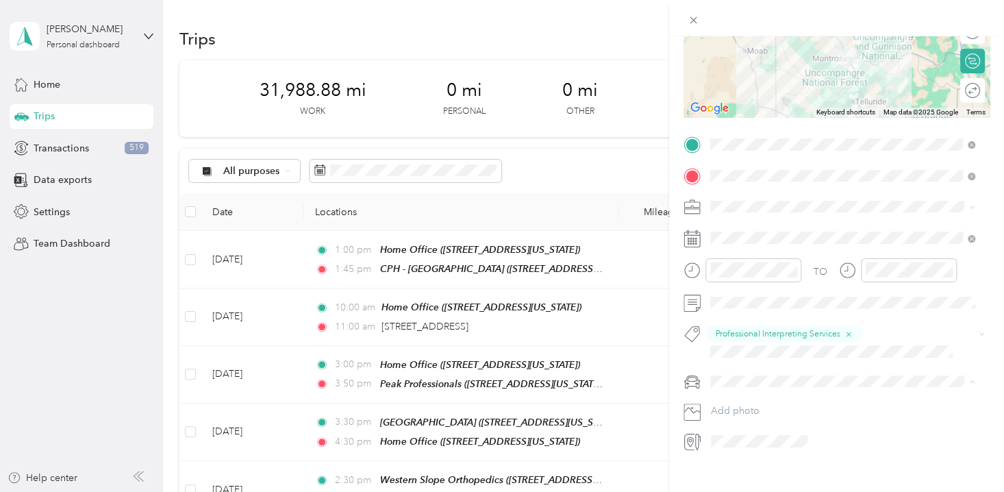
click at [740, 425] on span "Padre Accord" at bounding box center [745, 429] width 60 height 12
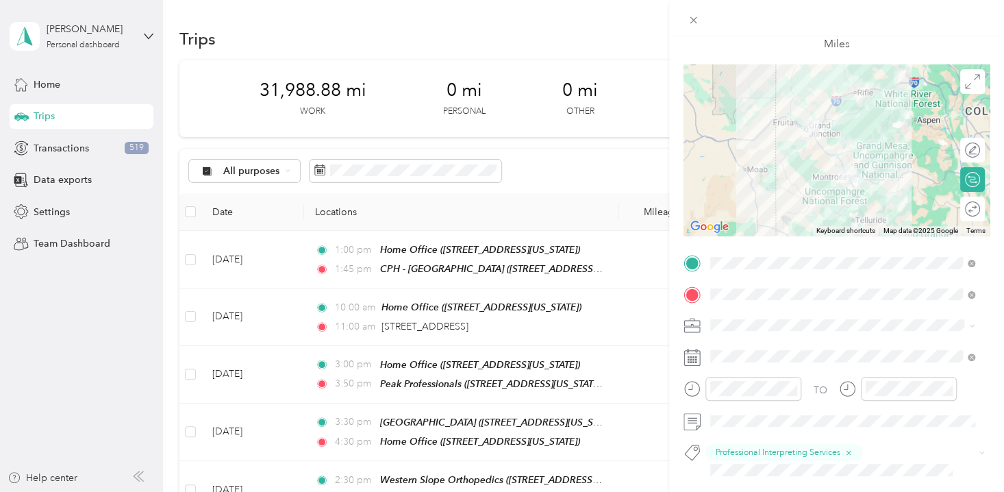
scroll to position [0, 0]
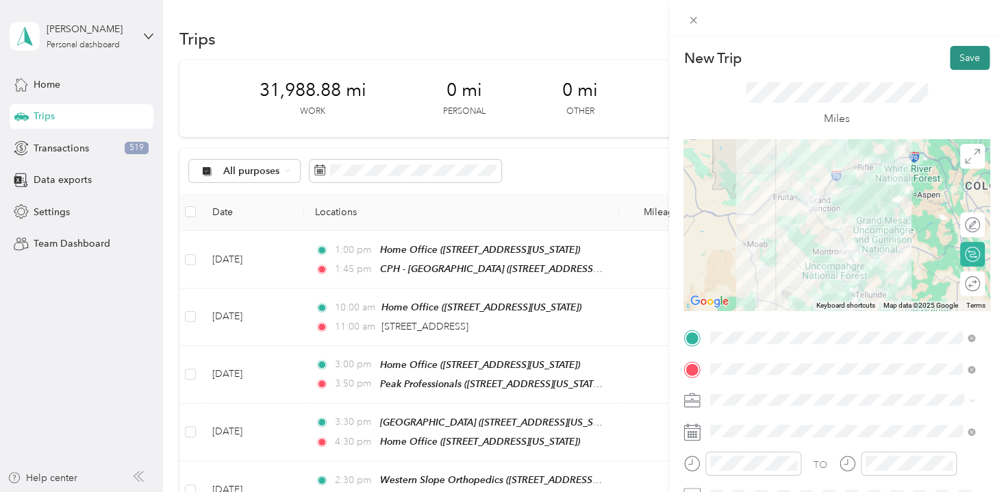
click at [957, 61] on button "Save" at bounding box center [970, 58] width 40 height 24
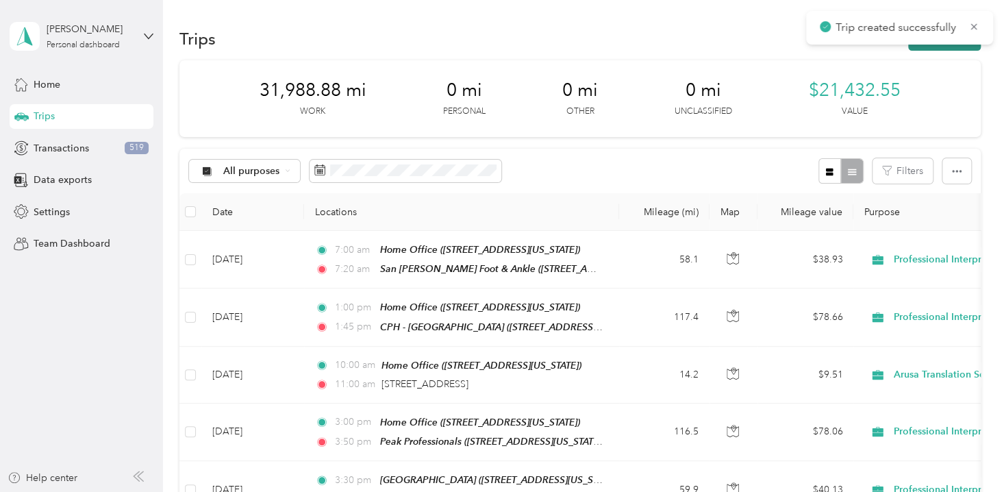
click at [923, 47] on button "New trip" at bounding box center [944, 39] width 73 height 24
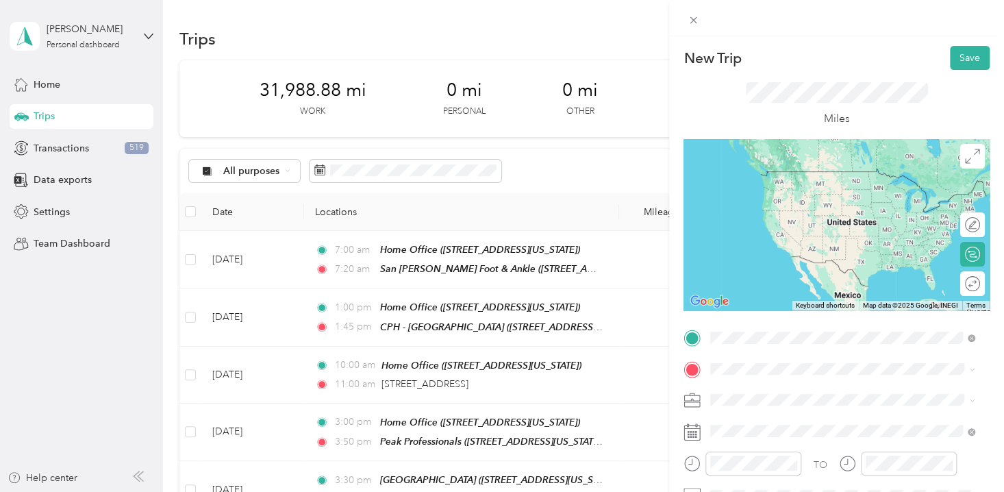
click at [782, 188] on span "[STREET_ADDRESS][US_STATE]" at bounding box center [804, 192] width 137 height 12
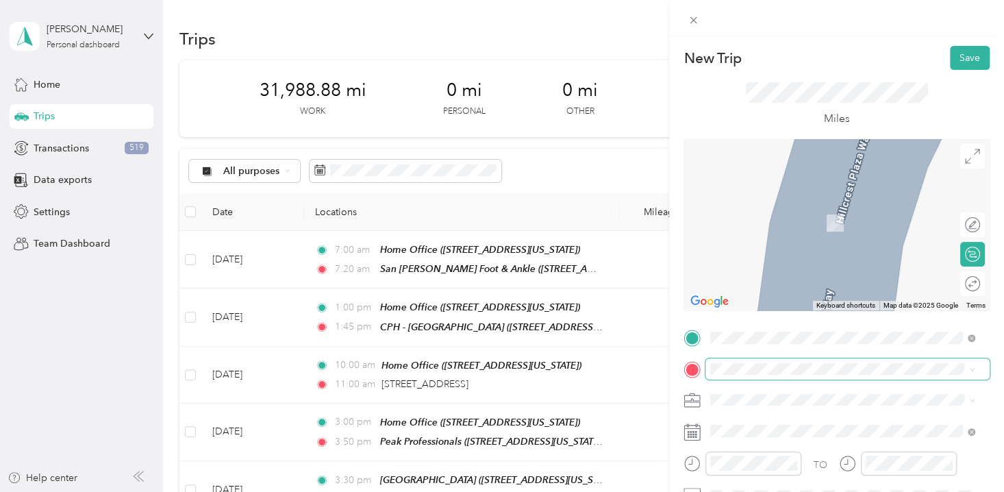
click at [742, 378] on span at bounding box center [847, 368] width 284 height 21
click at [729, 366] on div "TO Add photo" at bounding box center [837, 476] width 306 height 299
click at [768, 231] on span "[STREET_ADDRESS][GEOGRAPHIC_DATA], [US_STATE], [GEOGRAPHIC_DATA]" at bounding box center [830, 225] width 188 height 26
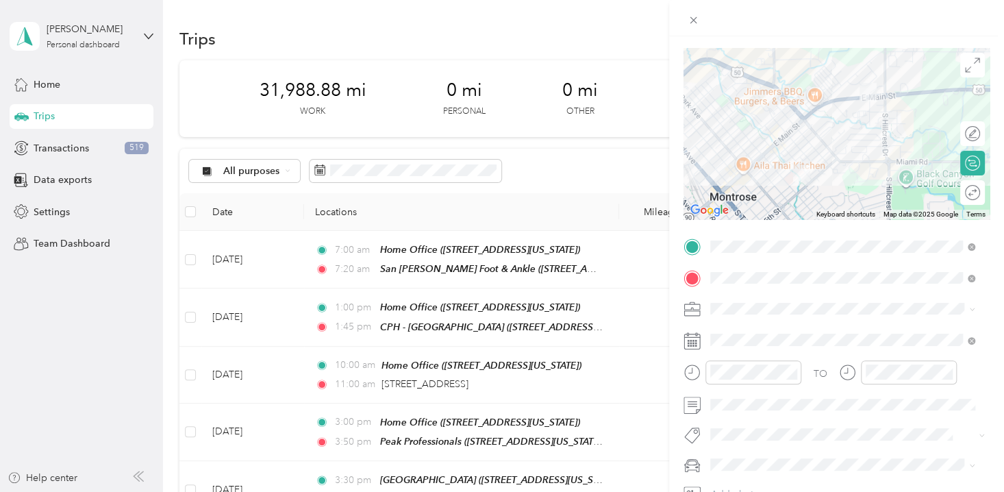
scroll to position [193, 0]
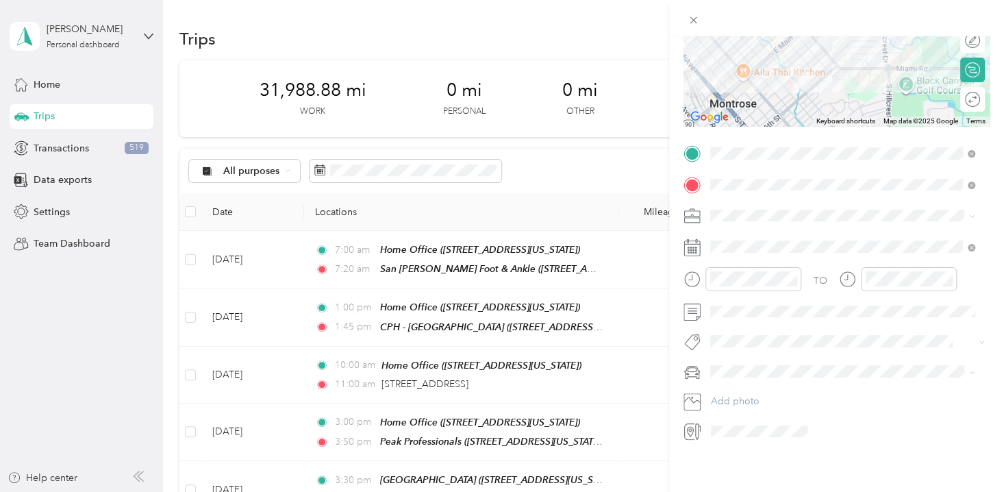
click at [790, 392] on span "Professional Interpreting Services" at bounding box center [787, 398] width 144 height 12
click at [727, 367] on div "08" at bounding box center [724, 370] width 33 height 19
click at [762, 421] on div "30" at bounding box center [763, 423] width 33 height 19
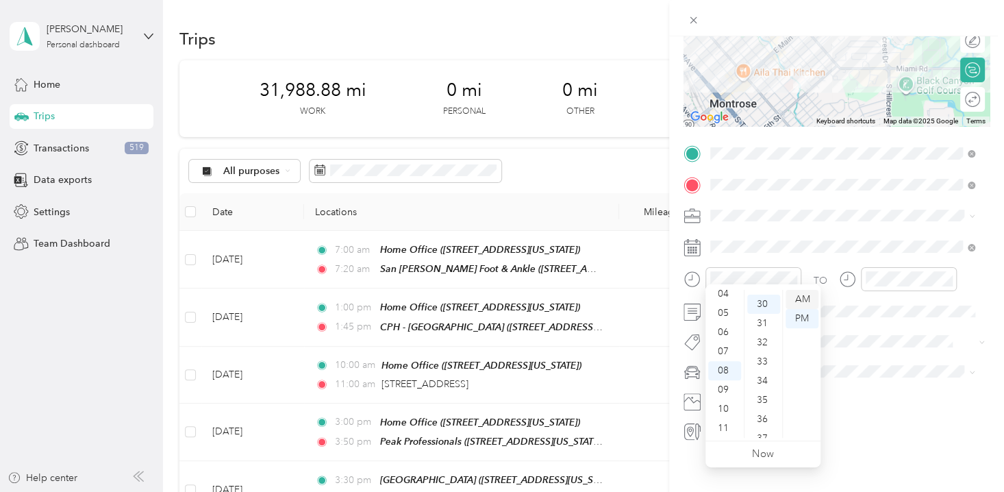
scroll to position [575, 0]
click at [801, 297] on div "AM" at bounding box center [802, 299] width 33 height 19
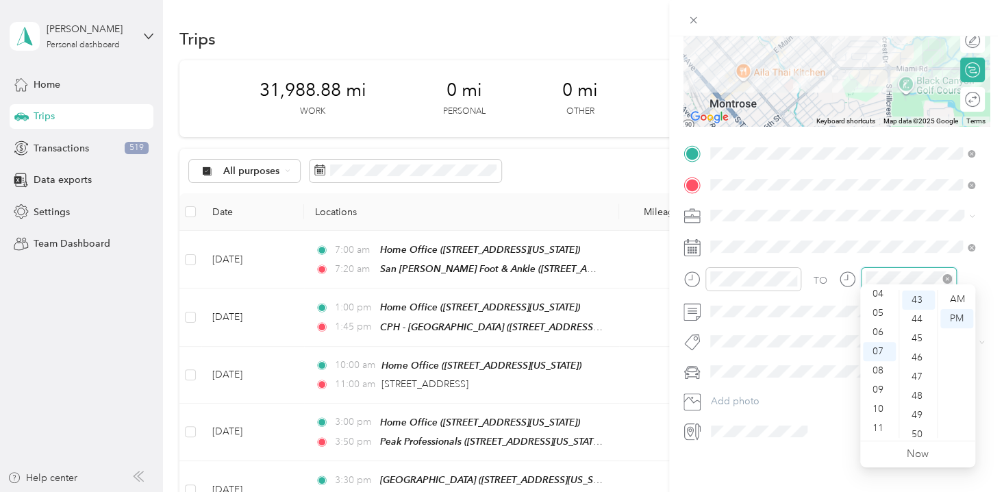
scroll to position [824, 0]
click at [879, 394] on div "09" at bounding box center [879, 389] width 33 height 19
click at [918, 297] on div "00" at bounding box center [918, 299] width 33 height 19
click at [962, 298] on div "AM" at bounding box center [956, 299] width 33 height 19
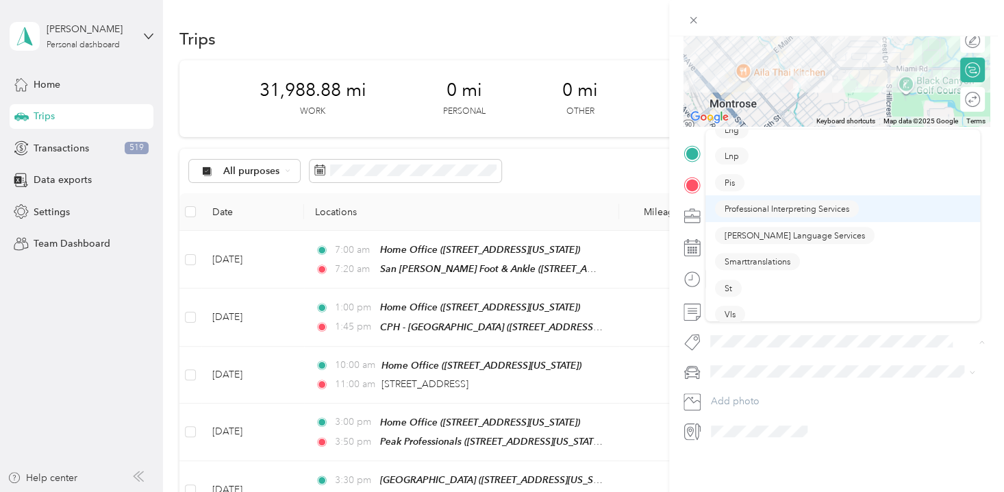
scroll to position [282, 0]
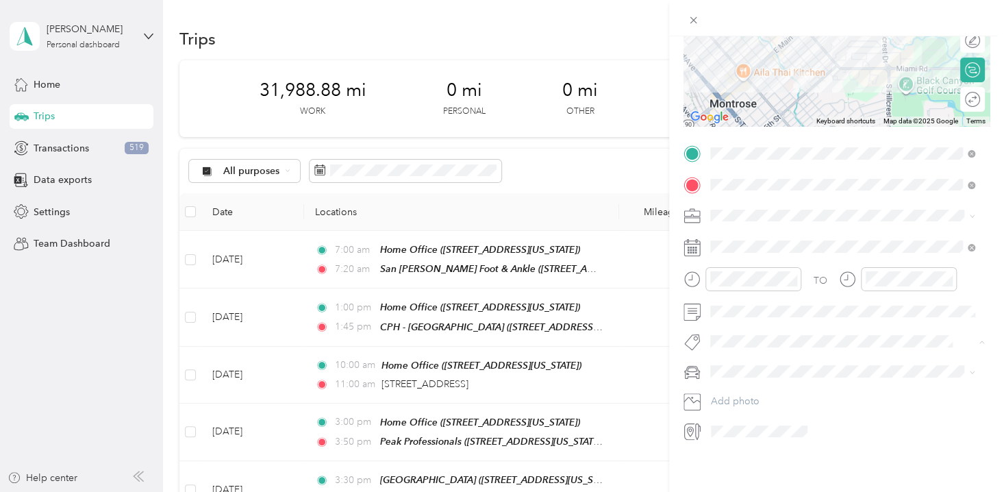
click at [797, 205] on button "Professional Interpreting Services" at bounding box center [787, 203] width 144 height 17
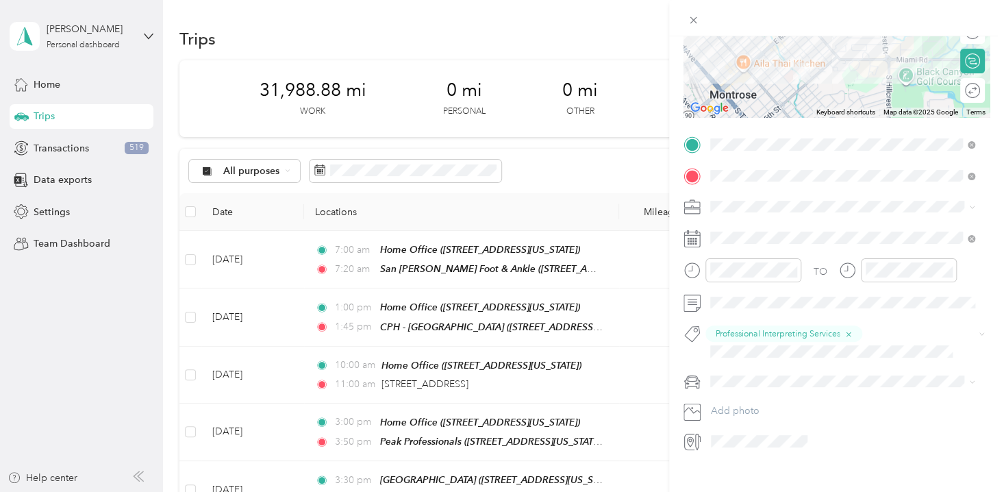
click at [728, 429] on span "Padre Accord" at bounding box center [745, 429] width 60 height 12
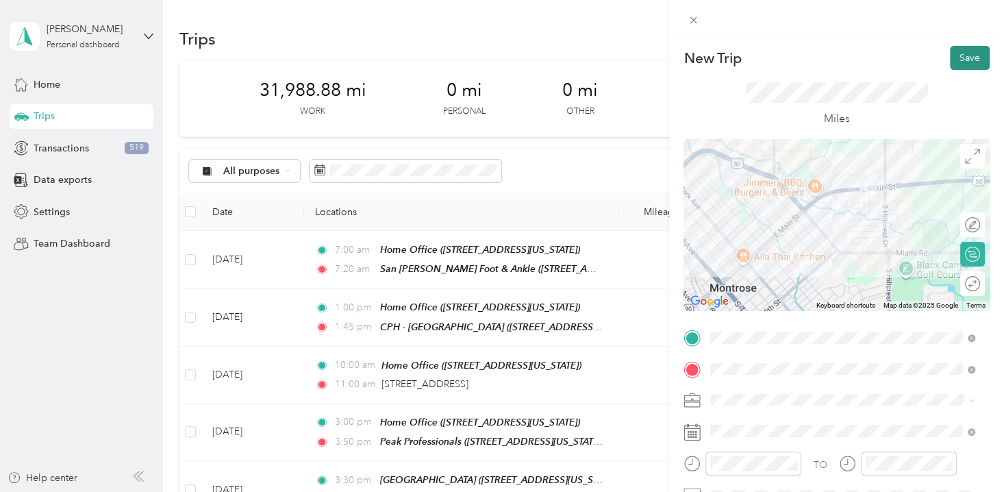
click at [954, 59] on button "Save" at bounding box center [970, 58] width 40 height 24
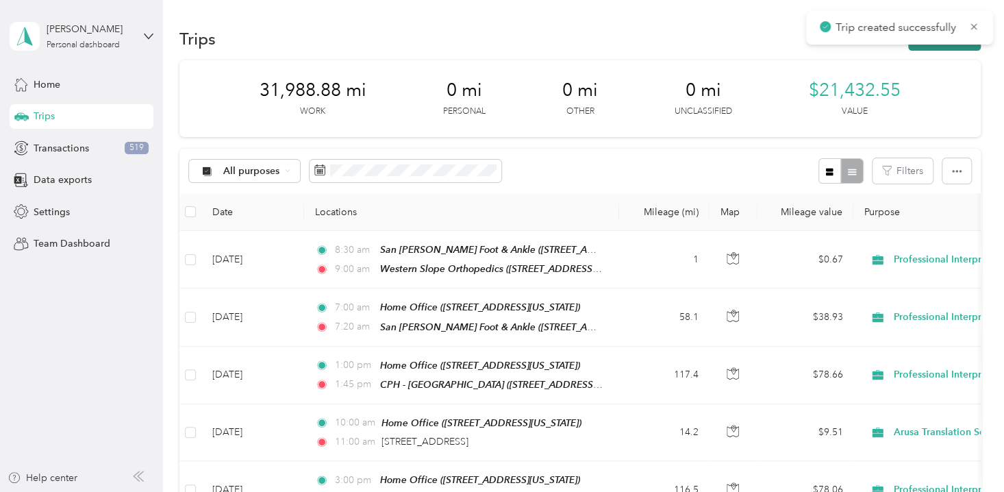
click at [935, 47] on button "New trip" at bounding box center [944, 39] width 73 height 24
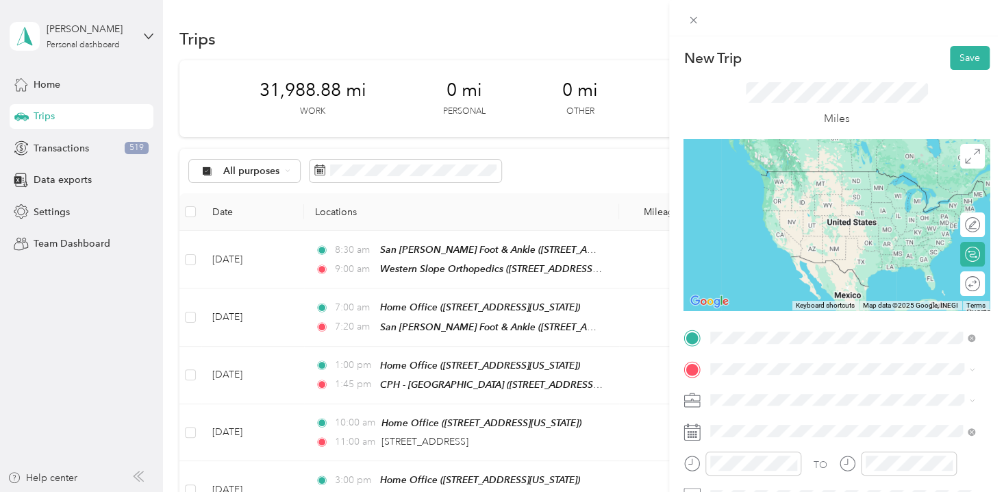
click at [797, 188] on span "[STREET_ADDRESS][GEOGRAPHIC_DATA], [US_STATE], [GEOGRAPHIC_DATA]" at bounding box center [830, 199] width 188 height 26
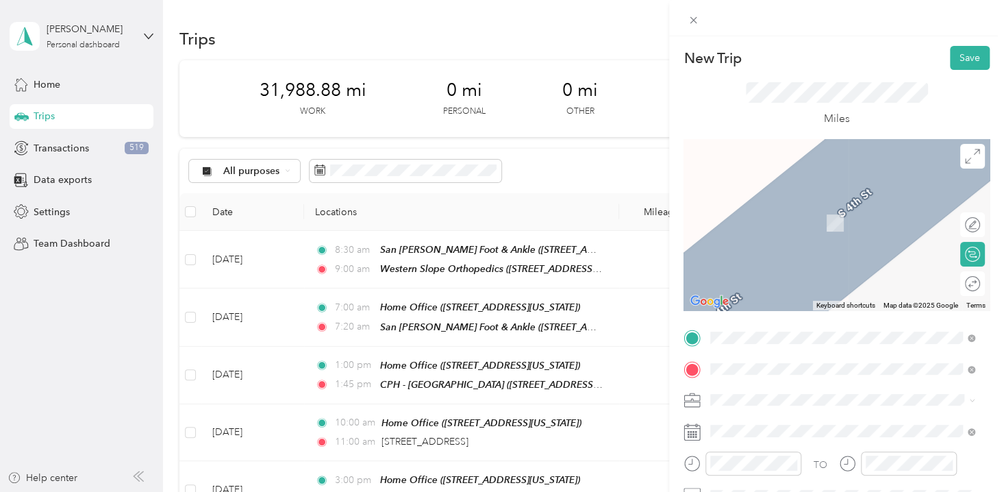
click at [763, 273] on div "CPH - [GEOGRAPHIC_DATA] [STREET_ADDRESS][PERSON_NAME][US_STATE]" at bounding box center [842, 258] width 213 height 29
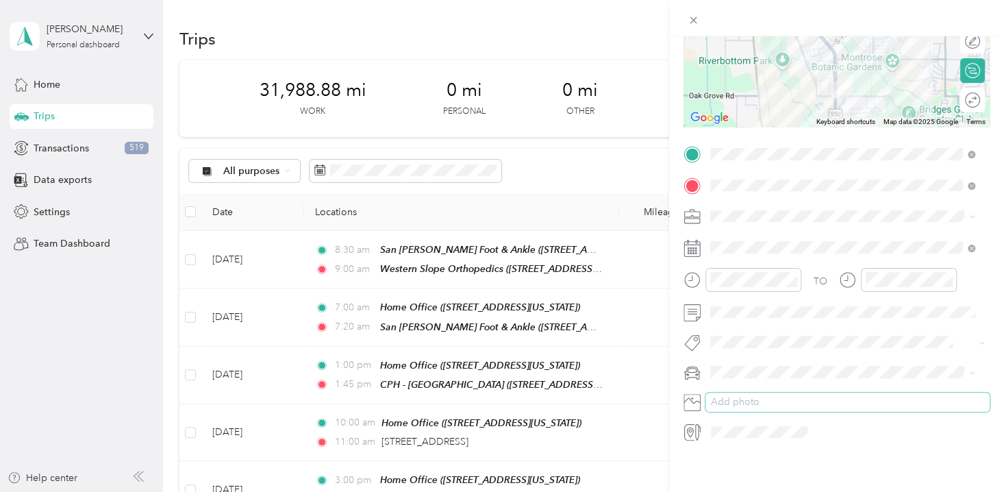
scroll to position [193, 0]
click at [796, 396] on span "Professional Interpreting Services" at bounding box center [787, 398] width 144 height 12
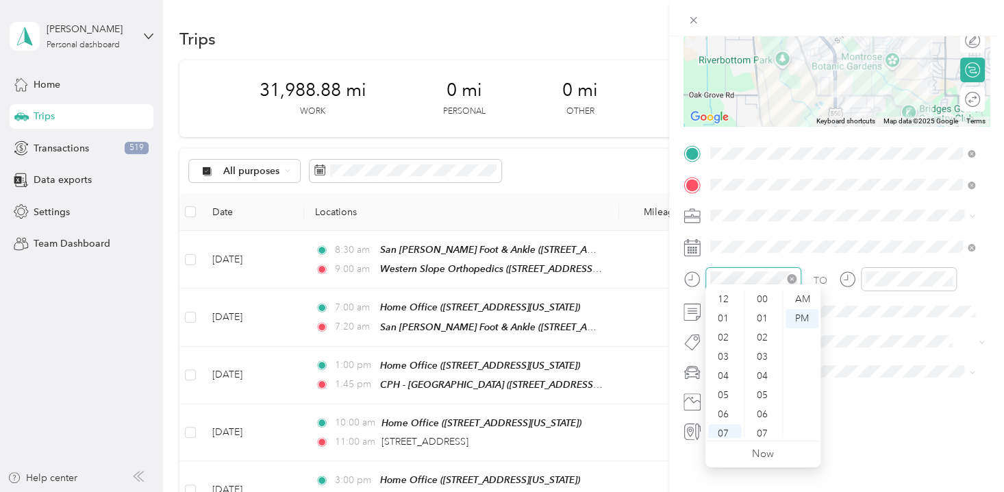
scroll to position [82, 0]
click at [724, 410] on div "10" at bounding box center [724, 408] width 33 height 19
click at [765, 403] on div "30" at bounding box center [763, 404] width 33 height 19
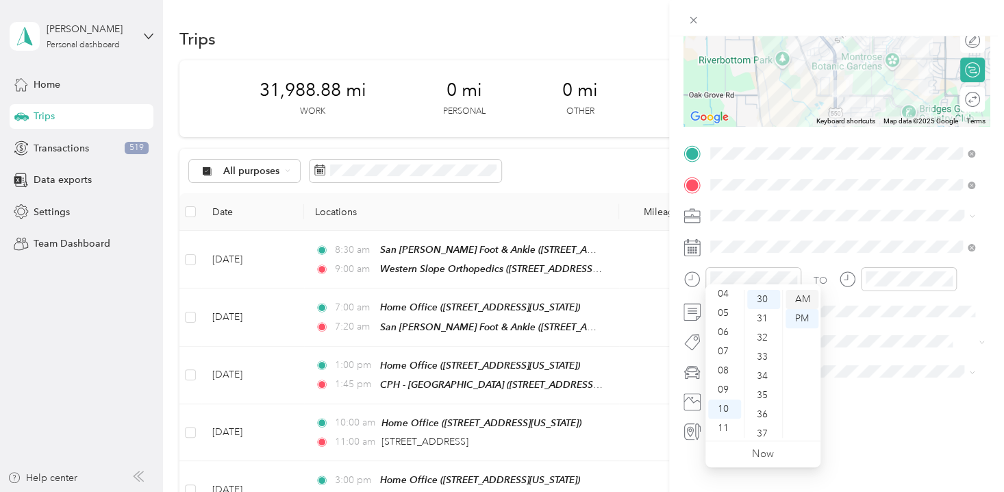
click at [802, 301] on div "AM" at bounding box center [802, 299] width 33 height 19
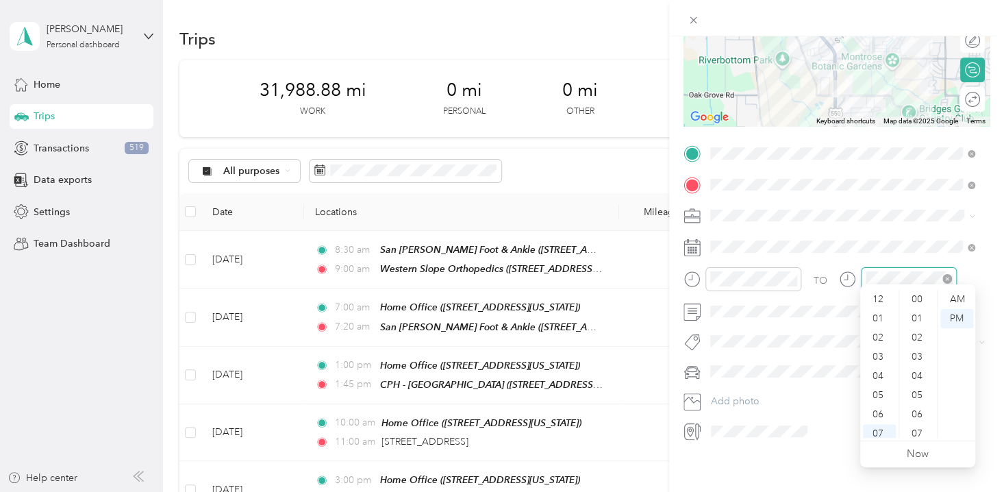
scroll to position [82, 0]
click at [880, 425] on div "11" at bounding box center [879, 427] width 33 height 19
click at [913, 336] on div "15" at bounding box center [918, 338] width 33 height 19
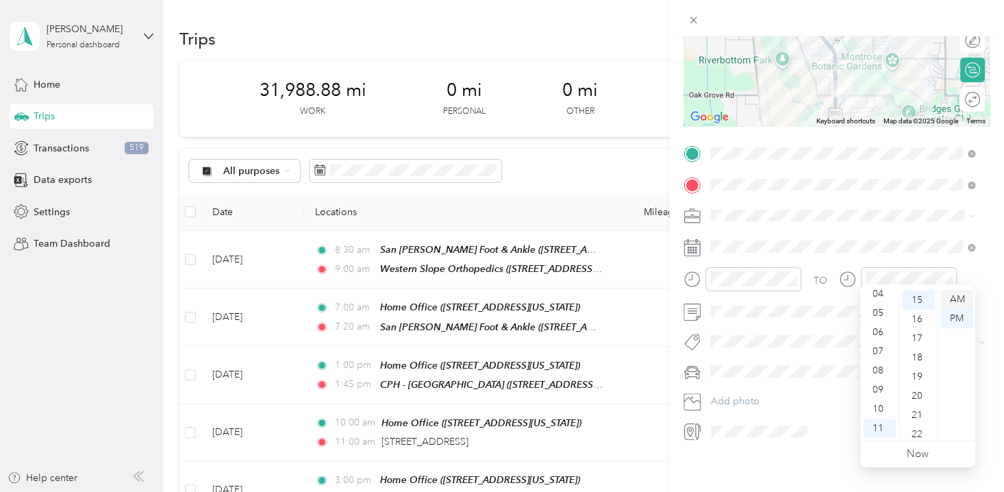
click at [955, 295] on div "AM" at bounding box center [956, 299] width 33 height 19
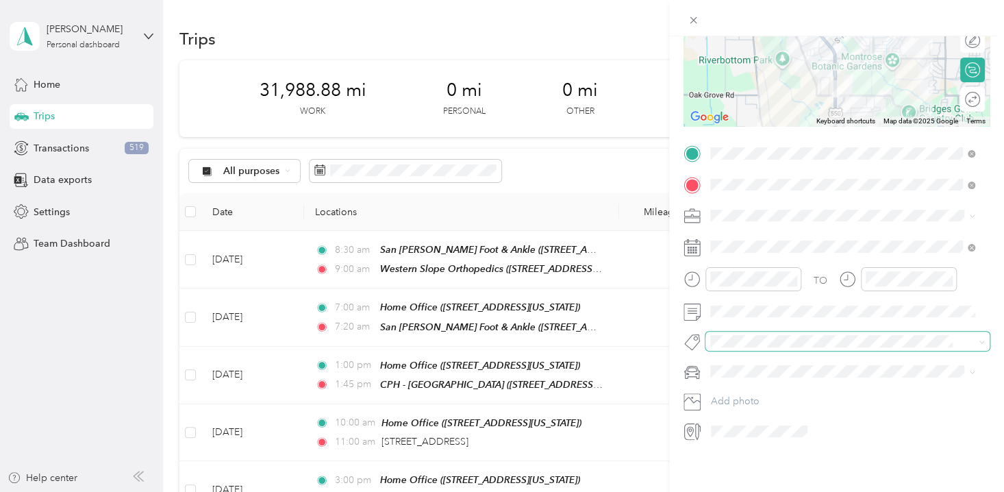
click at [760, 334] on span at bounding box center [835, 341] width 261 height 14
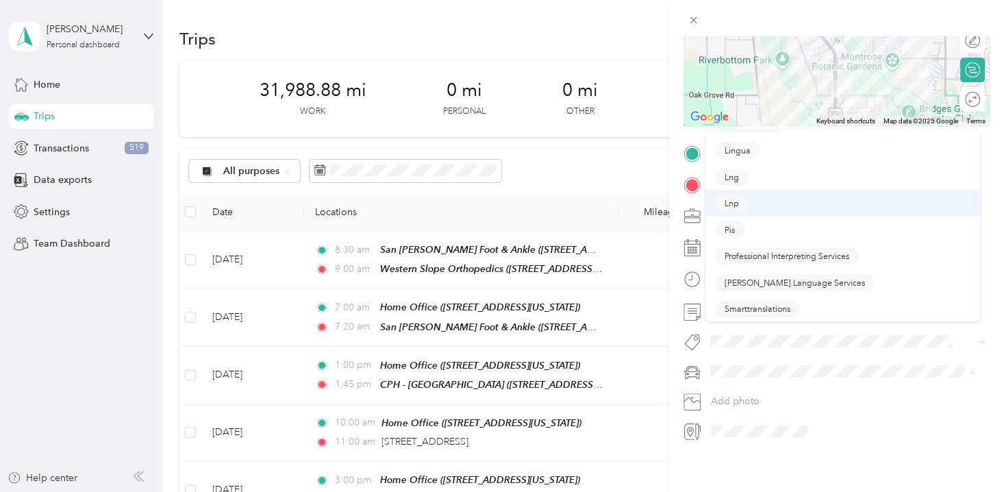
scroll to position [282, 0]
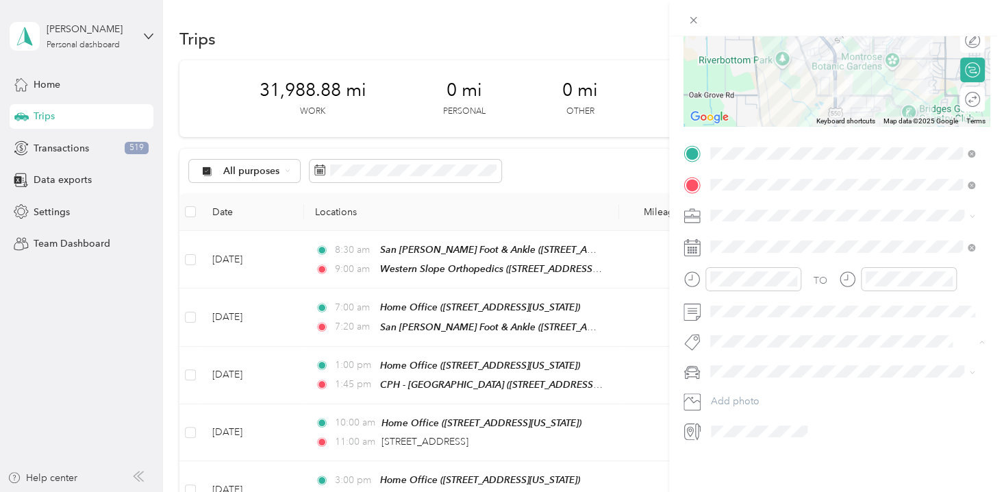
click at [788, 202] on span "Professional Interpreting Services" at bounding box center [787, 203] width 125 height 12
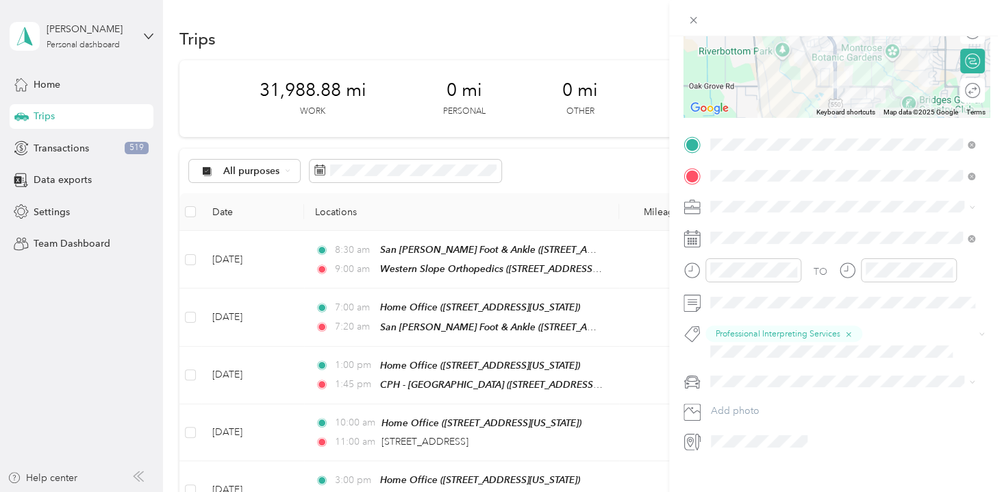
click at [741, 429] on div "Padre Accord" at bounding box center [842, 423] width 255 height 14
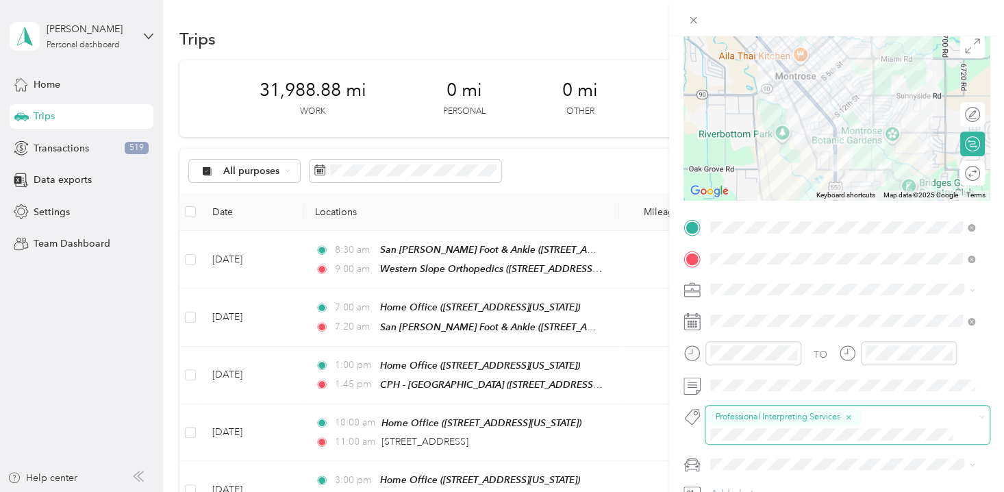
scroll to position [0, 0]
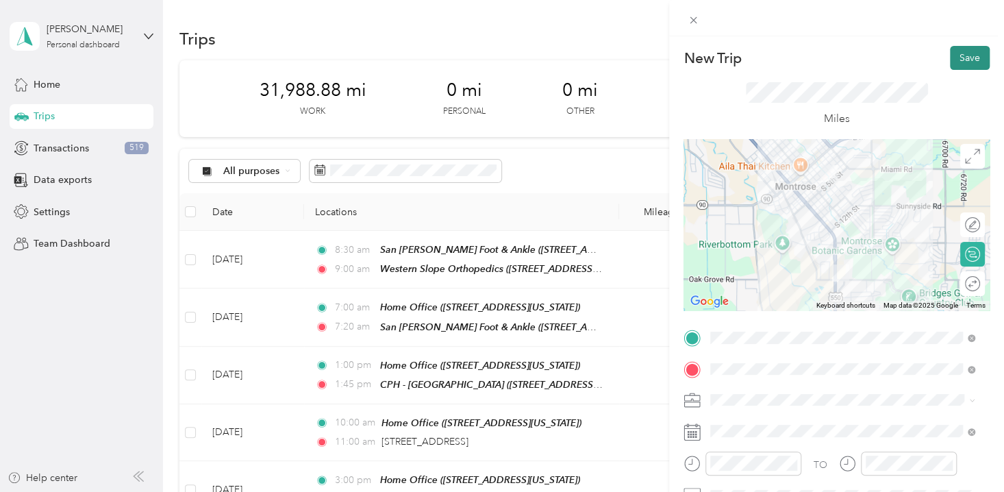
click at [961, 57] on button "Save" at bounding box center [970, 58] width 40 height 24
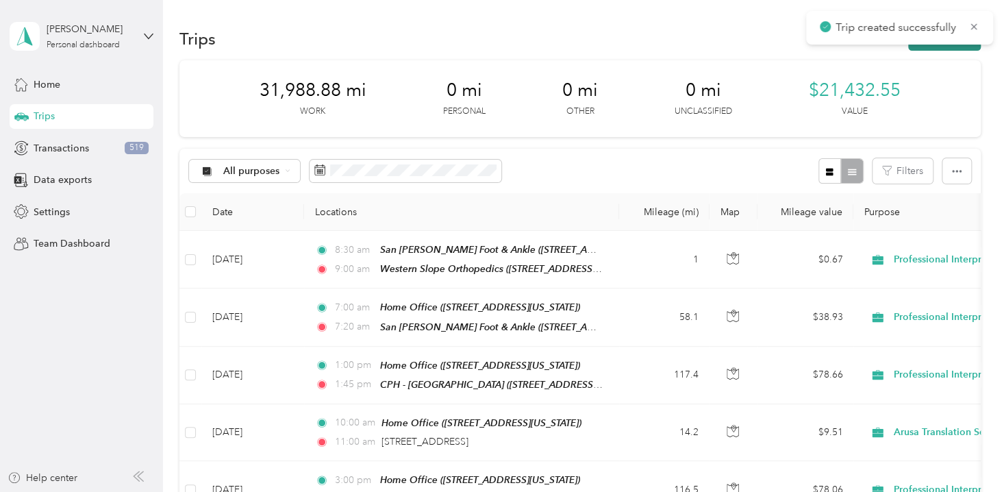
click at [940, 47] on button "New trip" at bounding box center [944, 39] width 73 height 24
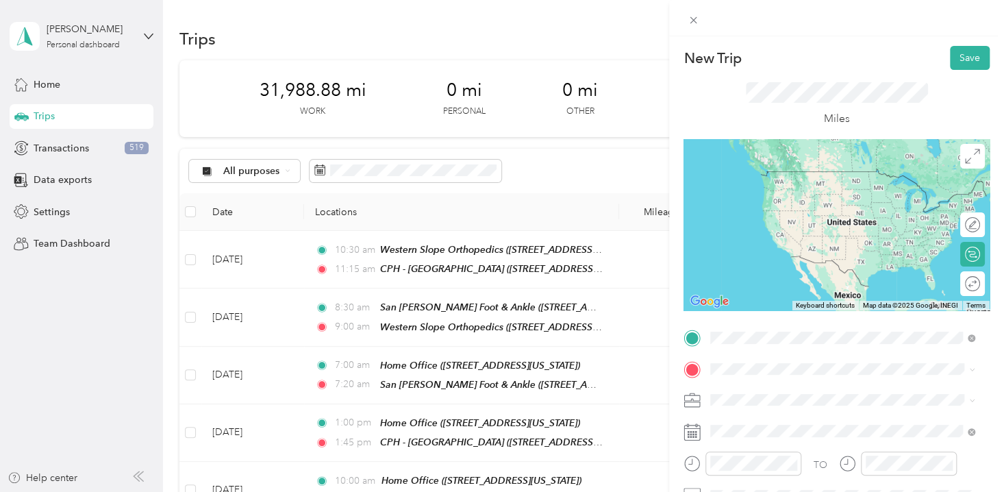
click at [784, 242] on div "CPH - [GEOGRAPHIC_DATA] [STREET_ADDRESS][PERSON_NAME][US_STATE]" at bounding box center [842, 227] width 213 height 29
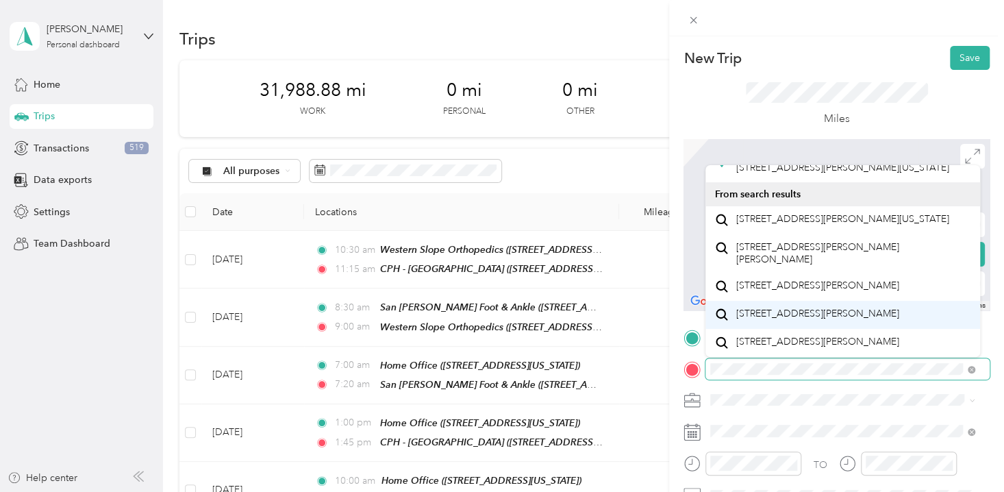
scroll to position [249, 0]
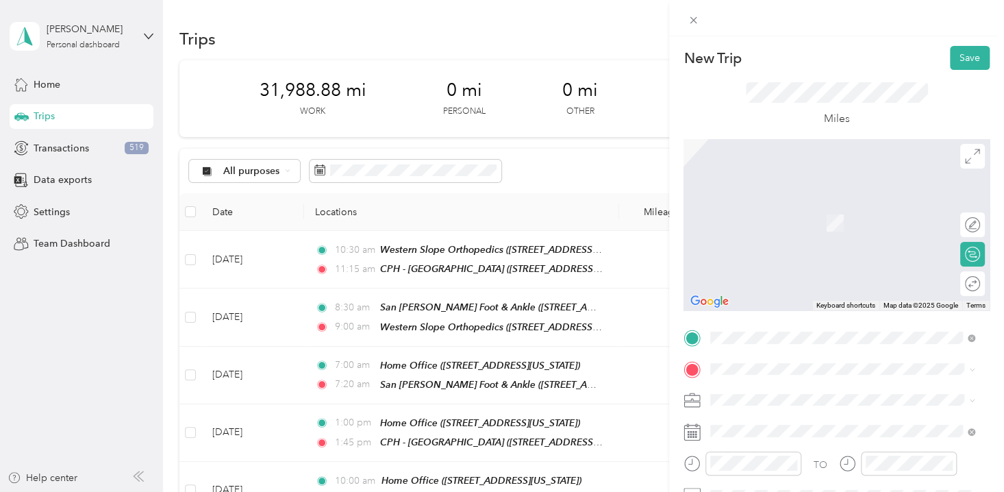
click at [760, 209] on span "[STREET_ADDRESS][PERSON_NAME][US_STATE]" at bounding box center [842, 215] width 213 height 12
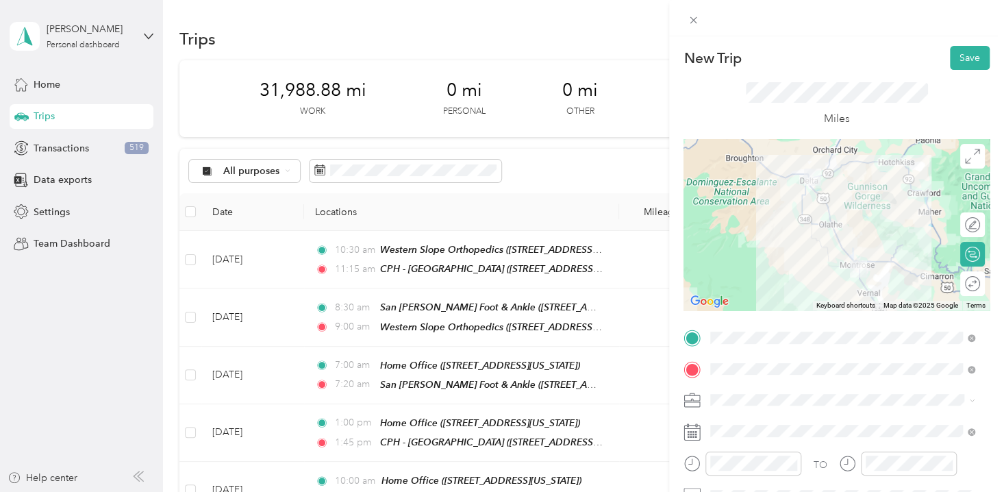
click at [768, 371] on span "Professional Interpreting Services" at bounding box center [787, 376] width 144 height 12
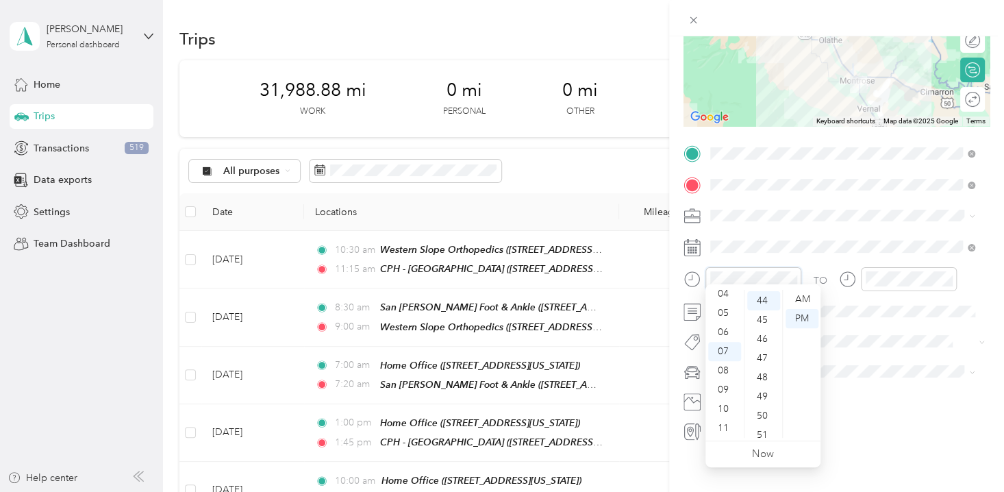
scroll to position [843, 0]
click at [720, 425] on div "11" at bounding box center [724, 427] width 33 height 19
click at [760, 319] on div "45" at bounding box center [763, 319] width 33 height 19
click at [803, 297] on div "AM" at bounding box center [802, 299] width 33 height 19
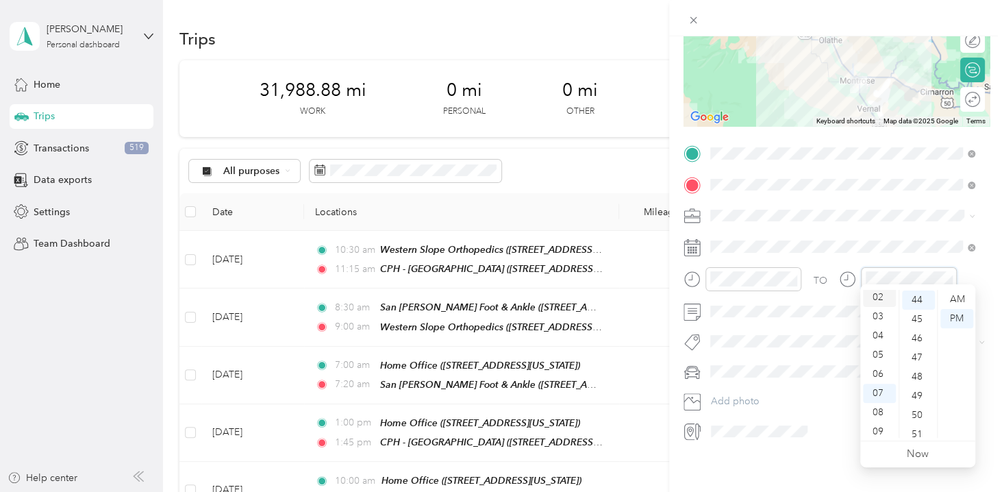
scroll to position [0, 0]
click at [880, 298] on div "12" at bounding box center [879, 299] width 33 height 19
click at [920, 303] on div "15" at bounding box center [918, 303] width 33 height 19
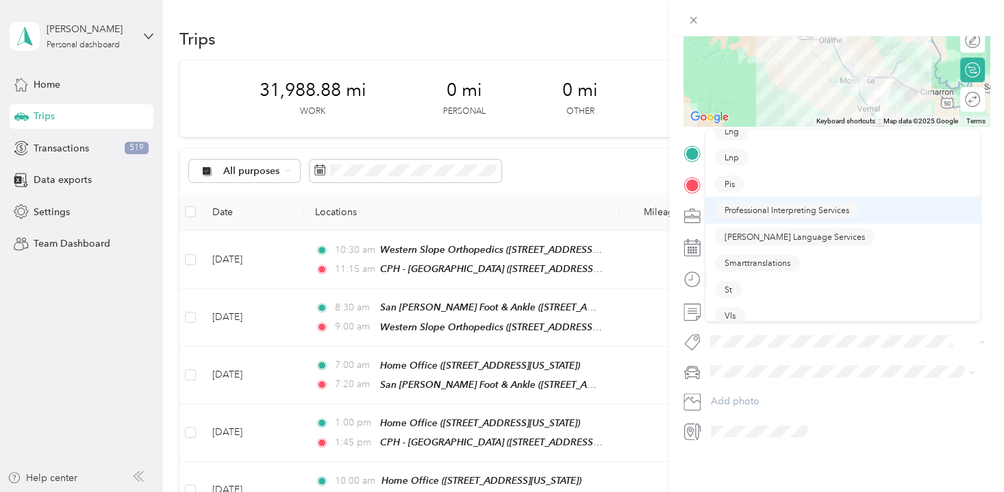
scroll to position [282, 0]
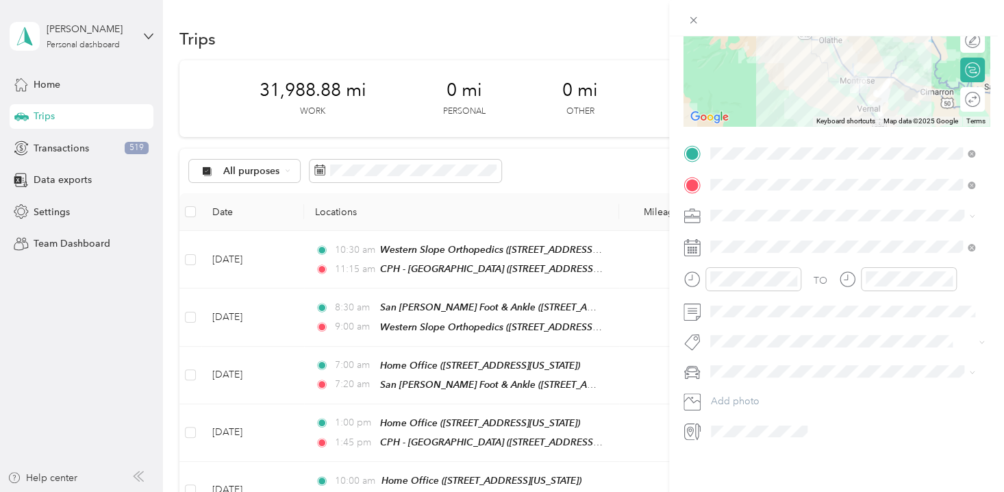
click at [824, 197] on span "Professional Interpreting Services" at bounding box center [787, 203] width 125 height 12
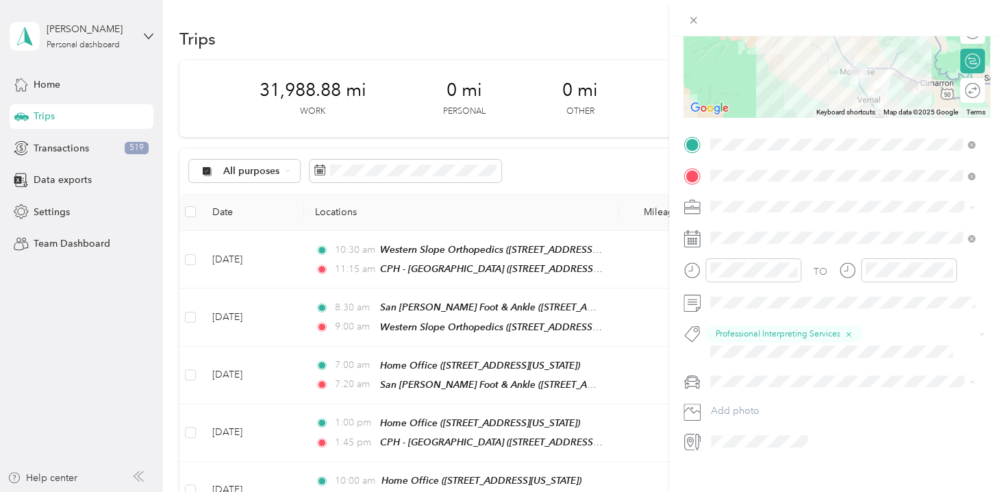
click at [740, 427] on span "Padre Accord" at bounding box center [745, 429] width 60 height 12
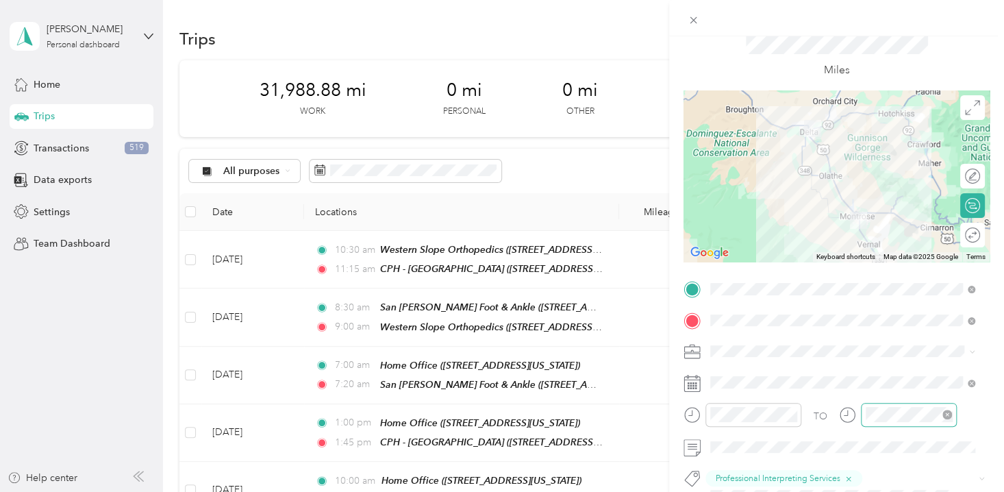
scroll to position [0, 0]
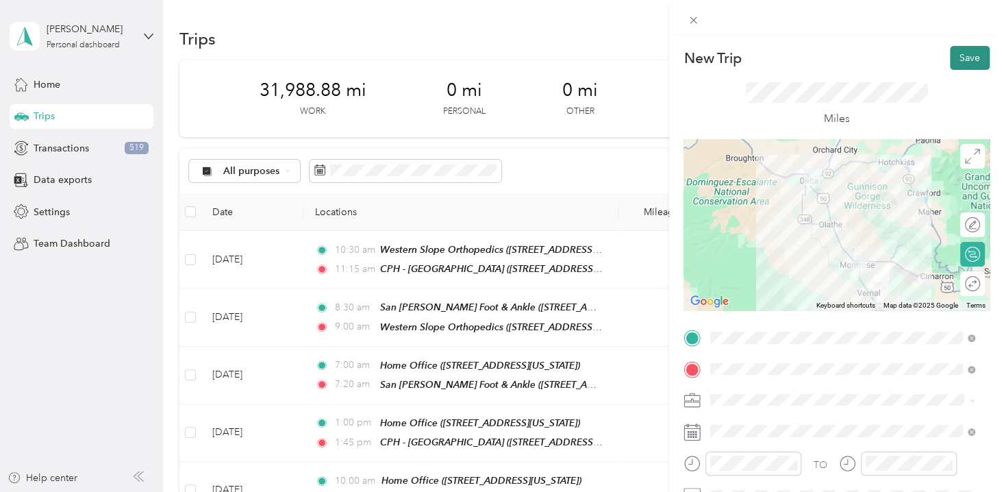
click at [963, 55] on button "Save" at bounding box center [970, 58] width 40 height 24
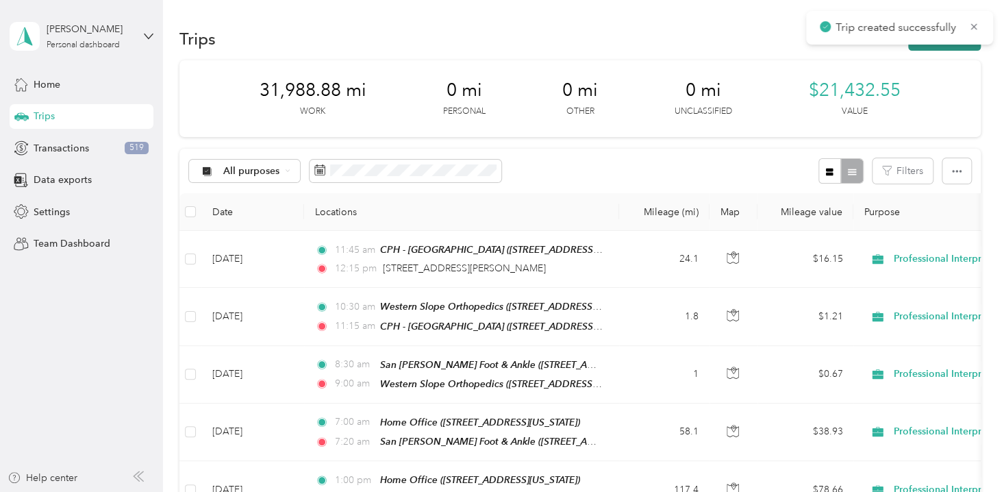
click at [926, 47] on button "New trip" at bounding box center [944, 39] width 73 height 24
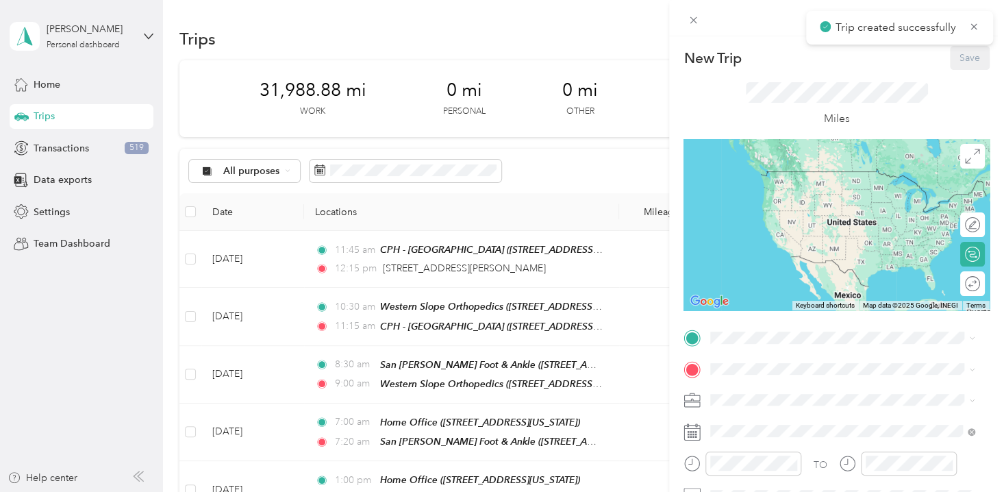
click at [448, 269] on div "New Trip Save This trip cannot be edited because it is either under review, app…" at bounding box center [502, 246] width 1004 height 492
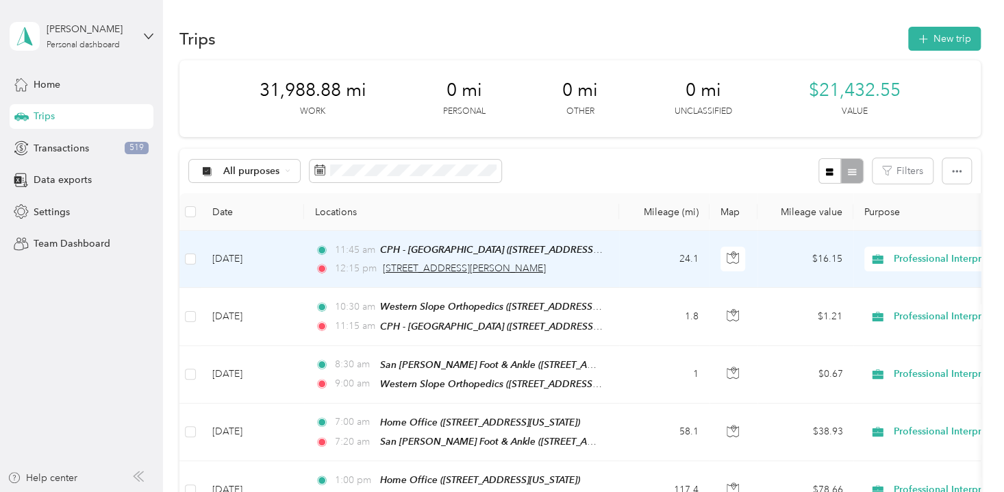
click at [447, 268] on span "[STREET_ADDRESS][PERSON_NAME]" at bounding box center [464, 268] width 163 height 12
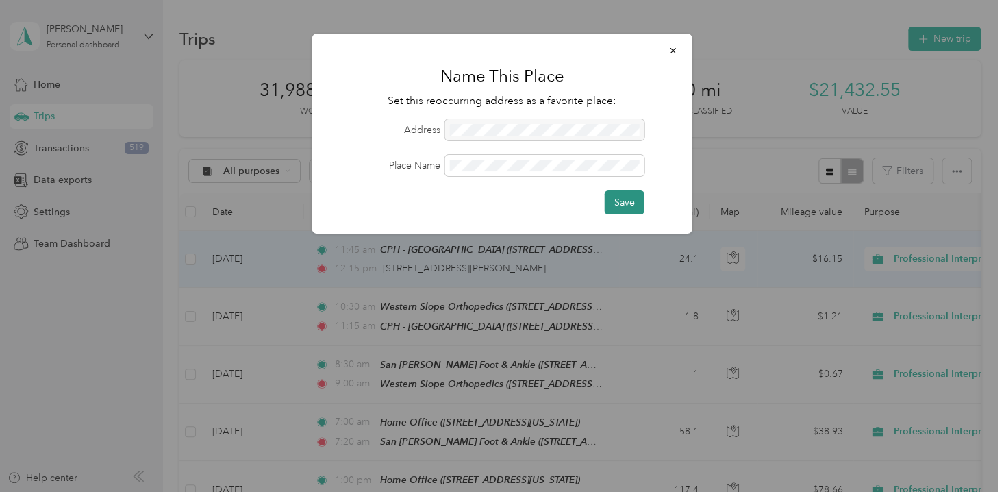
click at [629, 197] on button "Save" at bounding box center [625, 202] width 40 height 24
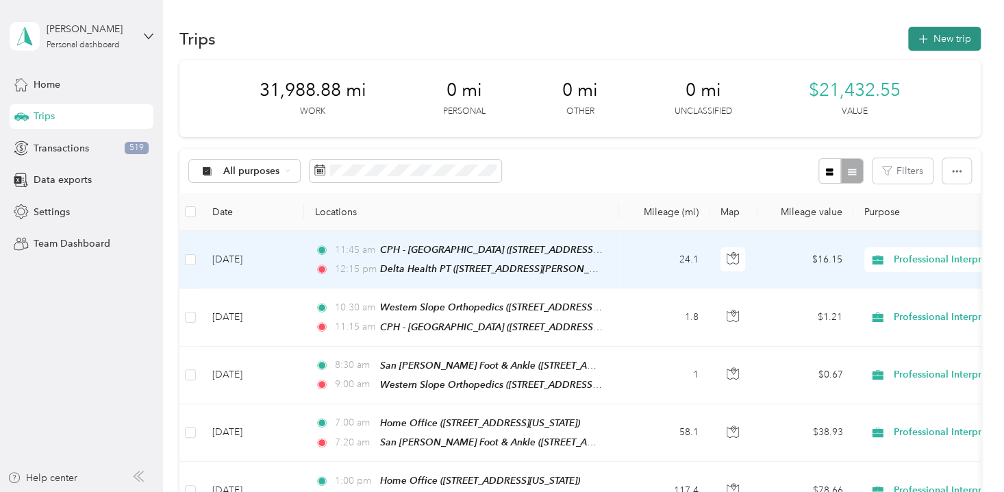
click at [927, 45] on button "New trip" at bounding box center [944, 39] width 73 height 24
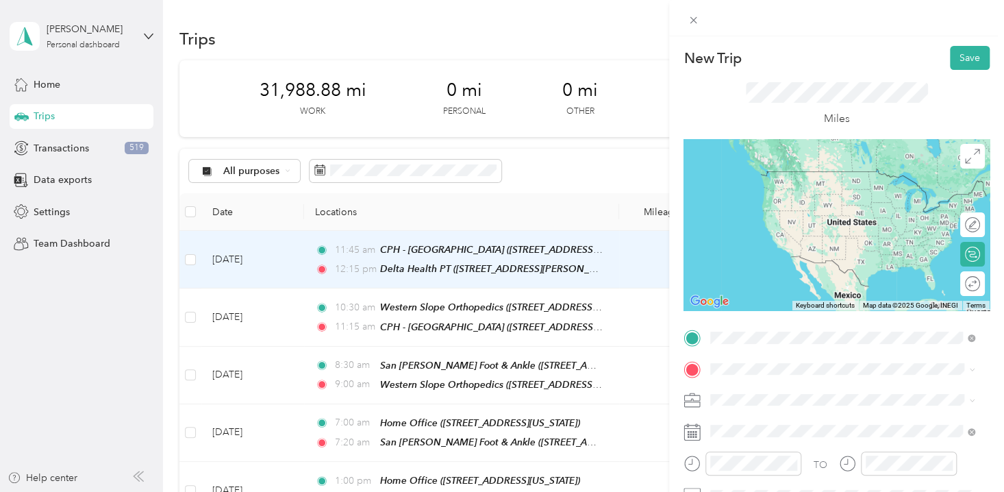
click at [802, 241] on div "Delta Health PT [STREET_ADDRESS][PERSON_NAME][US_STATE]" at bounding box center [842, 227] width 213 height 29
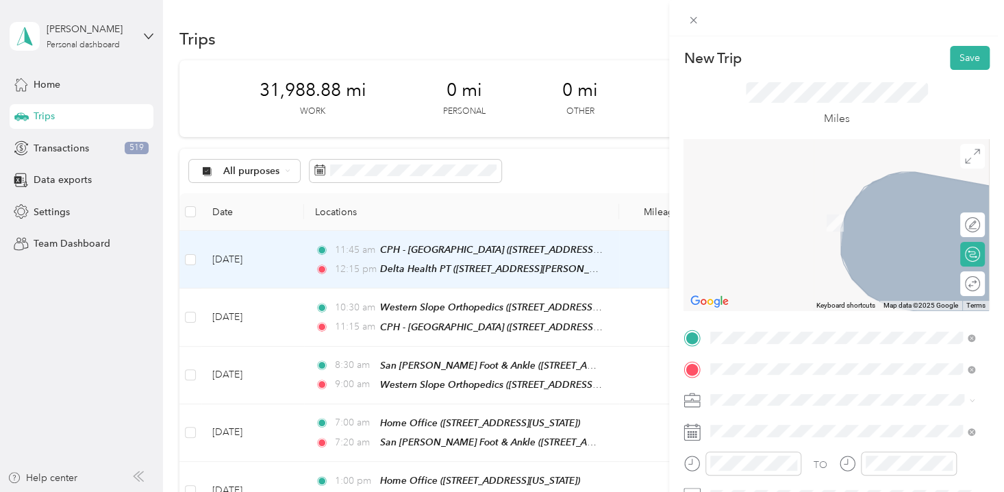
click at [792, 212] on div "[GEOGRAPHIC_DATA] [STREET_ADDRESS][US_STATE]" at bounding box center [804, 215] width 137 height 29
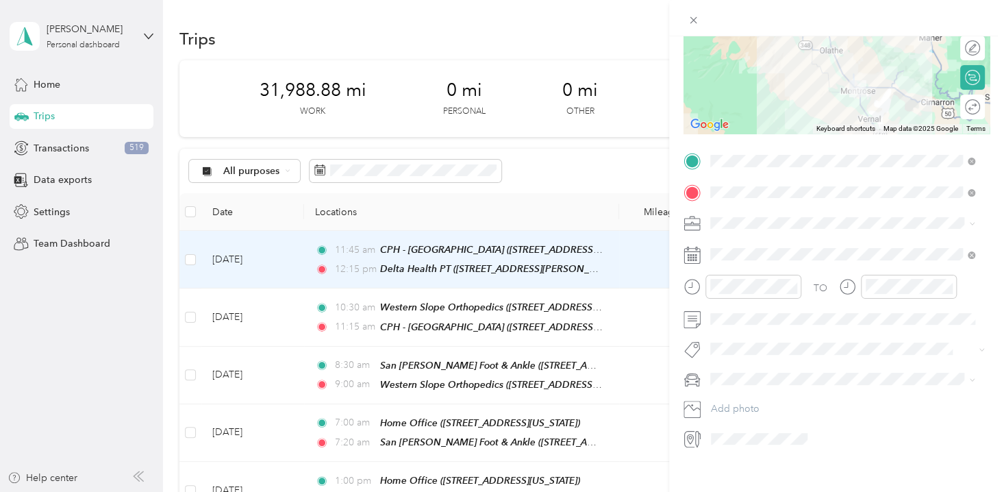
scroll to position [193, 0]
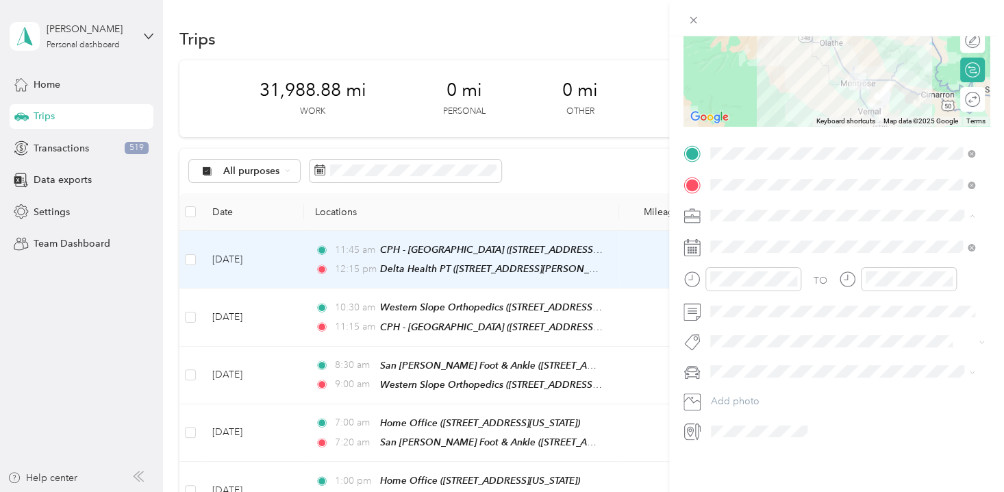
click at [763, 394] on span "Professional Interpreting Services" at bounding box center [787, 398] width 144 height 12
click at [725, 298] on div "12" at bounding box center [724, 299] width 33 height 19
click at [763, 344] on div "45" at bounding box center [763, 343] width 33 height 19
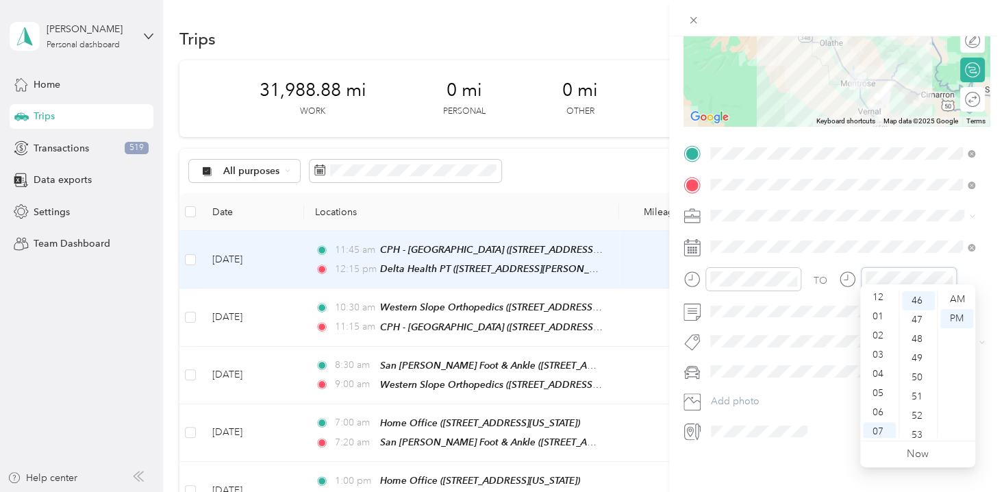
scroll to position [0, 0]
drag, startPoint x: 877, startPoint y: 321, endPoint x: 899, endPoint y: 327, distance: 23.4
click at [877, 320] on div "01" at bounding box center [879, 318] width 33 height 19
click at [918, 365] on div "30" at bounding box center [918, 367] width 33 height 19
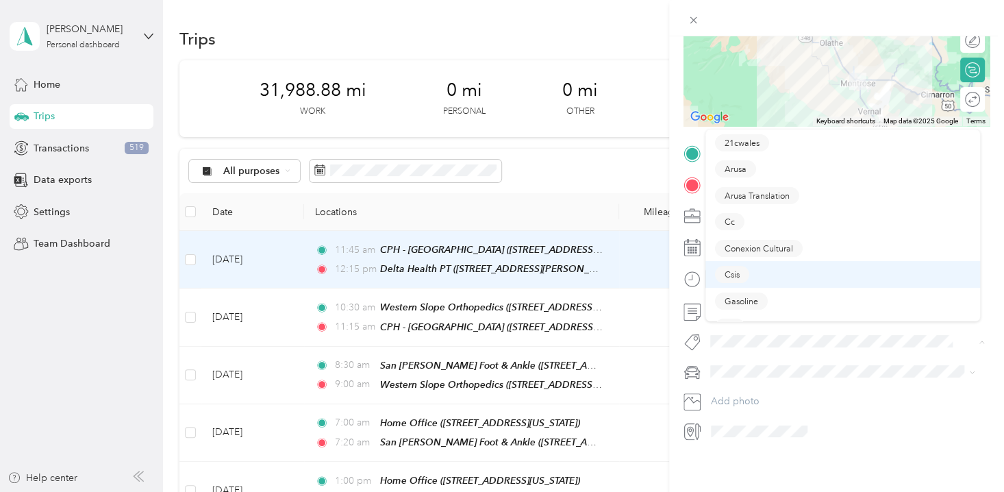
scroll to position [282, 0]
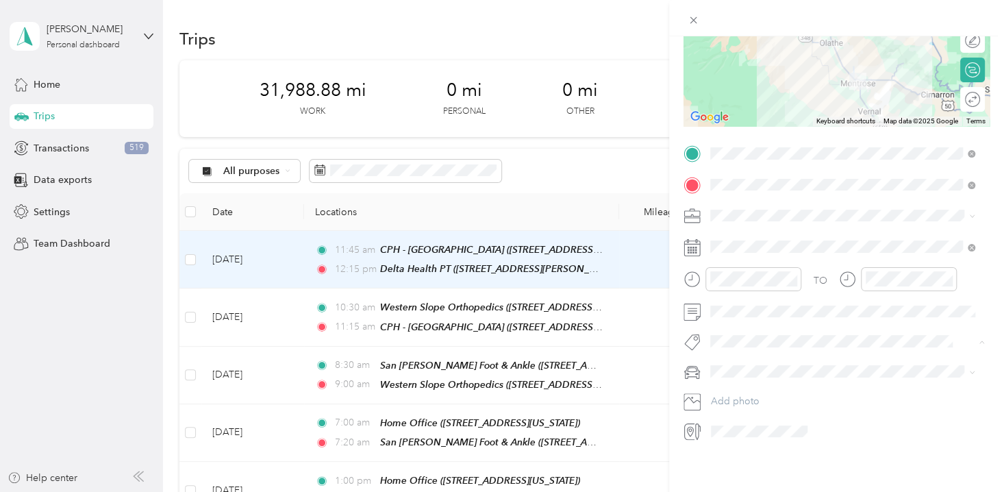
click at [763, 204] on button "Professional Interpreting Services" at bounding box center [787, 203] width 144 height 17
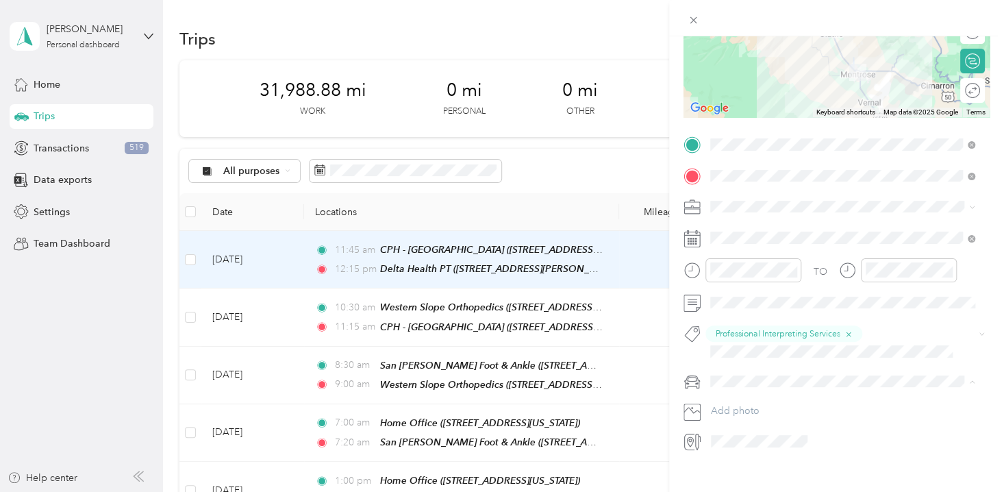
click at [760, 425] on span "Padre Accord" at bounding box center [745, 429] width 60 height 12
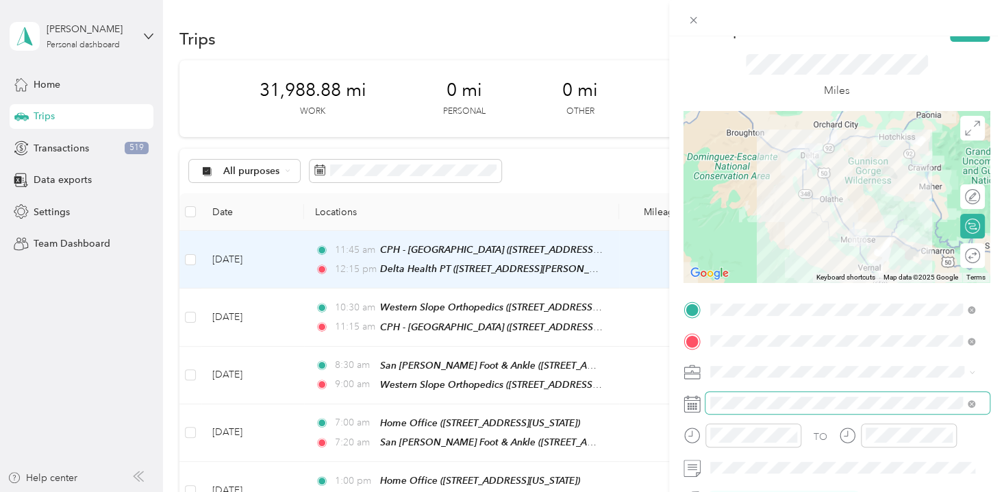
scroll to position [6, 0]
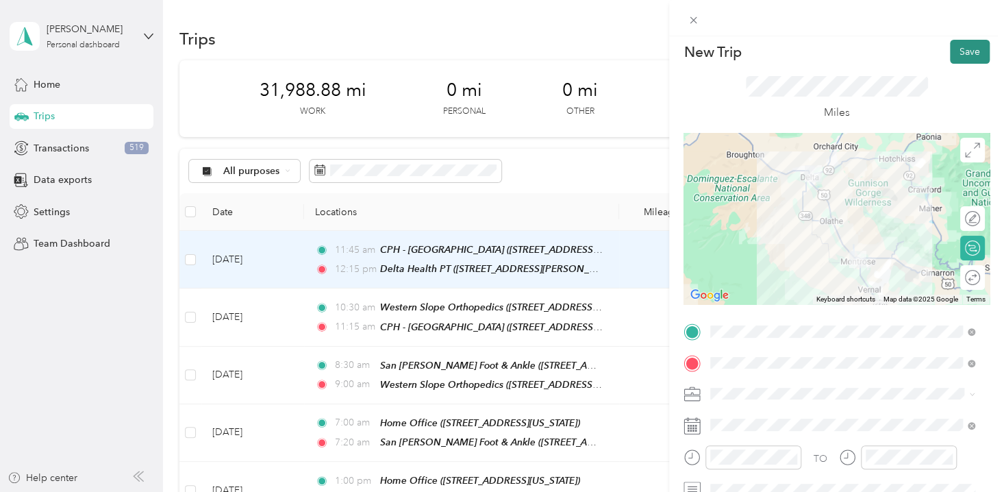
click at [965, 47] on button "Save" at bounding box center [970, 52] width 40 height 24
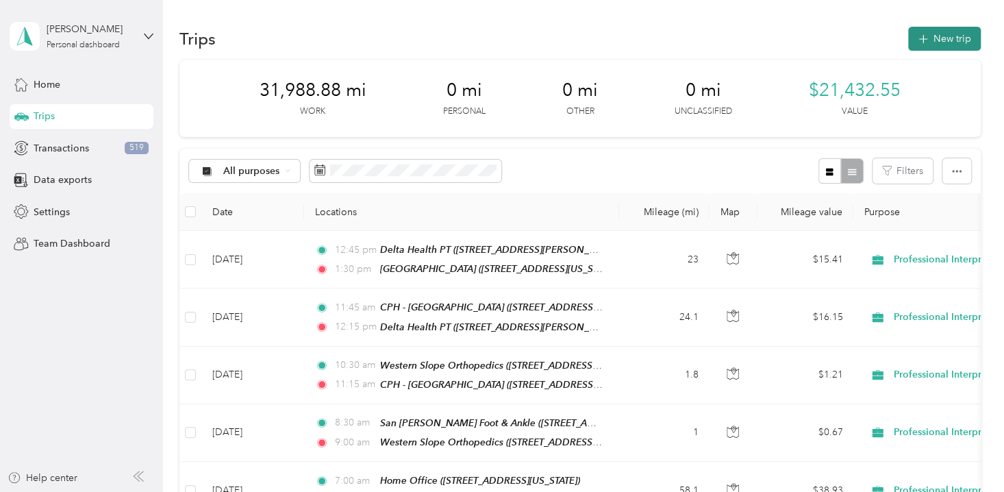
click at [927, 37] on button "New trip" at bounding box center [944, 39] width 73 height 24
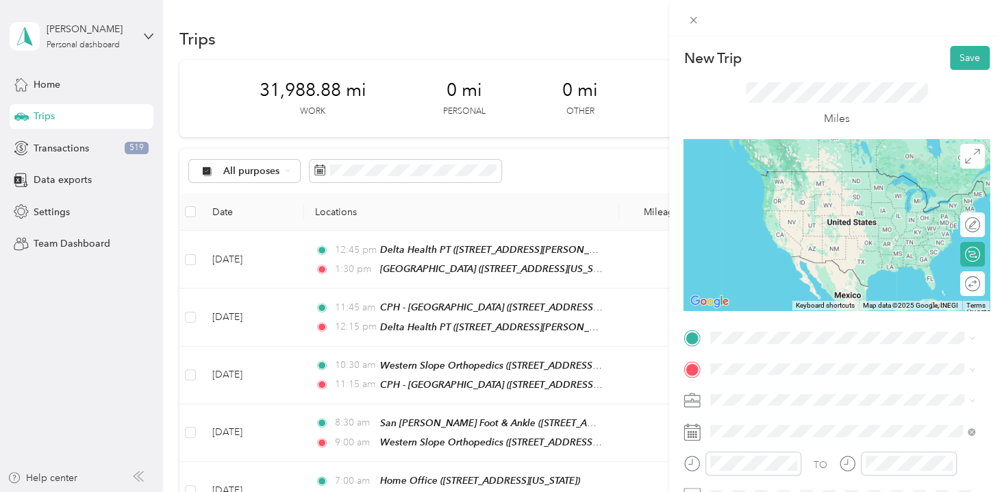
click at [856, 184] on span "[STREET_ADDRESS][US_STATE]" at bounding box center [804, 190] width 137 height 12
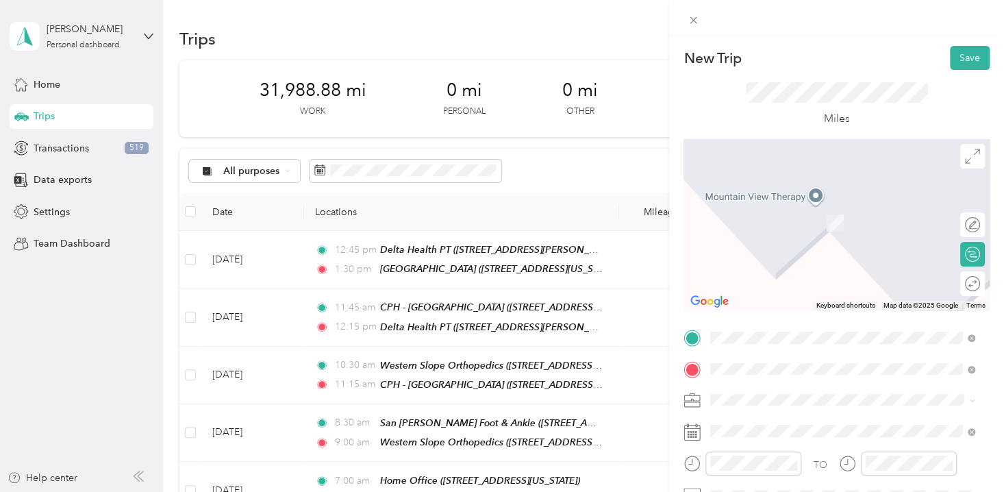
drag, startPoint x: 779, startPoint y: 229, endPoint x: 787, endPoint y: 227, distance: 7.8
click at [781, 229] on div "Rocky Mountain Therapy Services [STREET_ADDRESS][US_STATE]" at bounding box center [811, 215] width 151 height 29
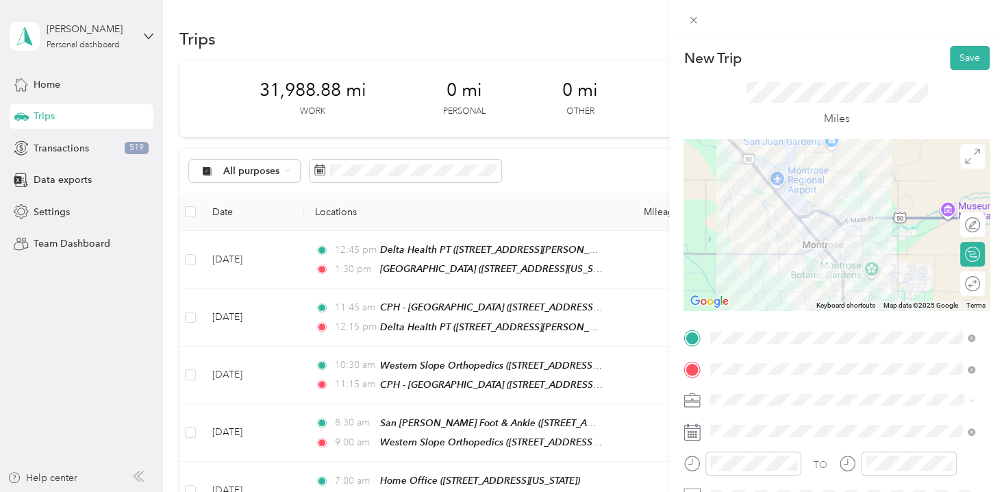
click at [779, 373] on span "Professional Interpreting Services" at bounding box center [787, 370] width 144 height 12
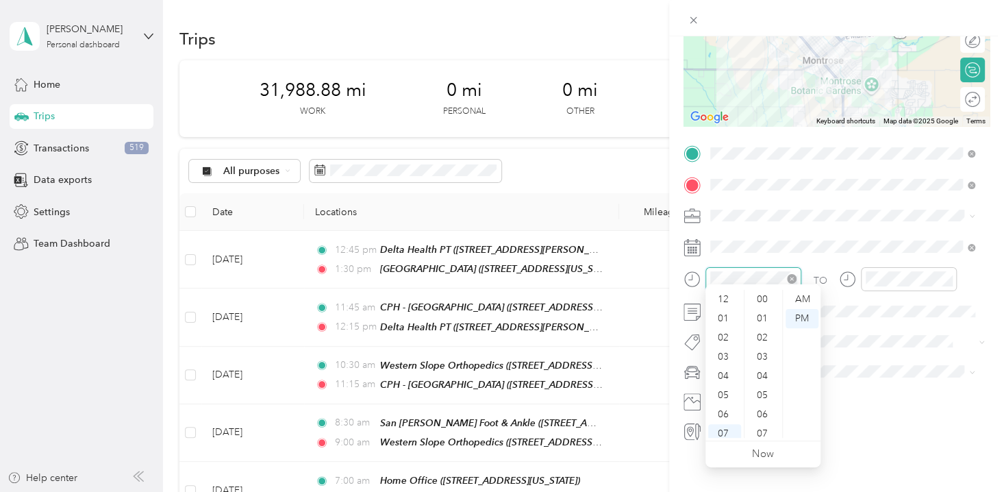
scroll to position [920, 0]
click at [730, 316] on div "02" at bounding box center [724, 317] width 33 height 19
click at [768, 328] on div "30" at bounding box center [763, 328] width 33 height 19
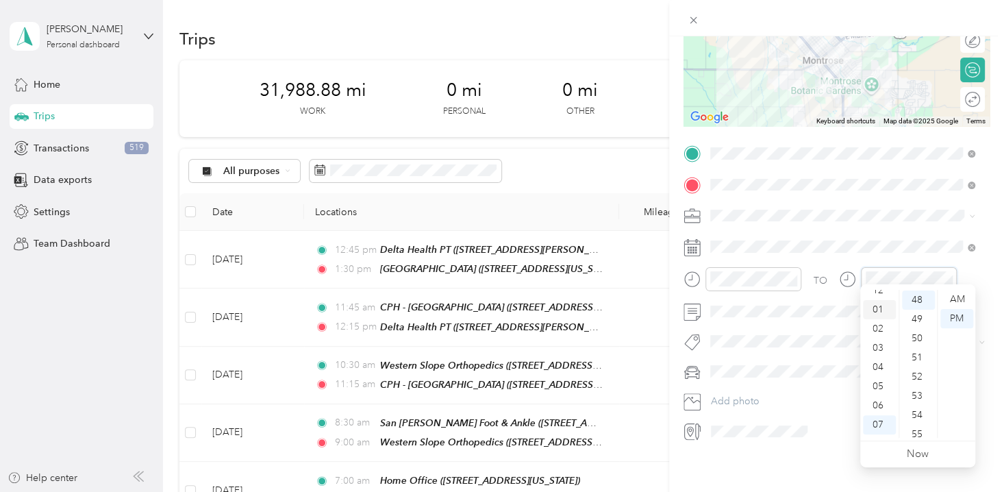
scroll to position [0, 0]
click at [877, 334] on div "02" at bounding box center [879, 337] width 33 height 19
click at [917, 333] on div "40" at bounding box center [918, 333] width 33 height 19
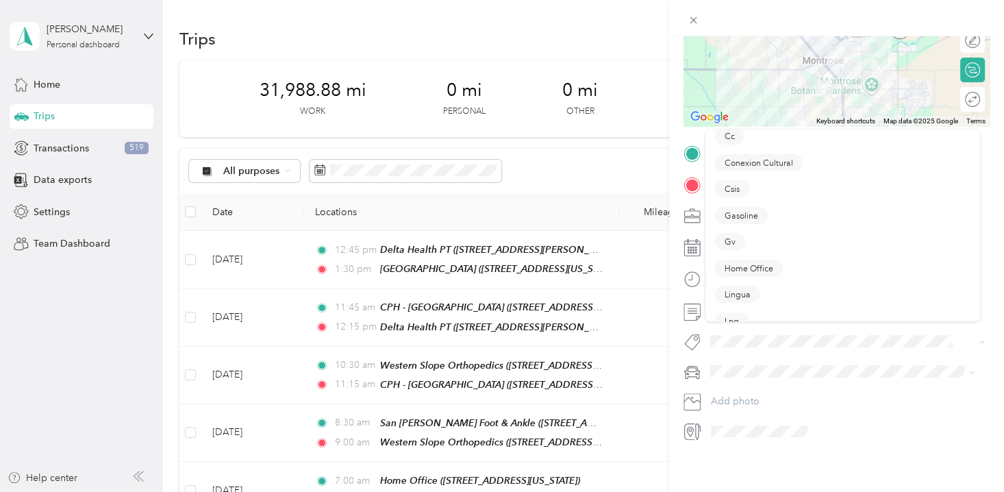
scroll to position [186, 0]
click at [766, 292] on span "Professional Interpreting Services" at bounding box center [787, 296] width 125 height 12
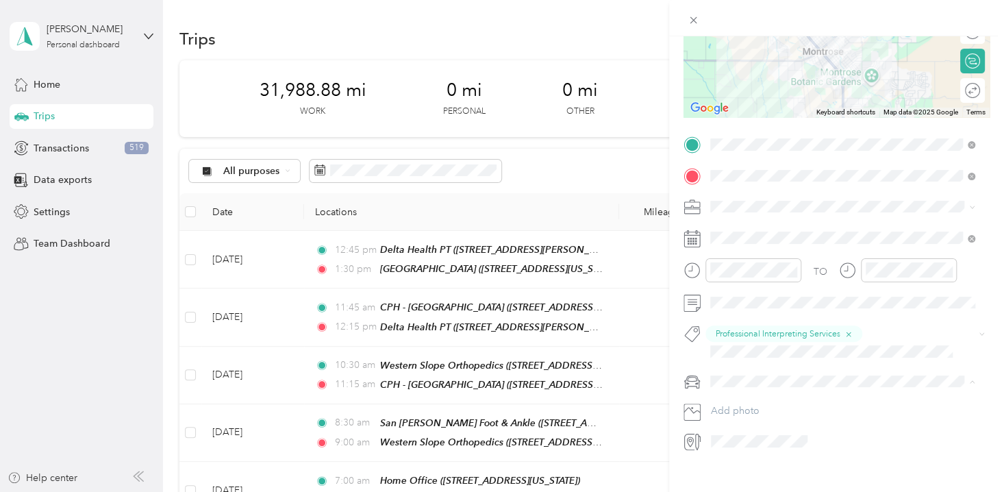
click at [754, 428] on span "Padre Accord" at bounding box center [745, 429] width 60 height 12
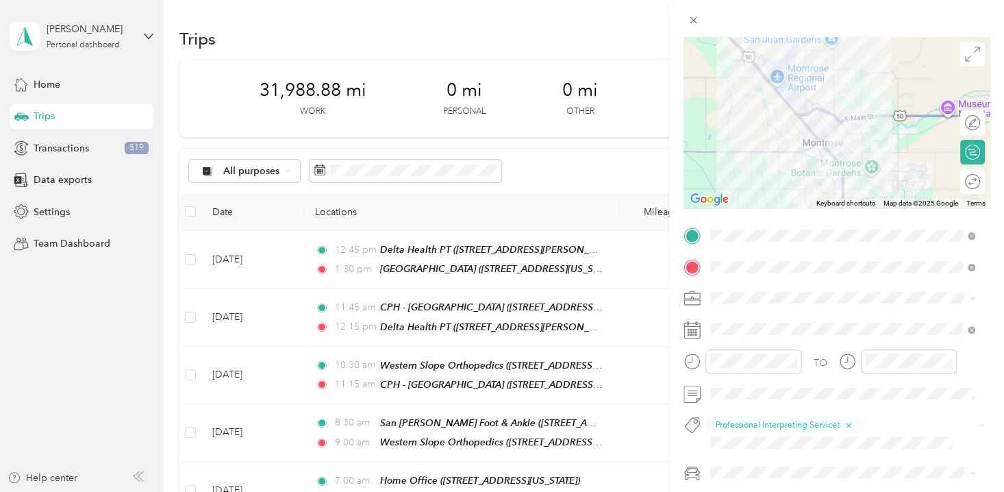
scroll to position [0, 0]
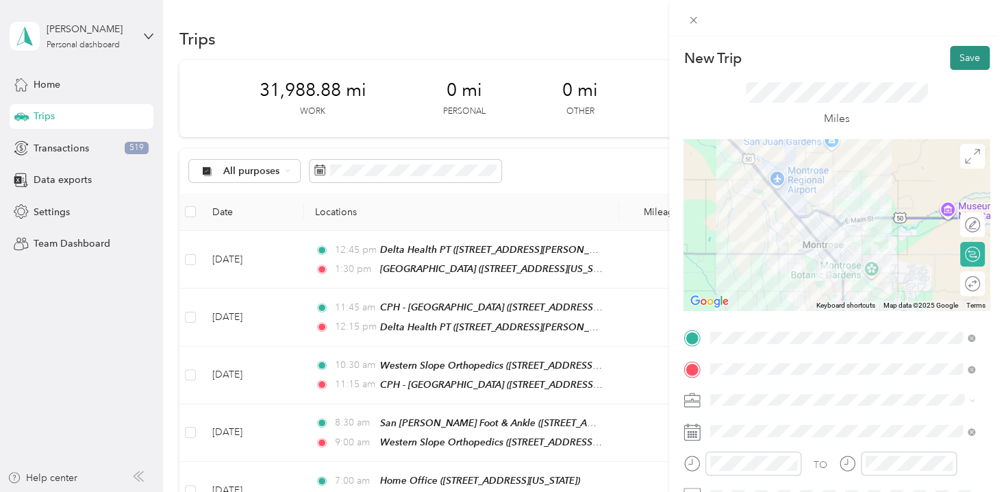
click at [960, 61] on button "Save" at bounding box center [970, 58] width 40 height 24
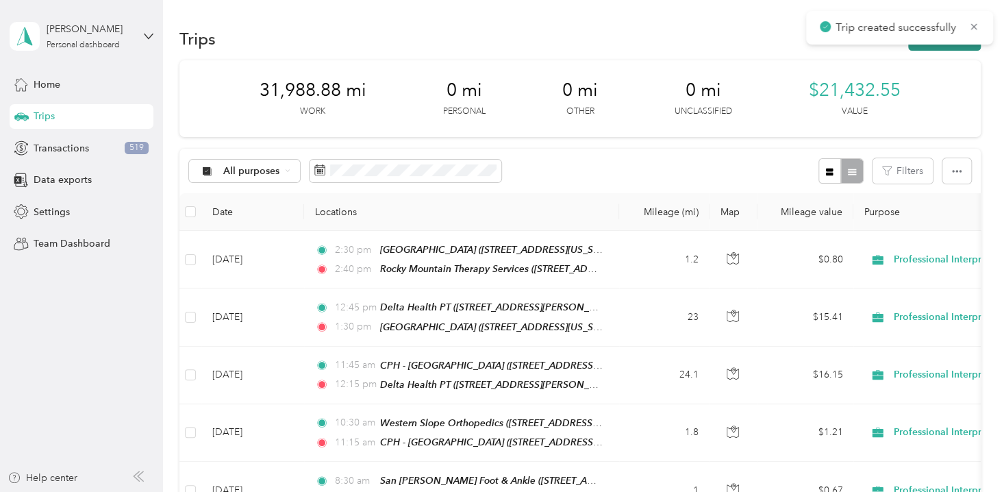
click at [938, 45] on button "New trip" at bounding box center [944, 39] width 73 height 24
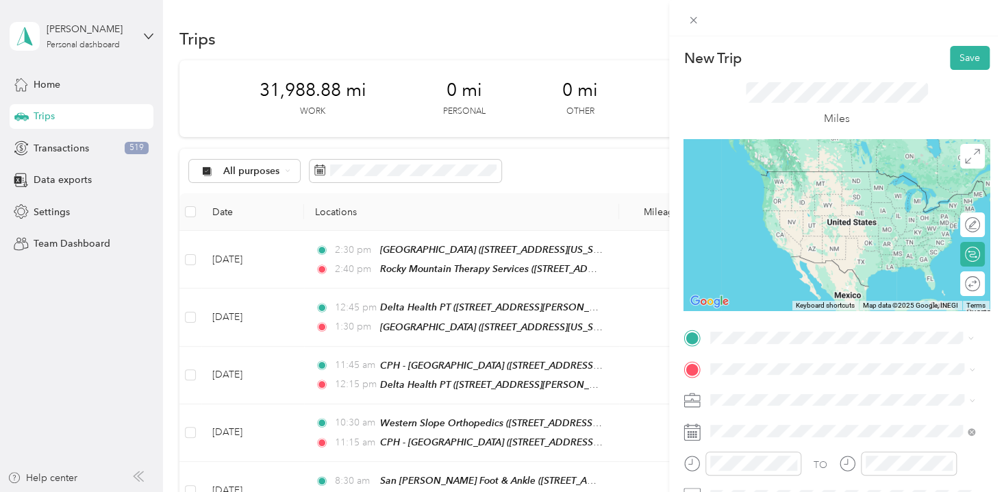
drag, startPoint x: 797, startPoint y: 179, endPoint x: 810, endPoint y: 192, distance: 18.9
click at [798, 179] on div "Rocky Mountain Therapy Services [STREET_ADDRESS][US_STATE]" at bounding box center [811, 183] width 151 height 29
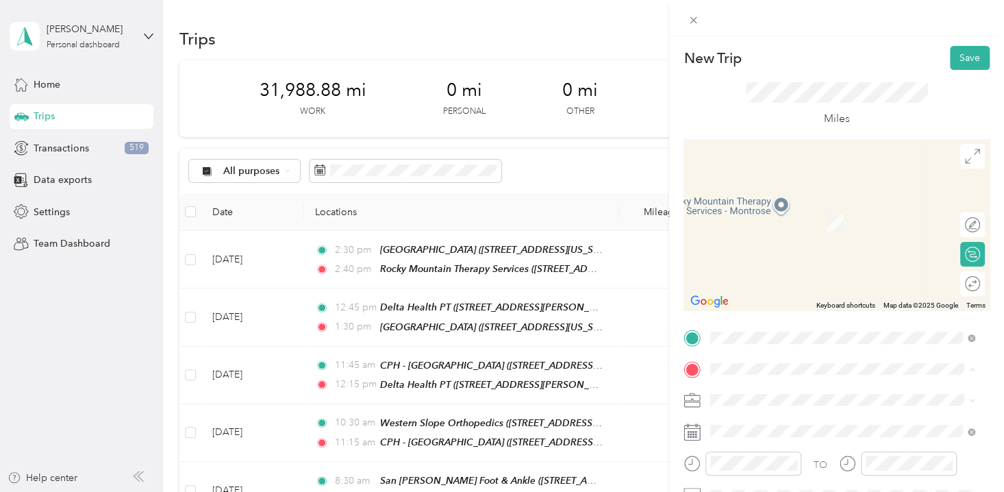
click at [758, 223] on span "[STREET_ADDRESS][US_STATE]" at bounding box center [804, 222] width 137 height 12
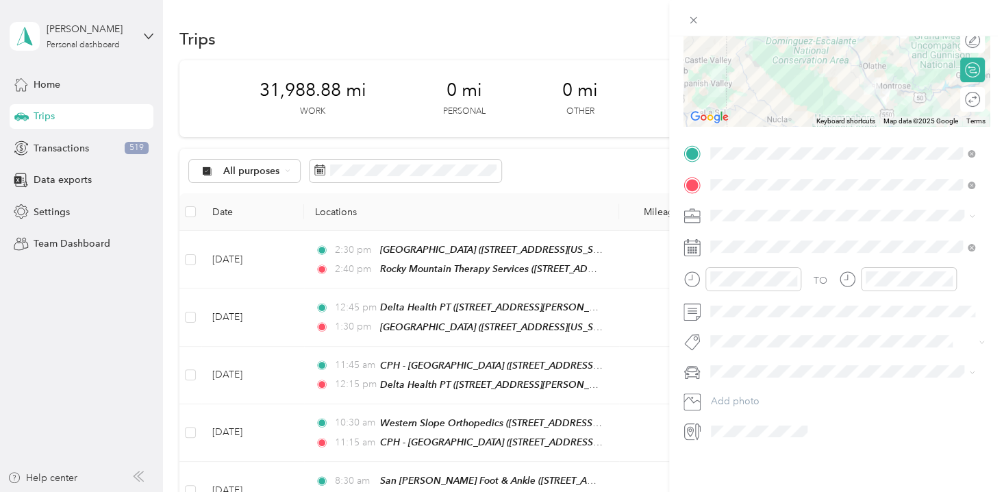
scroll to position [193, 0]
click at [772, 397] on span "Professional Interpreting Services" at bounding box center [787, 397] width 144 height 12
click at [725, 334] on div "03" at bounding box center [724, 336] width 33 height 19
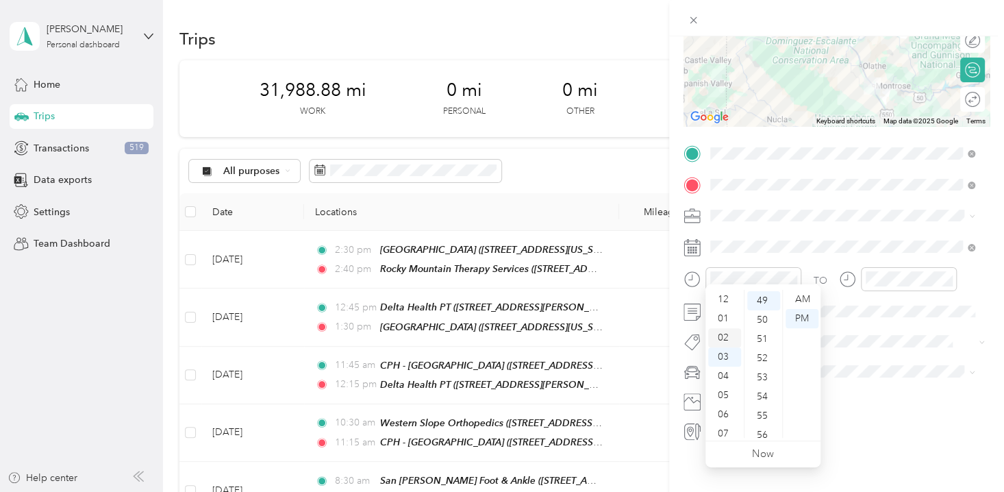
click at [727, 331] on div "02" at bounding box center [724, 337] width 33 height 19
click at [760, 314] on div "40" at bounding box center [763, 314] width 33 height 19
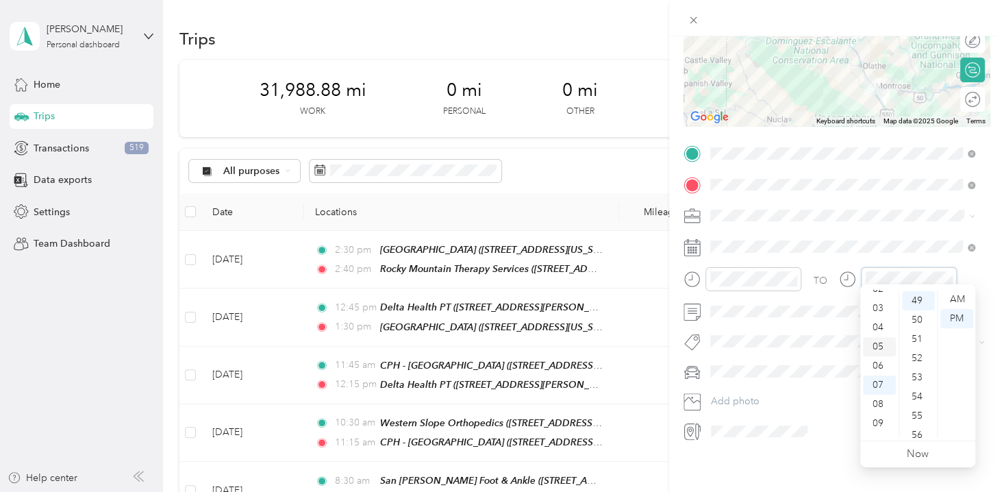
scroll to position [20, 0]
click at [881, 329] on div "03" at bounding box center [879, 336] width 33 height 19
click at [914, 316] on div "40" at bounding box center [918, 314] width 33 height 19
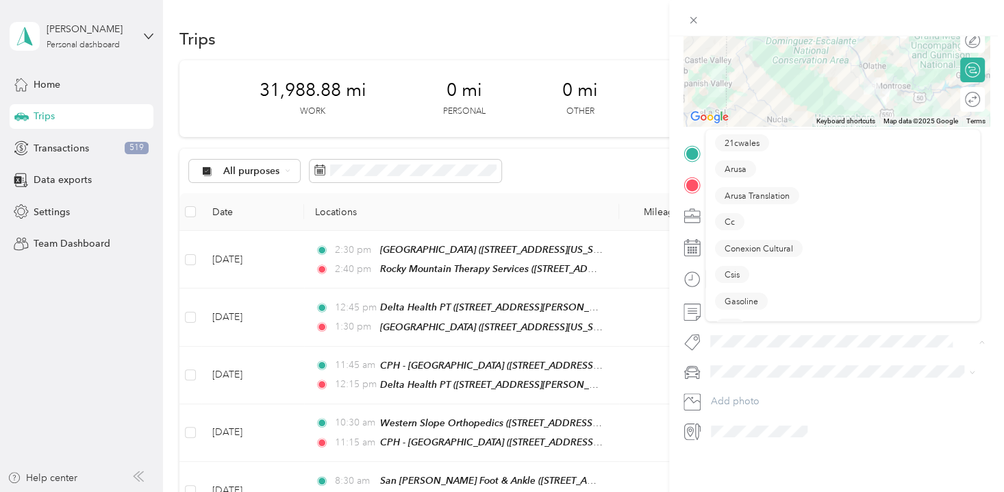
scroll to position [249, 0]
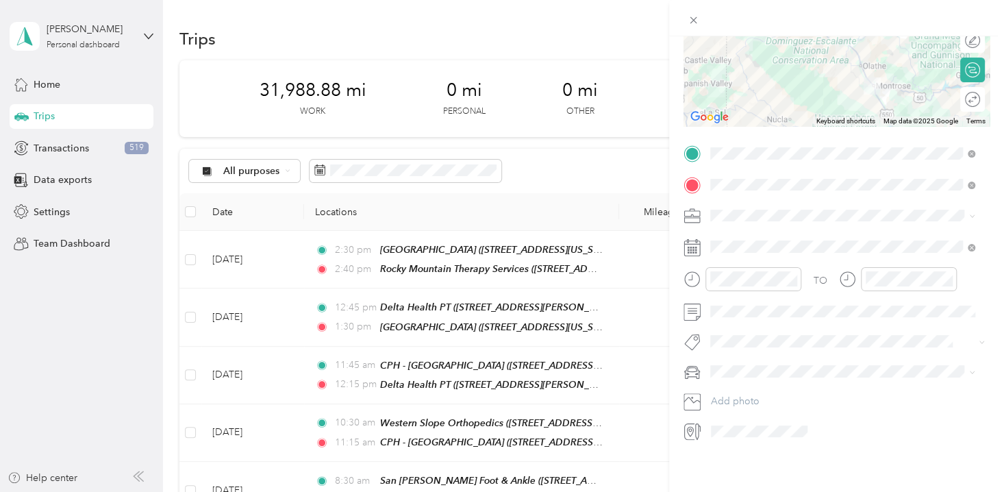
click at [755, 236] on span "Professional Interpreting Services" at bounding box center [787, 237] width 125 height 12
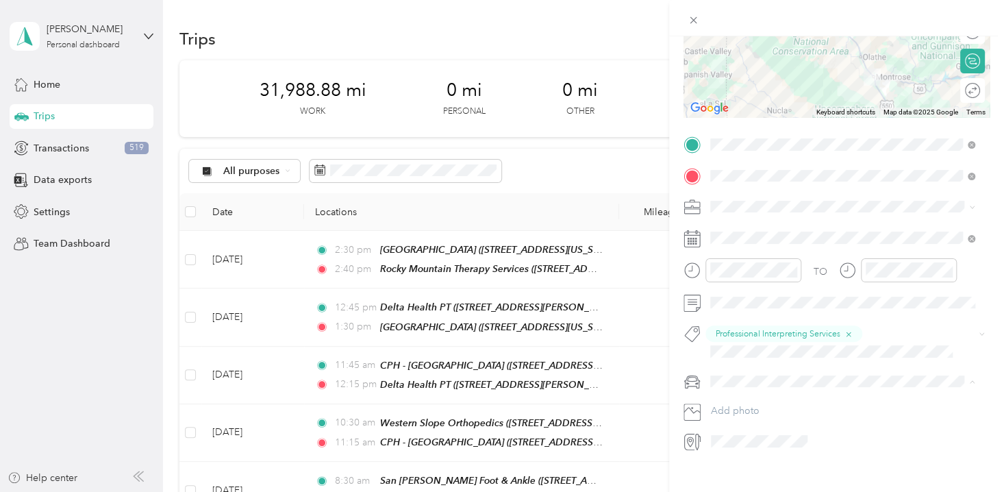
click at [749, 425] on span "Padre Accord" at bounding box center [745, 429] width 60 height 12
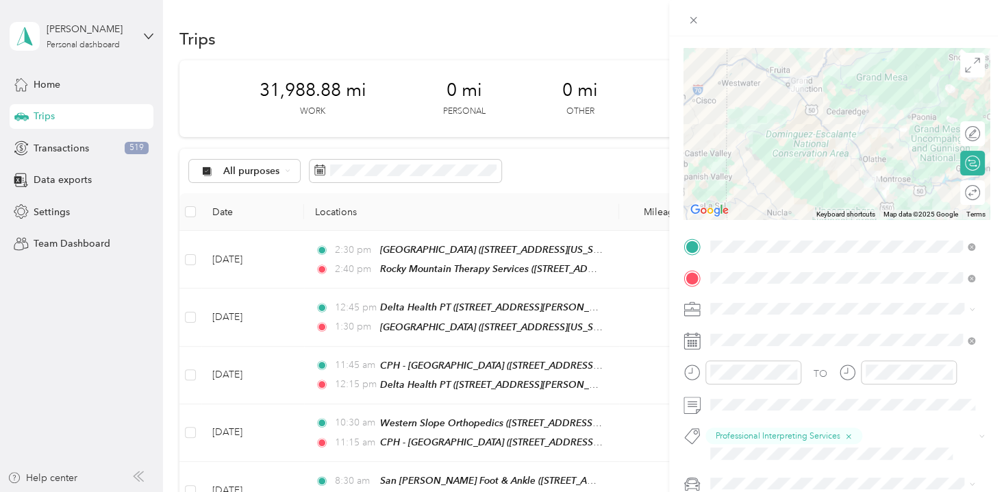
scroll to position [0, 0]
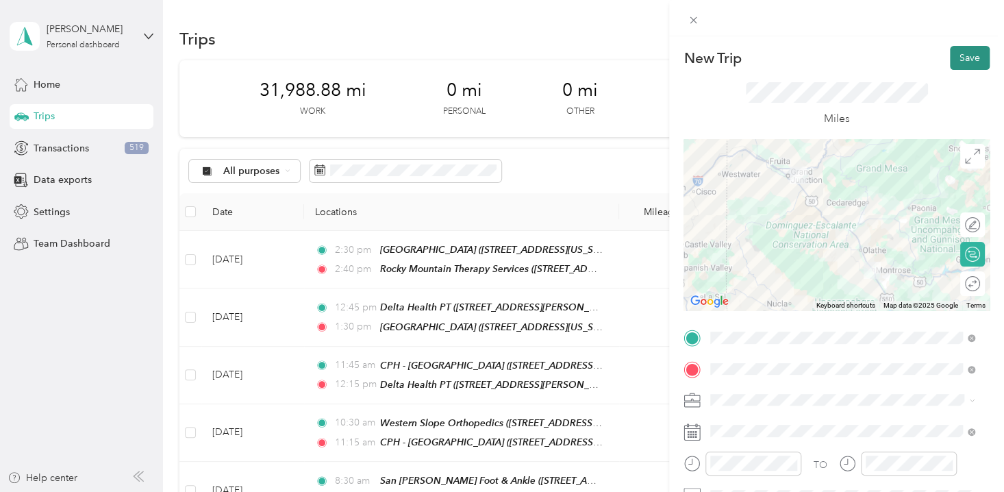
click at [960, 57] on button "Save" at bounding box center [970, 58] width 40 height 24
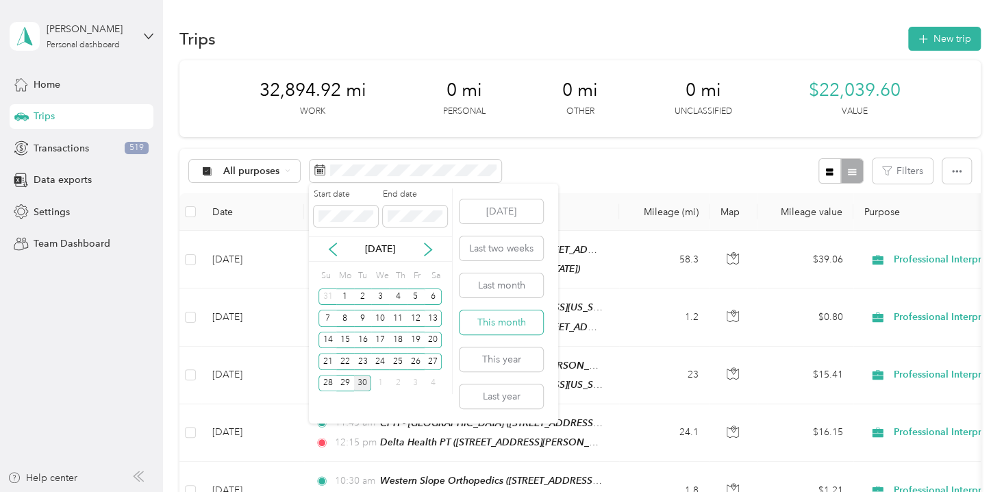
click at [516, 325] on button "This month" at bounding box center [502, 322] width 84 height 24
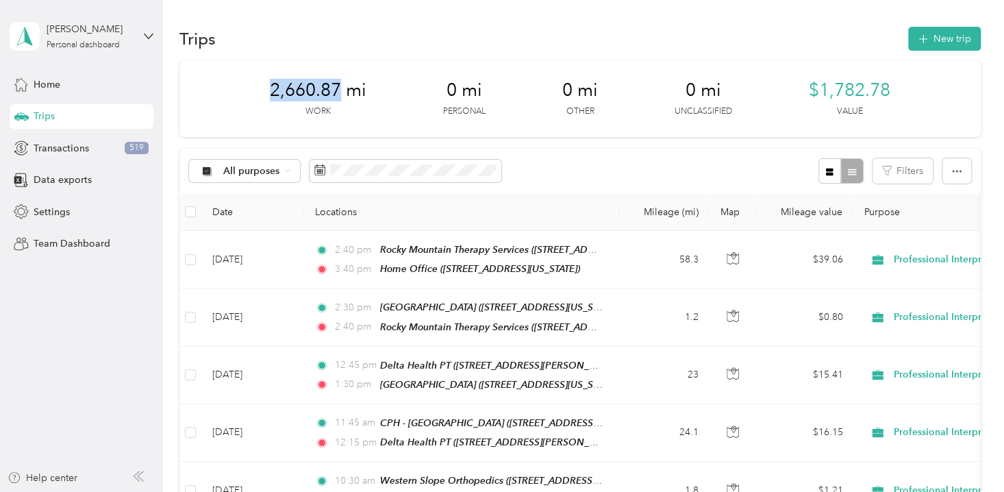
drag, startPoint x: 340, startPoint y: 88, endPoint x: 267, endPoint y: 88, distance: 73.3
click at [270, 88] on span "2,660.87 mi" at bounding box center [318, 90] width 97 height 22
copy span "2,660.87"
click at [455, 177] on span at bounding box center [406, 171] width 192 height 23
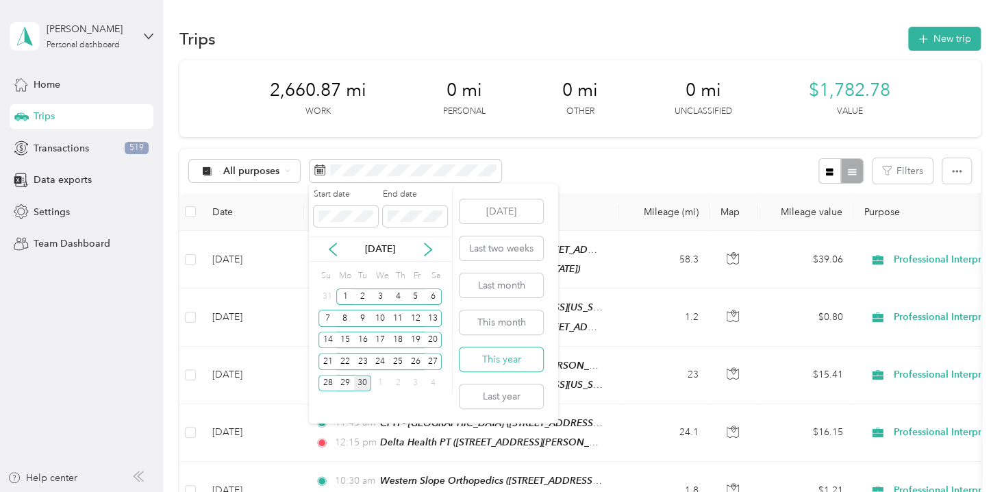
drag, startPoint x: 499, startPoint y: 356, endPoint x: 511, endPoint y: 351, distance: 13.2
click at [499, 357] on button "This year" at bounding box center [502, 359] width 84 height 24
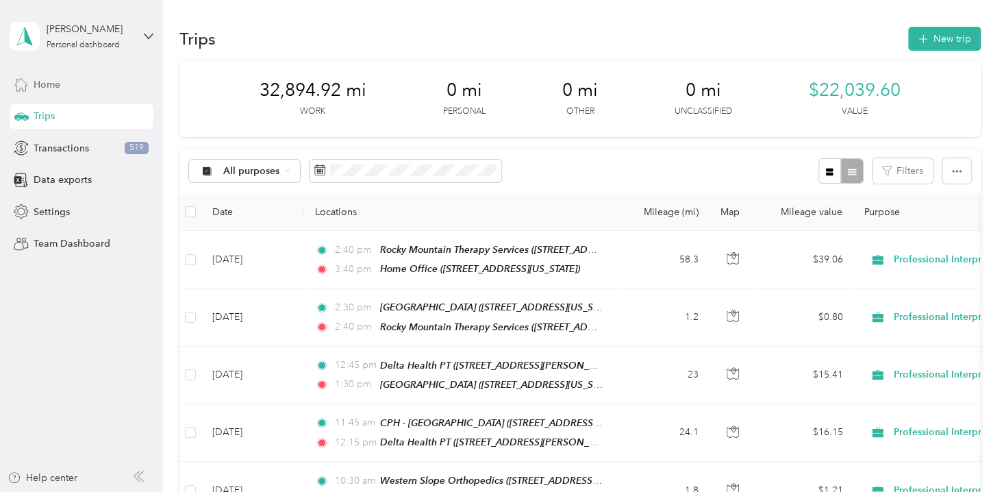
click at [43, 92] on div "Home" at bounding box center [82, 84] width 144 height 25
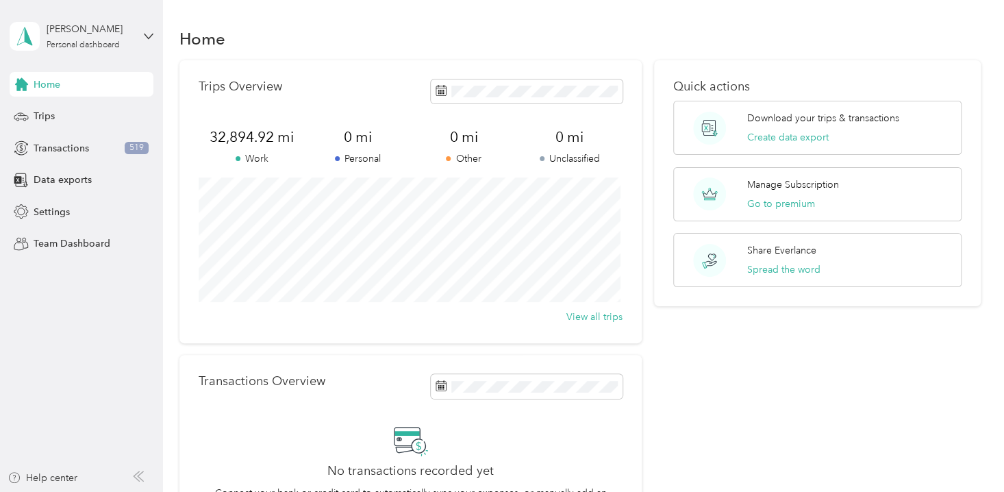
click at [240, 142] on span "32,894.92 mi" at bounding box center [252, 136] width 106 height 19
